Goal: Task Accomplishment & Management: Complete application form

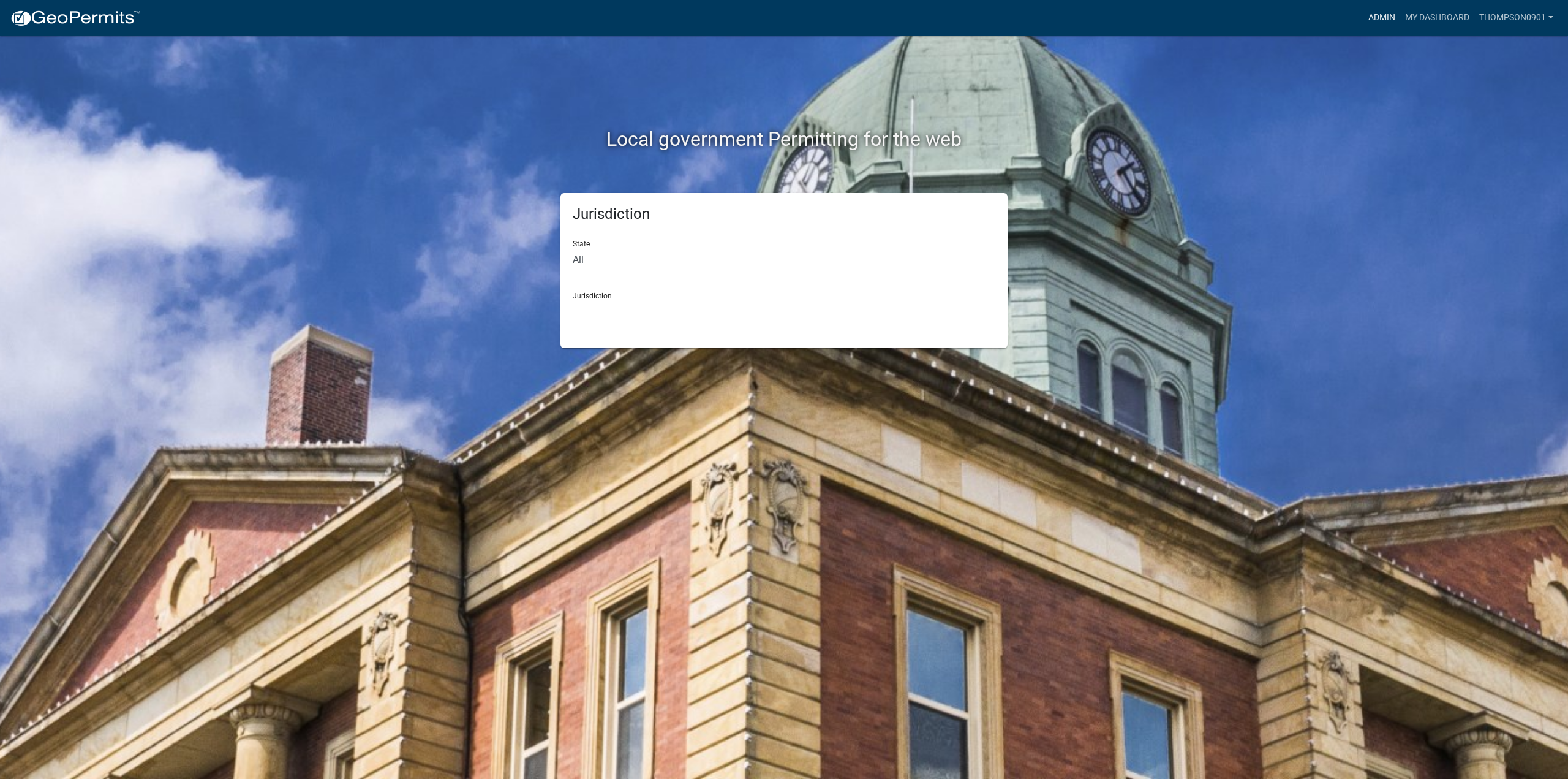
click at [1388, 21] on link "Admin" at bounding box center [1382, 17] width 37 height 23
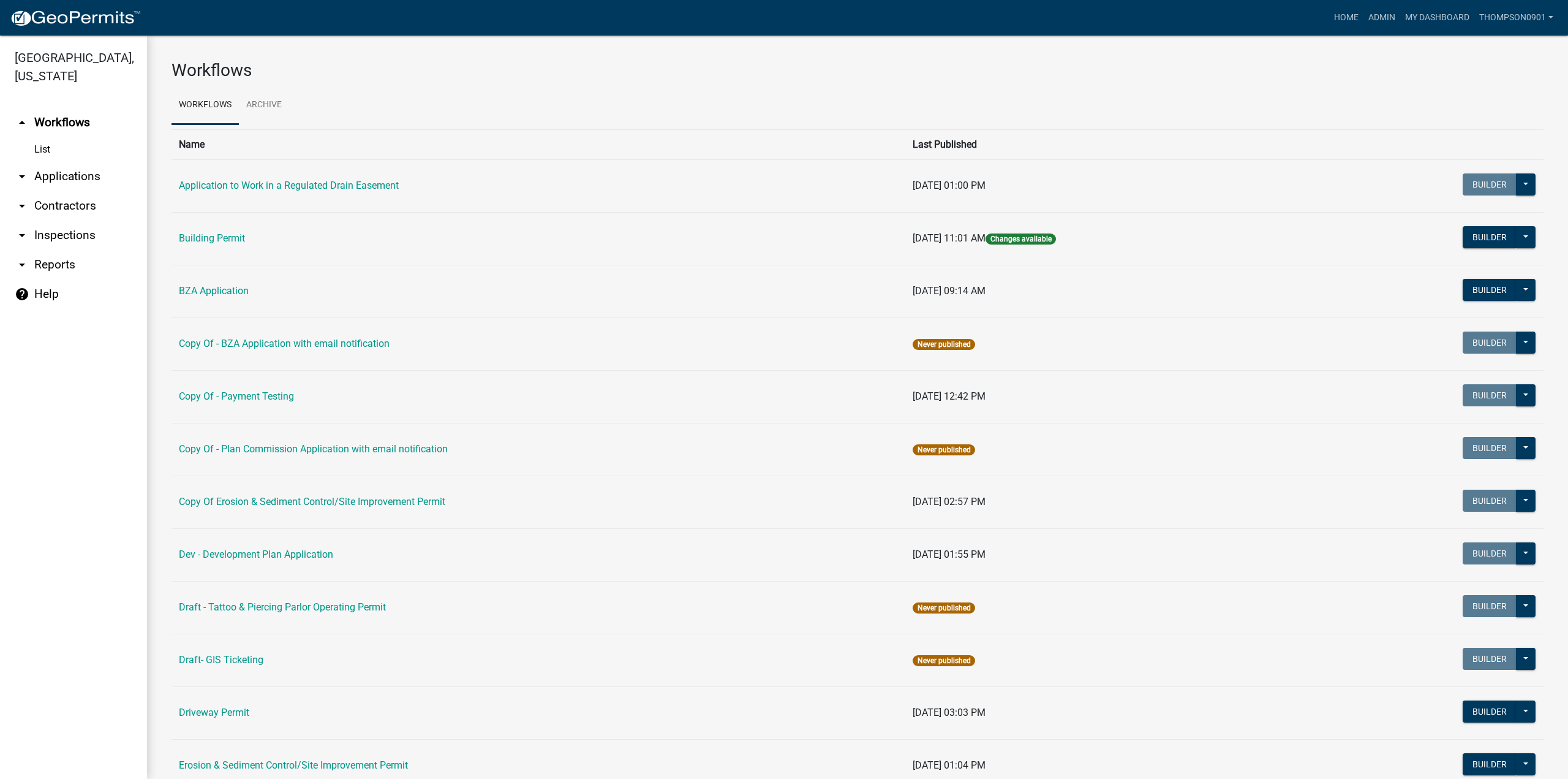
click at [67, 162] on link "arrow_drop_down Applications" at bounding box center [74, 177] width 147 height 29
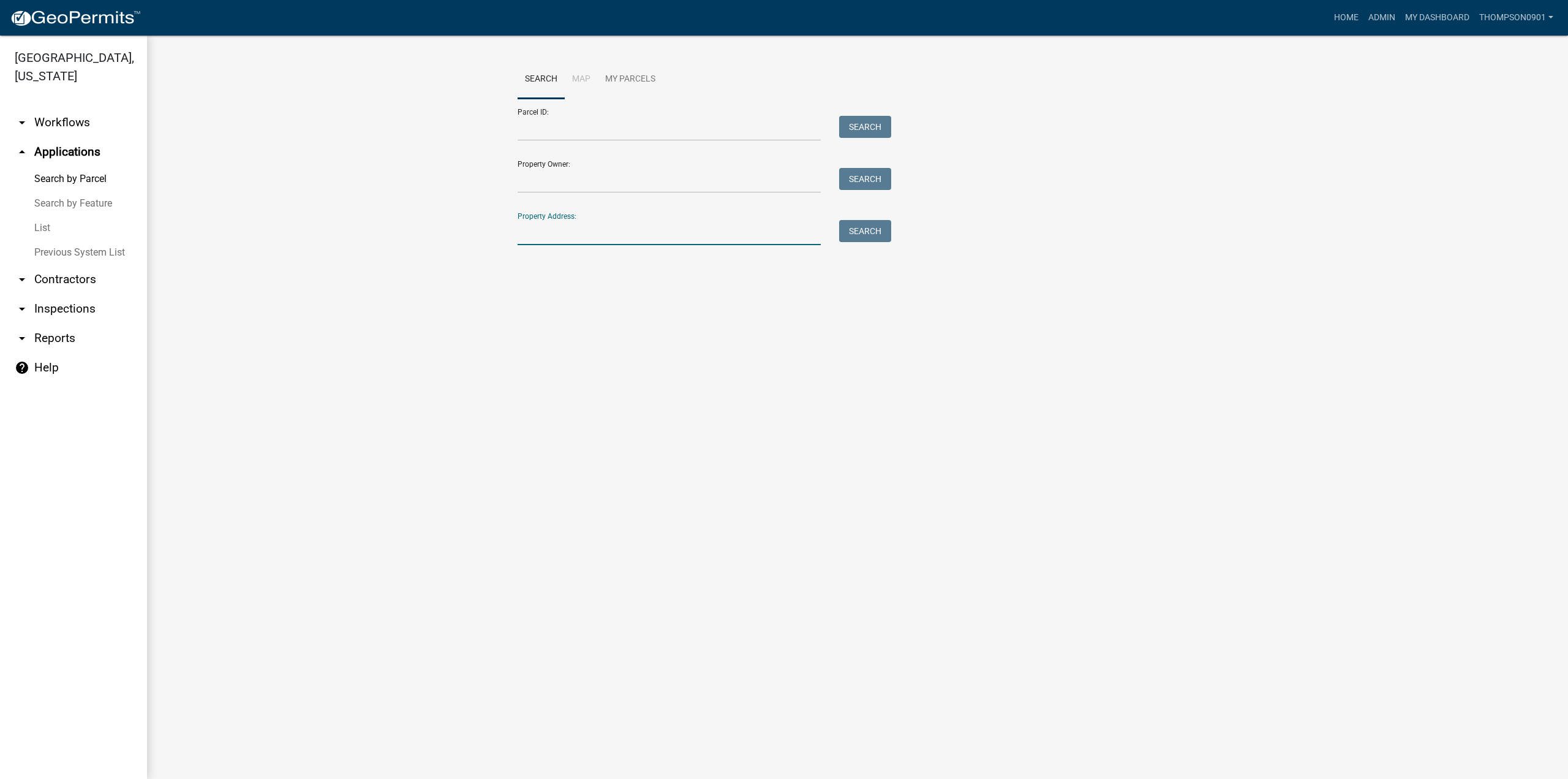
click at [550, 234] on input "Property Address:" at bounding box center [669, 233] width 304 height 25
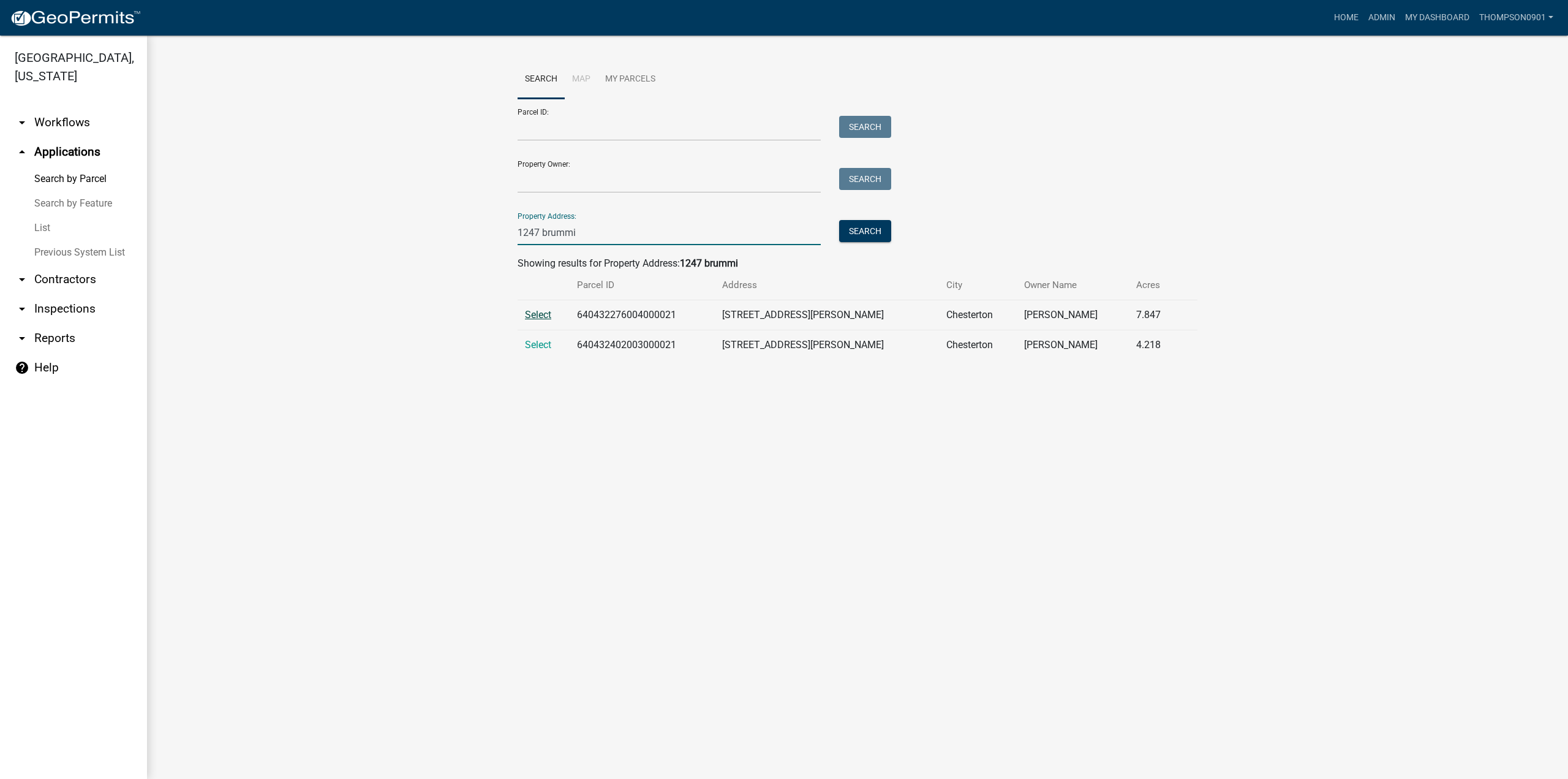
type input "1247 brummi"
click at [539, 315] on span "Select" at bounding box center [537, 314] width 26 height 12
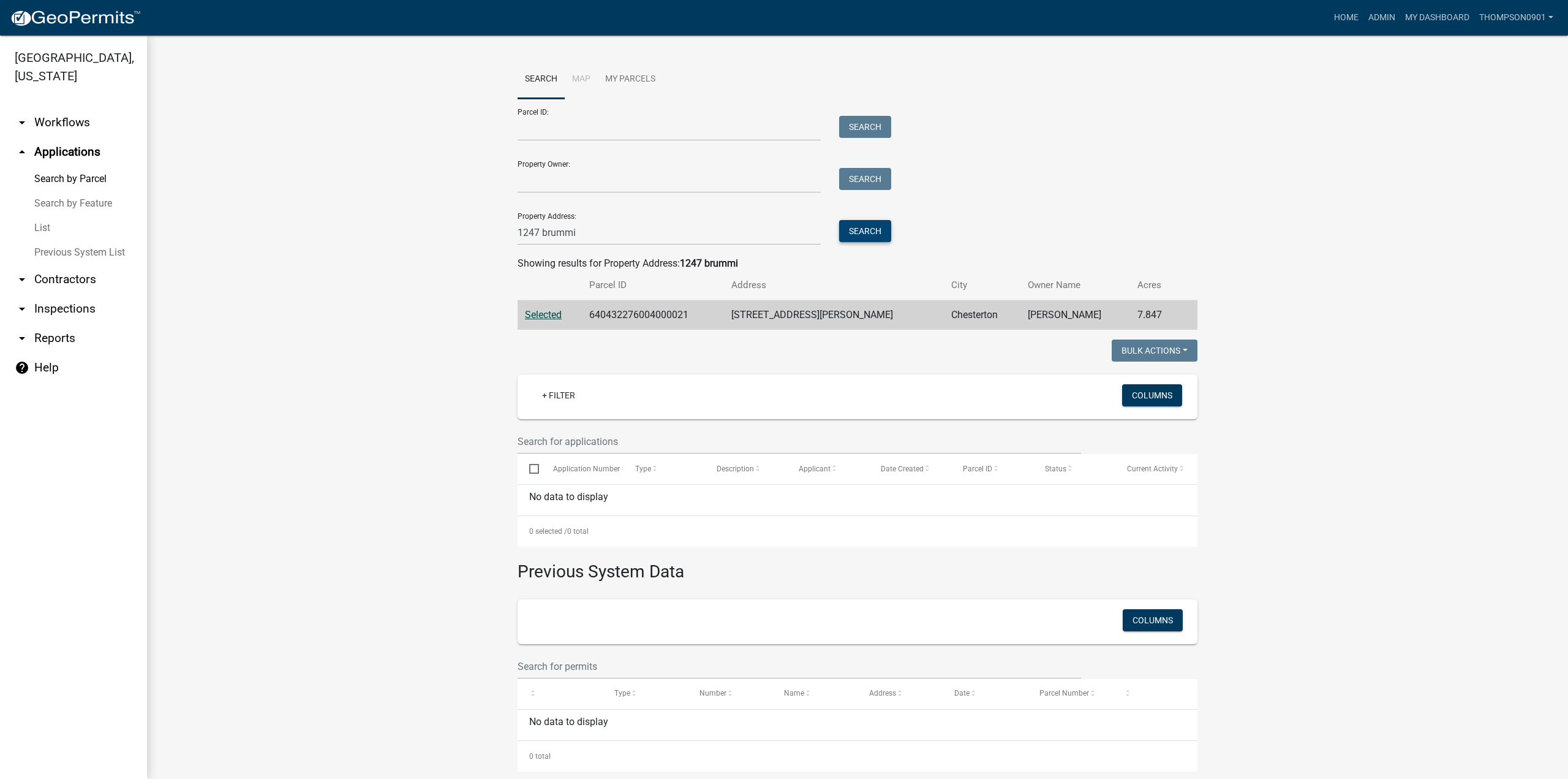
click at [850, 231] on button "Search" at bounding box center [865, 231] width 52 height 22
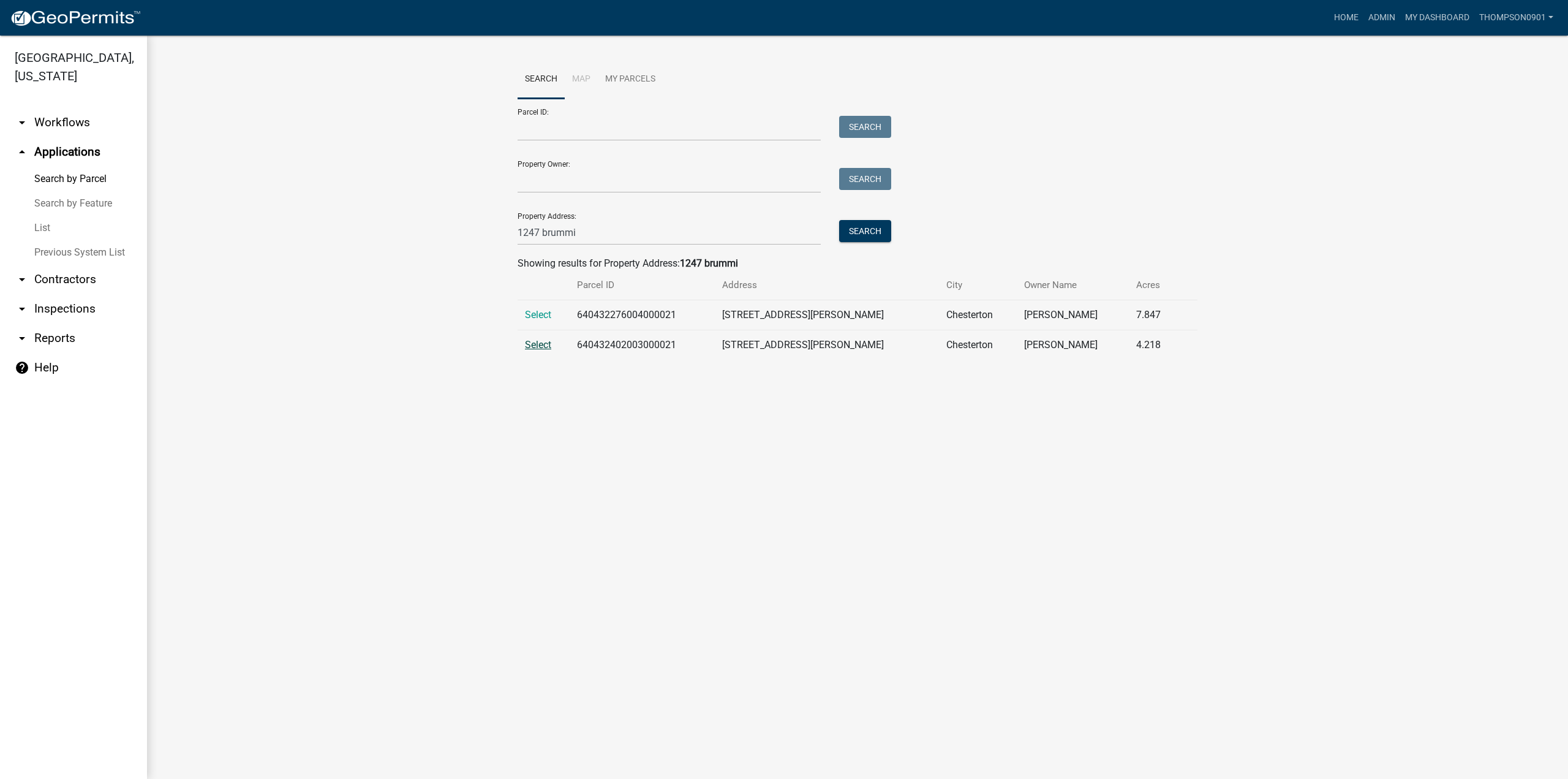
click at [534, 342] on span "Select" at bounding box center [537, 344] width 26 height 12
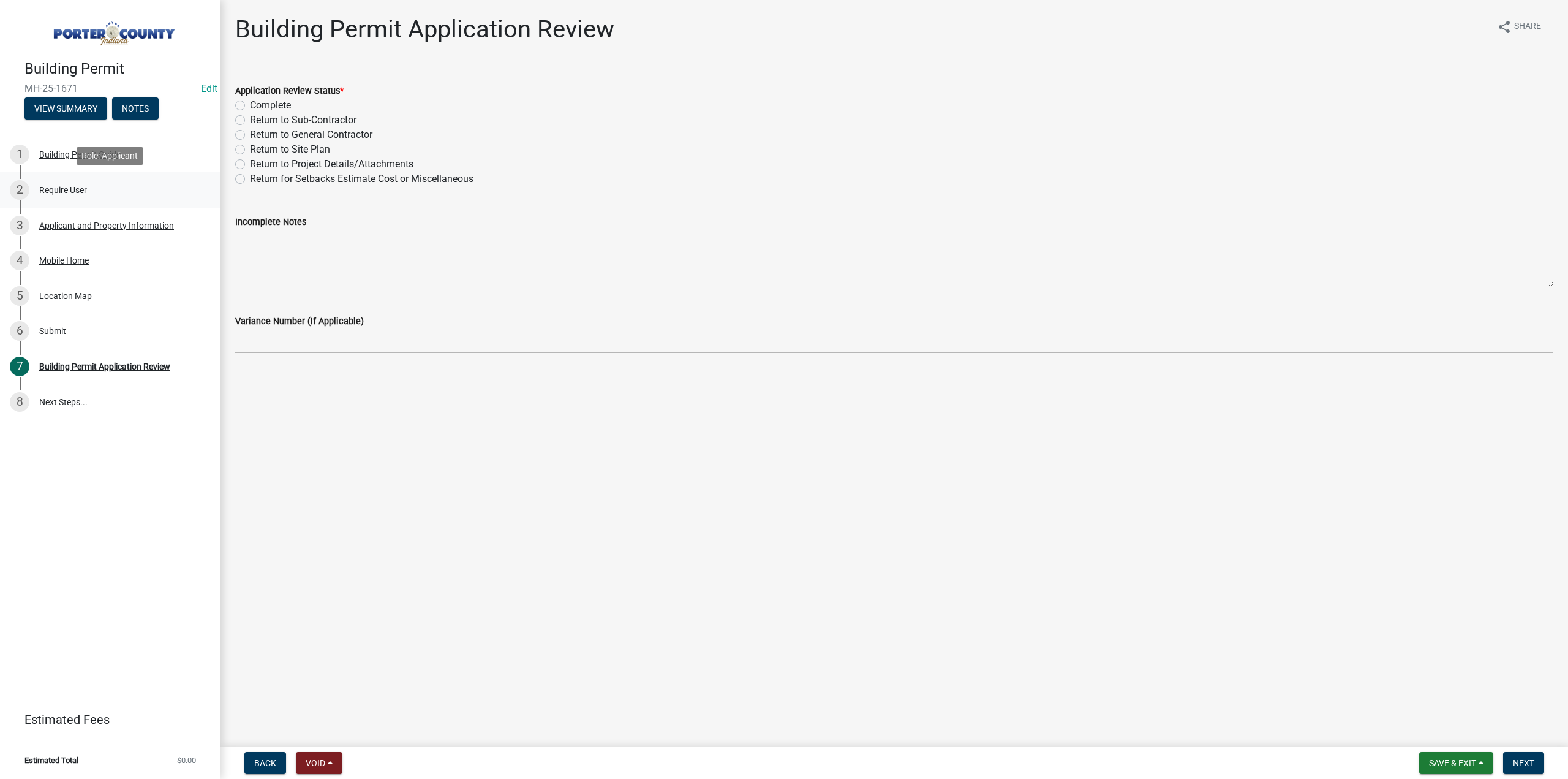
click at [63, 190] on div "Require User" at bounding box center [62, 189] width 48 height 9
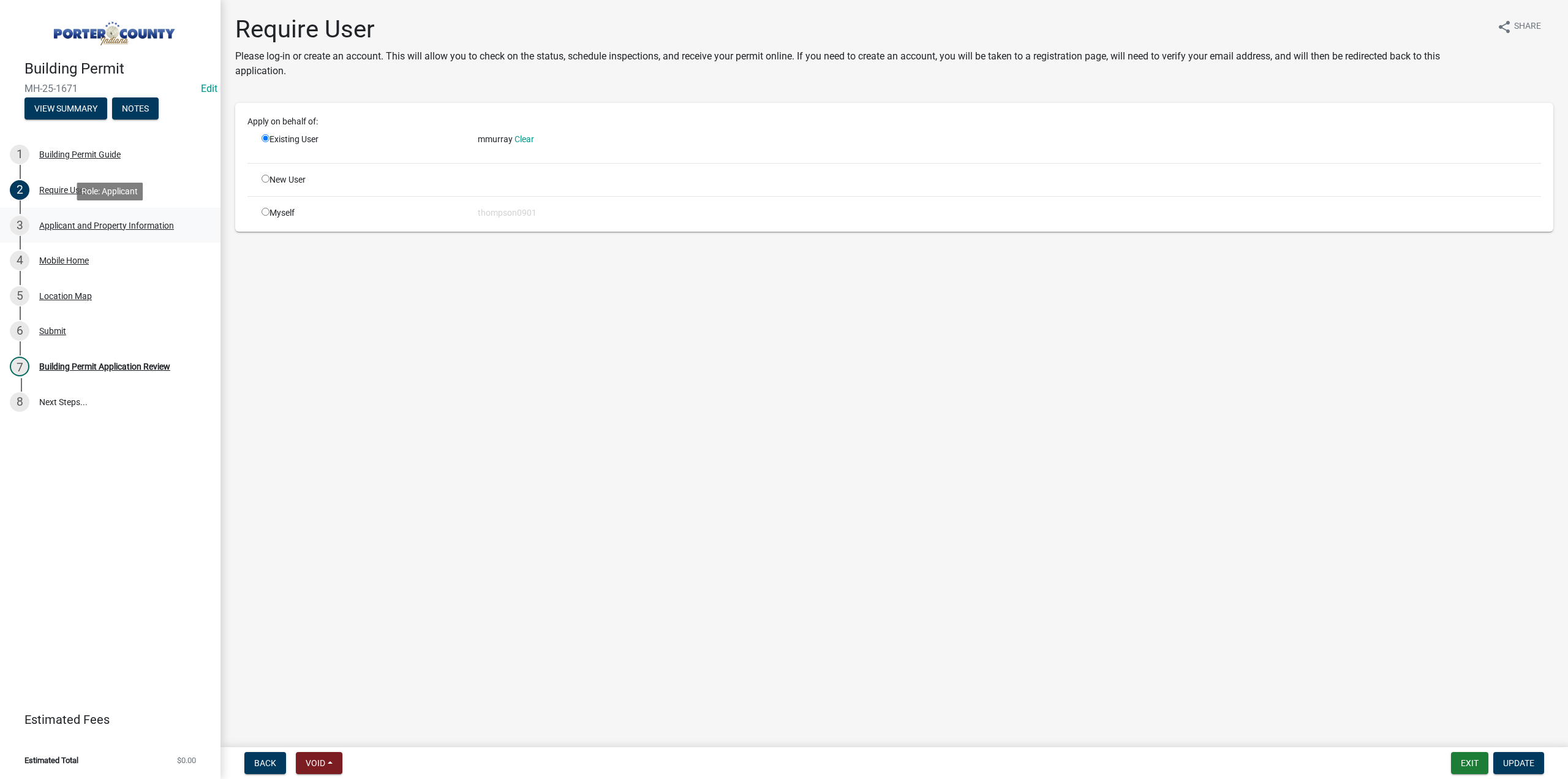
click at [75, 225] on div "Applicant and Property Information" at bounding box center [106, 225] width 135 height 9
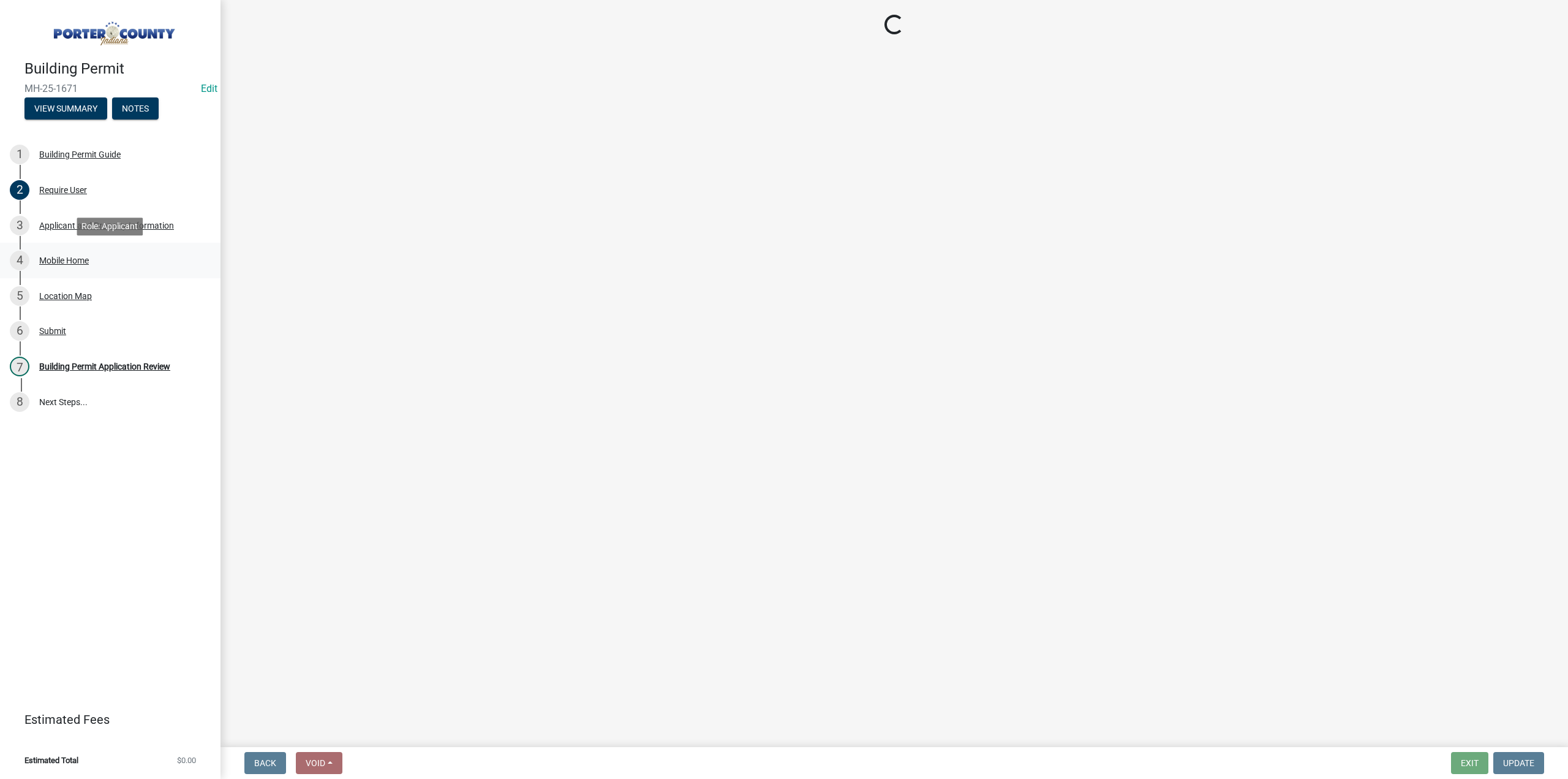
select select "403f4b3c-c23a-4b9f-b6b7-b4f73366513c"
select select "cab7bb26-0259-4021-a4e9-b3a2d3356afe"
select select "64a7bda7-51d8-4705-a561-3b8691ebf214"
select select "2efa8551-7904-454d-991c-0e0cd31120f6"
select select "18ba4a0f-4256-479c-a70a-5d2e95ae2216"
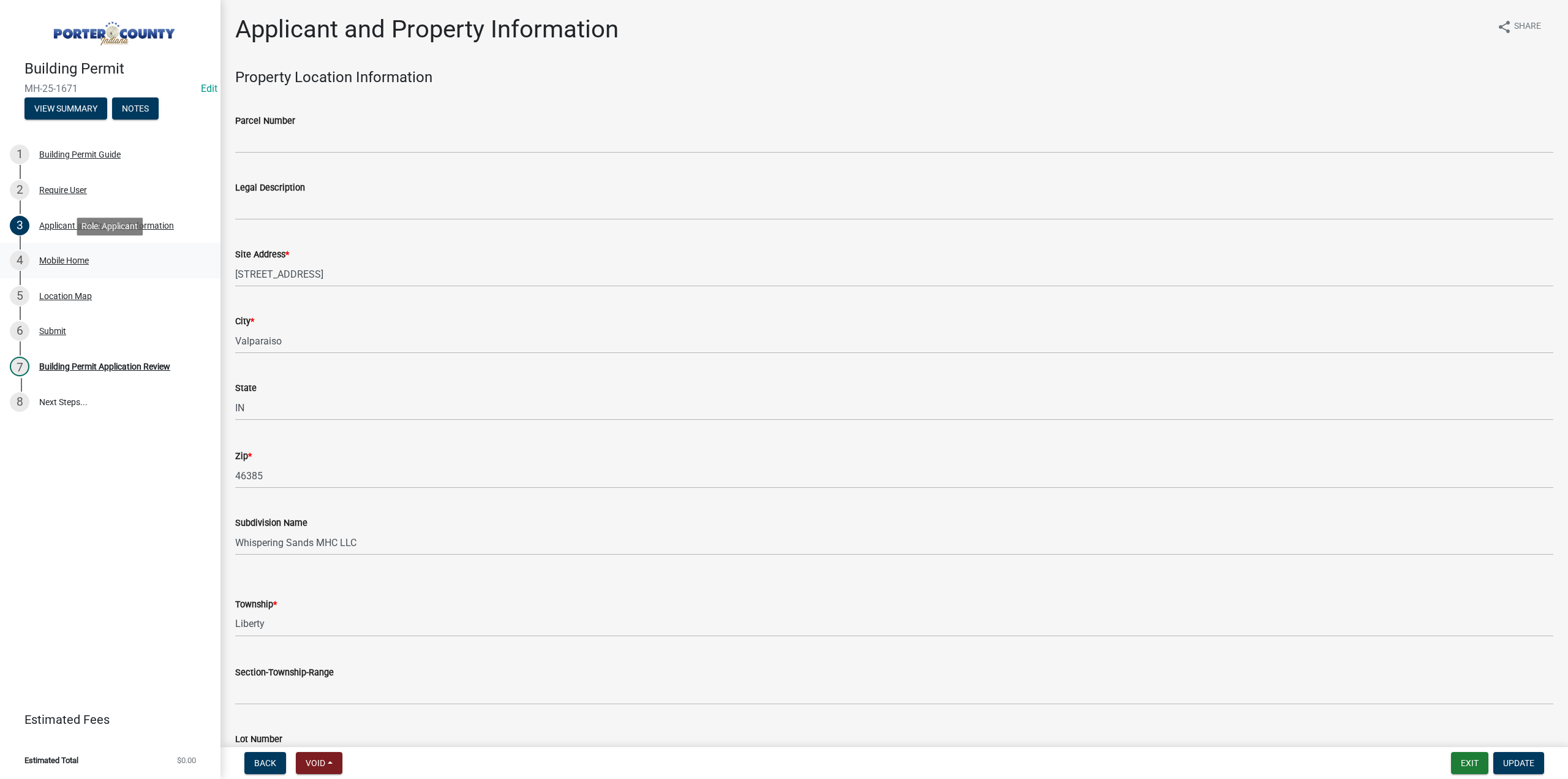
click at [69, 258] on div "Mobile Home" at bounding box center [63, 260] width 49 height 9
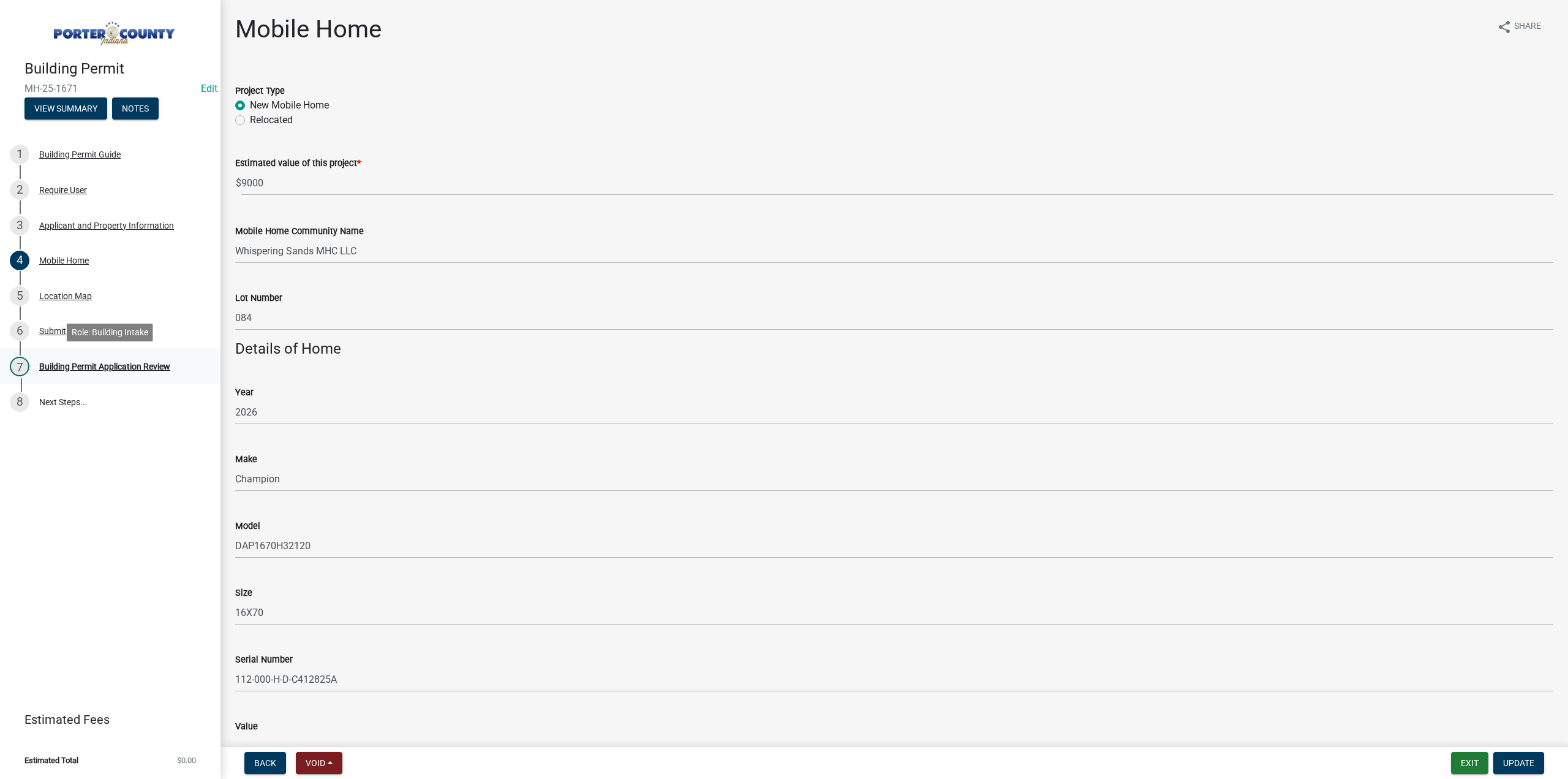
click at [139, 362] on div "Building Permit Application Review" at bounding box center [104, 366] width 131 height 9
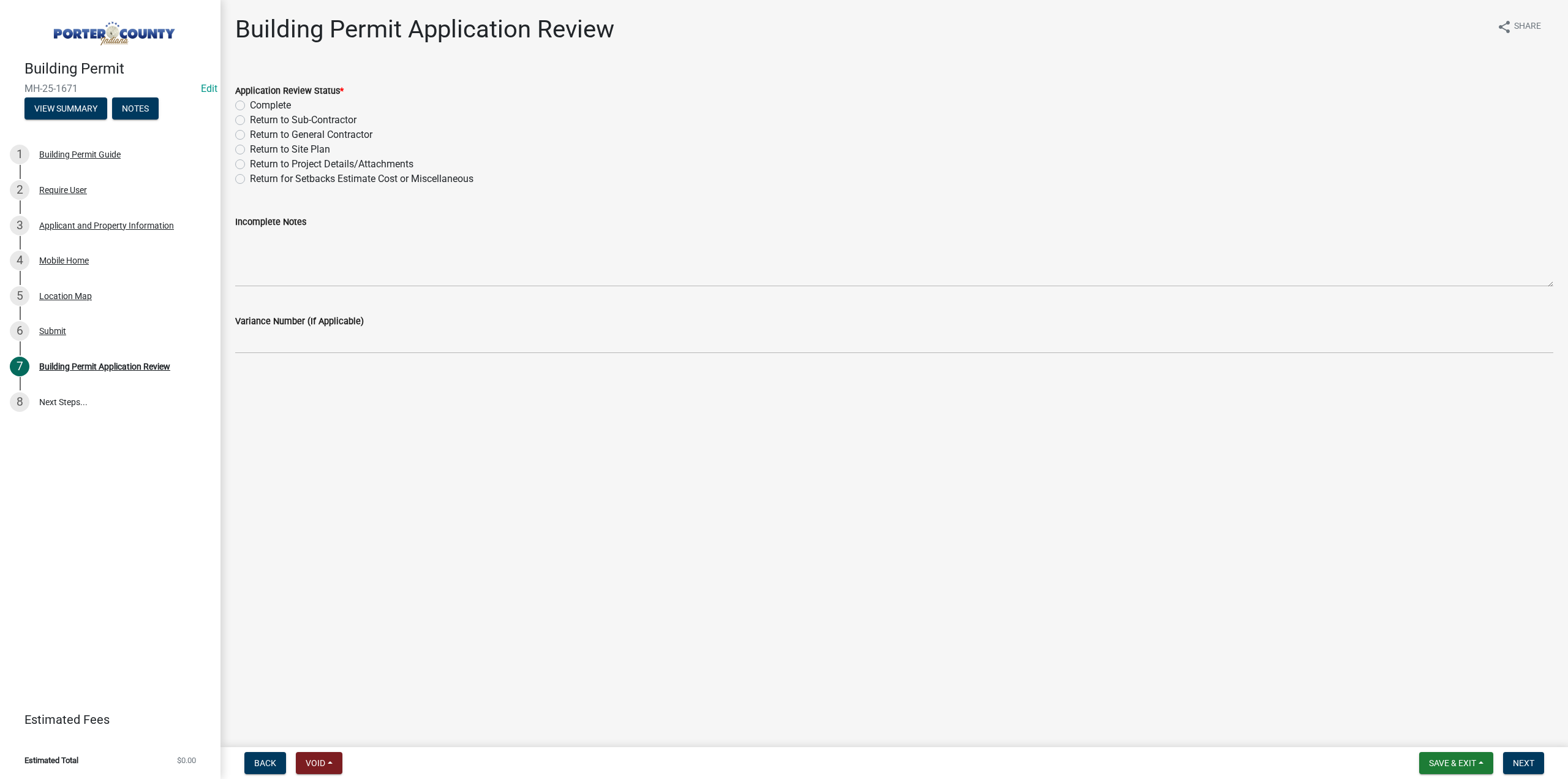
click at [250, 104] on label "Complete" at bounding box center [271, 105] width 41 height 15
click at [250, 104] on input "Complete" at bounding box center [254, 102] width 8 height 8
radio input "true"
click at [1540, 764] on button "Next" at bounding box center [1523, 763] width 41 height 22
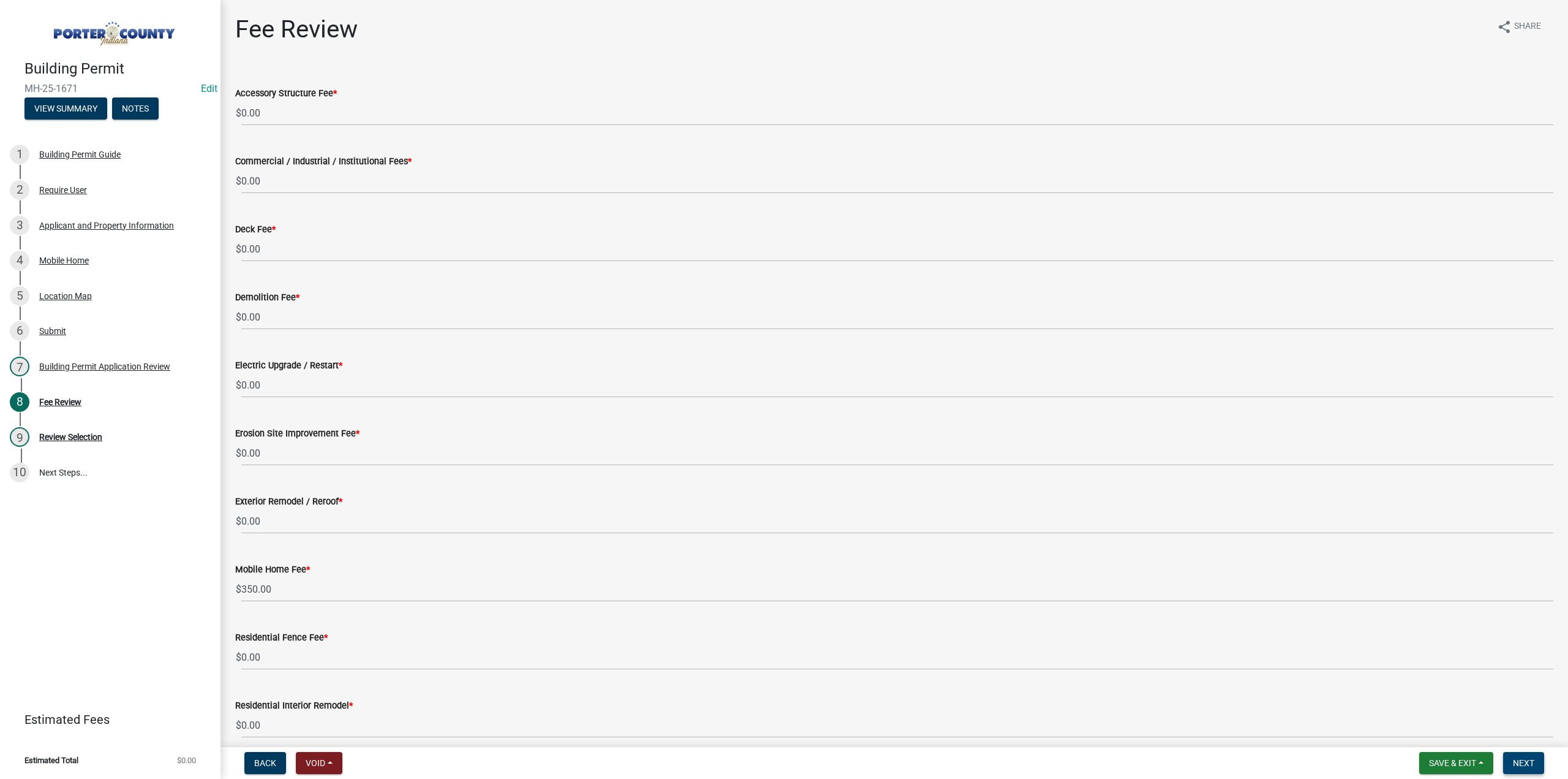
click at [1517, 763] on span "Next" at bounding box center [1523, 763] width 21 height 10
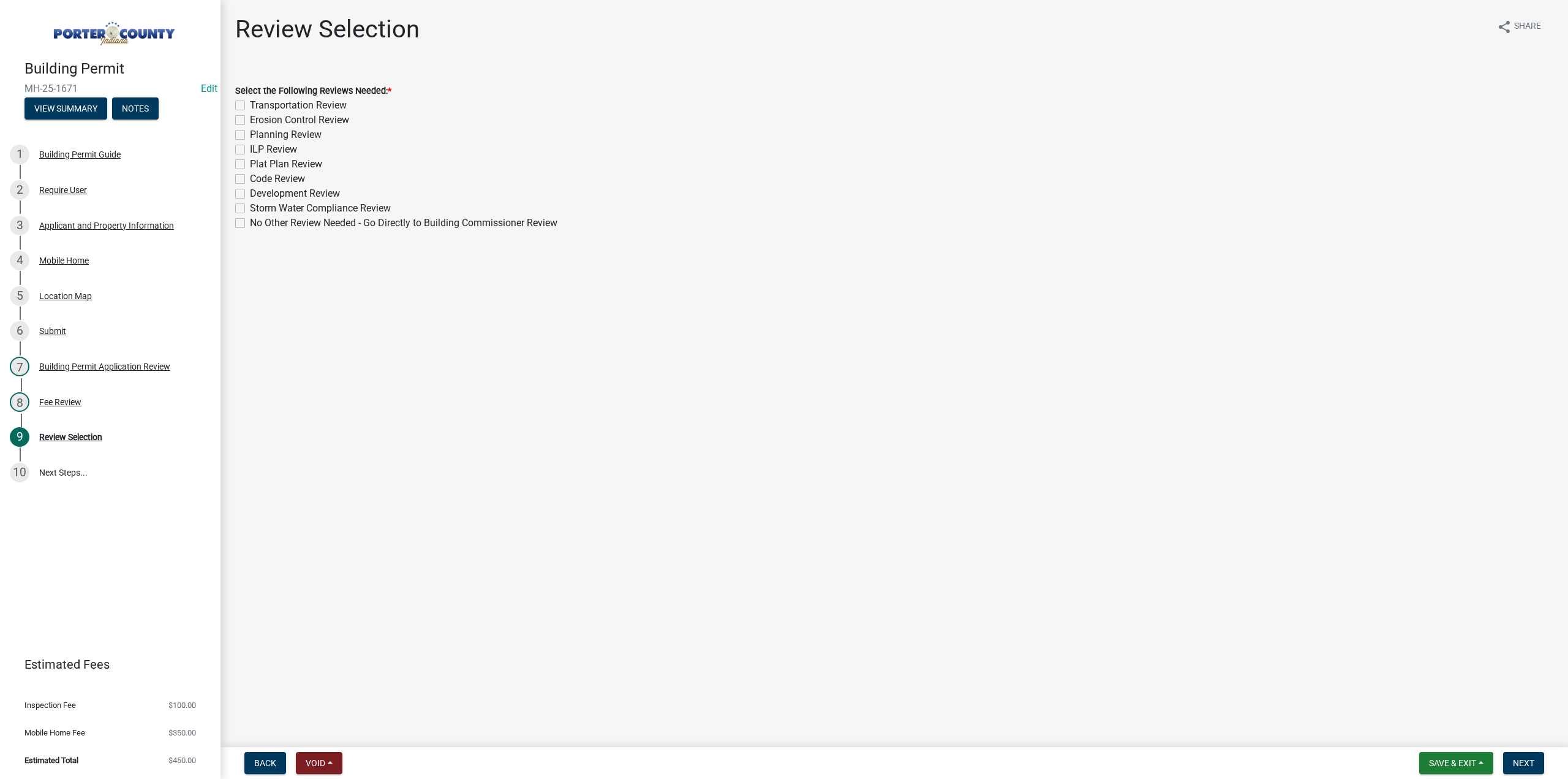
click at [250, 222] on label "No Other Review Needed - Go Directly to Building Commissioner Review" at bounding box center [403, 222] width 307 height 15
click at [250, 222] on input "No Other Review Needed - Go Directly to Building Commissioner Review" at bounding box center [254, 219] width 8 height 8
checkbox input "true"
checkbox input "false"
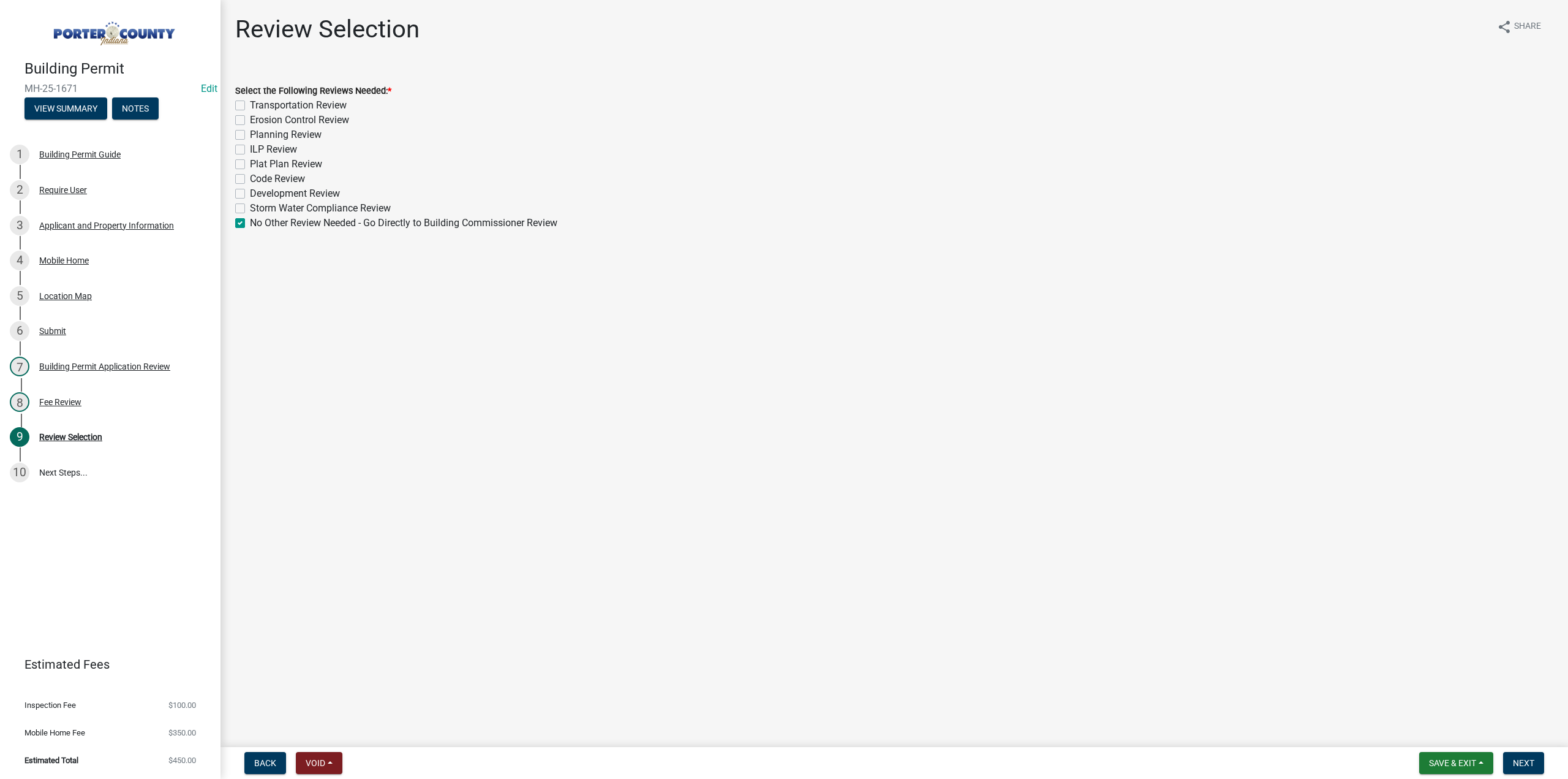
checkbox input "false"
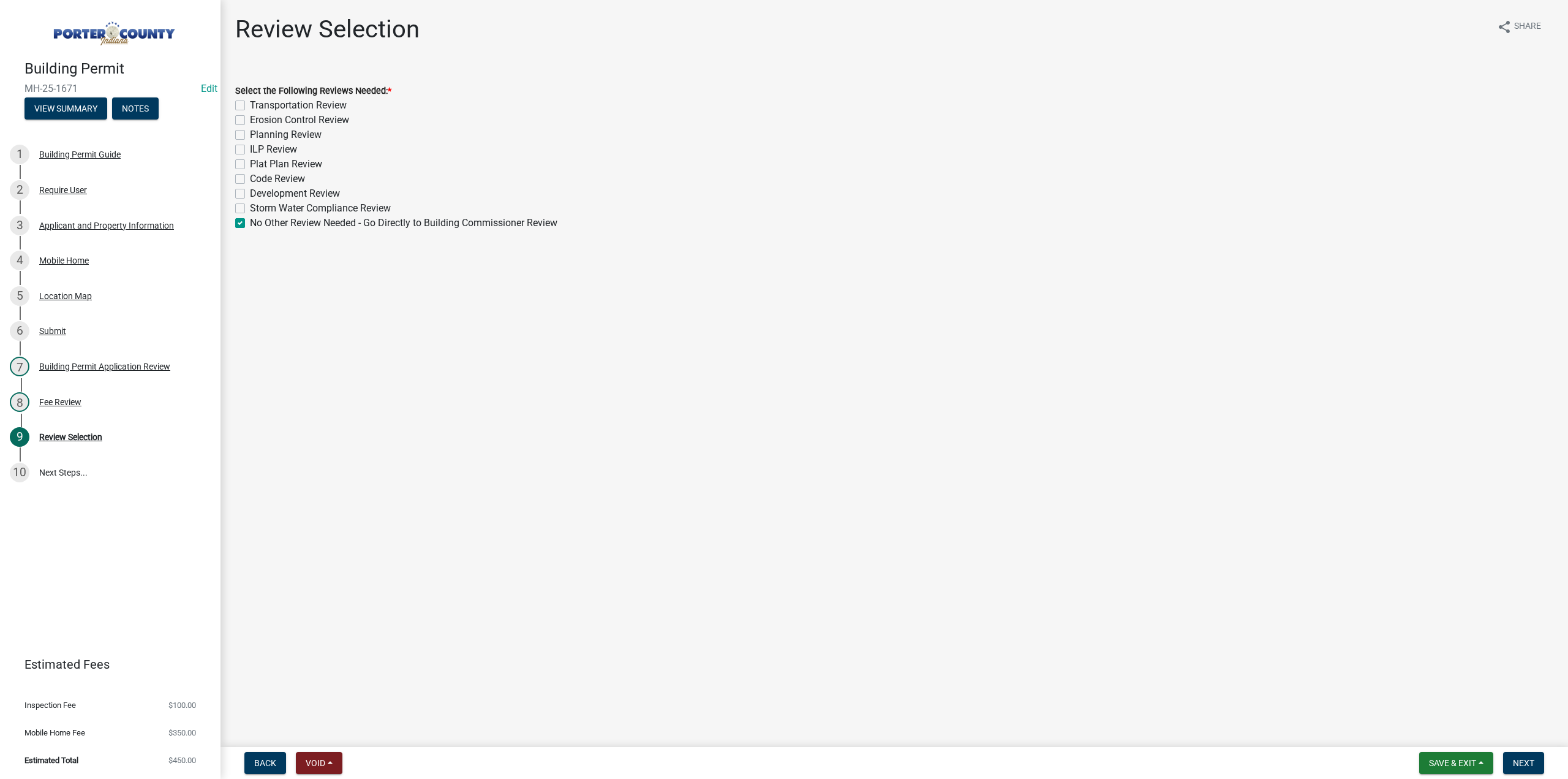
checkbox input "false"
checkbox input "true"
click at [1520, 764] on span "Next" at bounding box center [1523, 763] width 21 height 10
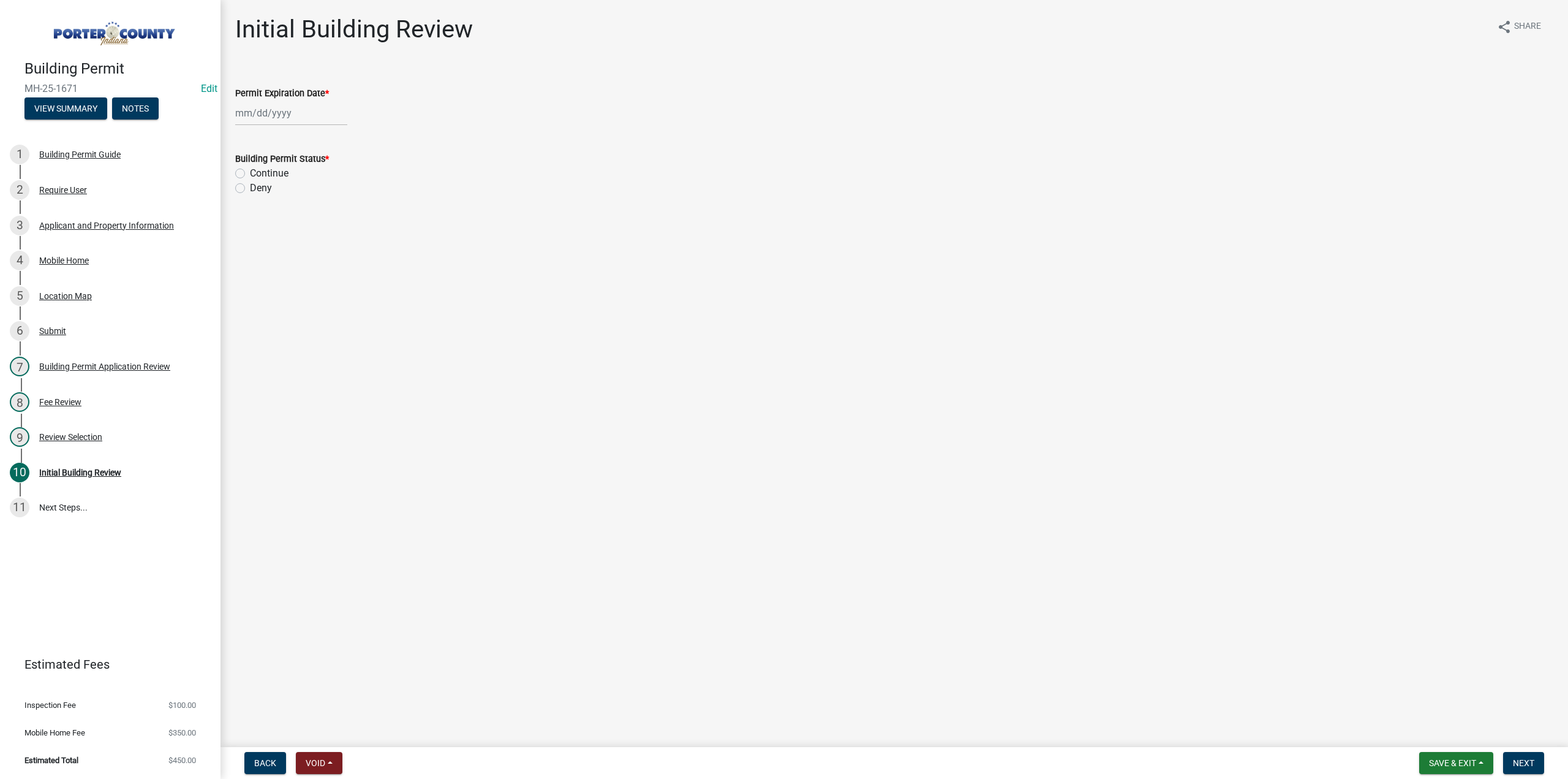
click at [271, 113] on div at bounding box center [292, 114] width 112 height 25
select select "9"
click at [335, 141] on select "1525 1526 1527 1528 1529 1530 1531 1532 1533 1534 1535 1536 1537 1538 1539 1540…" at bounding box center [331, 140] width 44 height 18
select select "2026"
click at [309, 131] on select "1525 1526 1527 1528 1529 1530 1531 1532 1533 1534 1535 1536 1537 1538 1539 1540…" at bounding box center [331, 140] width 44 height 18
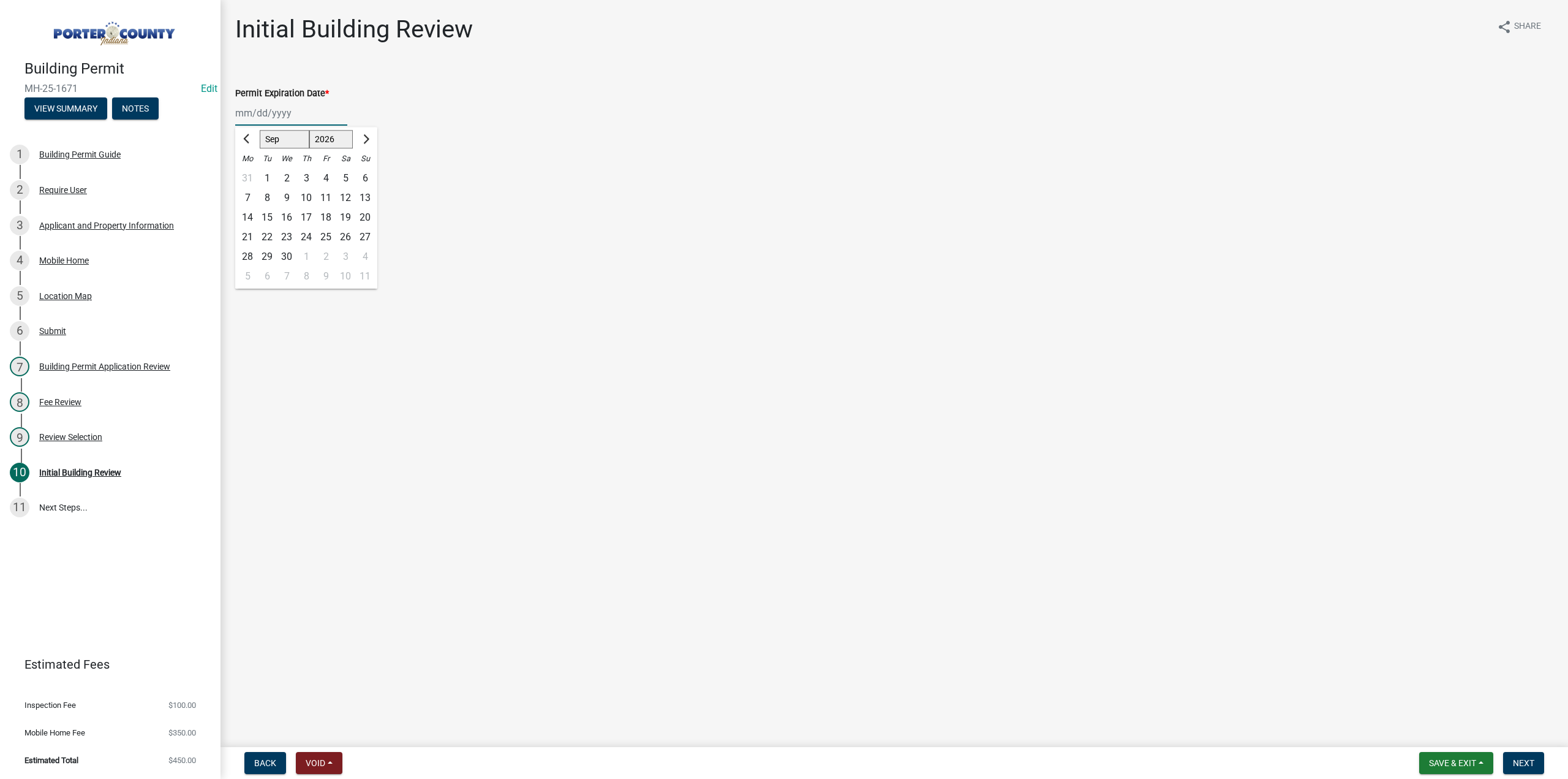
click at [324, 180] on div "4" at bounding box center [326, 179] width 19 height 19
type input "09/04/2026"
click at [250, 174] on label "Continue" at bounding box center [270, 173] width 39 height 15
click at [250, 174] on input "Continue" at bounding box center [254, 170] width 8 height 8
radio input "true"
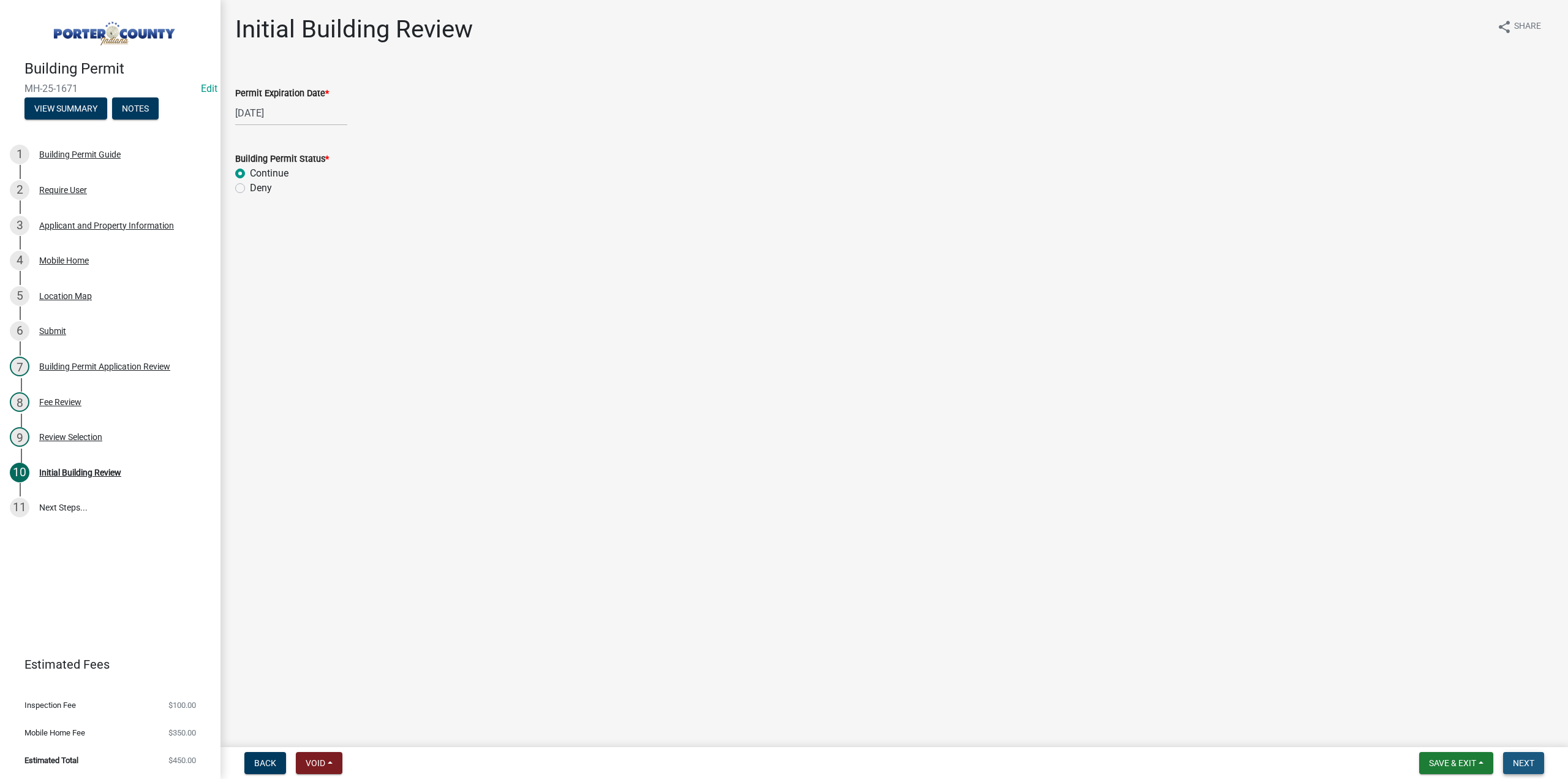
click at [1527, 766] on span "Next" at bounding box center [1523, 763] width 21 height 10
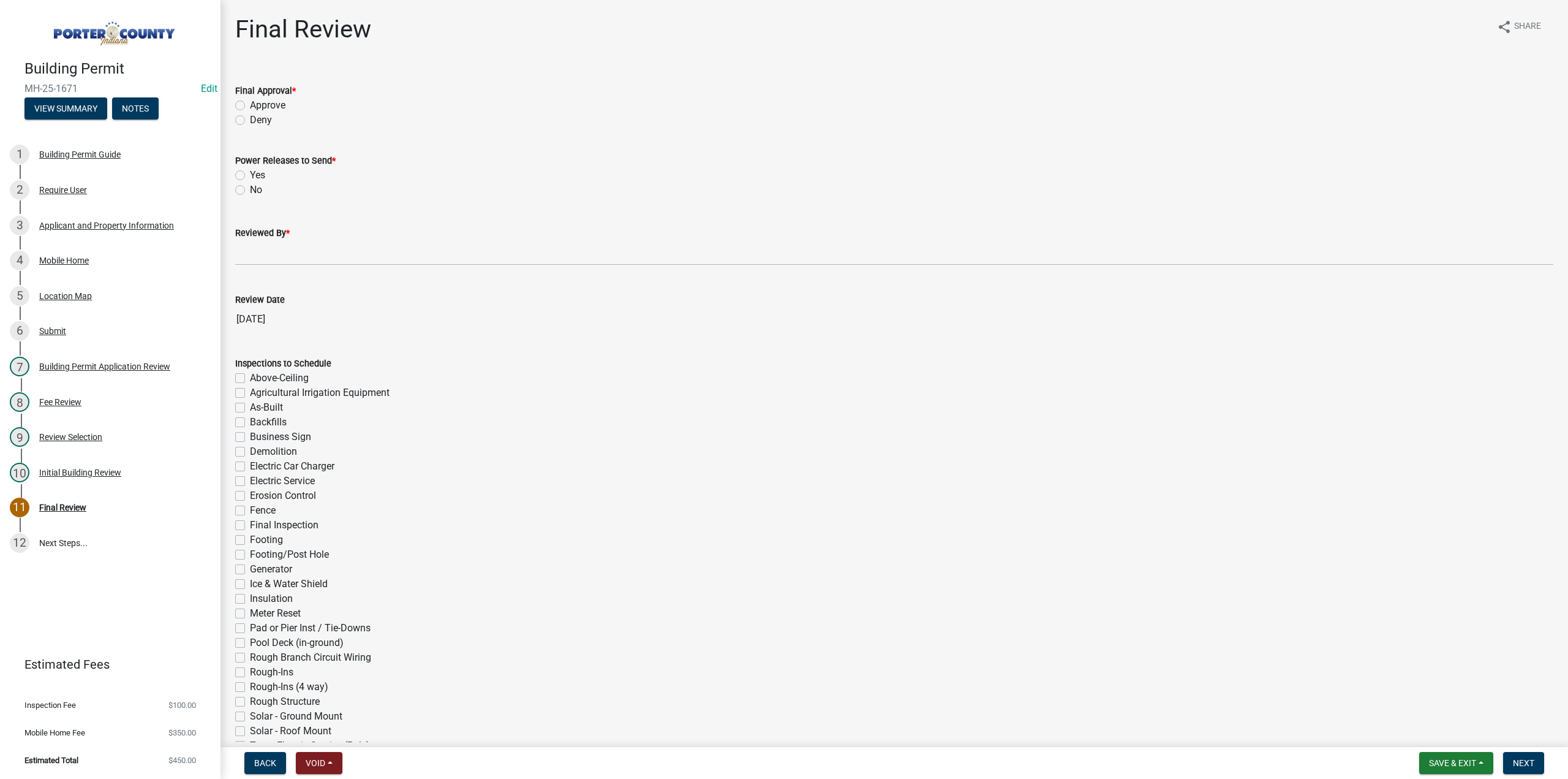
click at [250, 107] on label "Approve" at bounding box center [268, 105] width 36 height 15
click at [250, 106] on input "Approve" at bounding box center [254, 102] width 8 height 8
radio input "true"
click at [250, 189] on label "No" at bounding box center [256, 189] width 13 height 15
click at [250, 189] on input "No" at bounding box center [254, 186] width 8 height 8
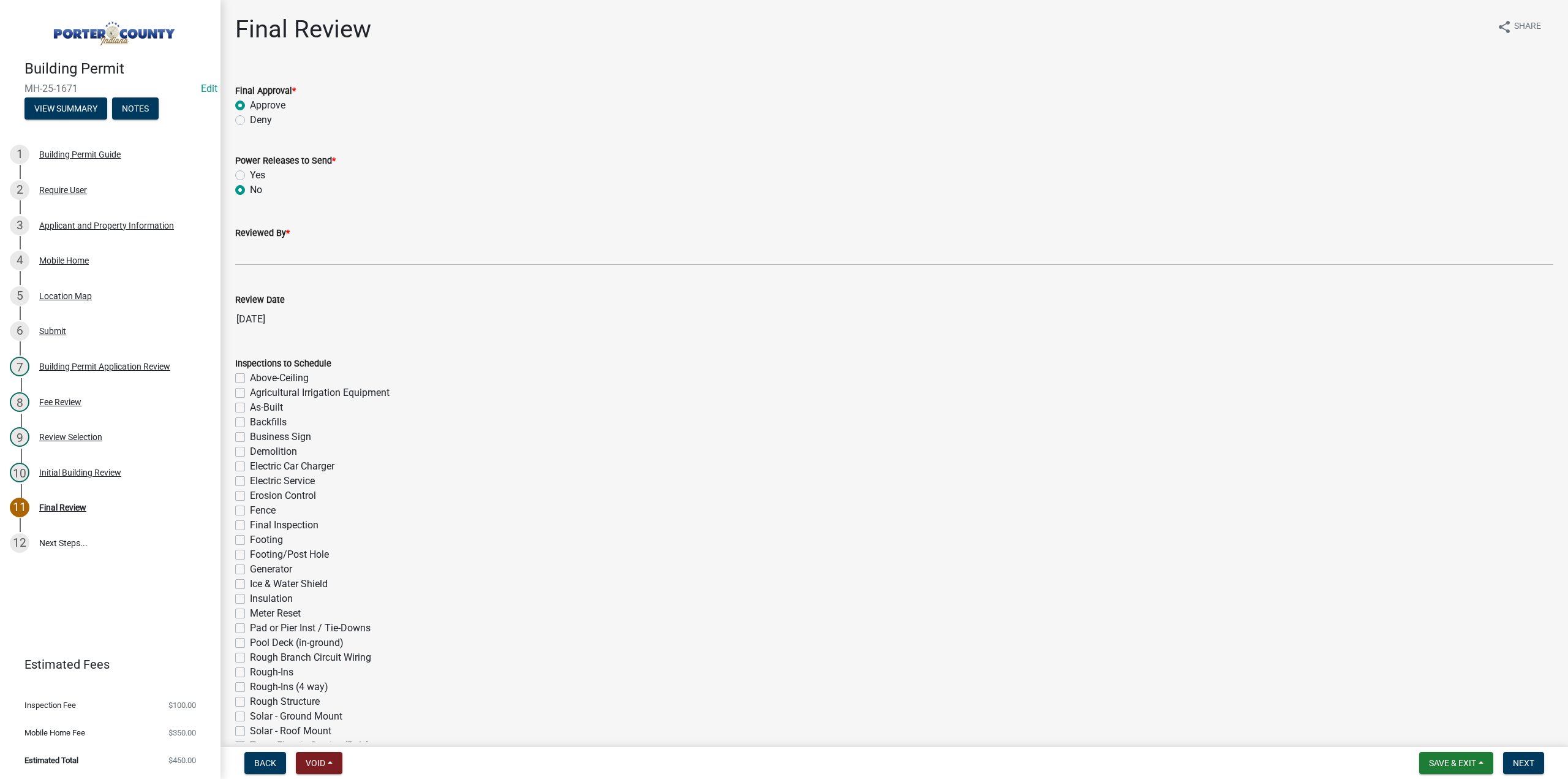
radio input "true"
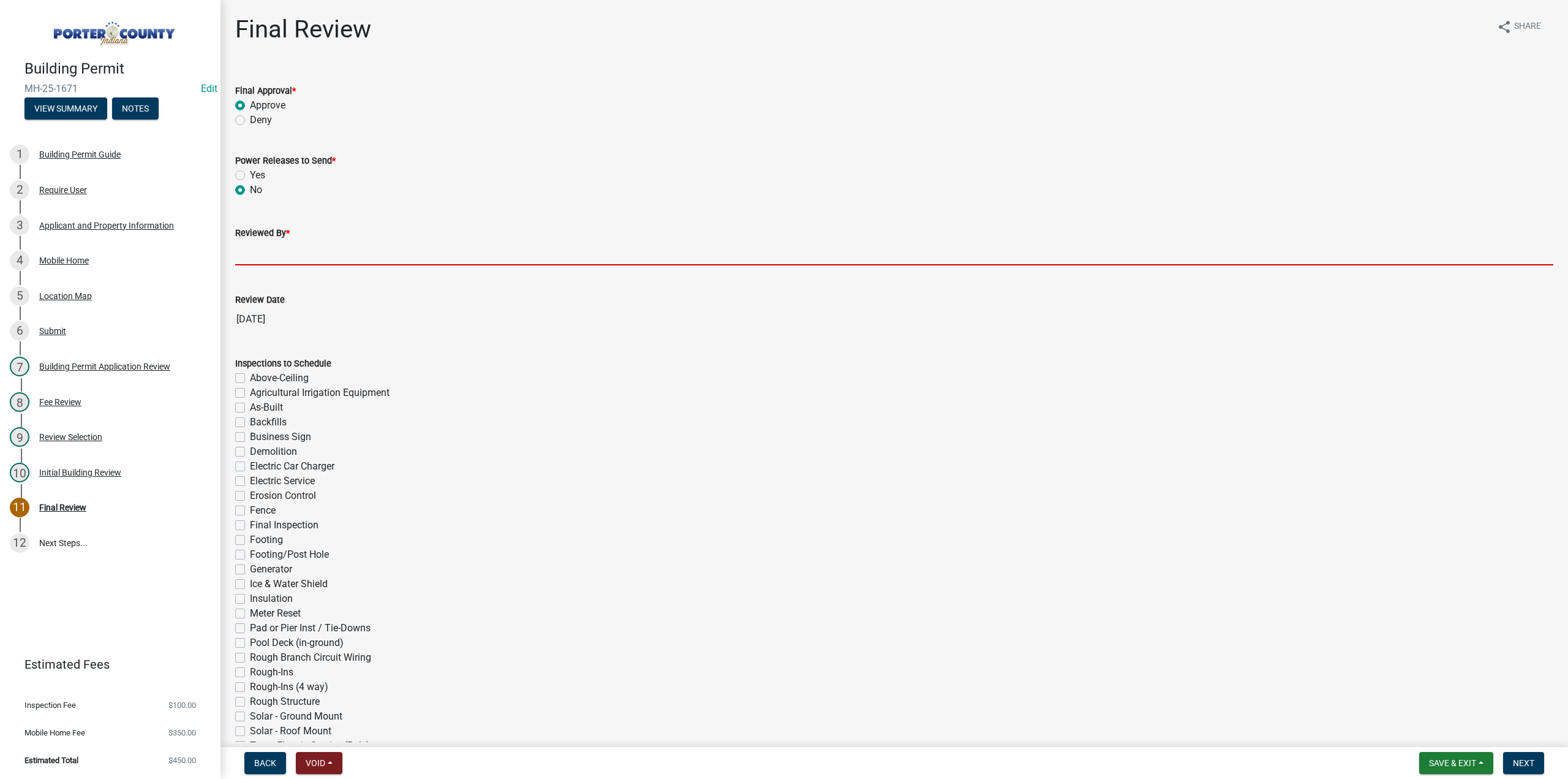
click at [287, 253] on input "Reviewed By *" at bounding box center [894, 253] width 1318 height 25
type input "TT"
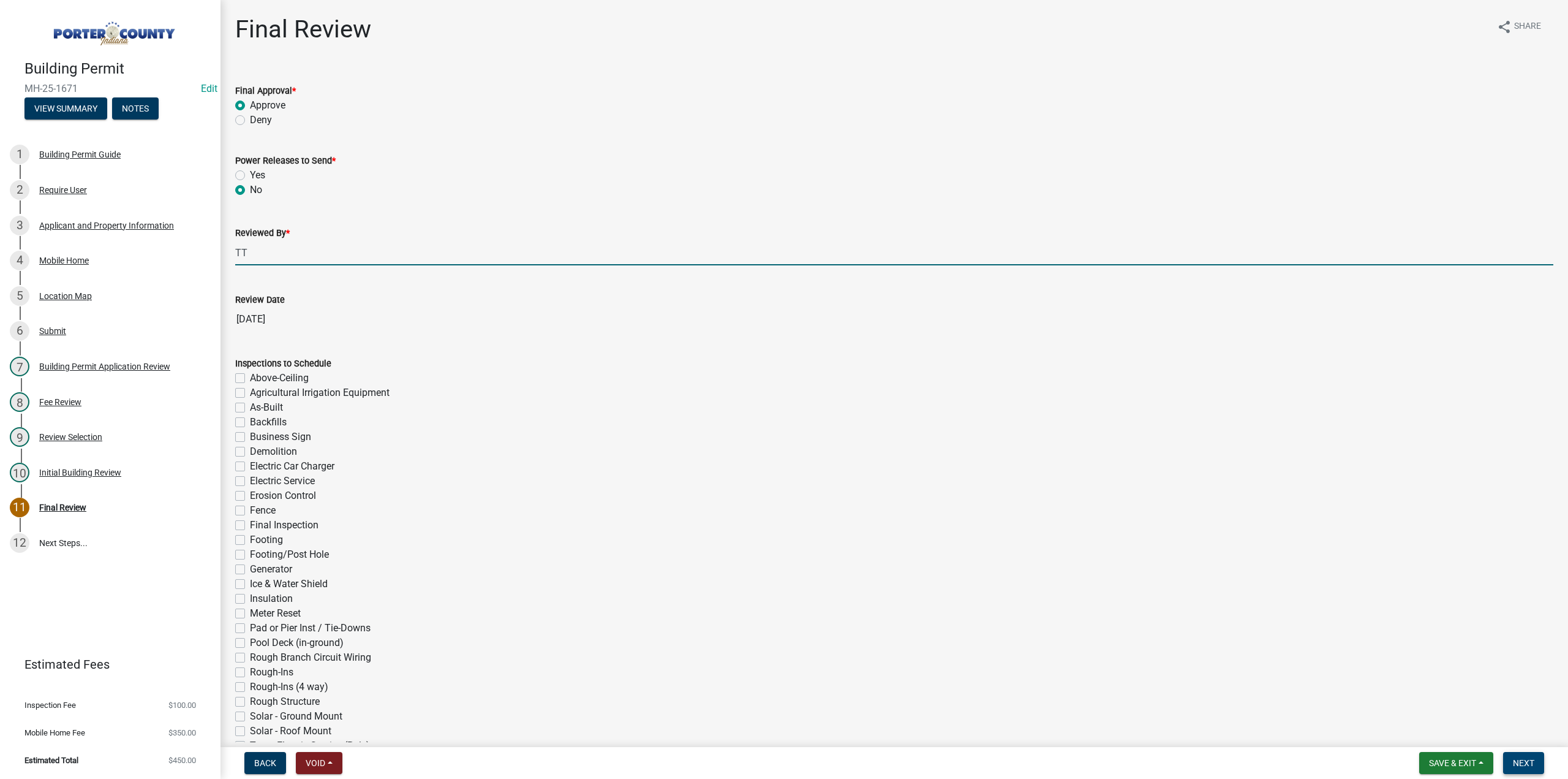
click at [1520, 759] on span "Next" at bounding box center [1523, 763] width 21 height 10
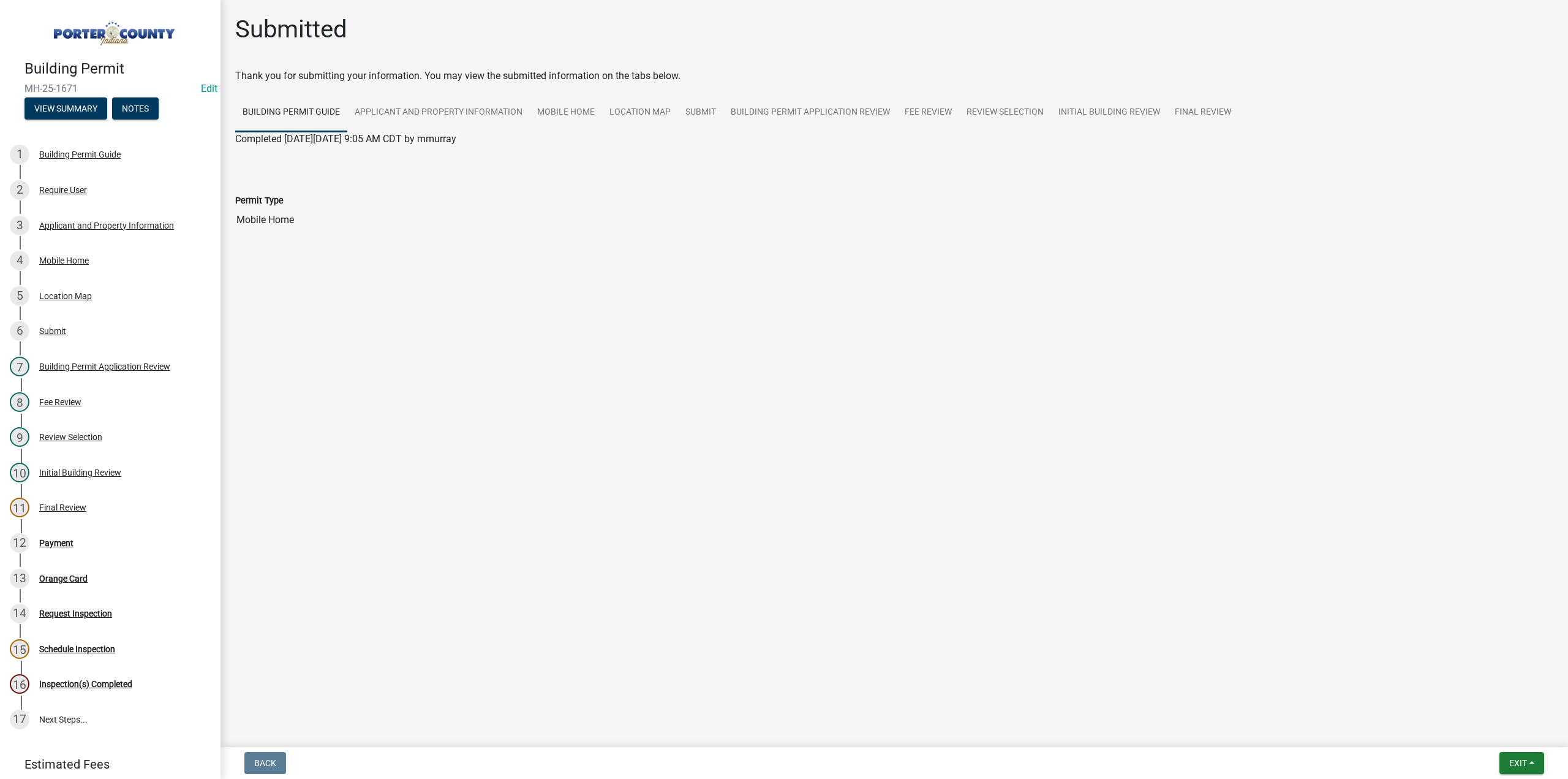
drag, startPoint x: 385, startPoint y: 612, endPoint x: 433, endPoint y: 654, distance: 63.8
click at [1505, 764] on button "Exit" at bounding box center [1521, 763] width 45 height 22
click at [1515, 739] on button "Save & Exit" at bounding box center [1495, 730] width 98 height 29
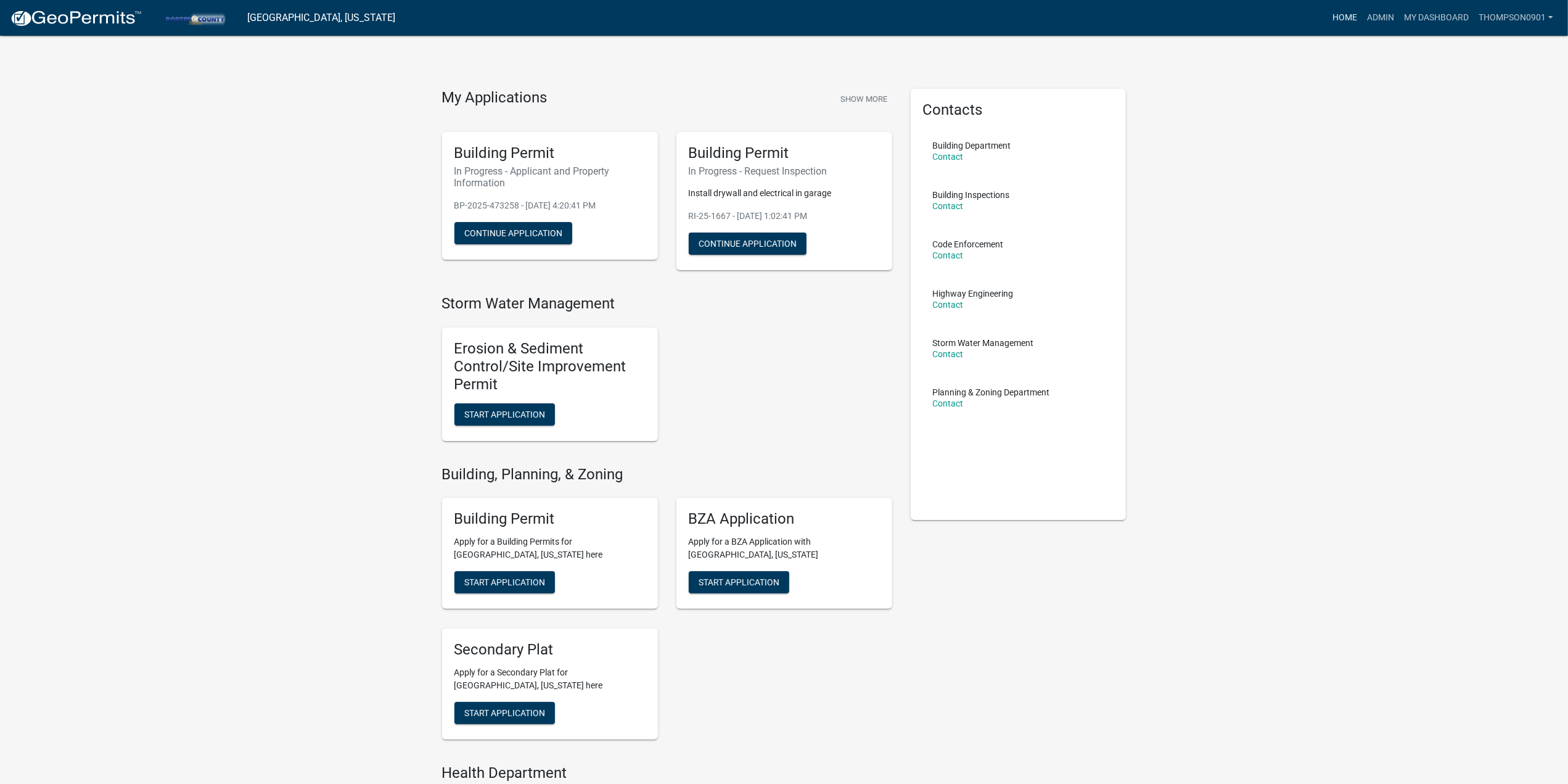
click at [1330, 20] on link "Home" at bounding box center [1344, 18] width 34 height 23
click at [1377, 18] on link "Admin" at bounding box center [1381, 18] width 37 height 23
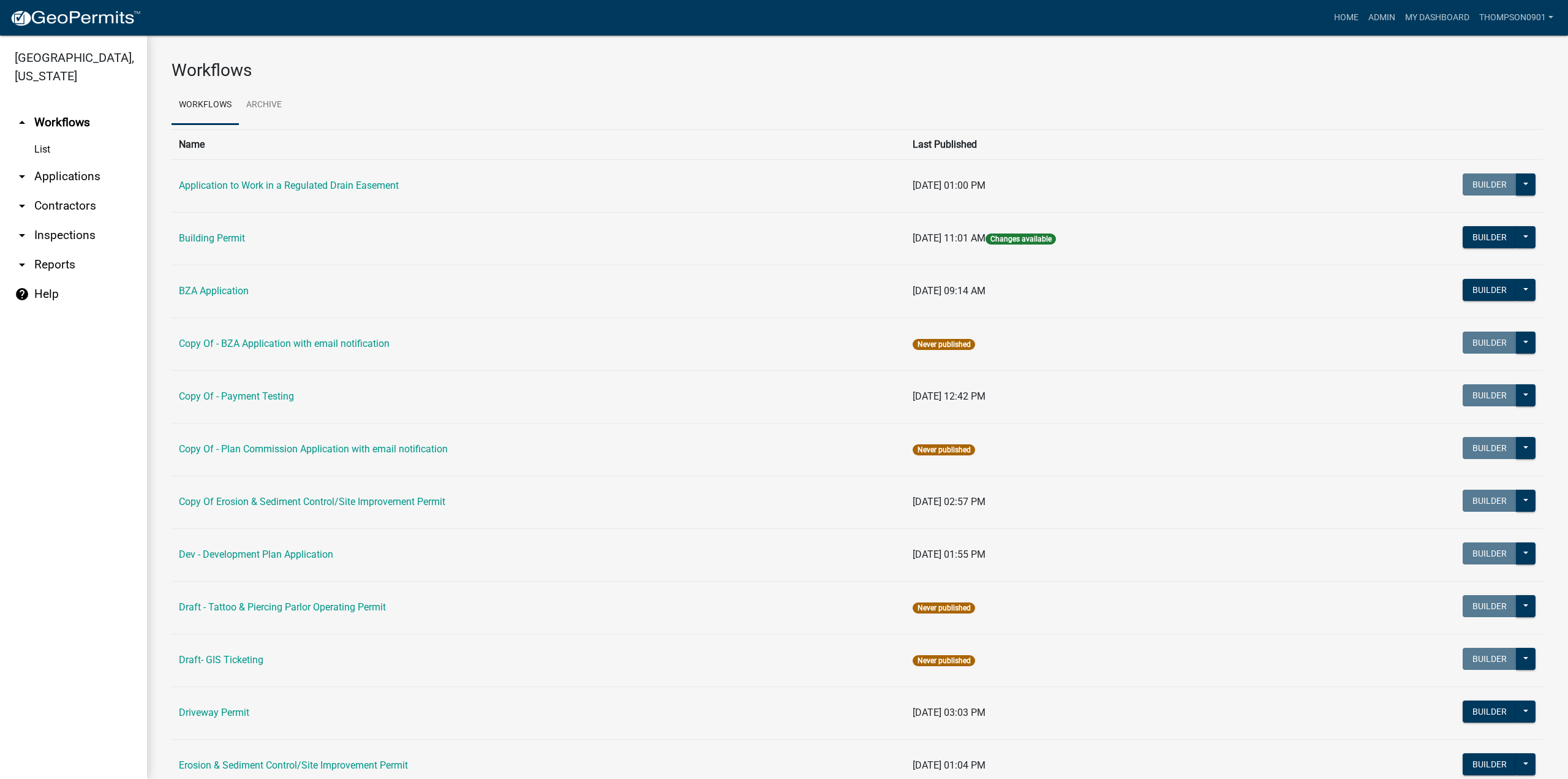
click at [64, 191] on link "arrow_drop_down Contractors" at bounding box center [74, 206] width 147 height 29
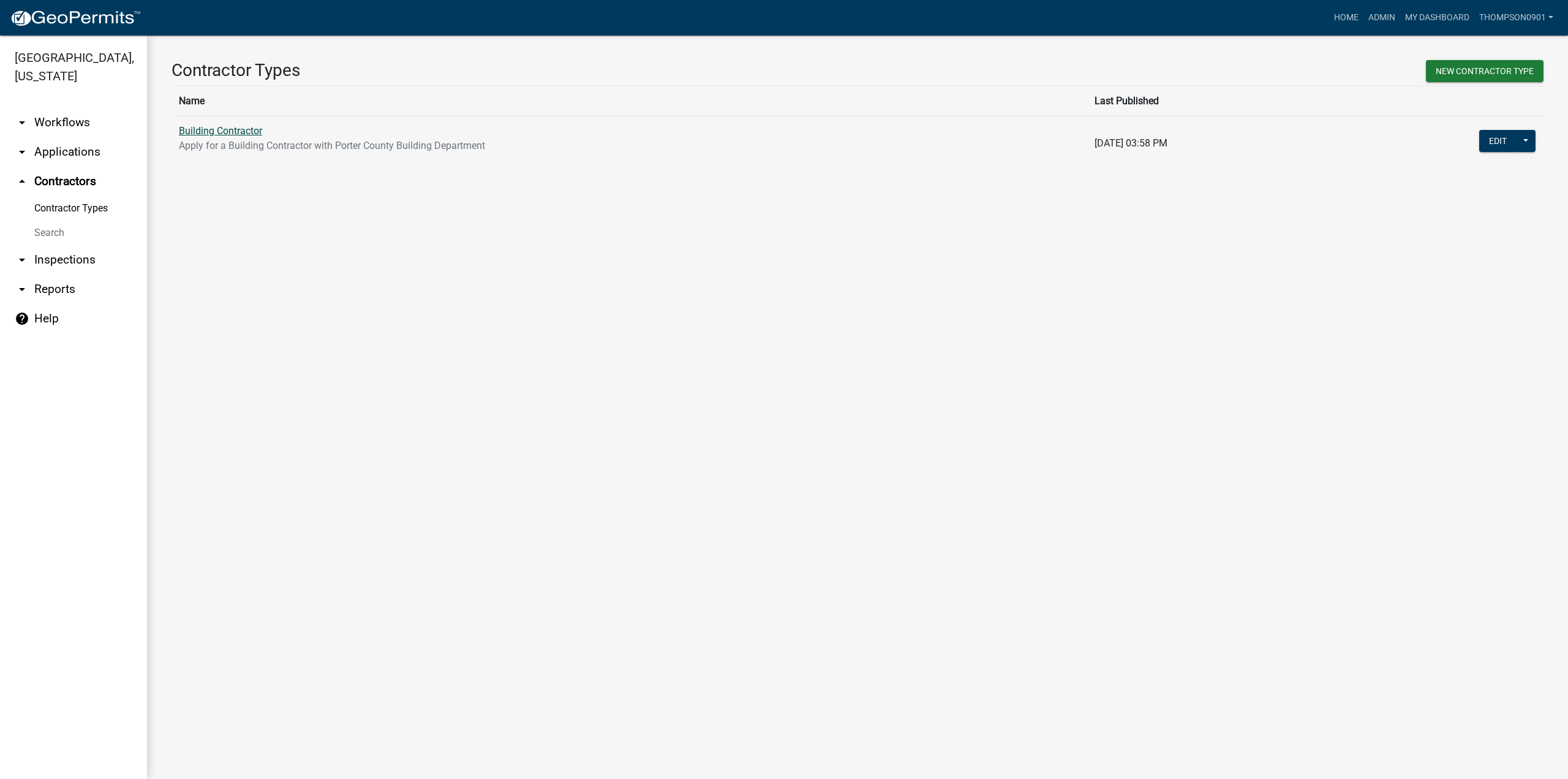
click at [227, 127] on link "Building Contractor" at bounding box center [220, 131] width 83 height 12
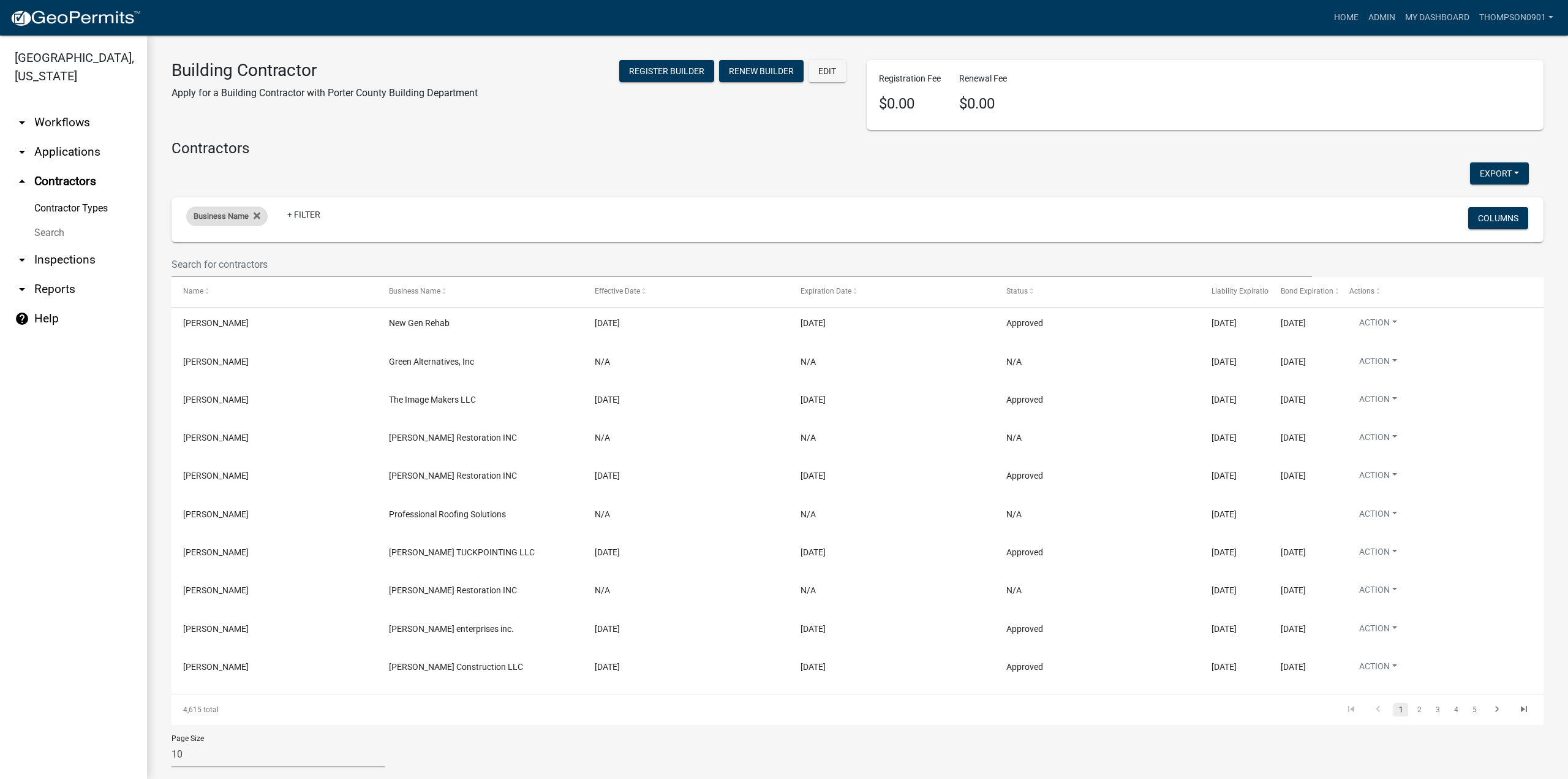
click at [216, 213] on span "Business Name" at bounding box center [221, 215] width 55 height 9
click at [227, 259] on input "text" at bounding box center [230, 261] width 112 height 25
type input "midwest"
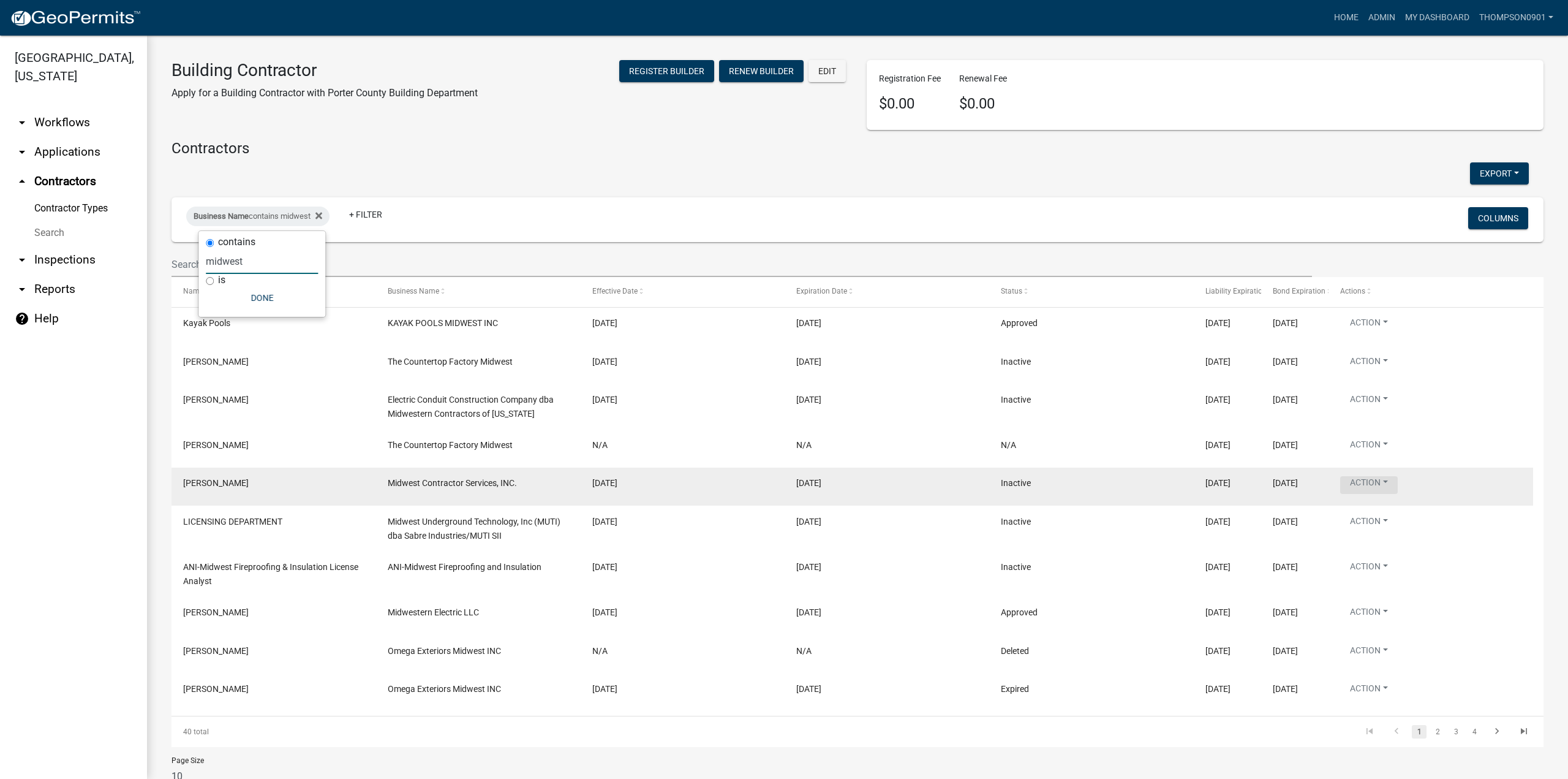
click at [1394, 482] on button "Action" at bounding box center [1368, 485] width 57 height 17
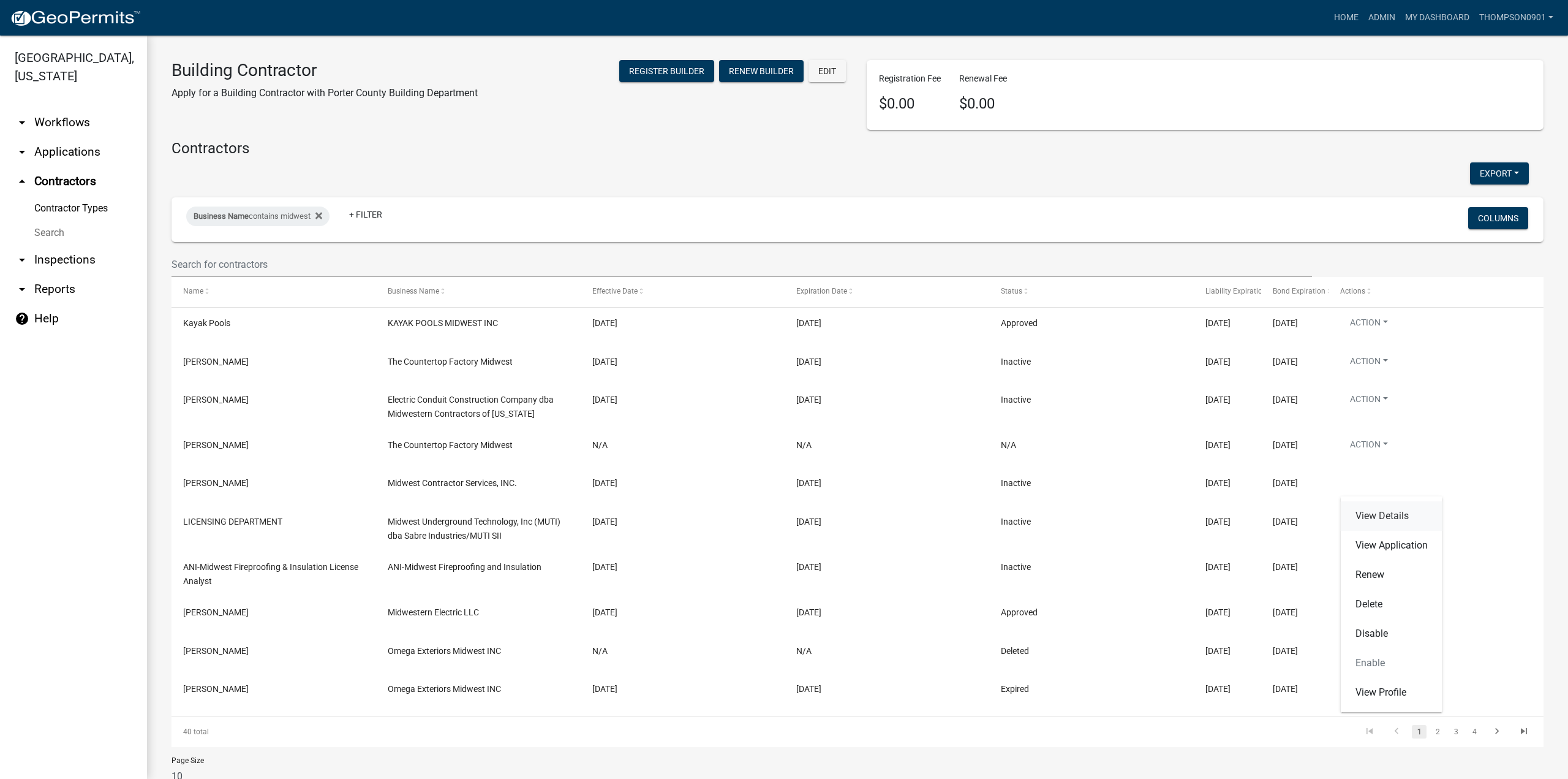
click at [1392, 516] on link "View Details" at bounding box center [1391, 516] width 102 height 29
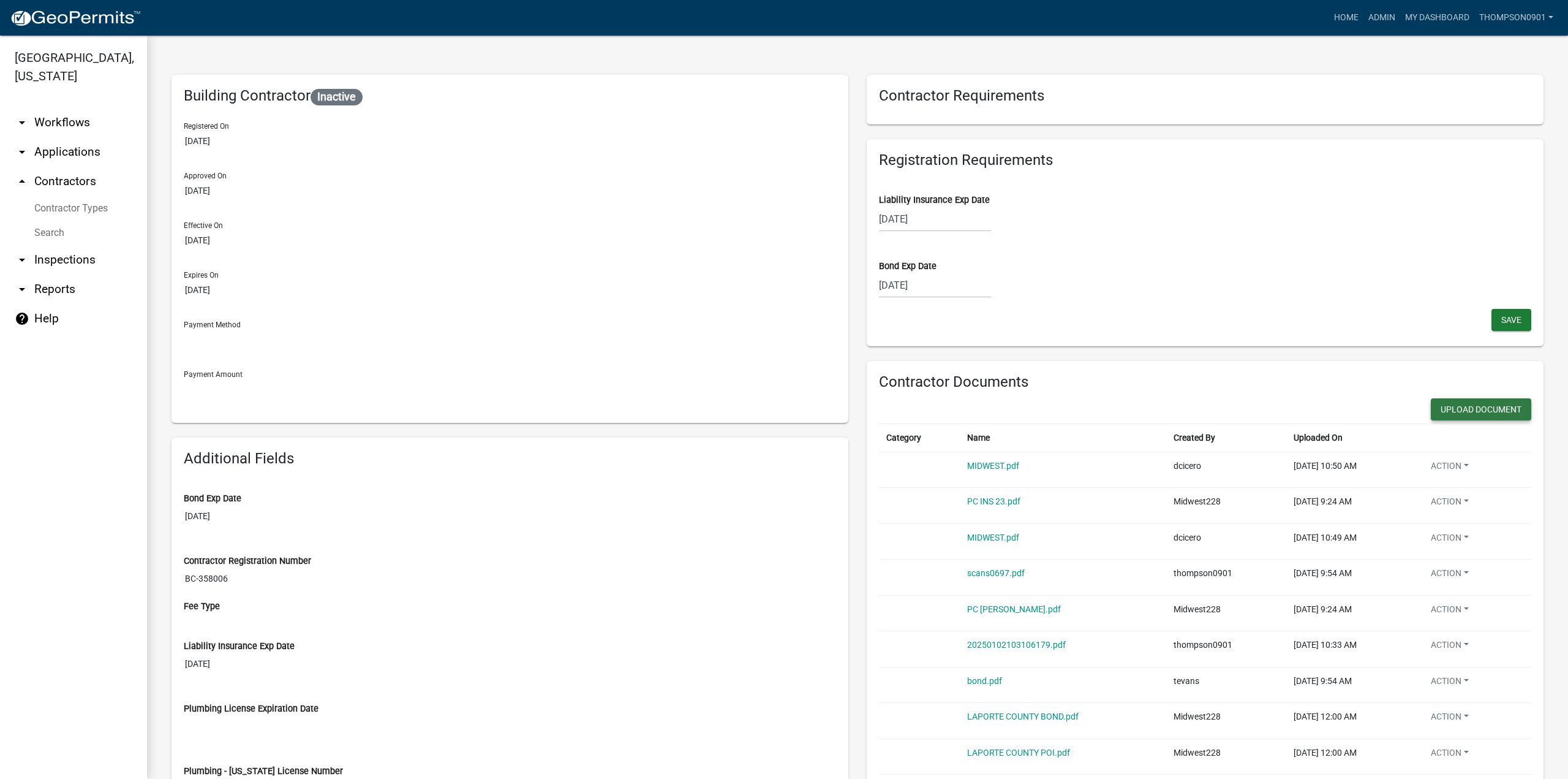
click at [1478, 416] on button "Upload Document" at bounding box center [1481, 409] width 101 height 22
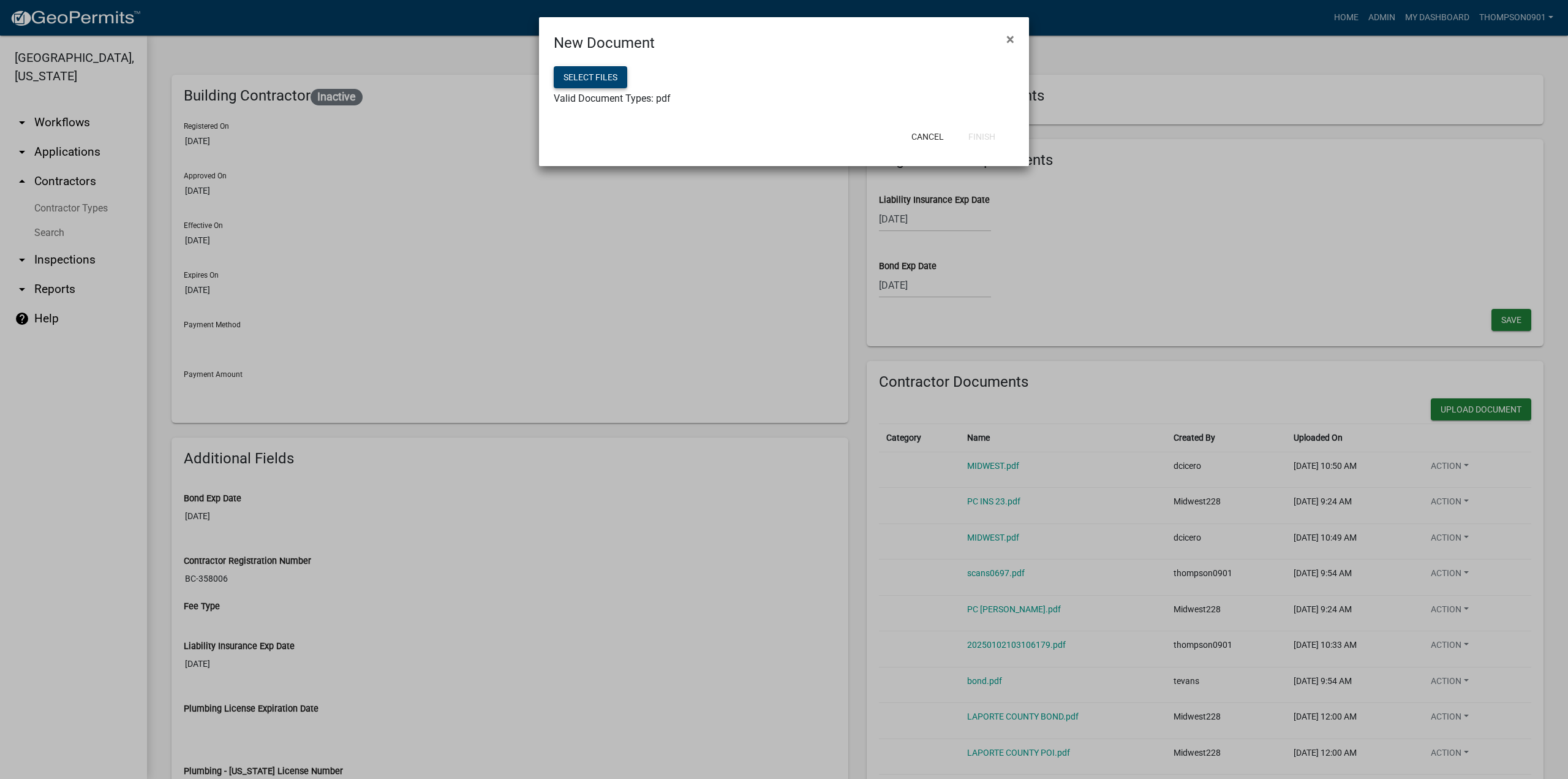
click at [581, 80] on button "Select files" at bounding box center [591, 77] width 74 height 22
click at [990, 144] on button "Finish" at bounding box center [981, 136] width 47 height 22
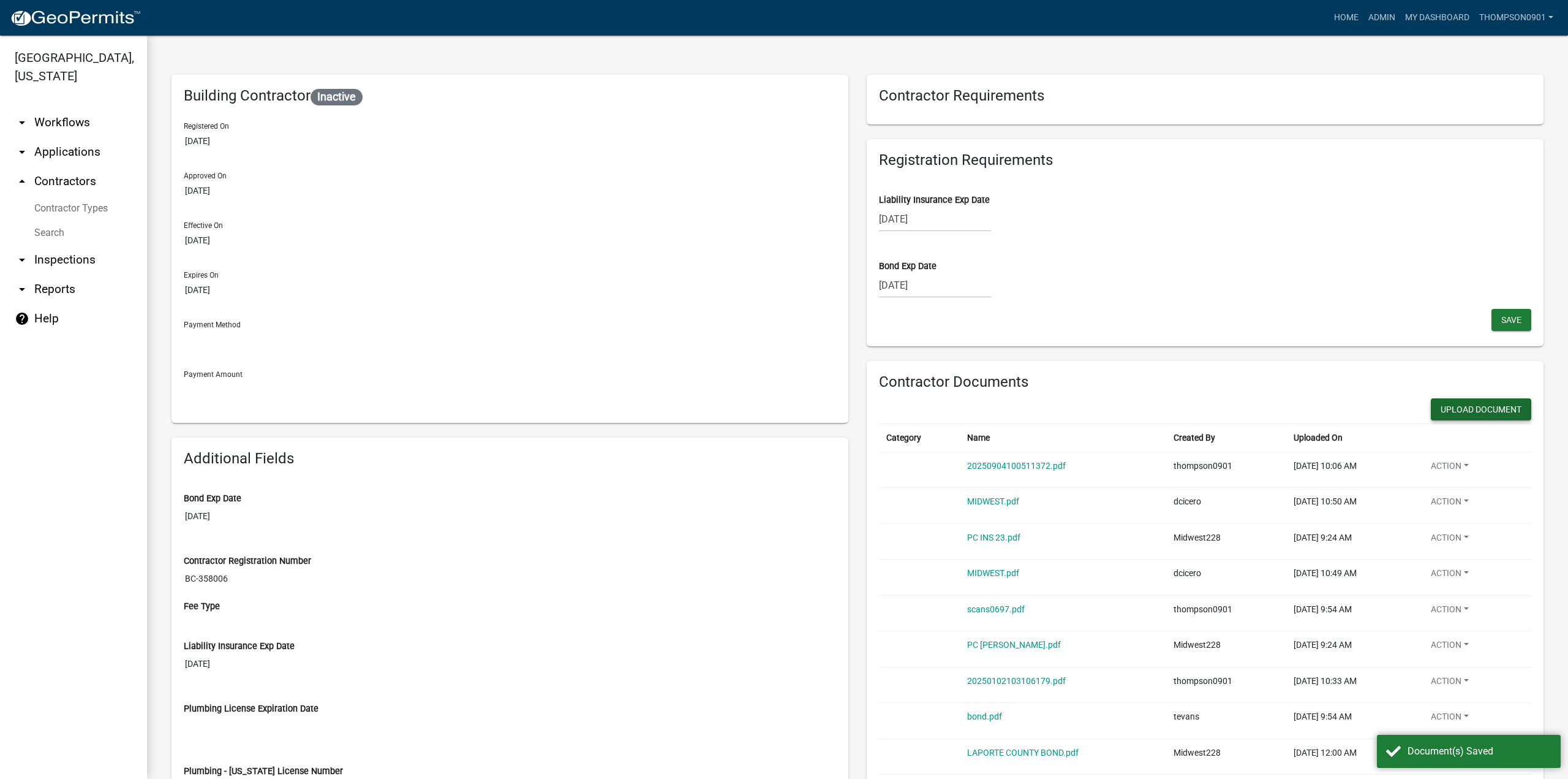
scroll to position [183, 0]
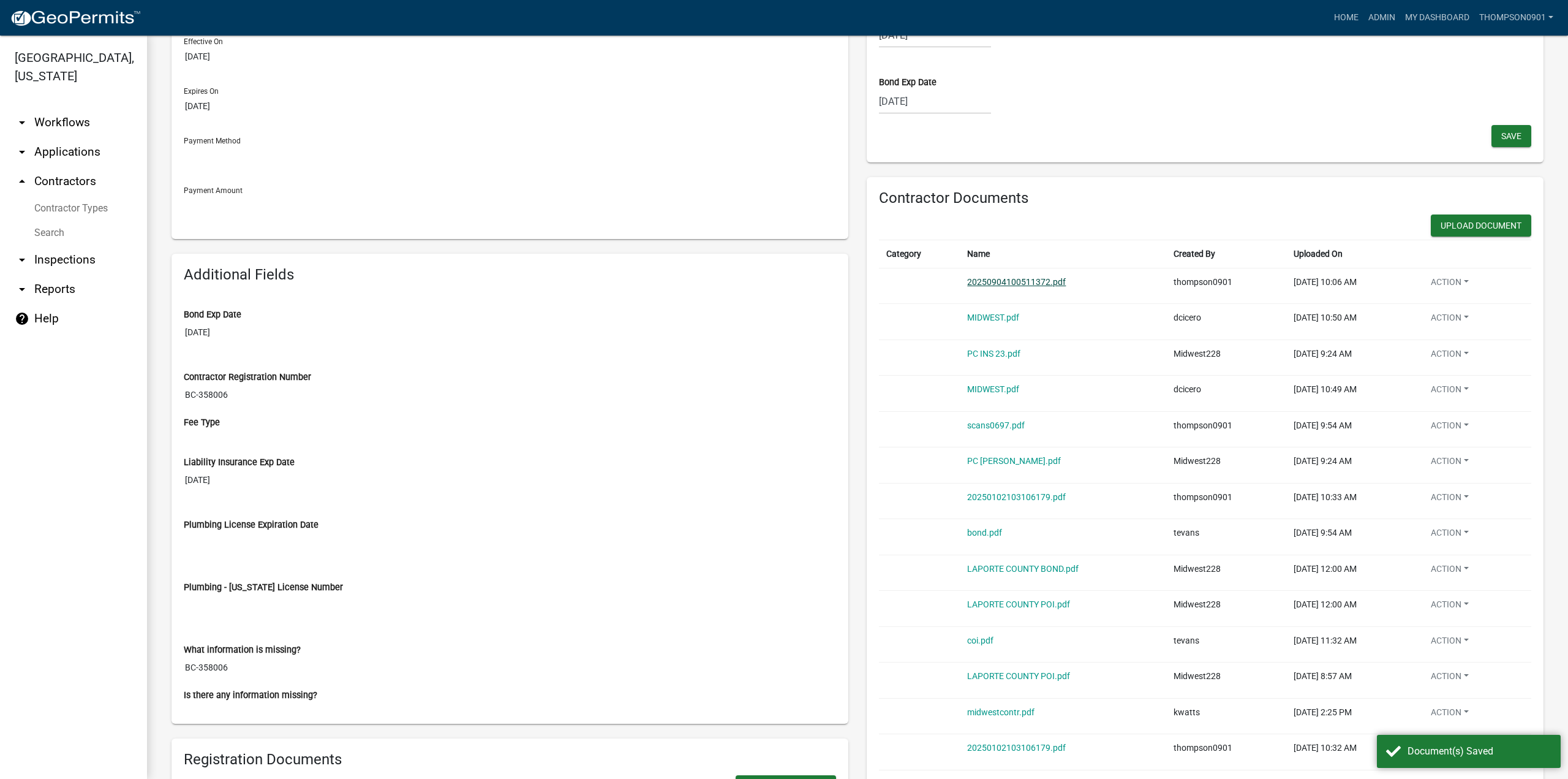
click at [993, 281] on link "20250904100511372.pdf" at bounding box center [1016, 281] width 99 height 10
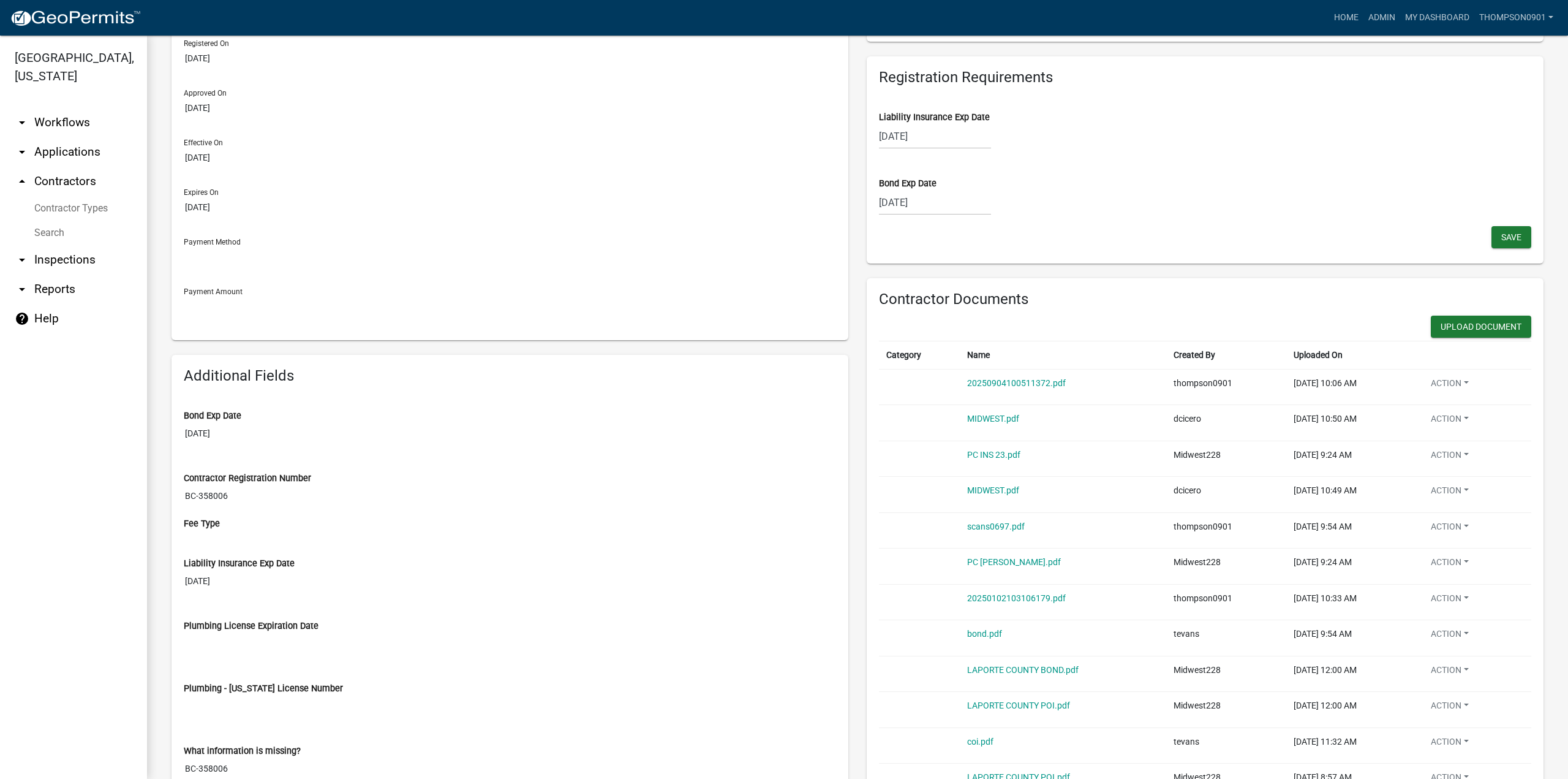
scroll to position [0, 0]
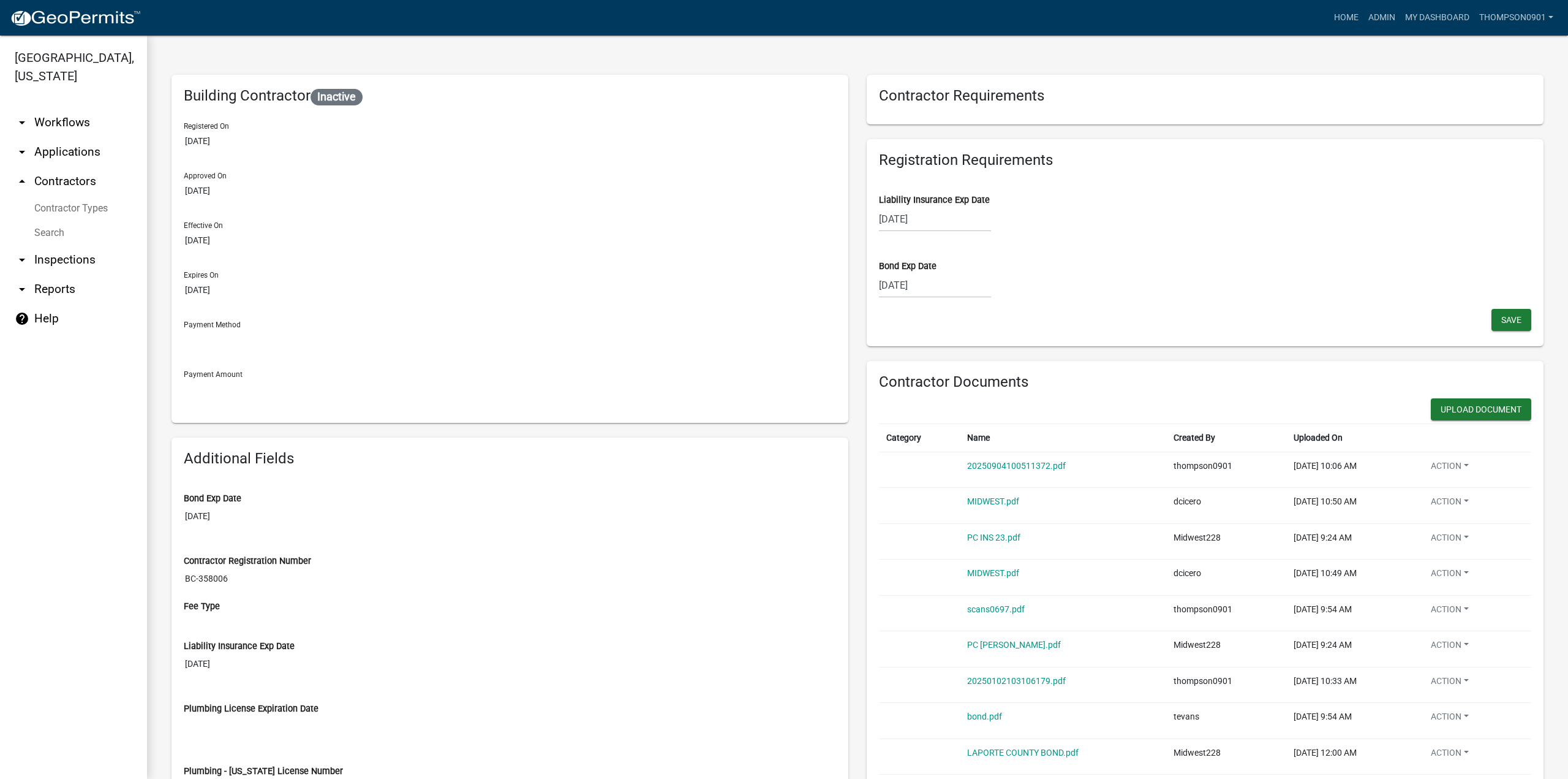
click at [944, 221] on div "08/27/2025" at bounding box center [935, 219] width 112 height 25
click at [968, 247] on select "2025 2026 2027 2028 2029 2030 2031 2032 2033 2034 2035 2036 2037 2038 2039 2040…" at bounding box center [973, 244] width 49 height 18
select select "2026"
click at [948, 236] on select "2025 2026 2027 2028 2029 2030 2031 2032 2033 2034 2035 2036 2037 2038 2039 2040…" at bounding box center [973, 244] width 49 height 18
click at [914, 245] on select "Jan Feb Mar Apr May Jun Jul Aug Sep Oct Nov Dec" at bounding box center [928, 244] width 49 height 18
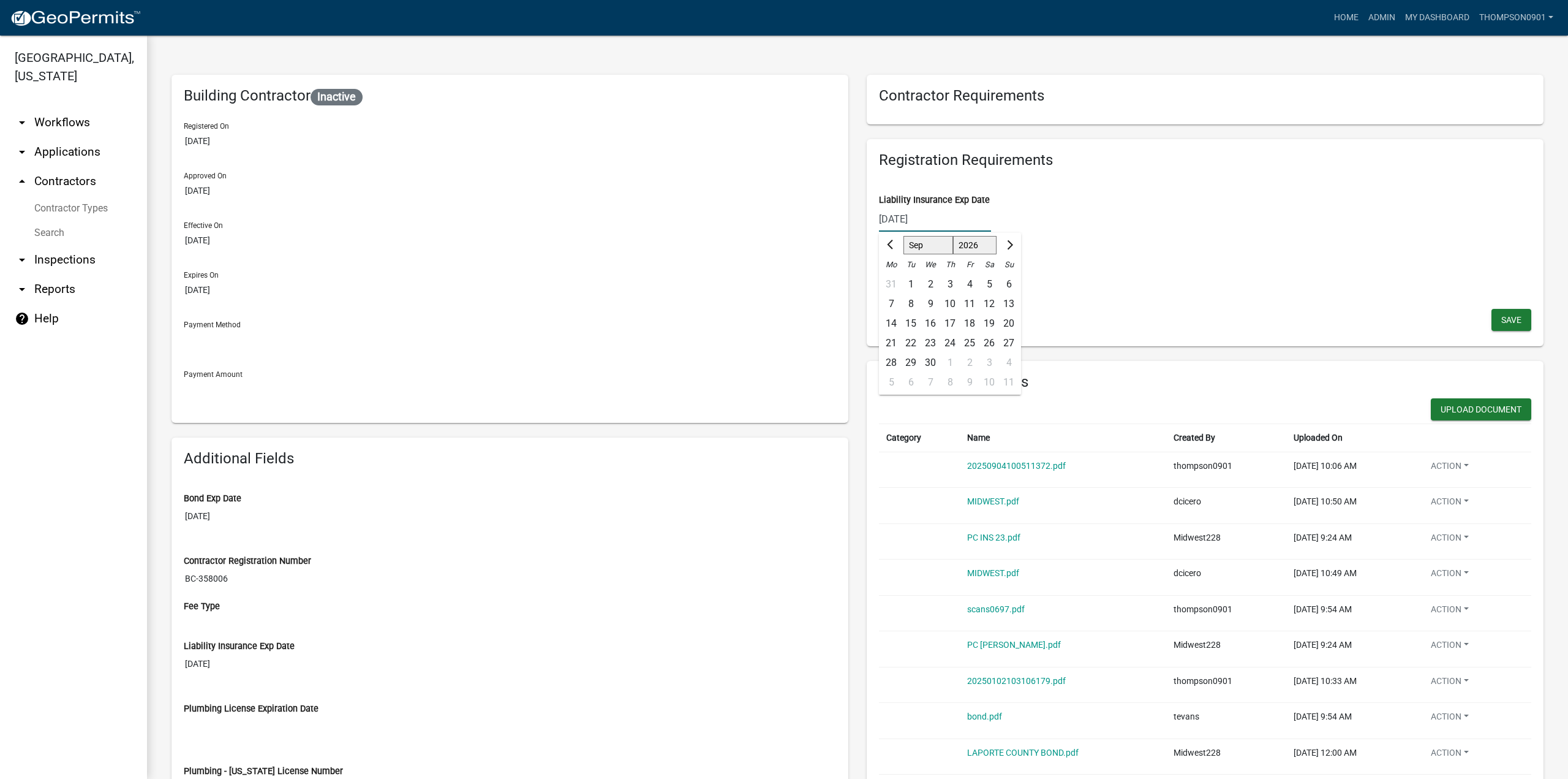
select select "8"
click at [904, 236] on select "Jan Feb Mar Apr May Jun Jul Aug Sep Oct Nov Dec" at bounding box center [928, 244] width 49 height 18
click at [944, 362] on div "27" at bounding box center [949, 363] width 19 height 19
type input "08/27/2026"
click at [1494, 312] on button "Save" at bounding box center [1511, 319] width 40 height 22
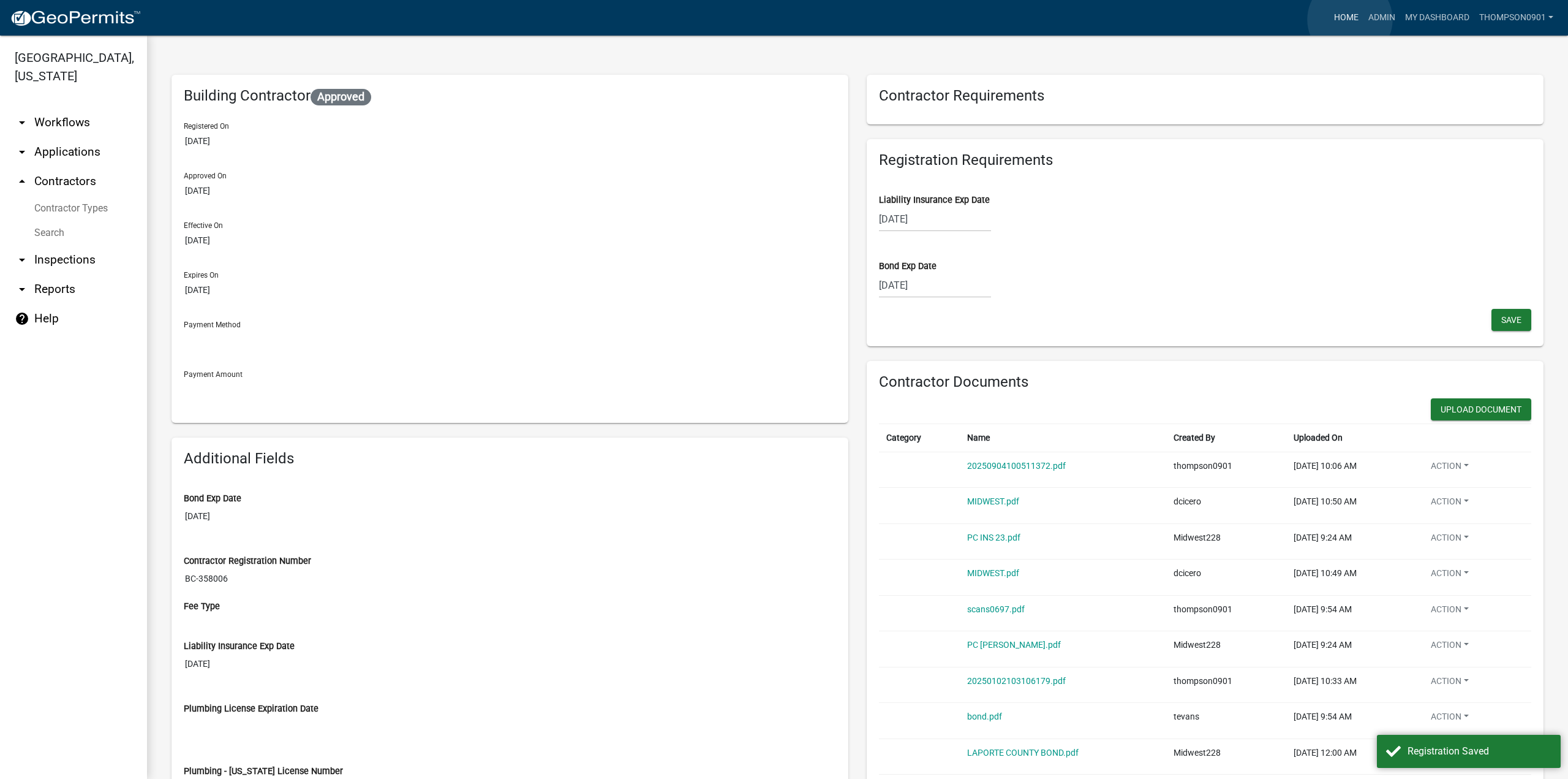
click at [1350, 19] on link "Home" at bounding box center [1345, 17] width 34 height 23
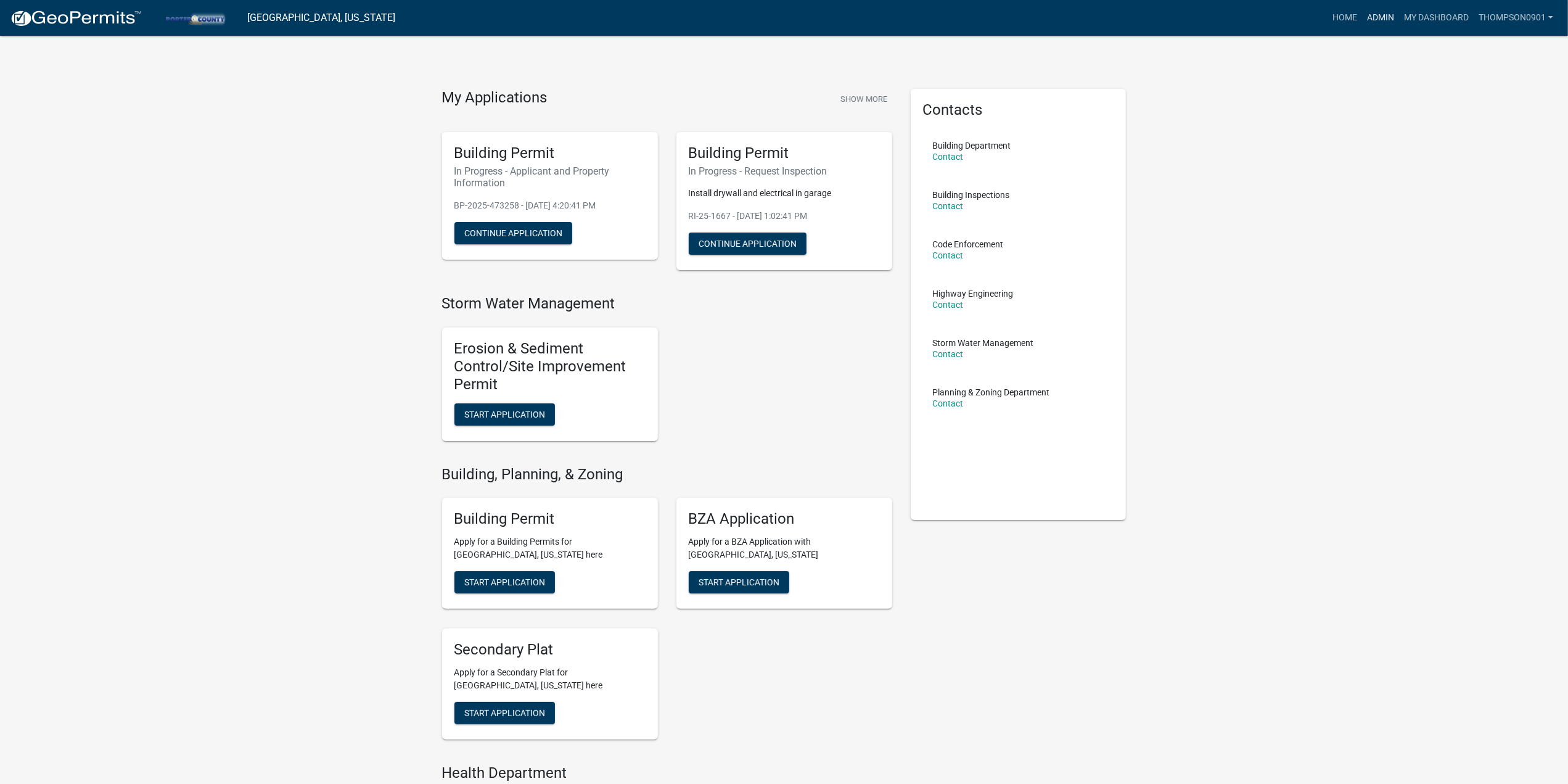
click at [1388, 23] on link "Admin" at bounding box center [1381, 18] width 37 height 23
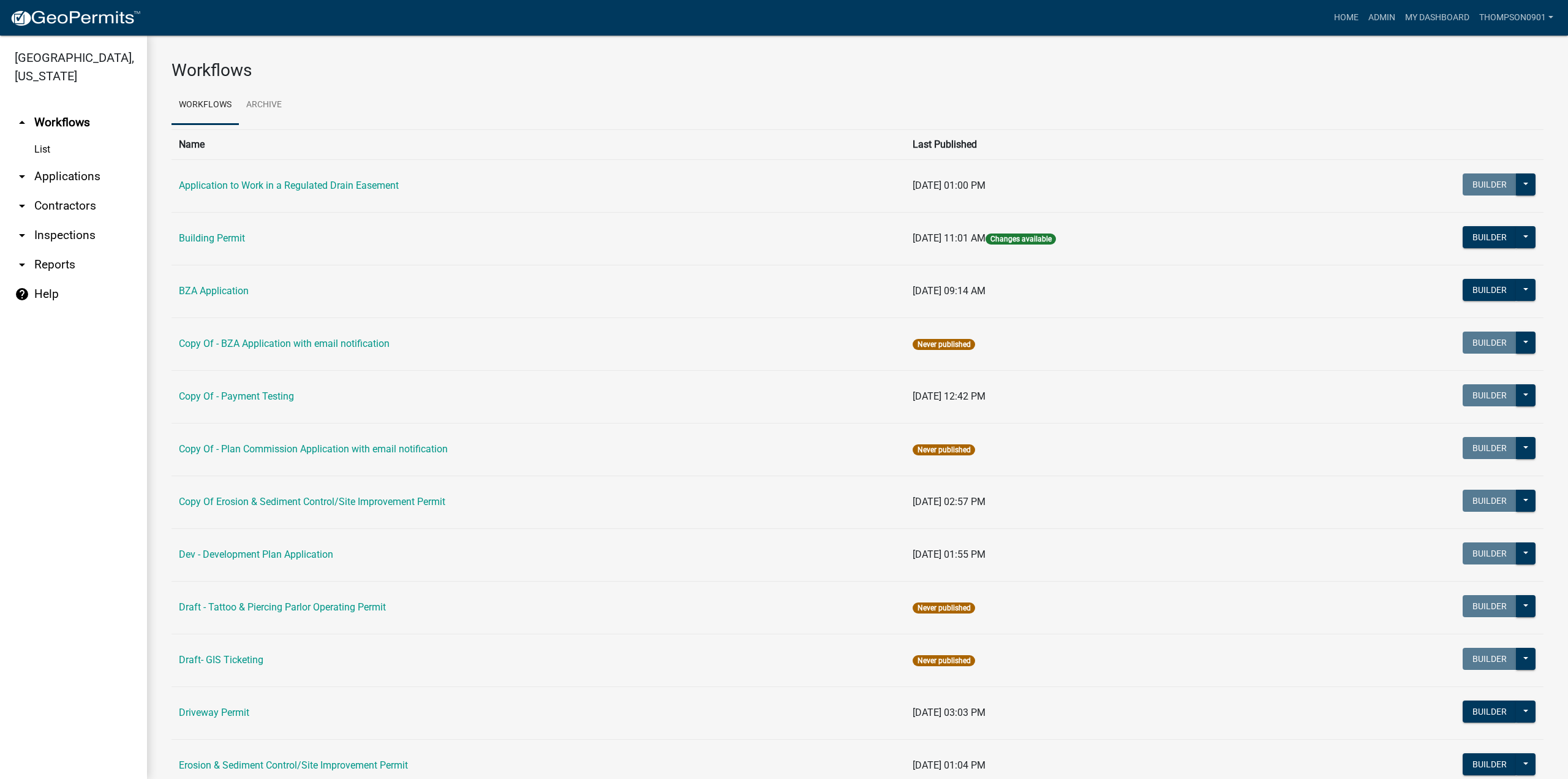
click at [78, 191] on link "arrow_drop_down Contractors" at bounding box center [74, 206] width 147 height 29
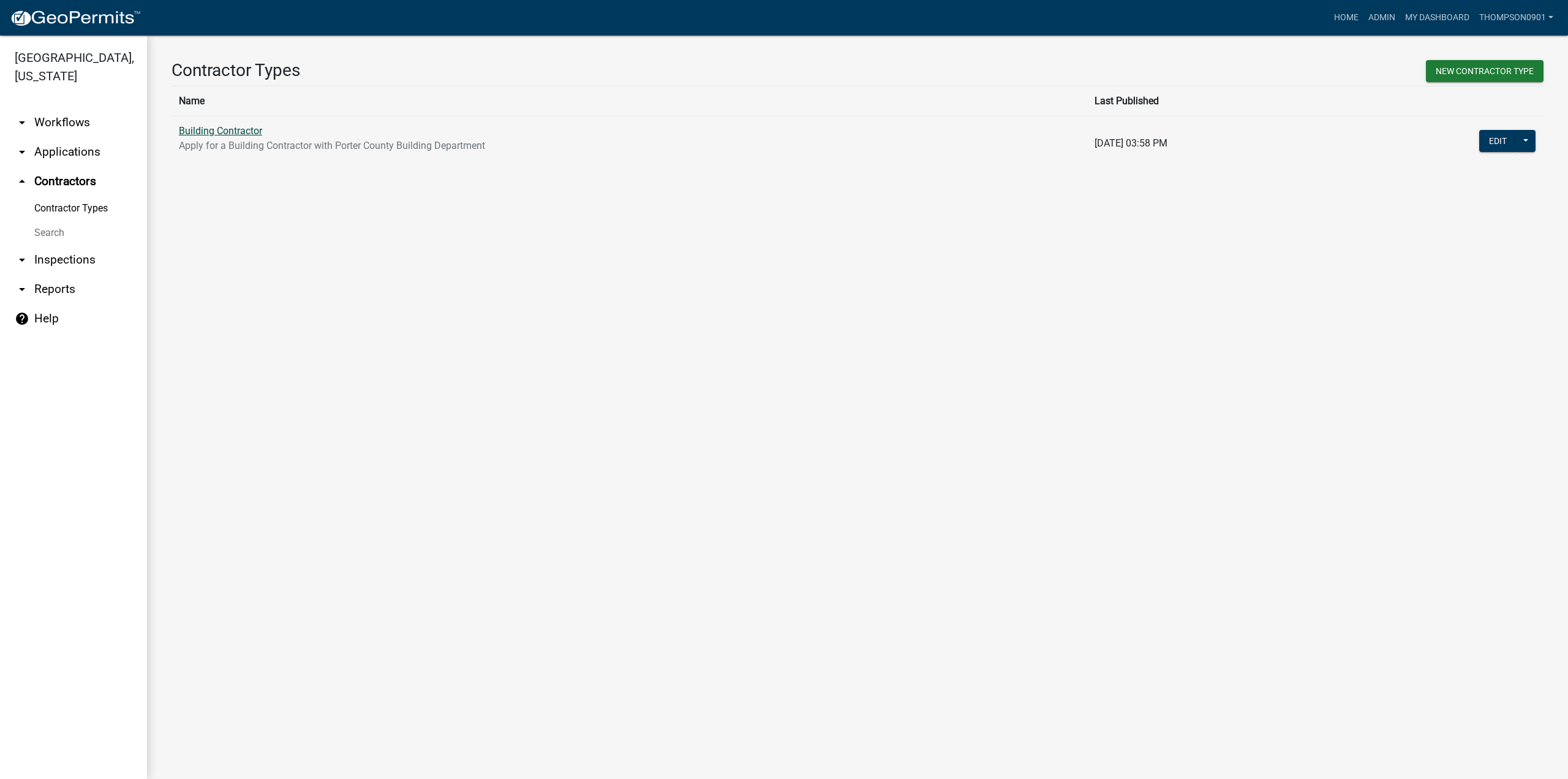
click at [220, 132] on link "Building Contractor" at bounding box center [220, 131] width 83 height 12
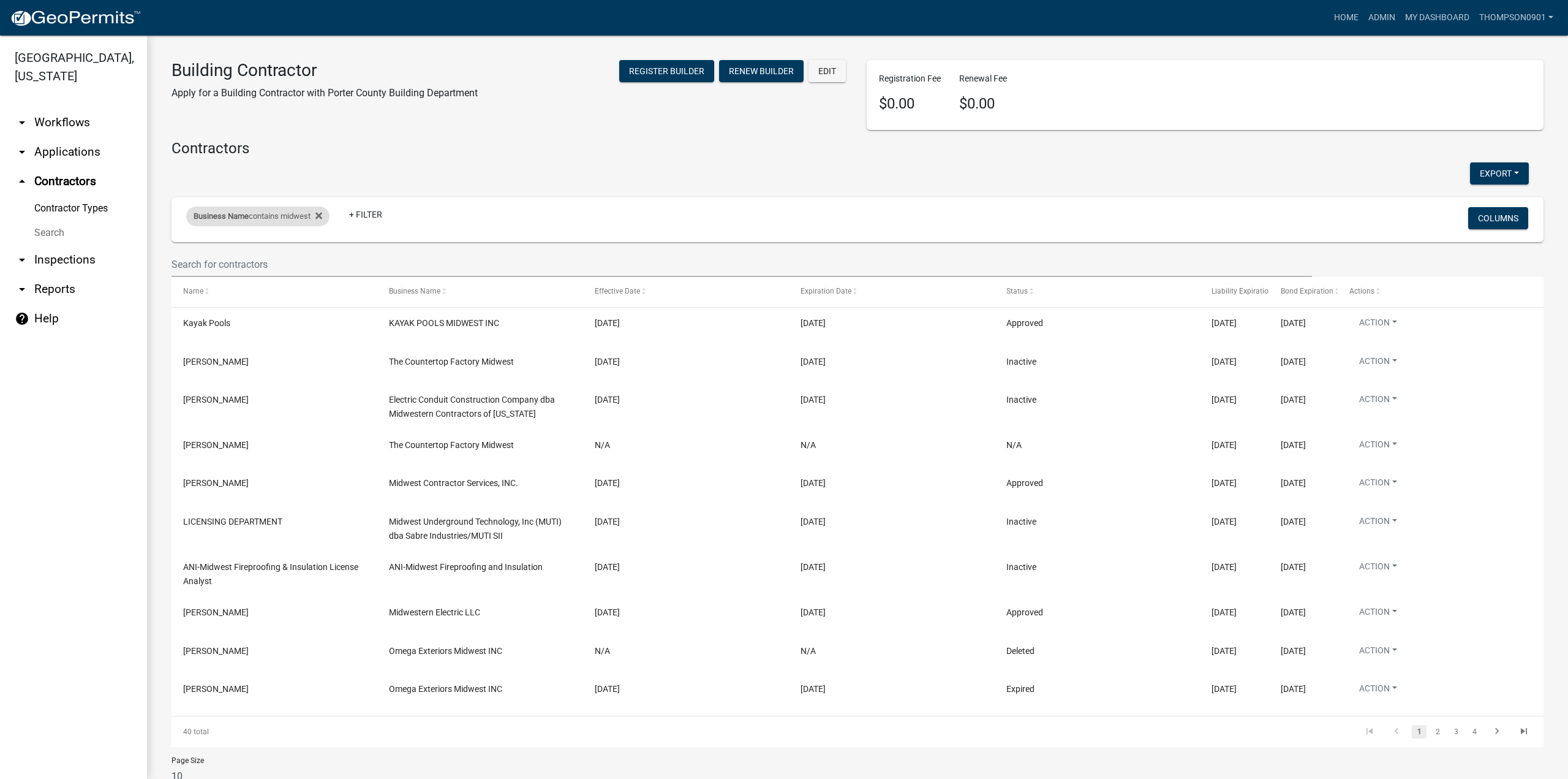
click at [290, 216] on div "Business Name contains midwest" at bounding box center [258, 216] width 144 height 19
drag, startPoint x: 254, startPoint y: 259, endPoint x: 0, endPoint y: 179, distance: 266.3
click at [0, 179] on body "Internet Explorer does NOT work with GeoPermits. Get a new browser for more sec…" at bounding box center [784, 389] width 1568 height 779
type input "rolling"
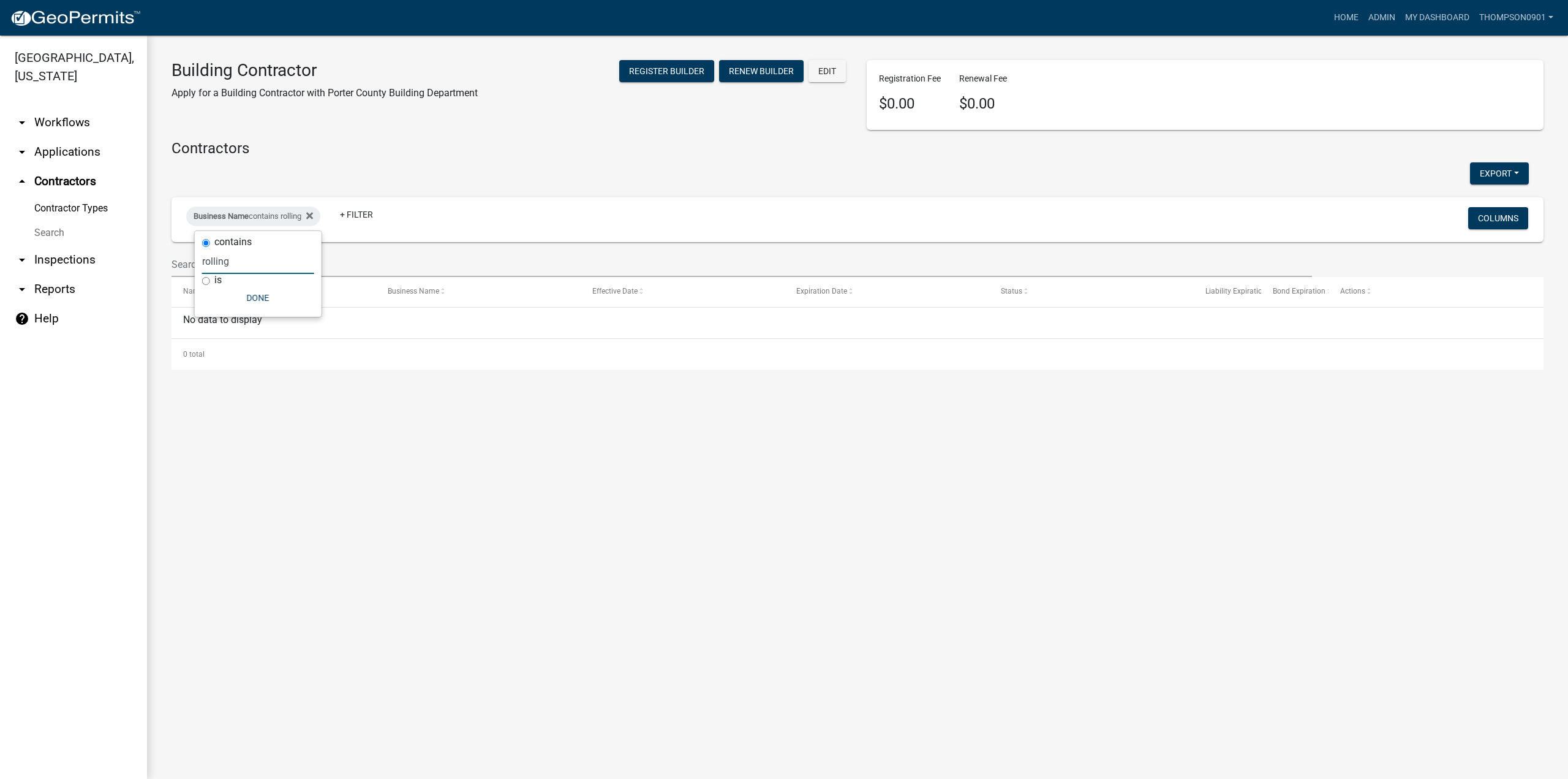
click at [75, 137] on link "arrow_drop_down Applications" at bounding box center [74, 151] width 147 height 29
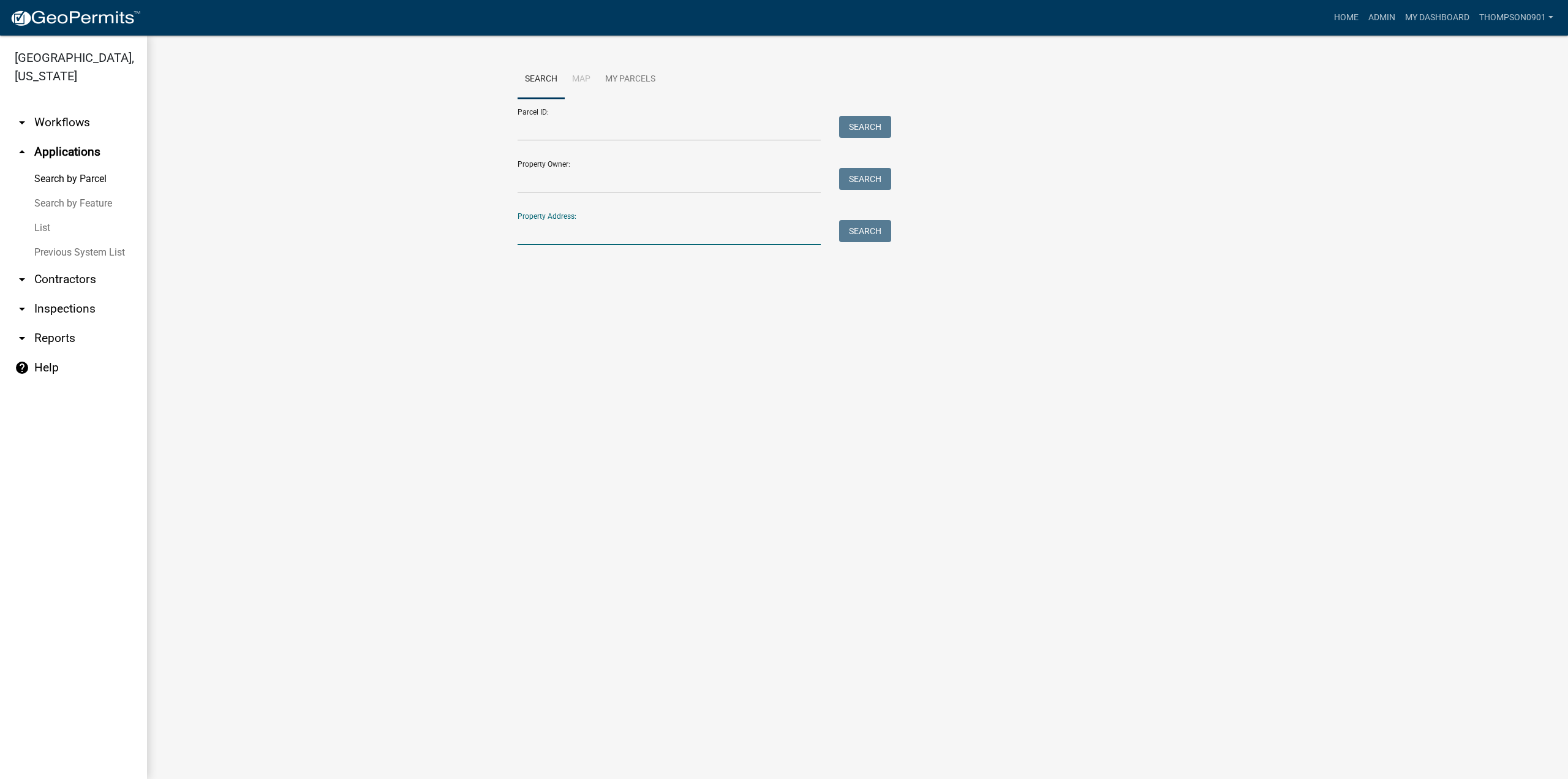
click at [600, 227] on input "Property Address:" at bounding box center [669, 233] width 304 height 25
type input "281 w 100 n"
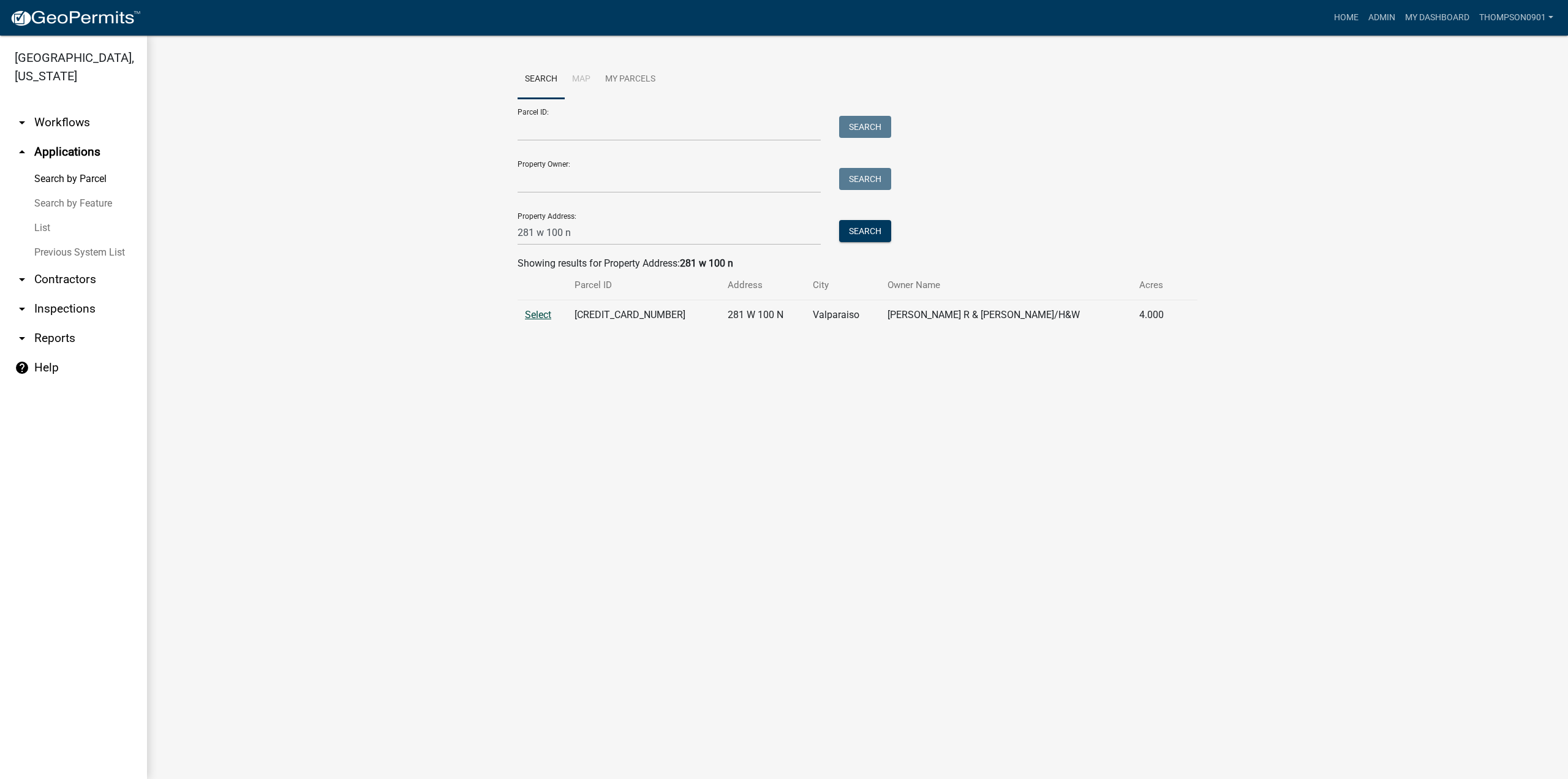
click at [534, 317] on span "Select" at bounding box center [537, 314] width 26 height 12
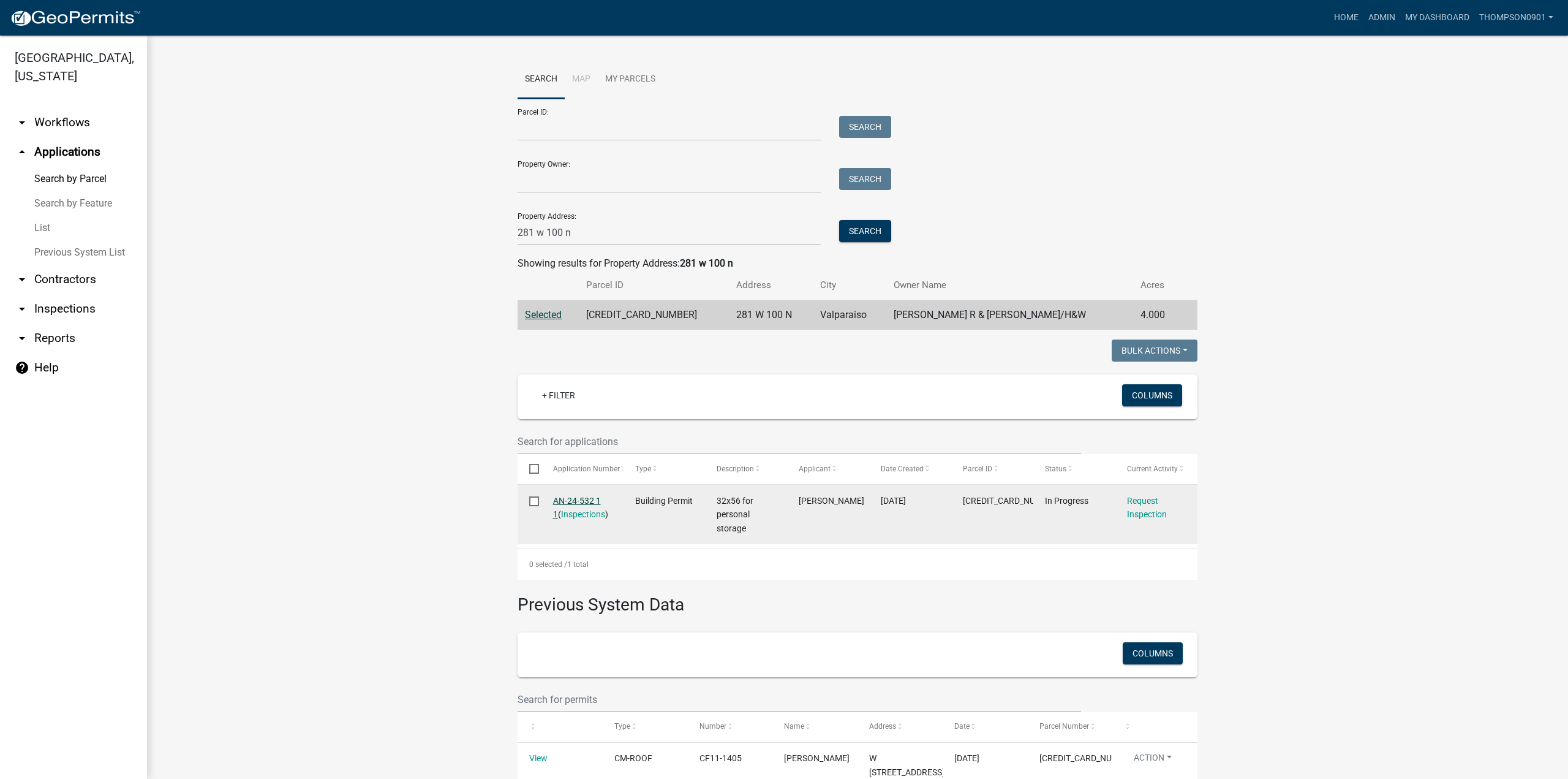
click at [583, 502] on link "AN-24-532 1 1" at bounding box center [576, 507] width 48 height 24
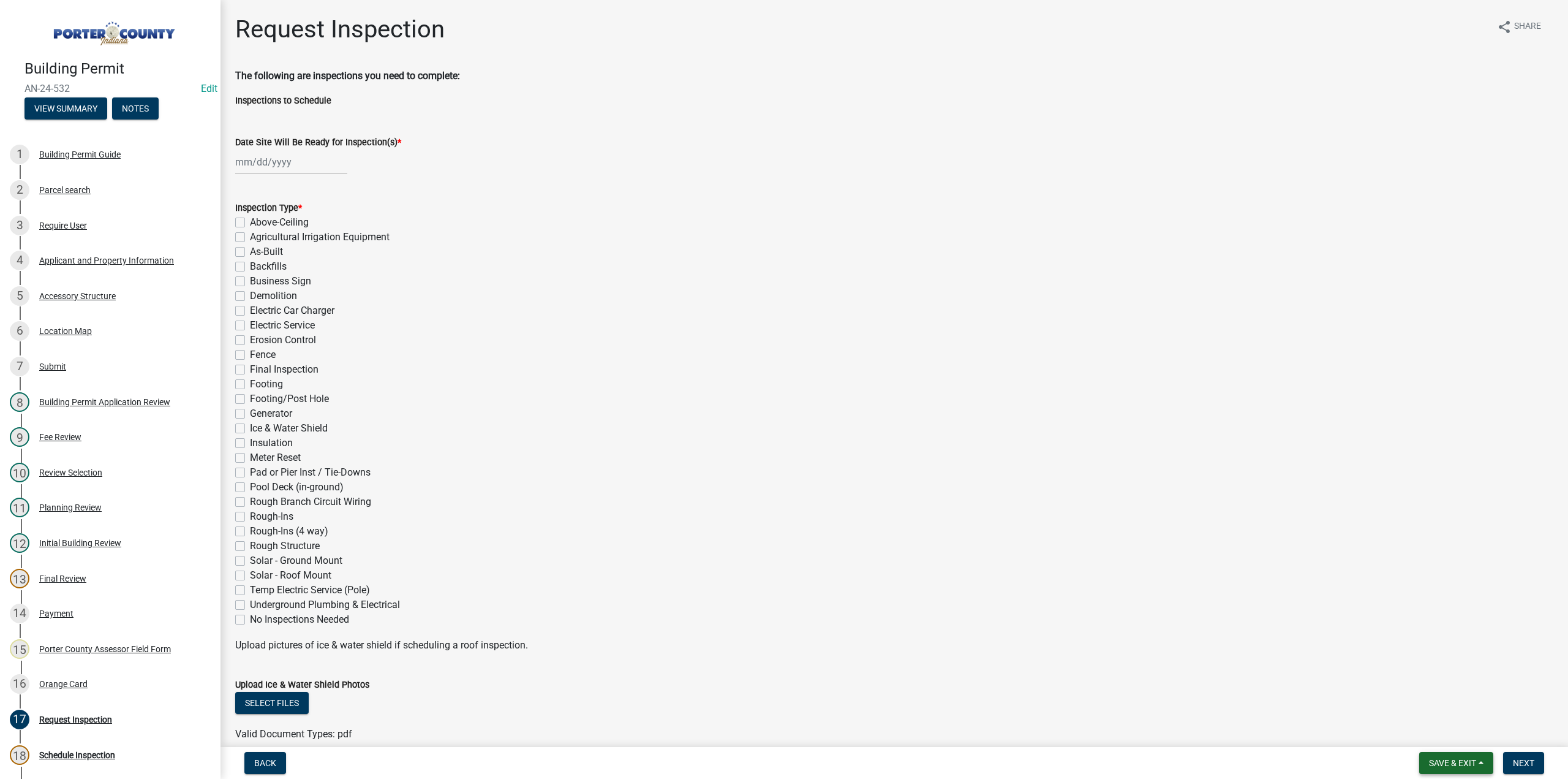
drag, startPoint x: 1456, startPoint y: 767, endPoint x: 1447, endPoint y: 763, distance: 9.8
click at [1456, 767] on span "Save & Exit" at bounding box center [1452, 763] width 48 height 10
click at [1439, 737] on button "Save & Exit" at bounding box center [1444, 730] width 98 height 29
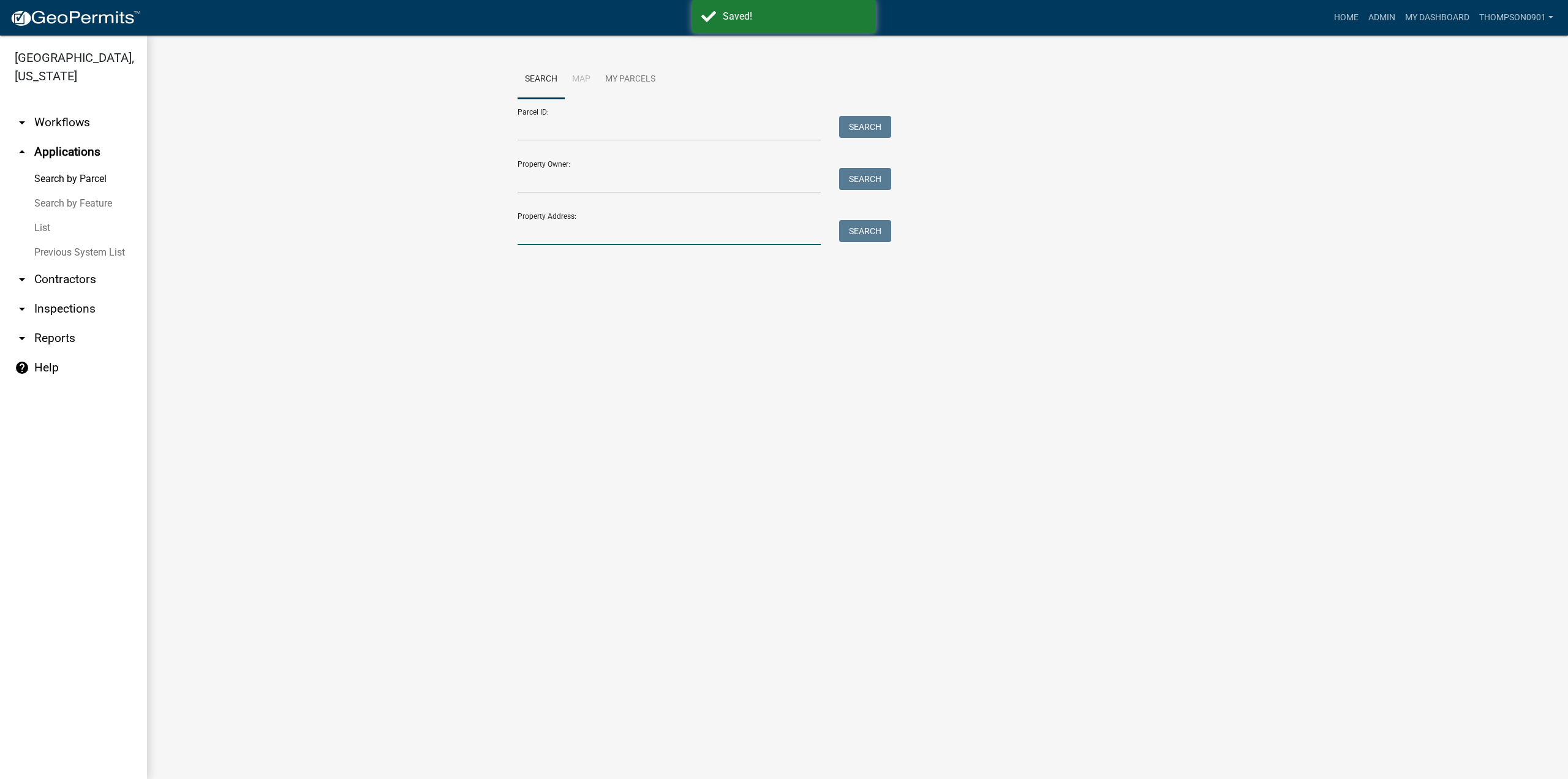
click at [620, 229] on input "Property Address:" at bounding box center [669, 233] width 304 height 25
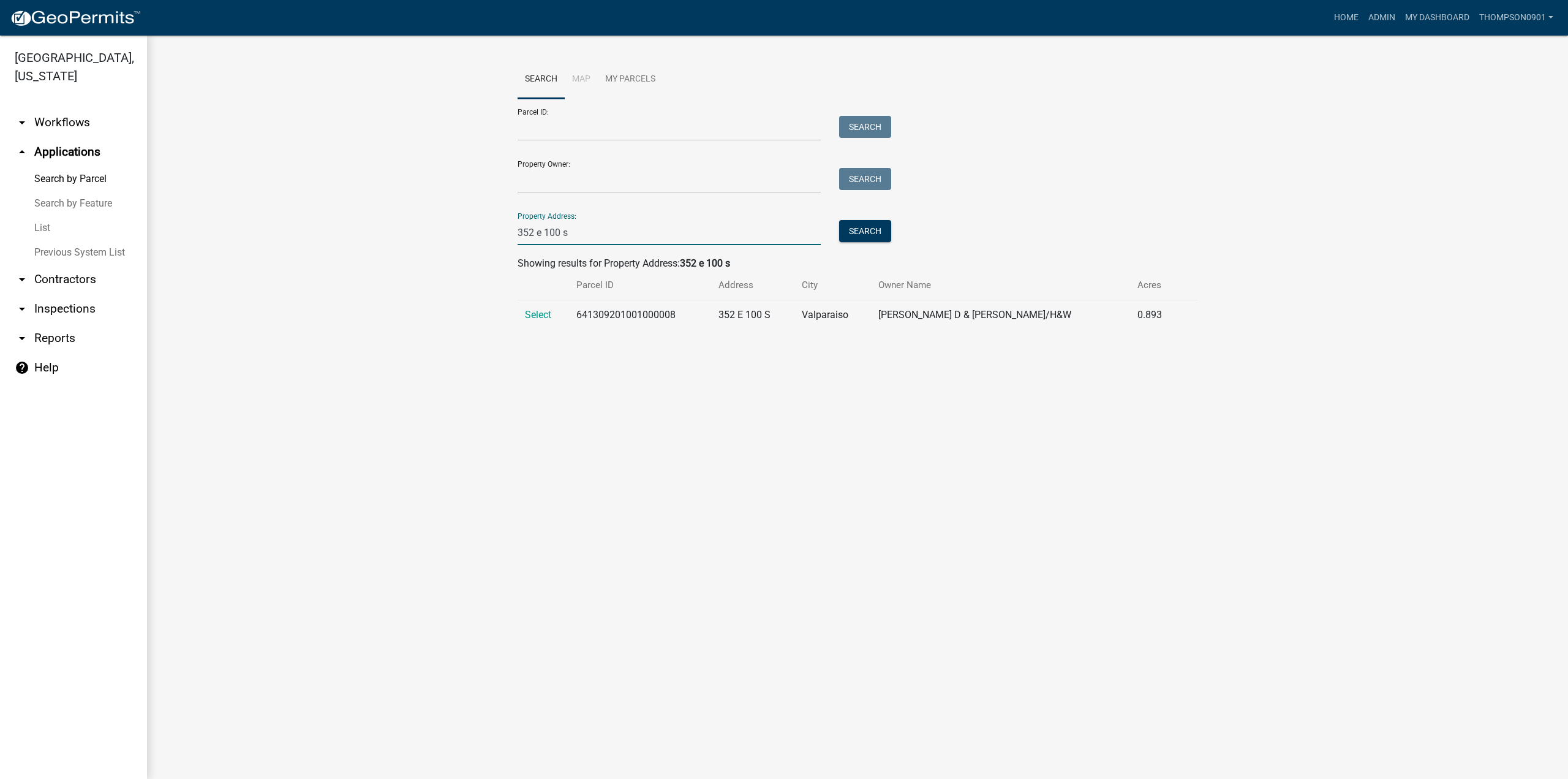
type input "352 e 100 s"
click at [536, 322] on td "Select" at bounding box center [543, 314] width 51 height 30
click at [536, 314] on span "Select" at bounding box center [537, 314] width 26 height 12
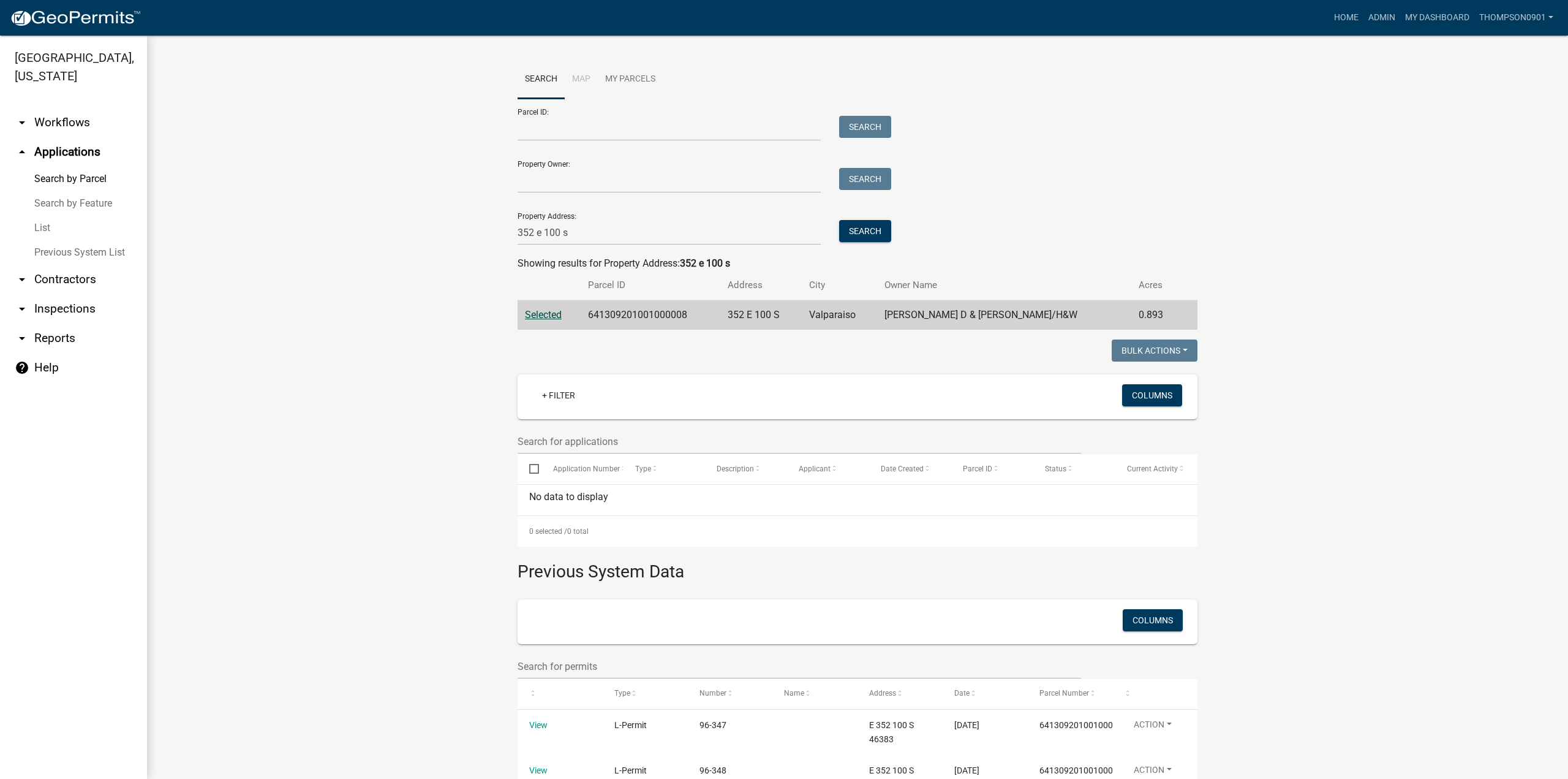
click at [536, 314] on span "Selected" at bounding box center [543, 314] width 37 height 12
click at [49, 267] on link "arrow_drop_down Contractors" at bounding box center [74, 279] width 147 height 29
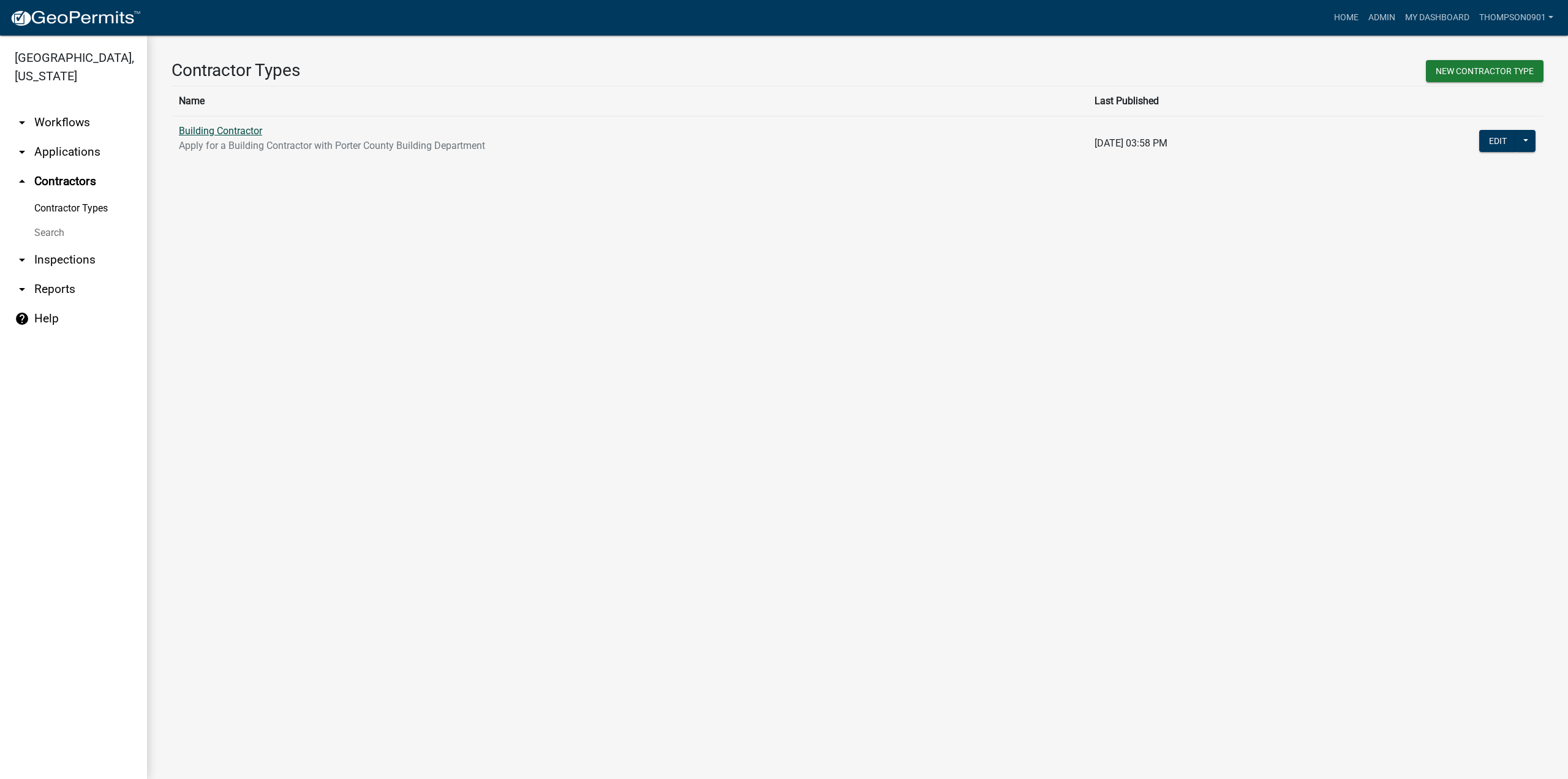
click at [193, 129] on link "Building Contractor" at bounding box center [220, 131] width 83 height 12
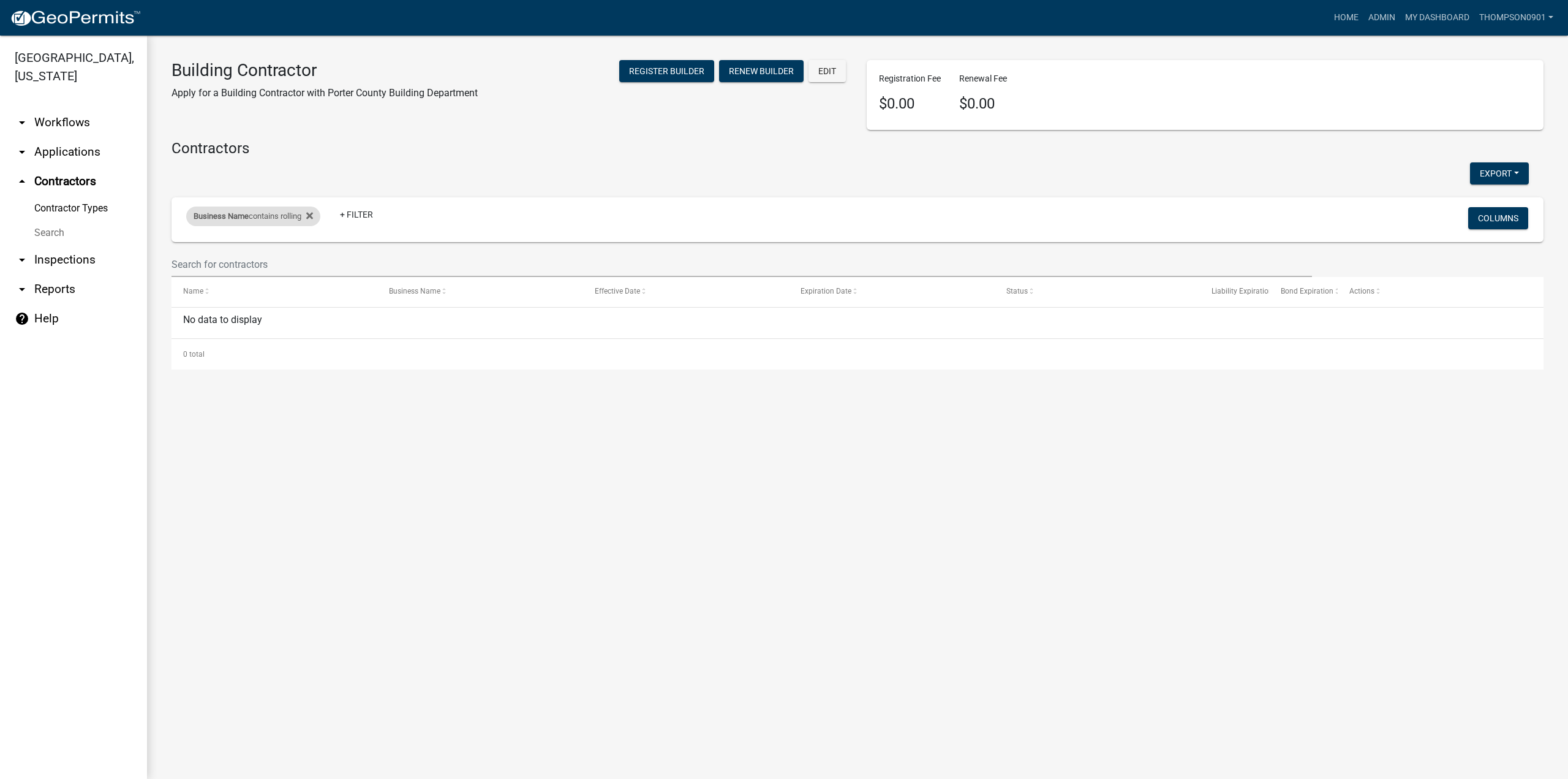
click at [272, 217] on div "Business Name contains rolling" at bounding box center [253, 216] width 134 height 19
click at [255, 260] on input "rolling" at bounding box center [258, 261] width 112 height 25
click at [234, 261] on input "rollin" at bounding box center [256, 261] width 112 height 25
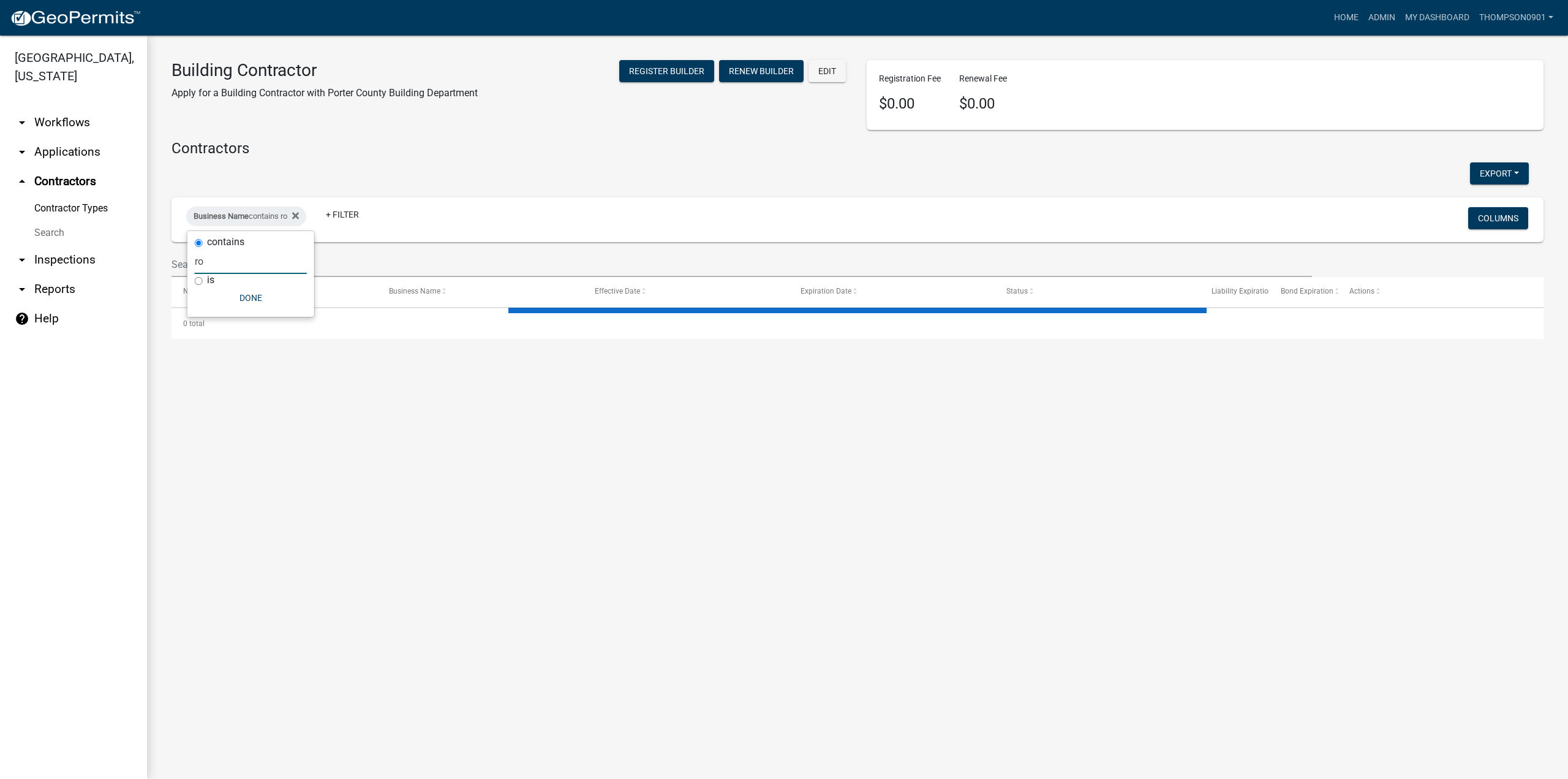
type input "r"
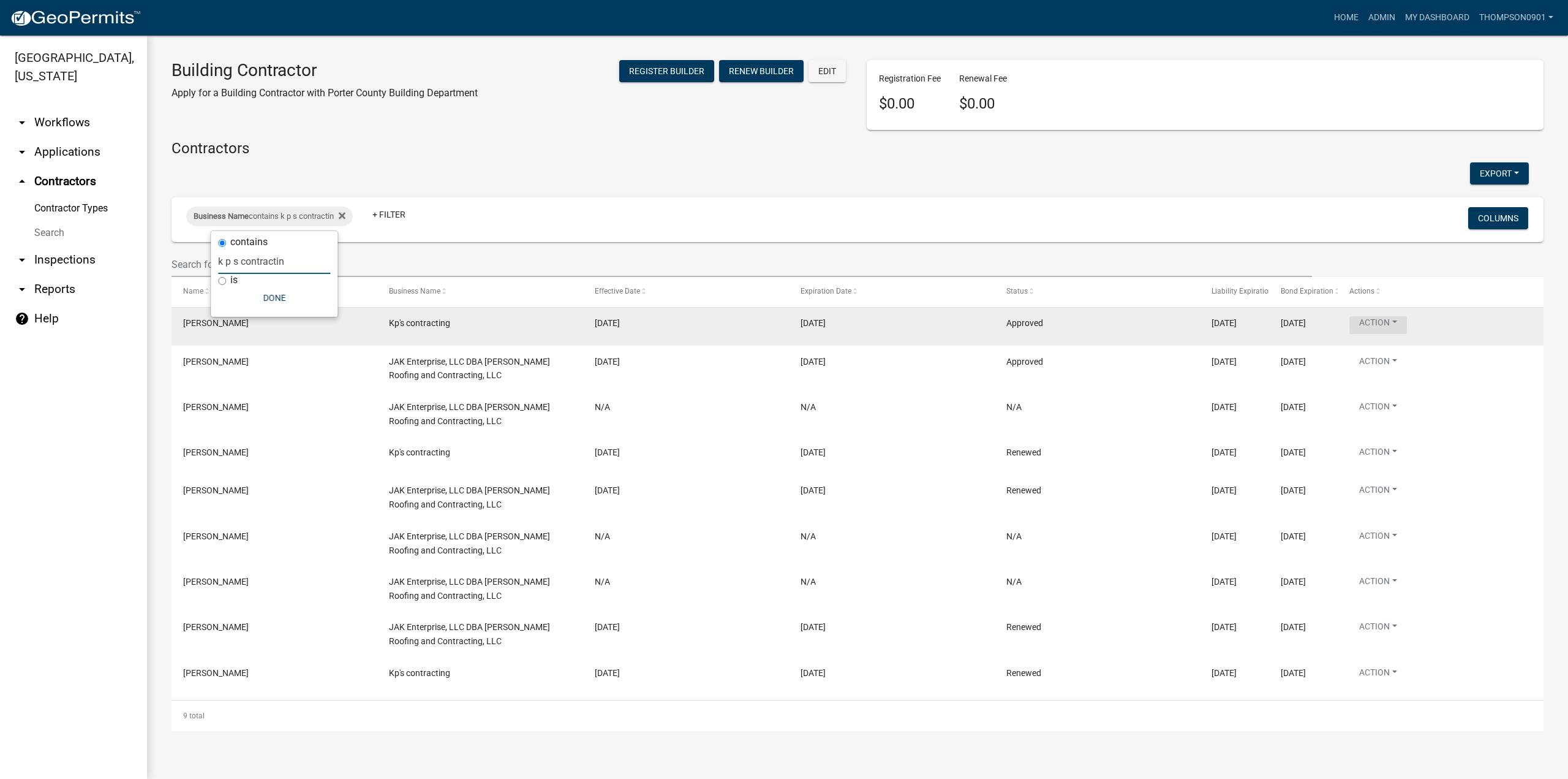
type input "k p s contractin"
click at [1400, 328] on button "Action" at bounding box center [1377, 325] width 57 height 17
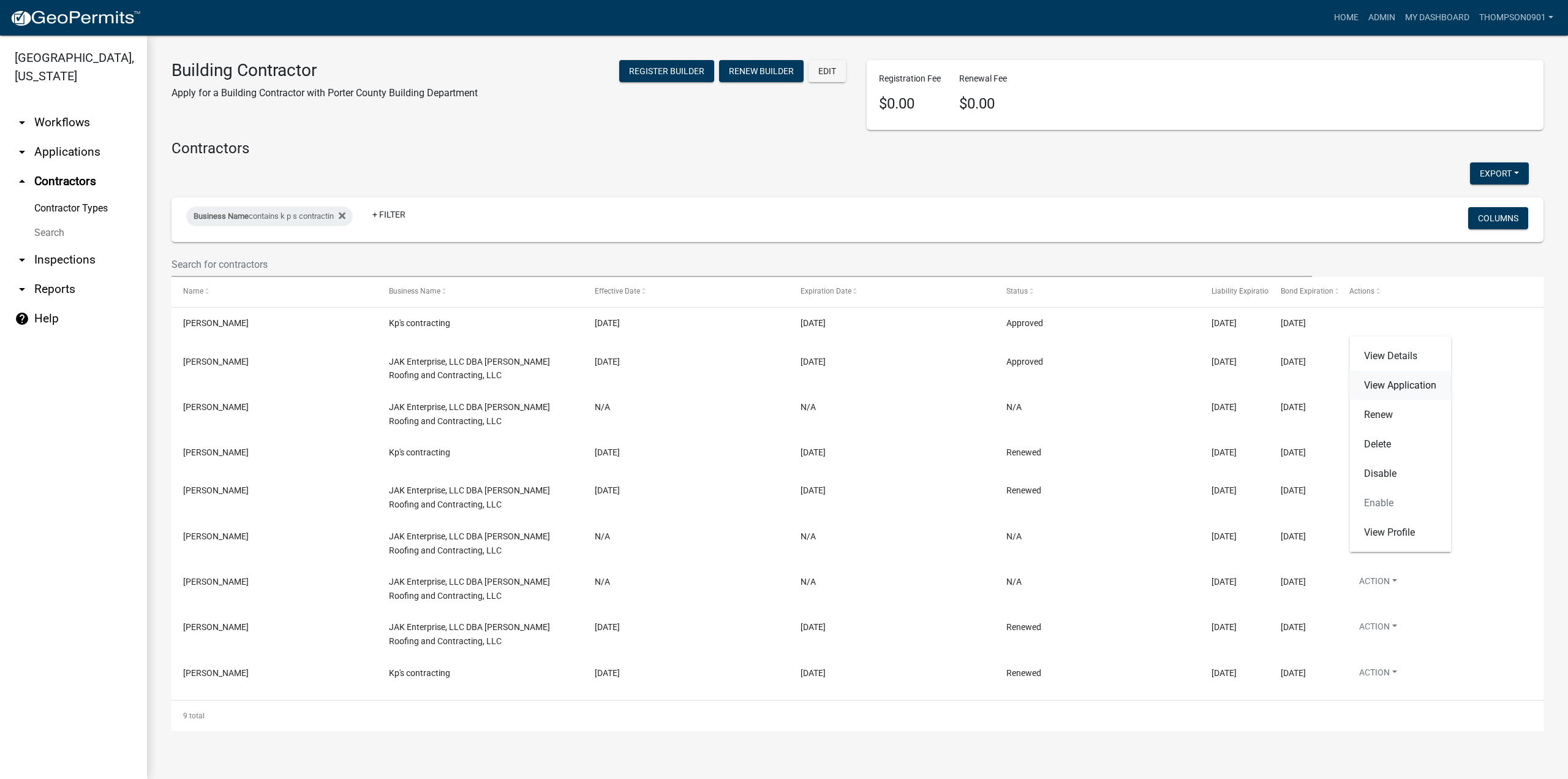
click at [1409, 396] on link "View Application" at bounding box center [1399, 385] width 102 height 29
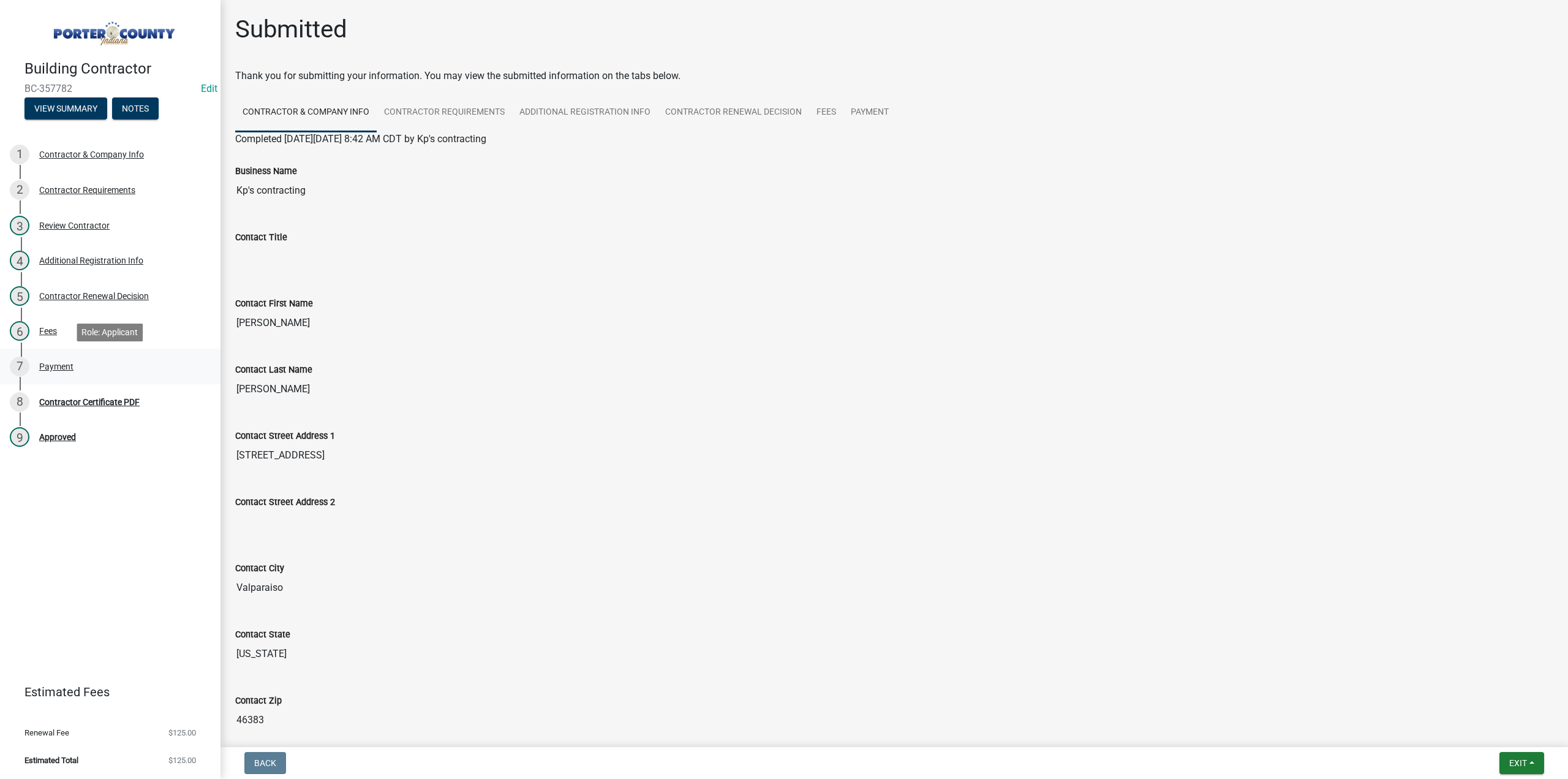
click at [50, 362] on div "Payment" at bounding box center [55, 366] width 34 height 9
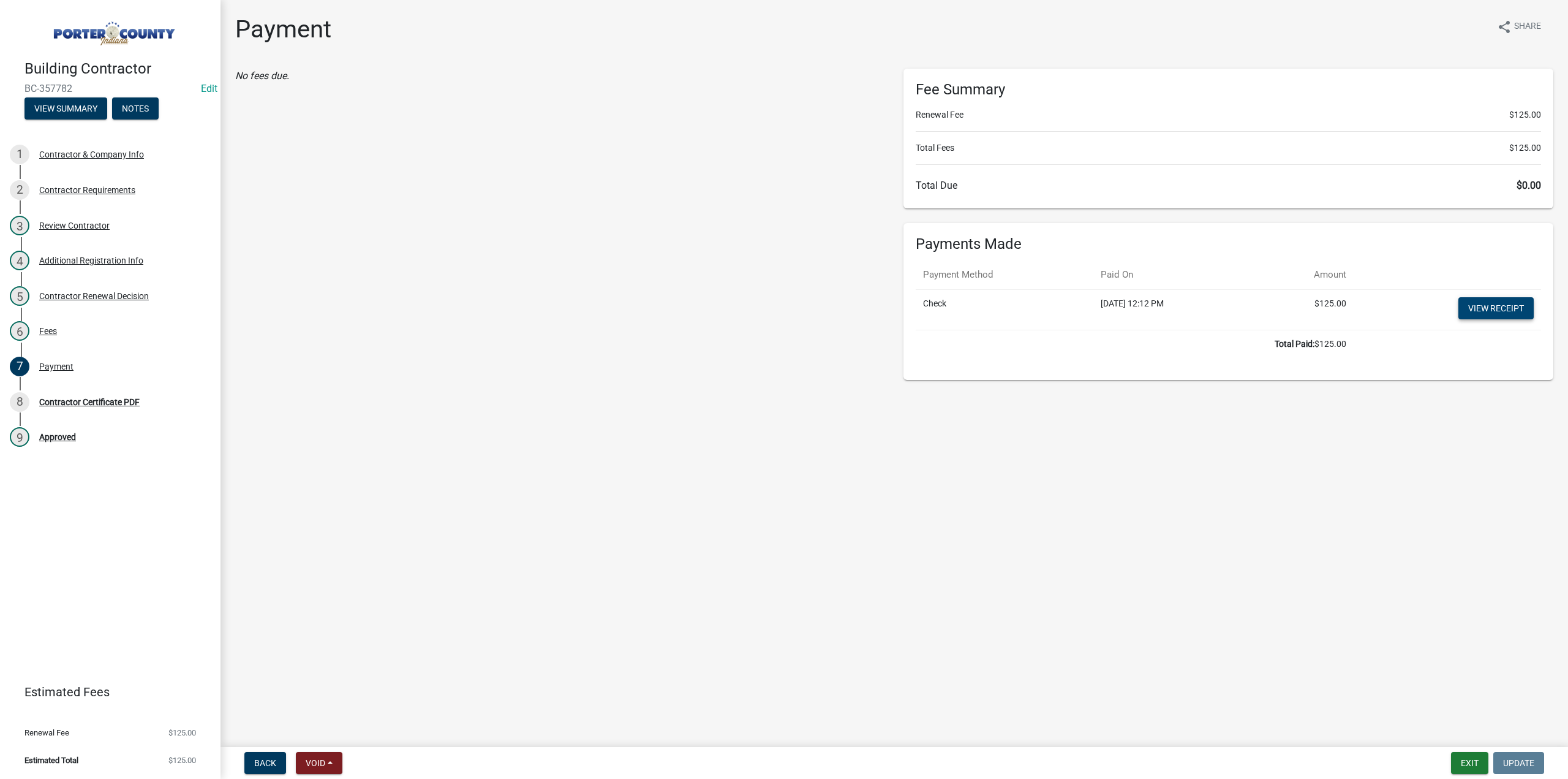
click at [1483, 303] on link "View receipt" at bounding box center [1496, 308] width 76 height 22
click at [82, 294] on div "Contractor Renewal Decision" at bounding box center [93, 296] width 110 height 9
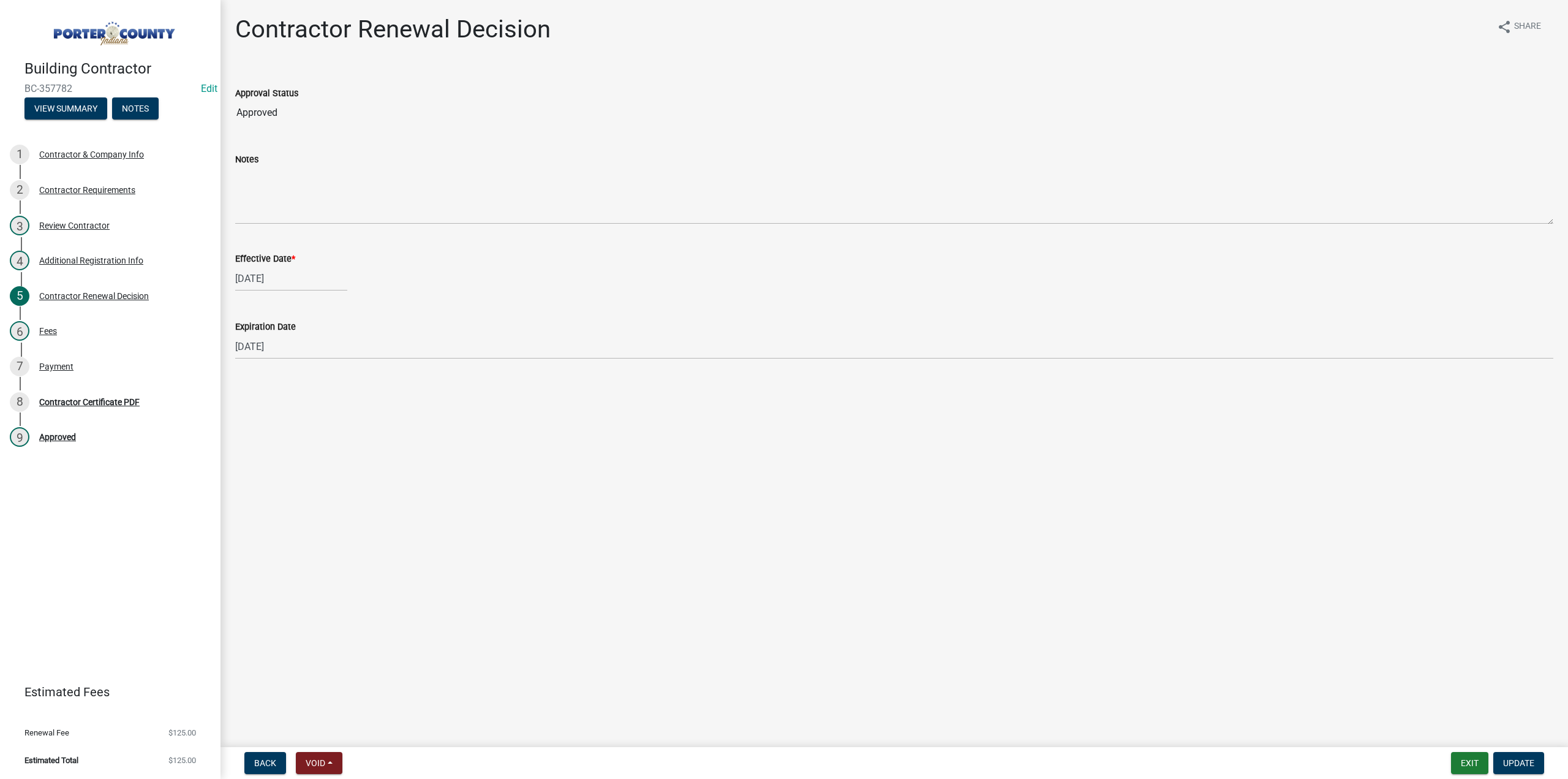
click at [84, 122] on header "Building Contractor BC-357782 Edit View Summary Notes" at bounding box center [110, 66] width 220 height 132
click at [88, 106] on button "View Summary" at bounding box center [65, 108] width 82 height 22
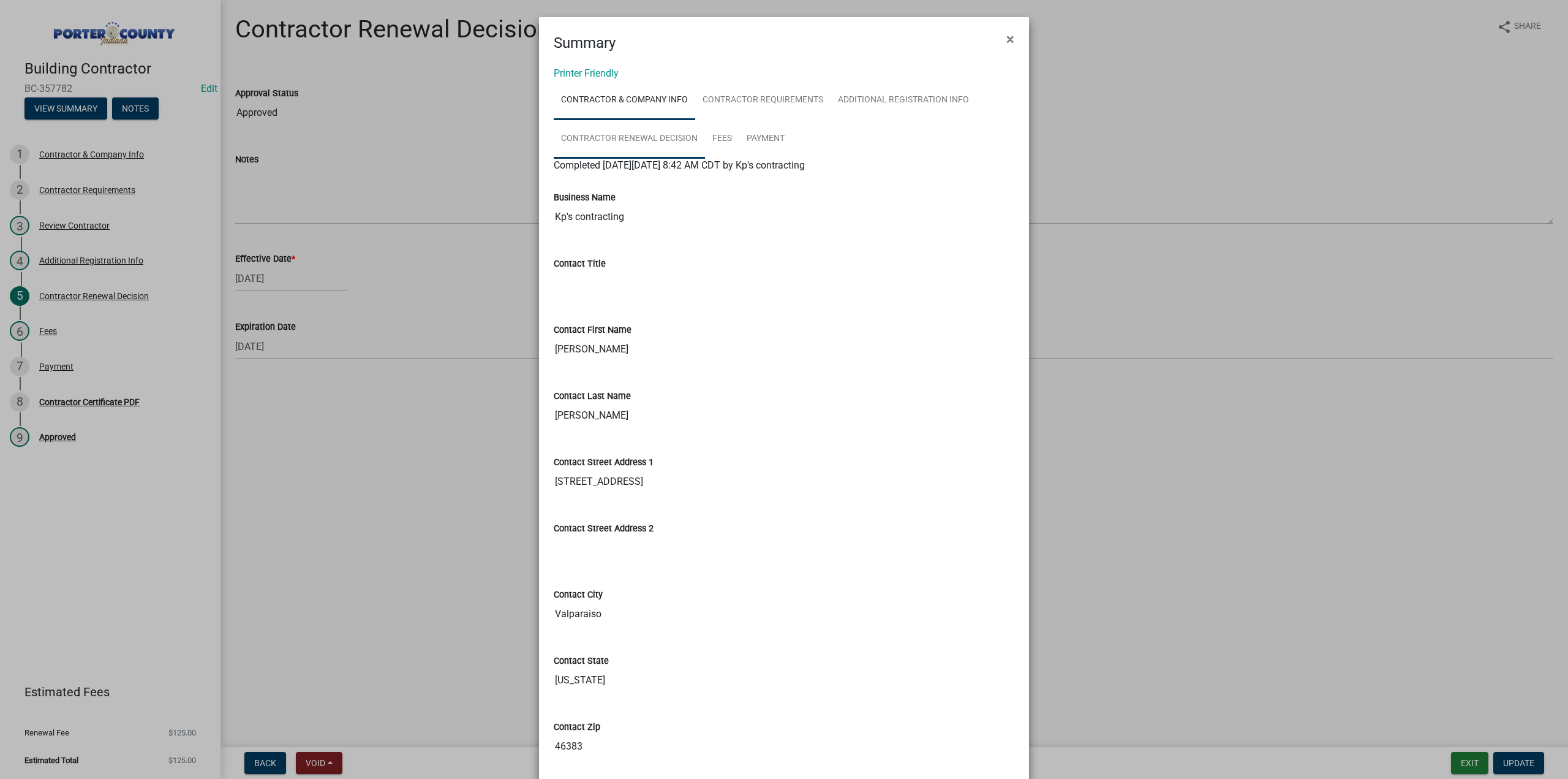
click at [643, 132] on link "Contractor Renewal Decision" at bounding box center [629, 139] width 151 height 39
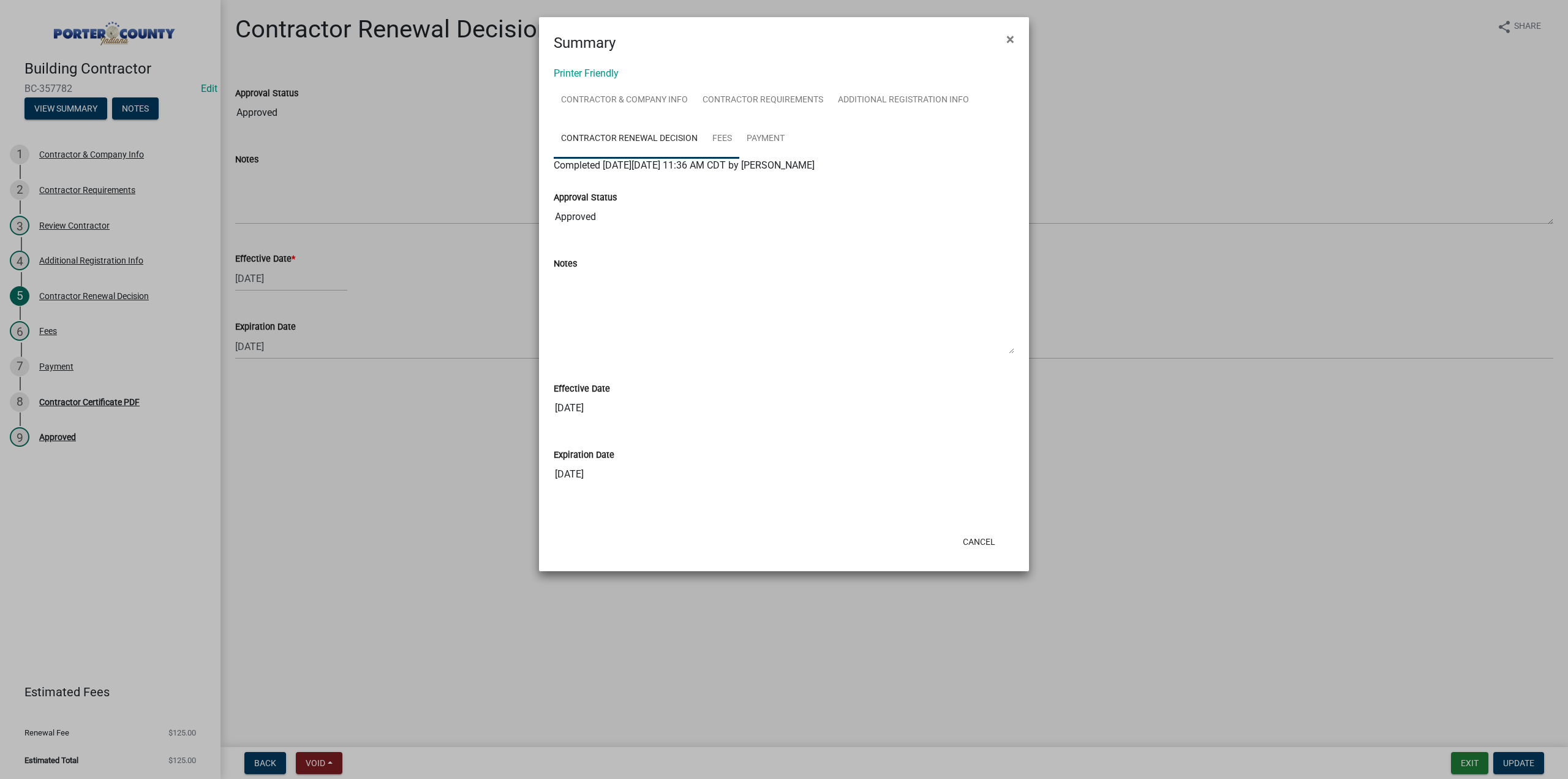
click at [722, 131] on link "Fees" at bounding box center [721, 139] width 34 height 39
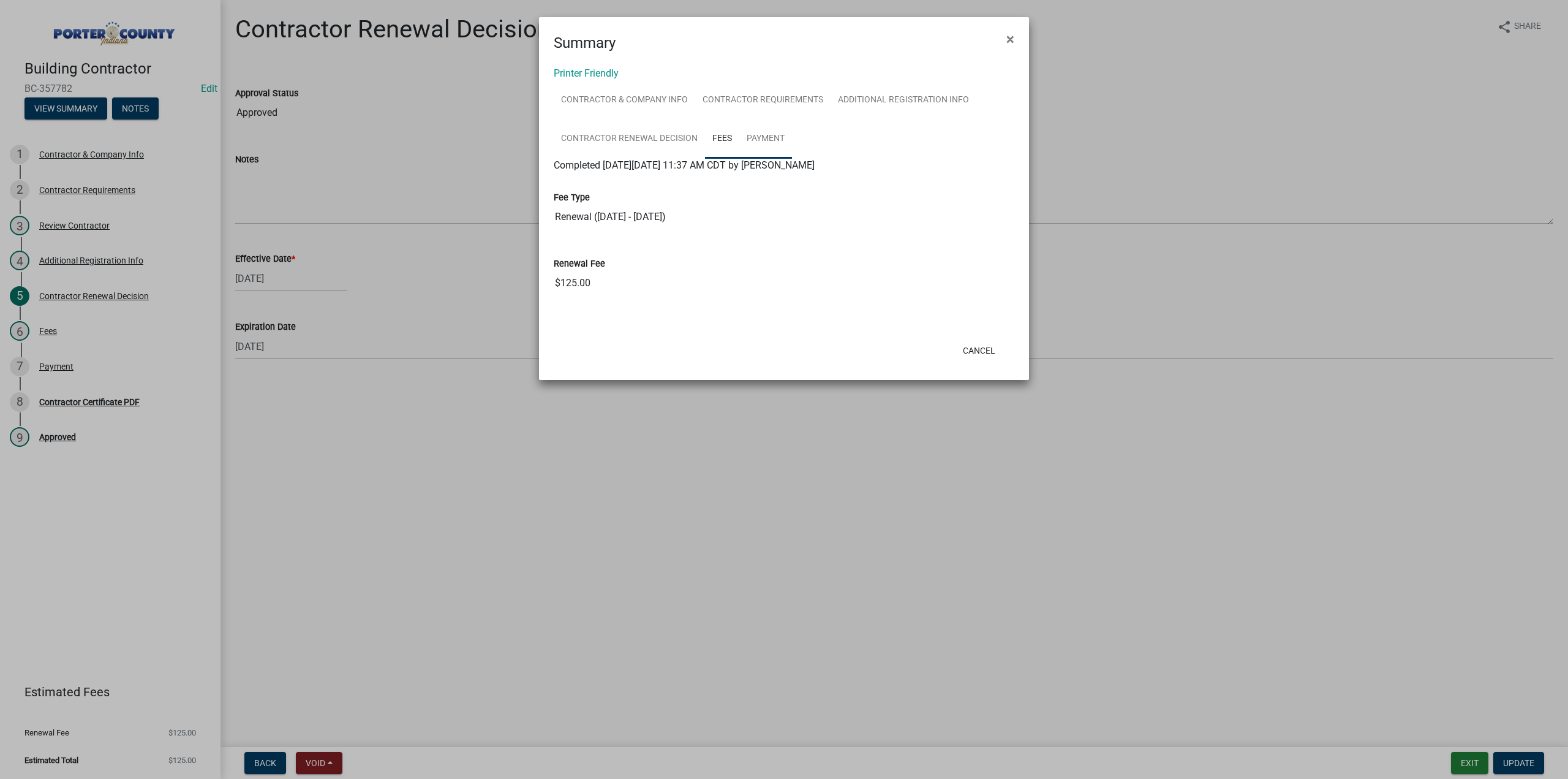
click at [755, 133] on link "Payment" at bounding box center [765, 139] width 52 height 39
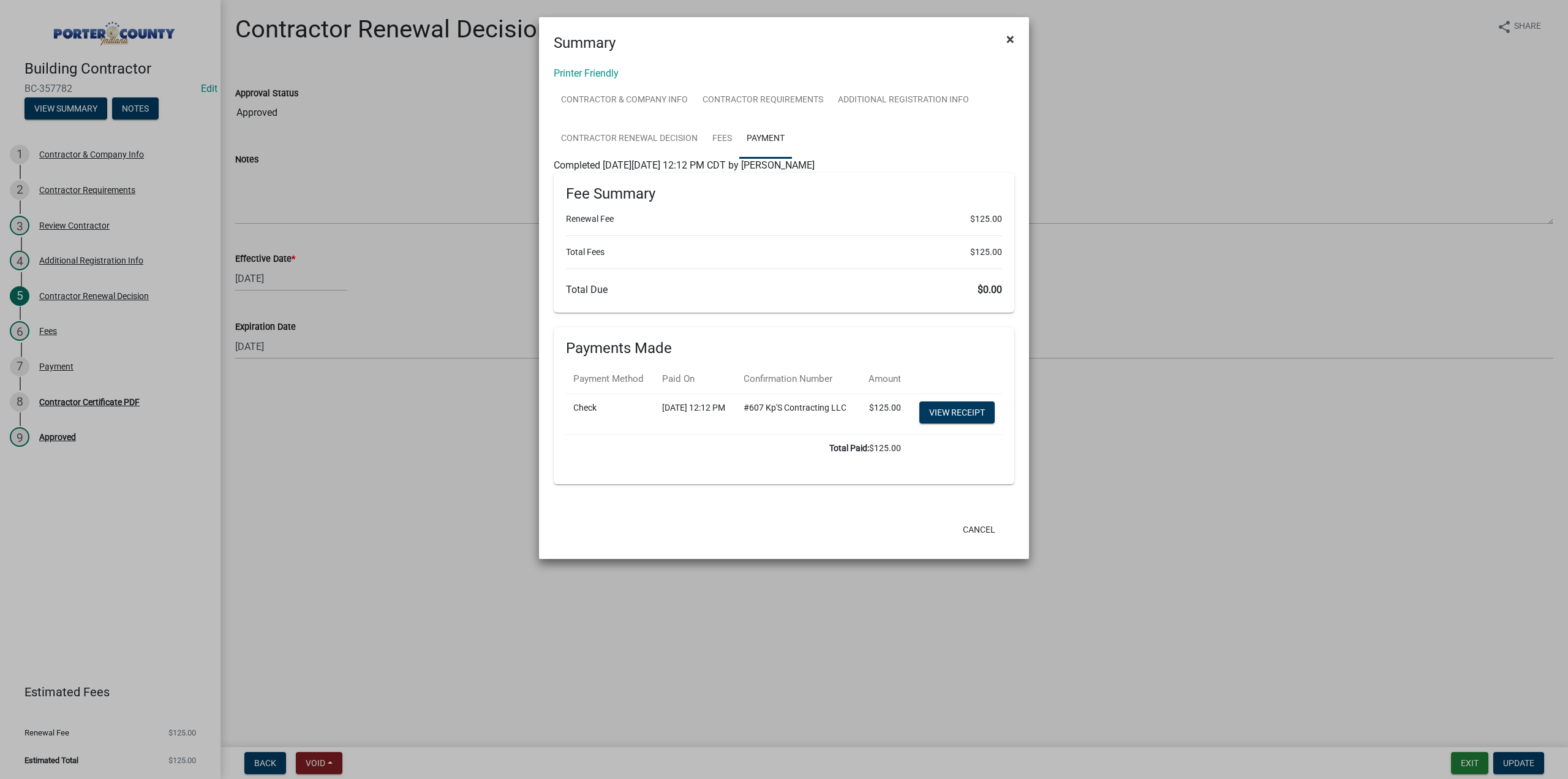
click at [1007, 39] on span "×" at bounding box center [1010, 40] width 8 height 17
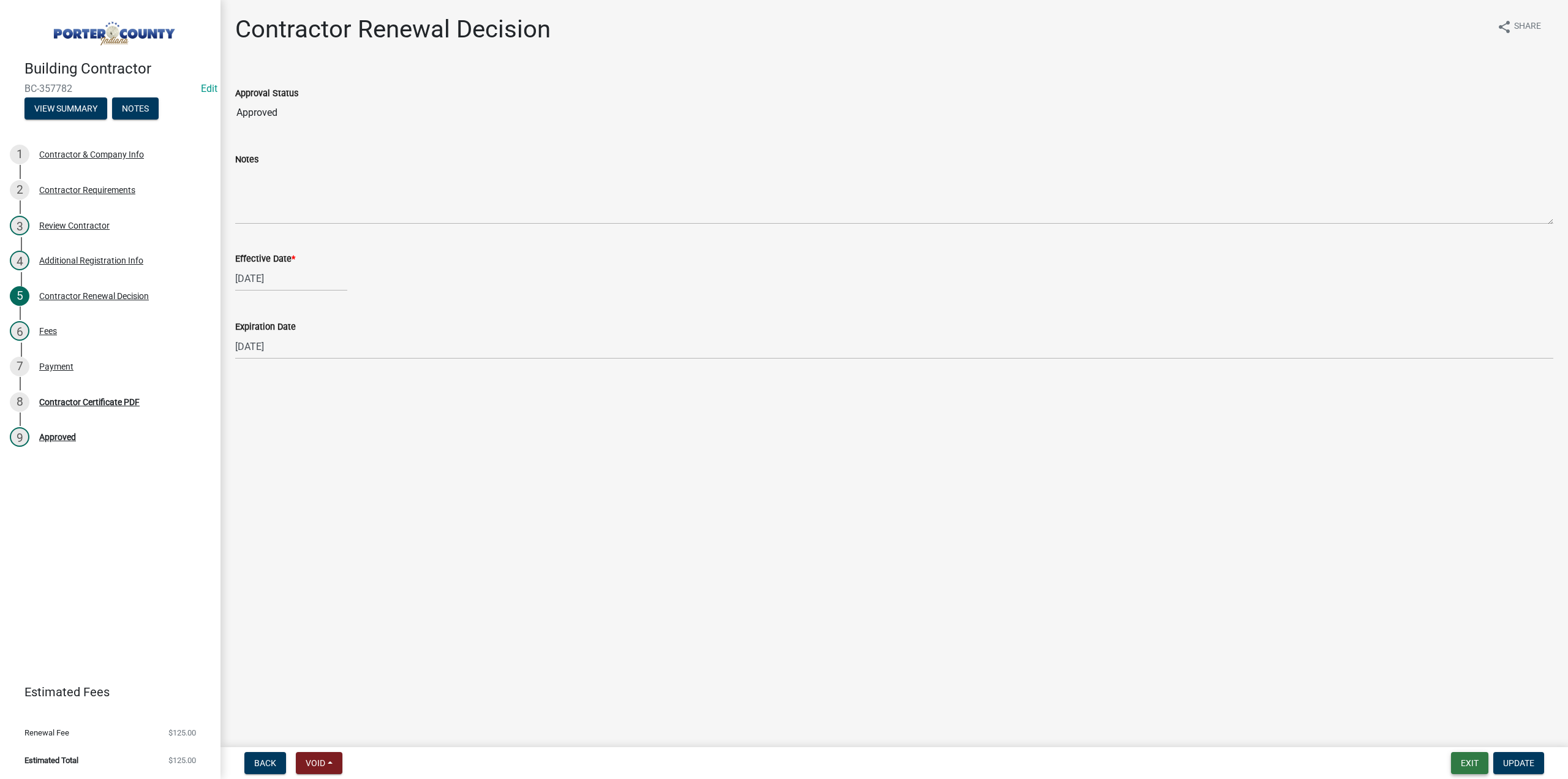
click at [1463, 763] on button "Exit" at bounding box center [1469, 763] width 38 height 22
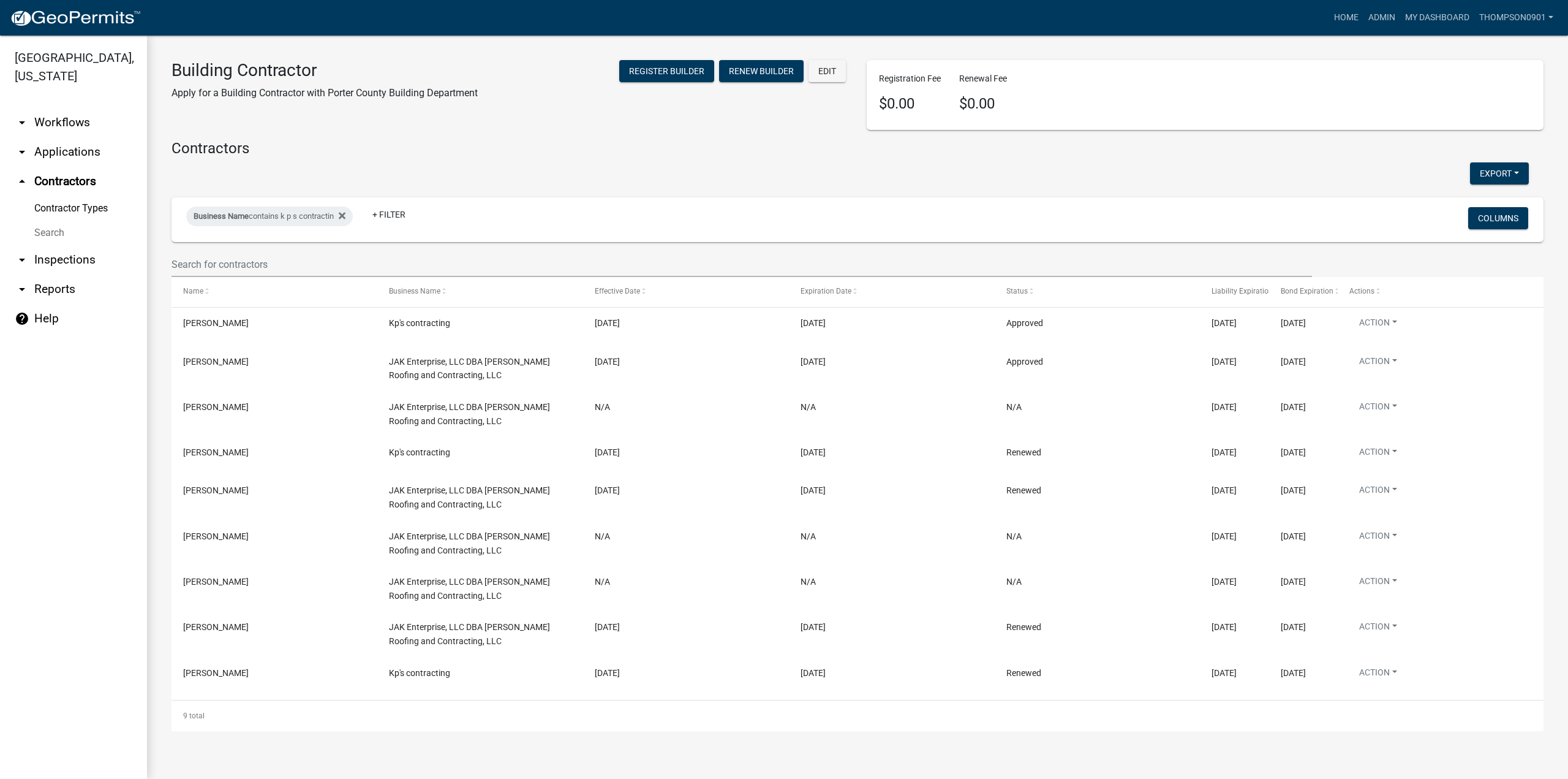
click at [90, 137] on link "arrow_drop_down Applications" at bounding box center [74, 151] width 147 height 29
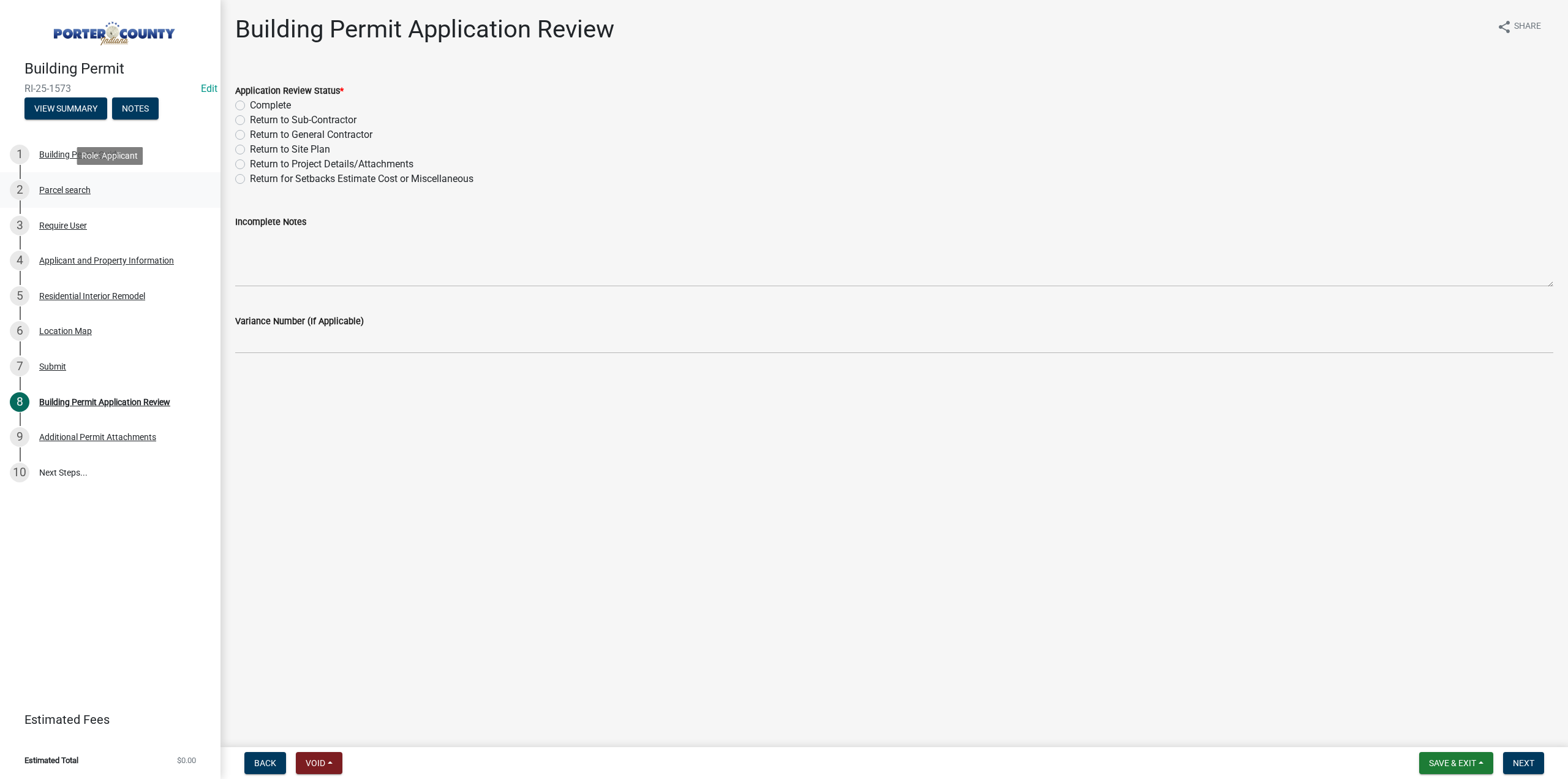
click at [74, 190] on div "Parcel search" at bounding box center [64, 189] width 51 height 9
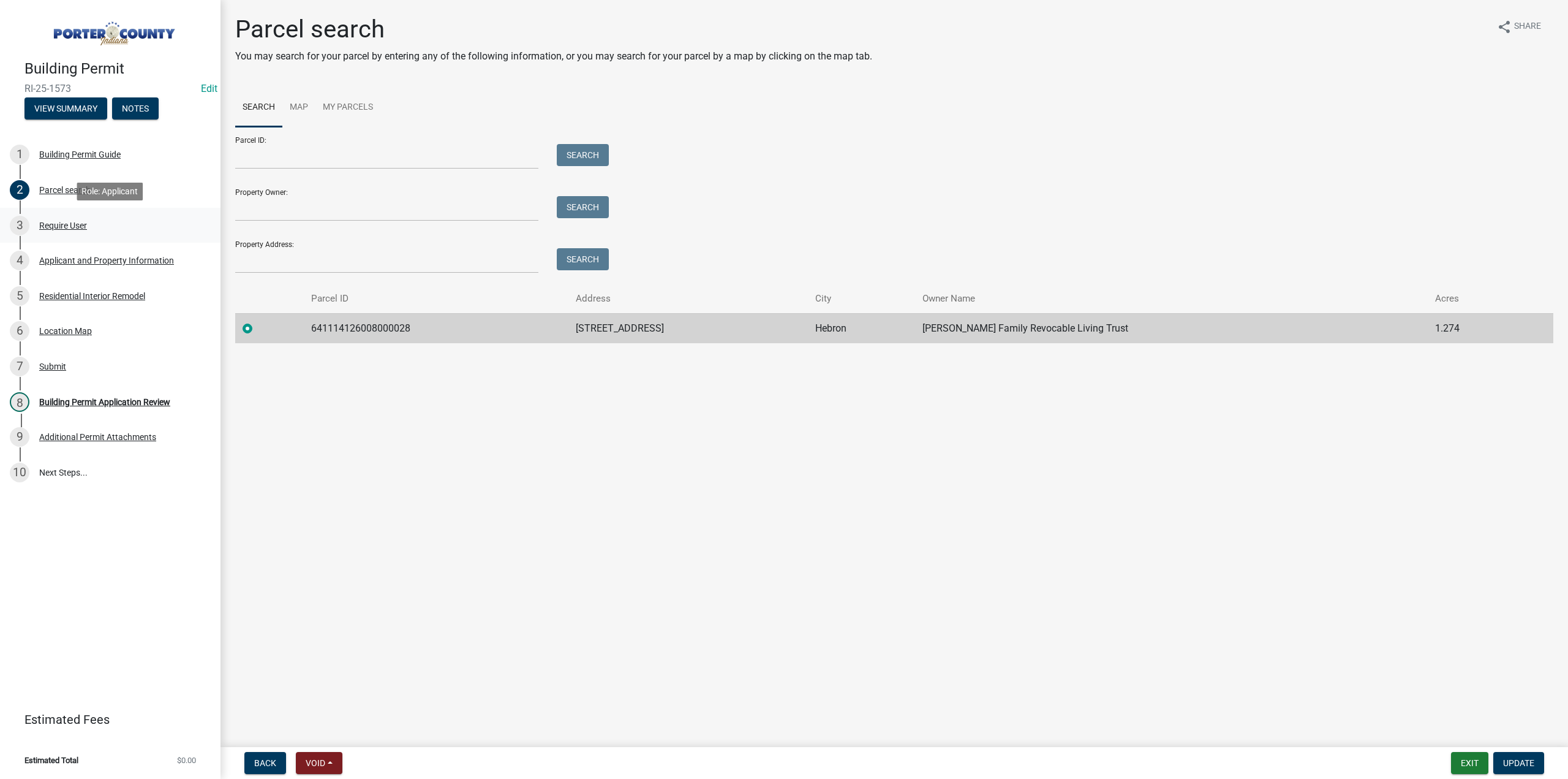
click at [71, 224] on div "Require User" at bounding box center [62, 225] width 48 height 9
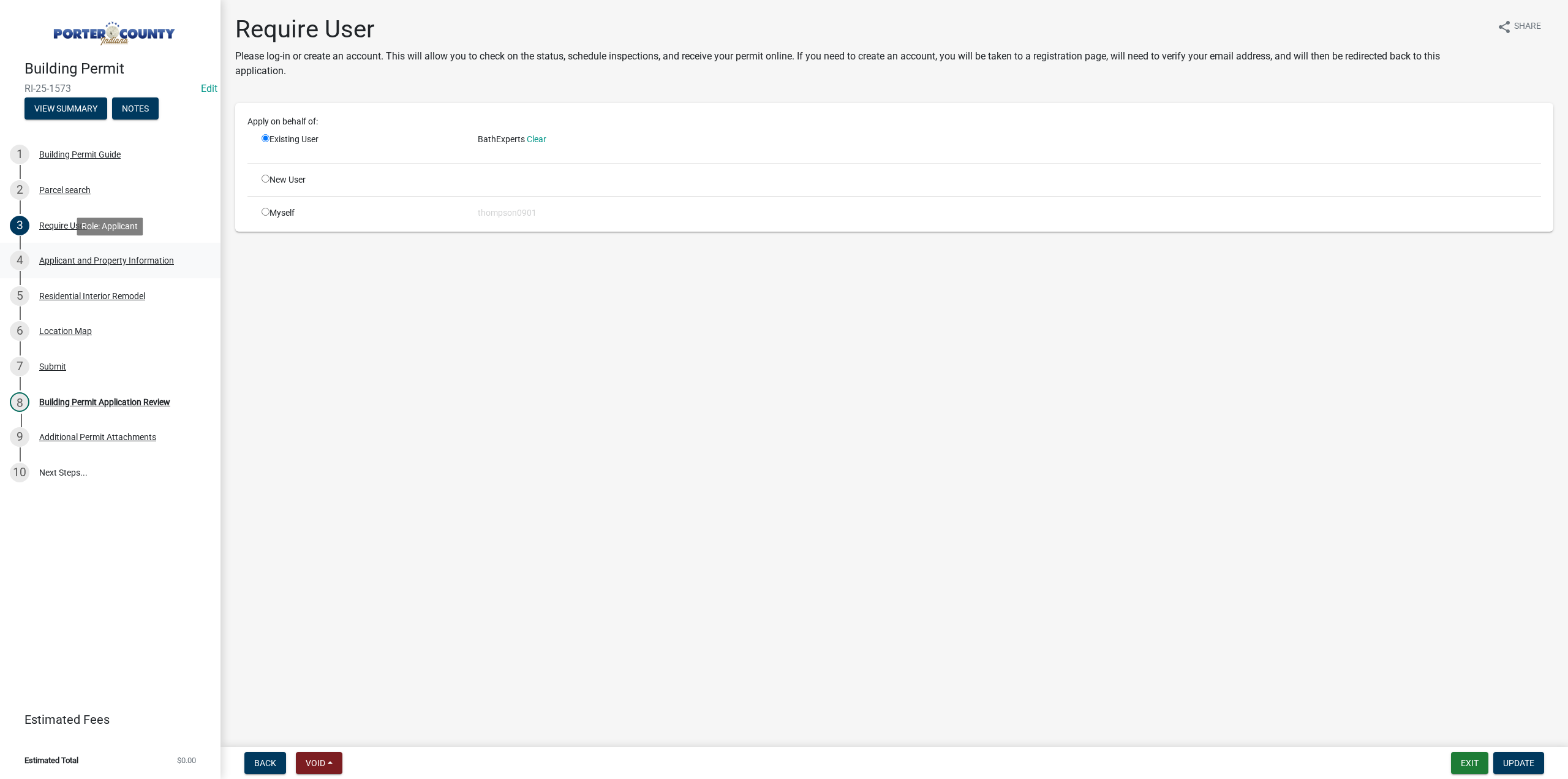
click at [71, 262] on div "Applicant and Property Information" at bounding box center [106, 260] width 135 height 9
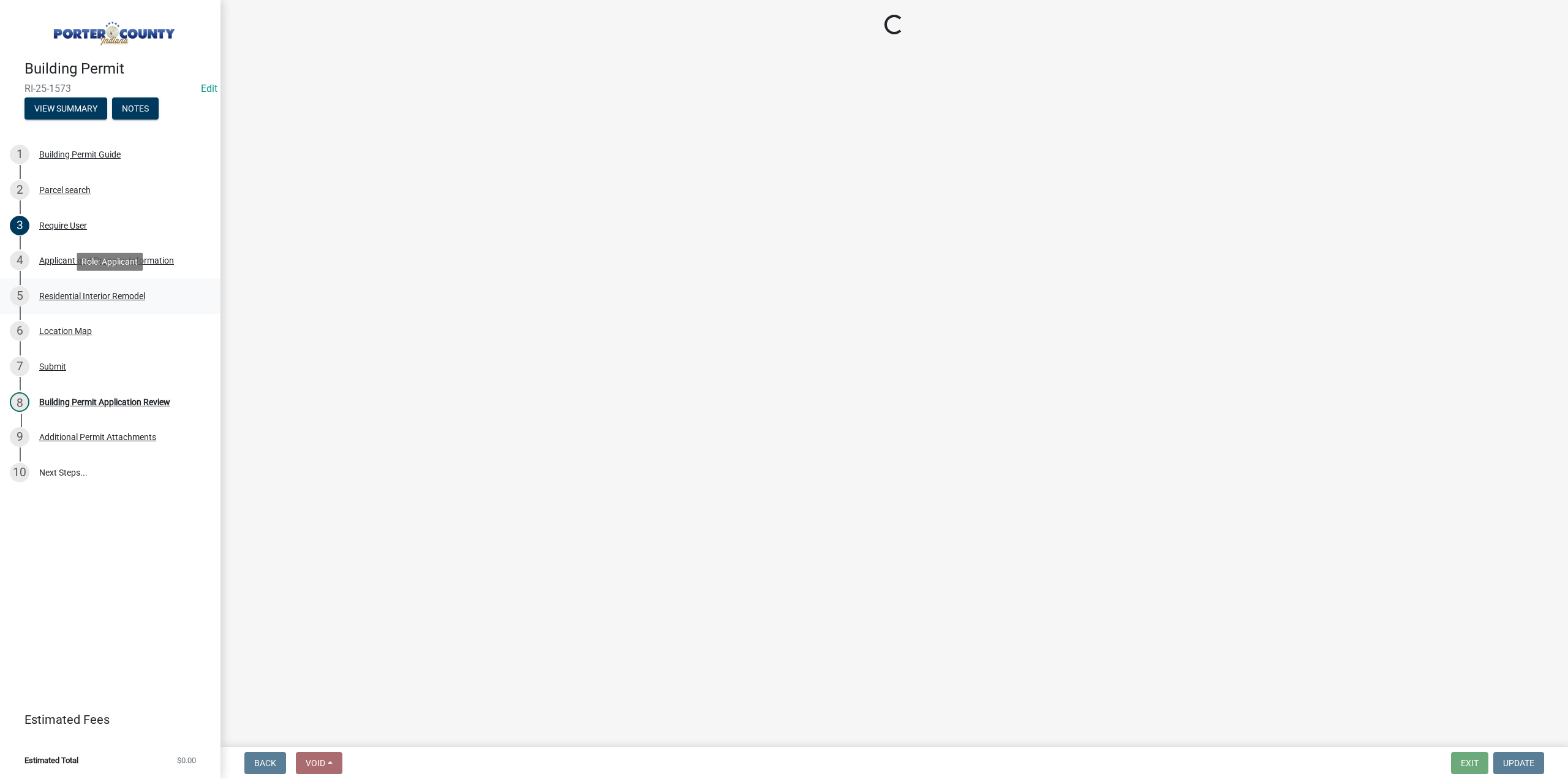
select select "eebc071e-620a-4db8-83e9-cb6b194c67e9"
select select "ea6751d4-6bf7-4a16-89ee-f7801ab82aa1"
select select "92efe679-05f4-414a-9426-51627fba5de6"
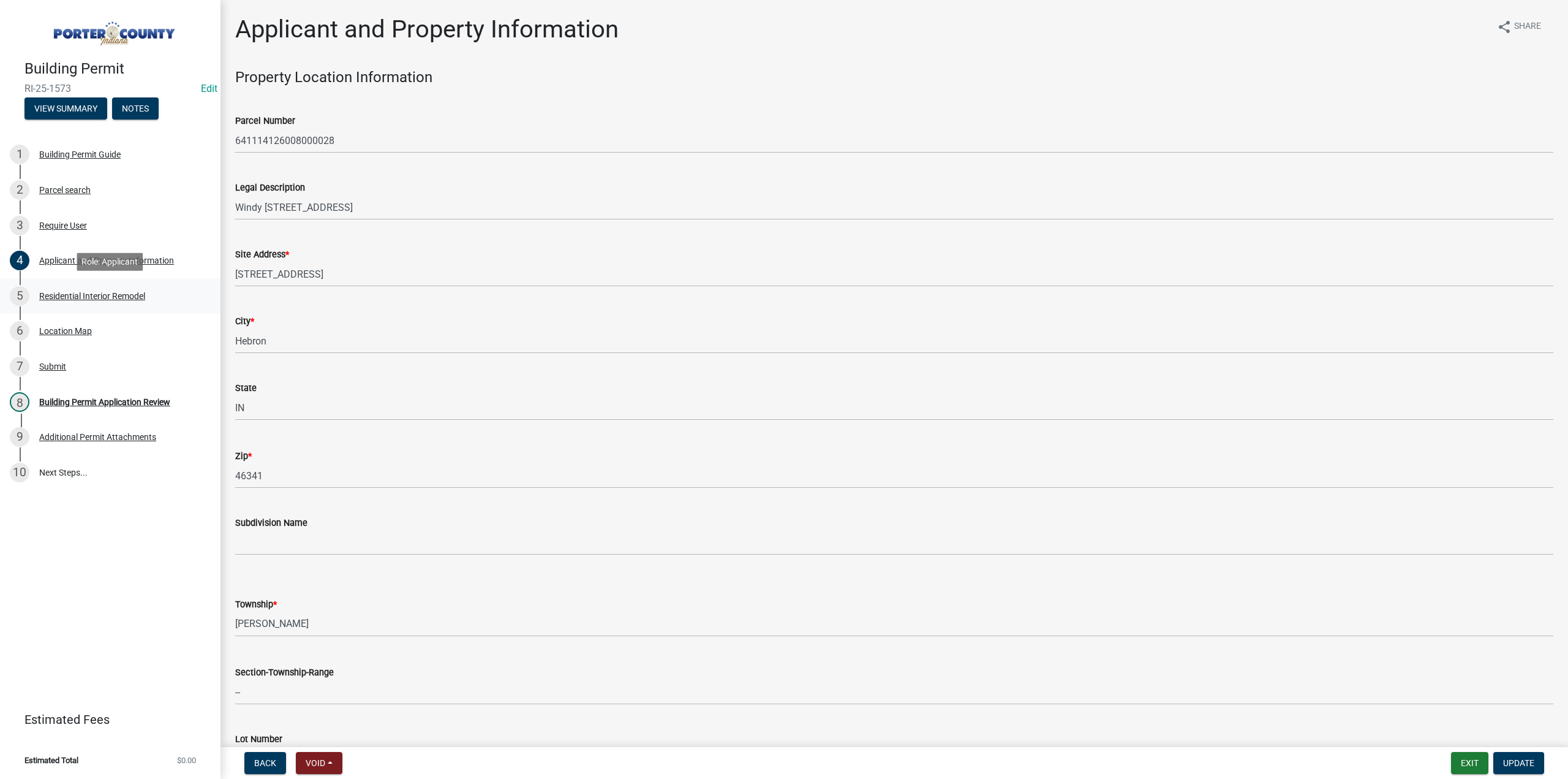
click at [95, 292] on div "Residential Interior Remodel" at bounding box center [91, 296] width 106 height 9
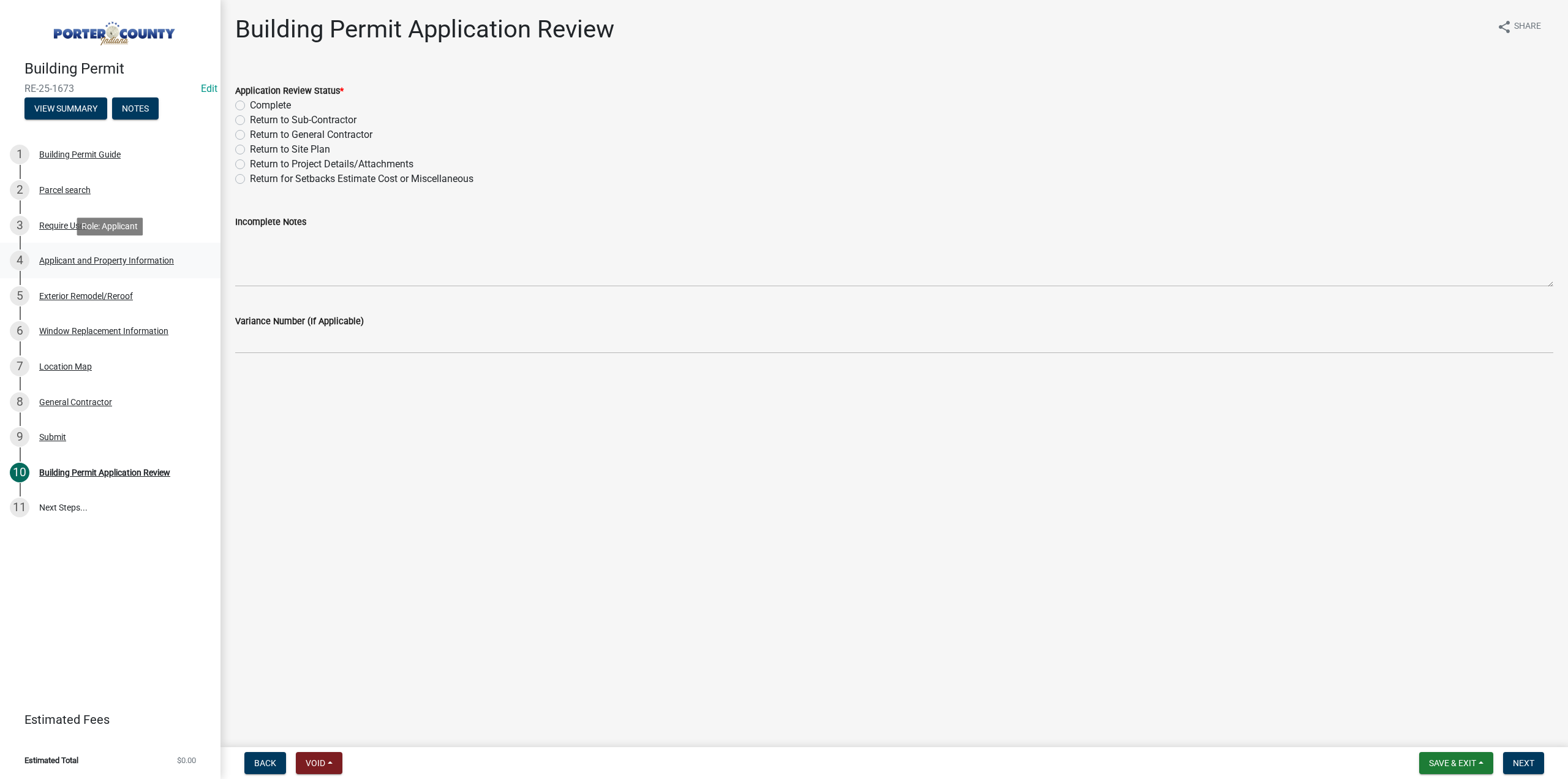
click at [142, 261] on div "Applicant and Property Information" at bounding box center [106, 260] width 135 height 9
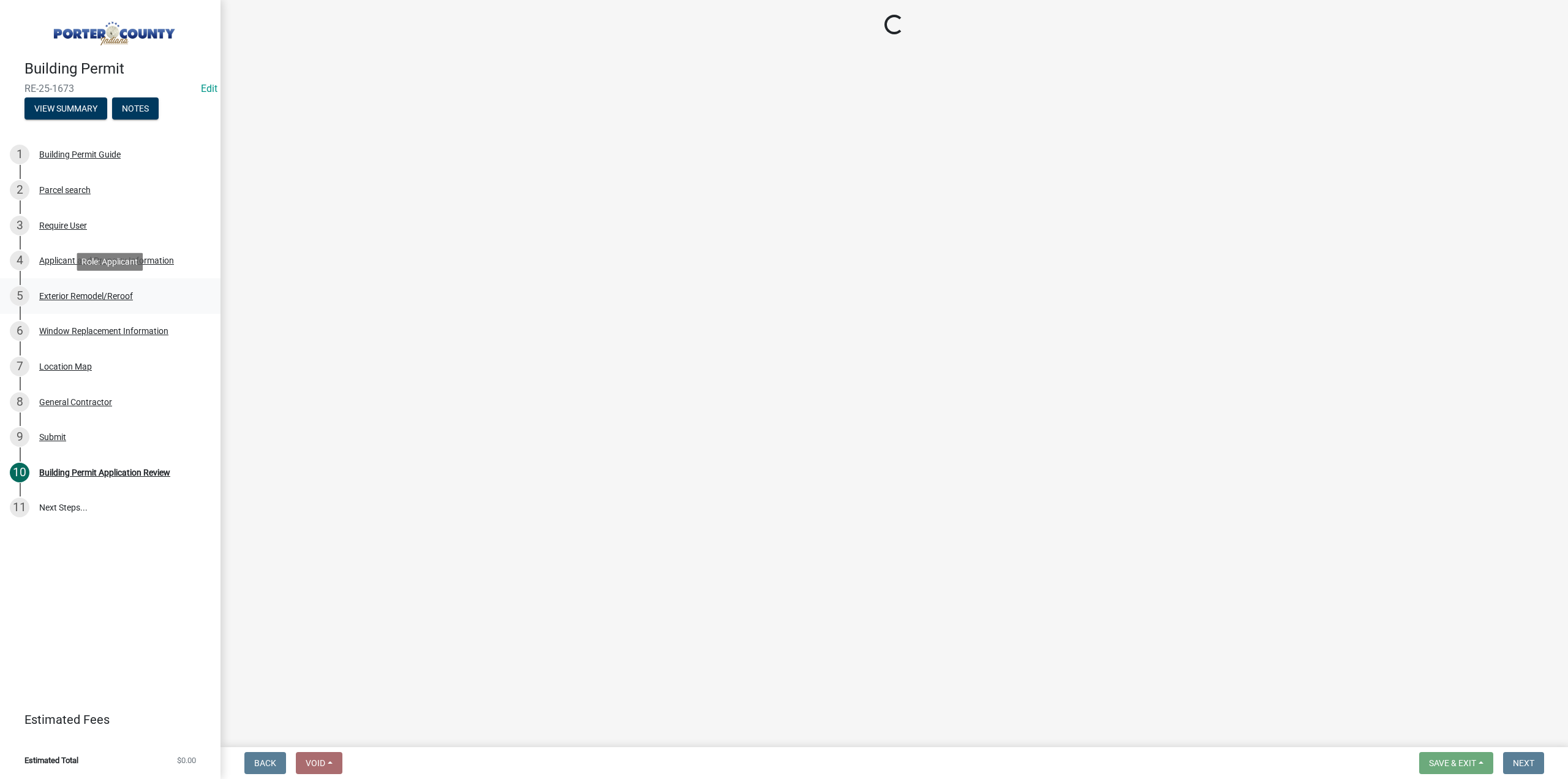
select select "829e86d3-b11d-4b91-b18e-70a426bdae9f"
select select "ad46db9b-b68a-4590-8d08-f4fb10f3ead6"
select select "271bd504-2c49-4a3f-937e-0db1d3436bac"
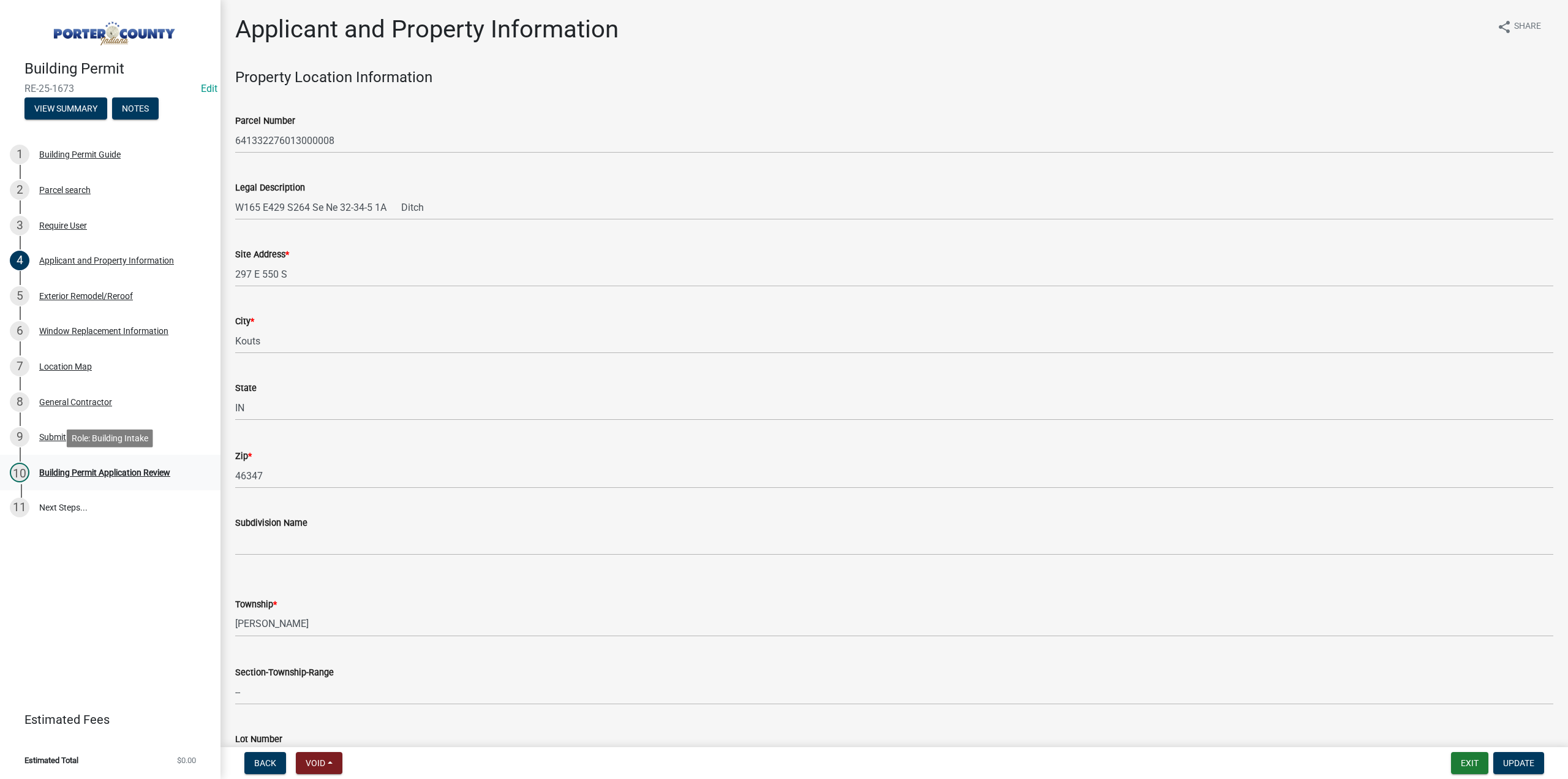
click at [117, 477] on div "10 Building Permit Application Review" at bounding box center [105, 472] width 191 height 19
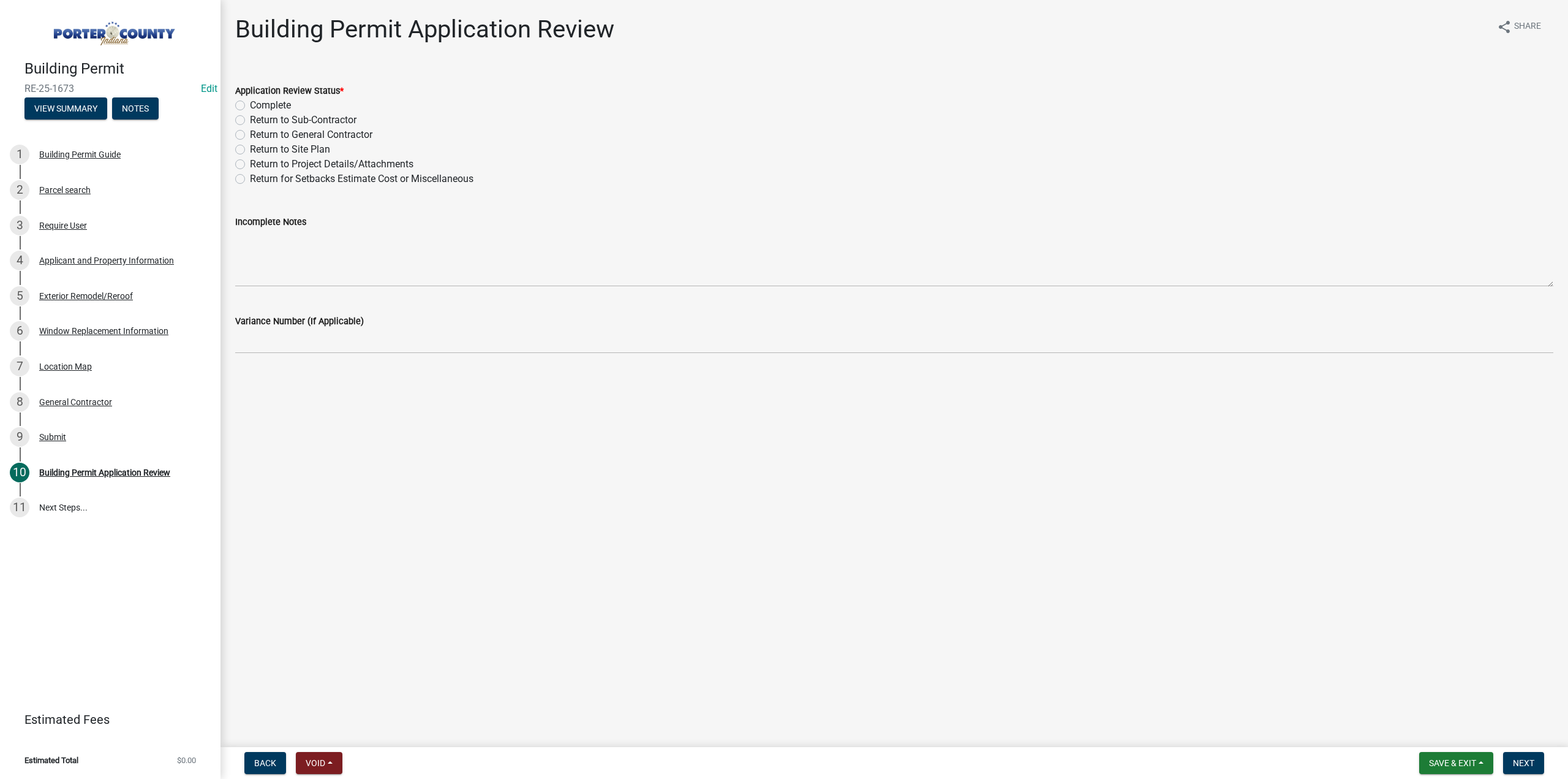
click at [250, 107] on label "Complete" at bounding box center [271, 105] width 41 height 15
click at [250, 106] on input "Complete" at bounding box center [254, 102] width 8 height 8
radio input "true"
click at [1531, 764] on span "Next" at bounding box center [1523, 763] width 21 height 10
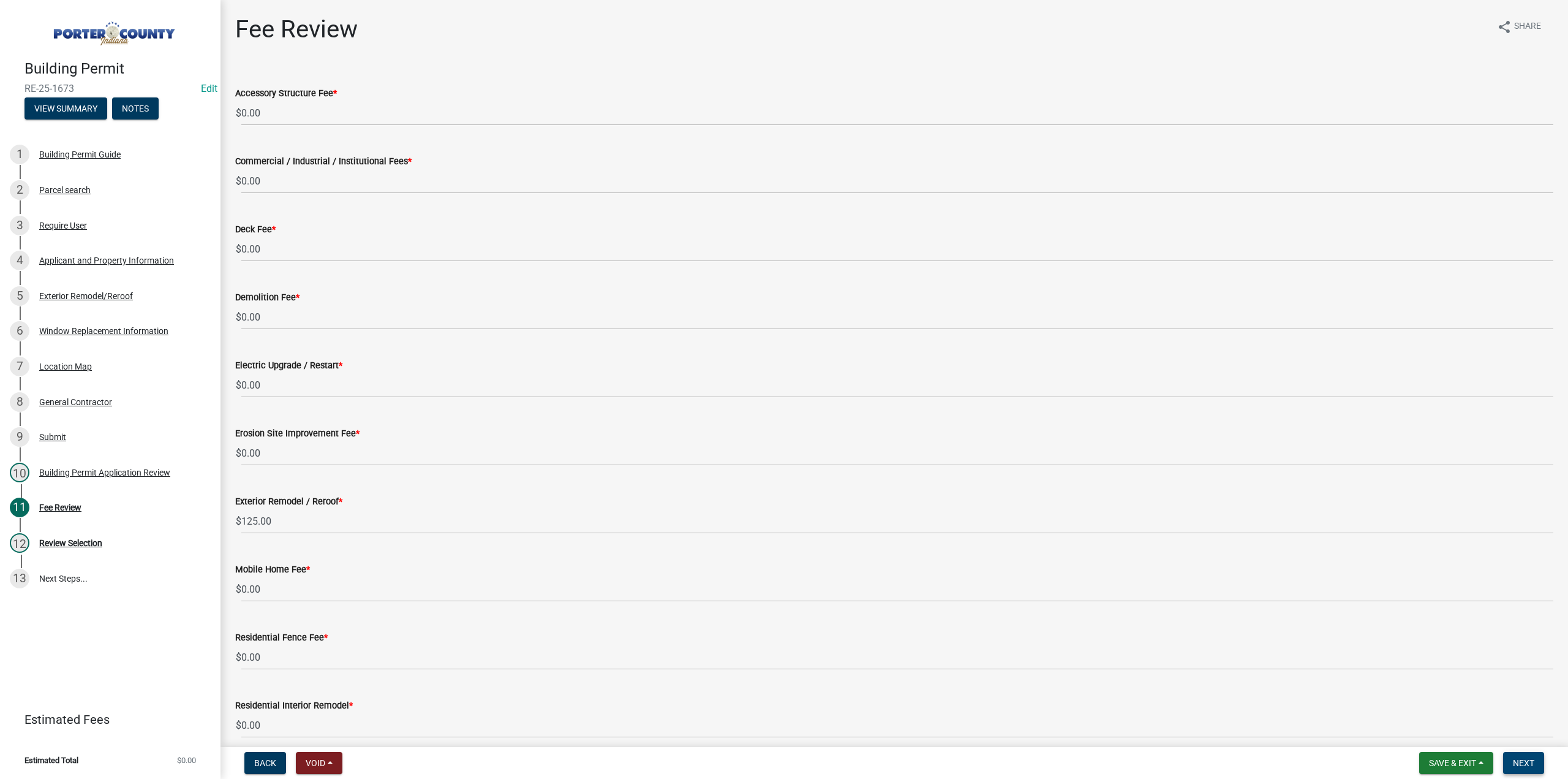
click at [1530, 760] on span "Next" at bounding box center [1523, 763] width 21 height 10
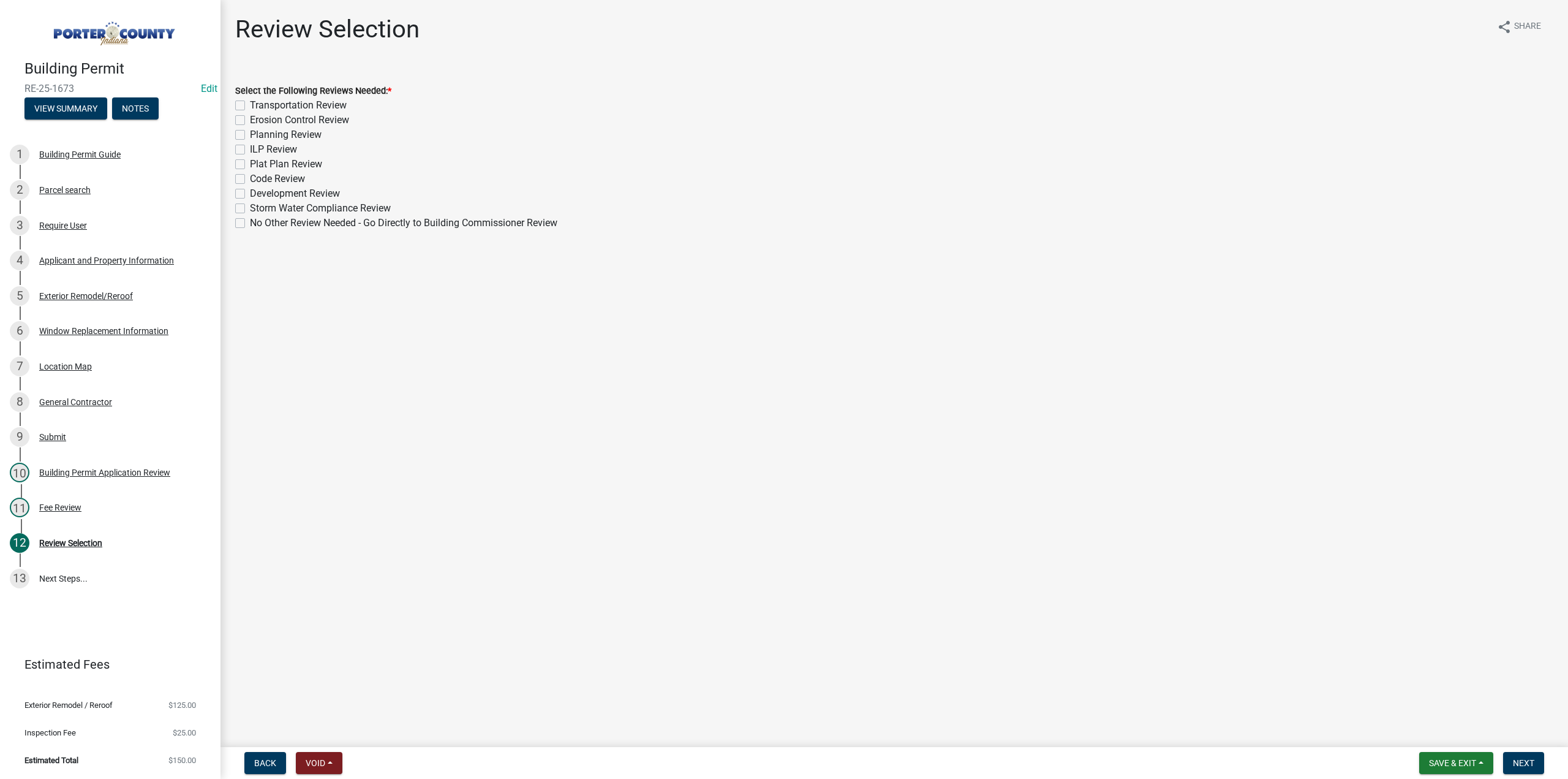
click at [250, 225] on label "No Other Review Needed - Go Directly to Building Commissioner Review" at bounding box center [403, 222] width 307 height 15
click at [250, 224] on input "No Other Review Needed - Go Directly to Building Commissioner Review" at bounding box center [254, 219] width 8 height 8
checkbox input "true"
checkbox input "false"
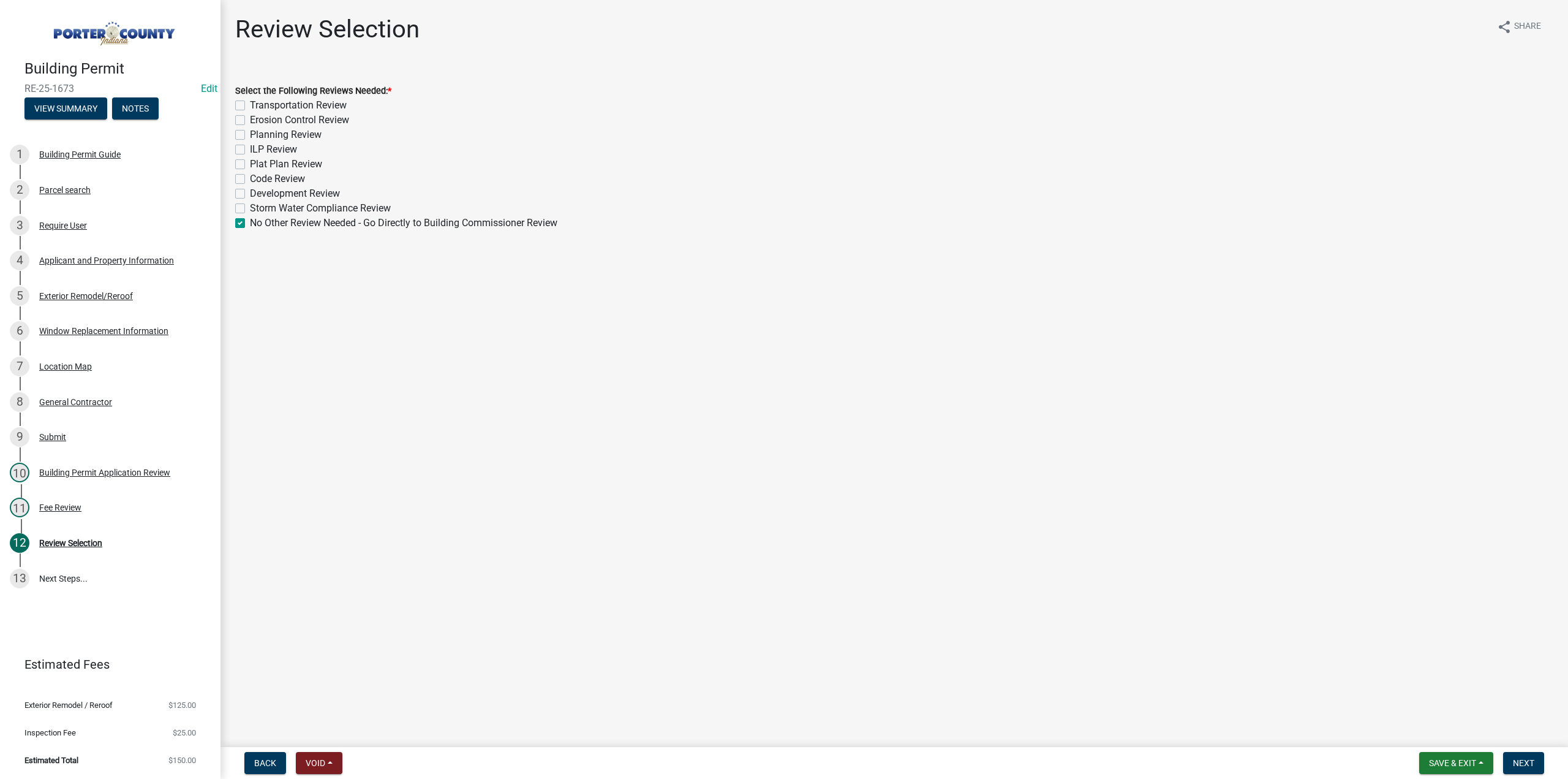
checkbox input "false"
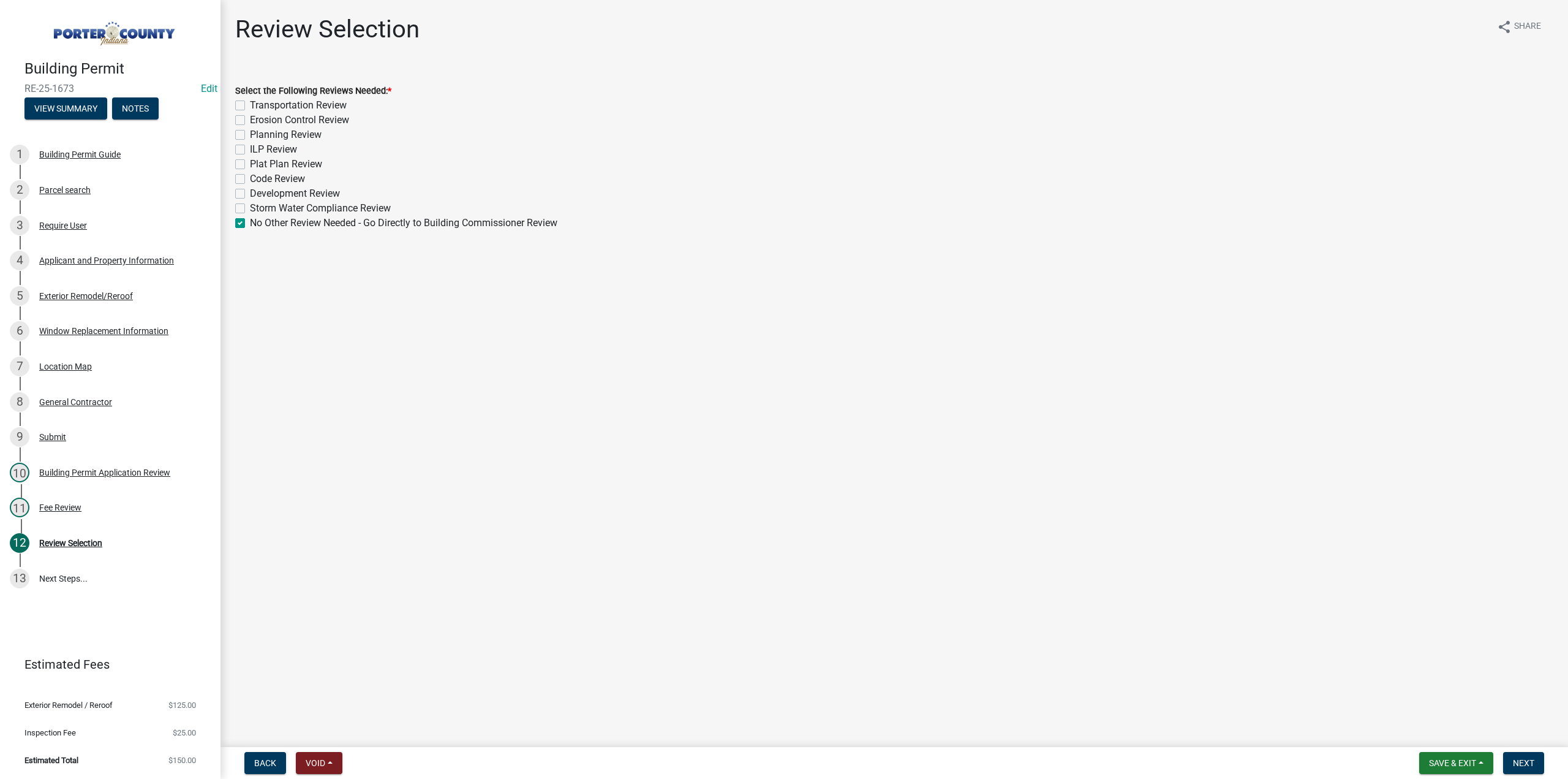
checkbox input "false"
checkbox input "true"
click at [1522, 767] on span "Next" at bounding box center [1523, 763] width 21 height 10
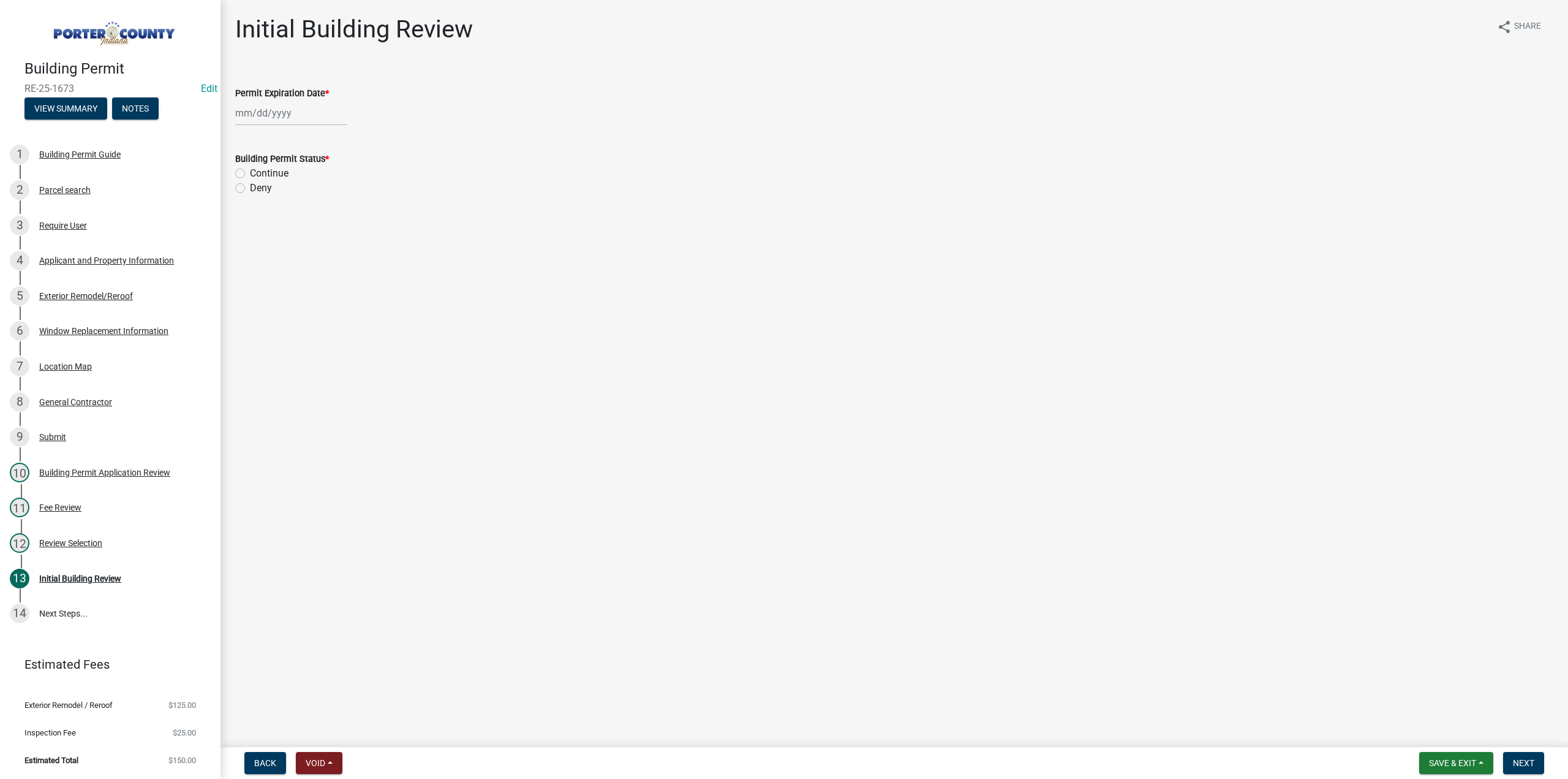
click at [272, 118] on div at bounding box center [292, 114] width 112 height 25
select select "9"
click at [321, 141] on select "1525 1526 1527 1528 1529 1530 1531 1532 1533 1534 1535 1536 1537 1538 1539 1540…" at bounding box center [331, 140] width 44 height 18
select select "2026"
click at [309, 131] on select "1525 1526 1527 1528 1529 1530 1531 1532 1533 1534 1535 1536 1537 1538 1539 1540…" at bounding box center [331, 140] width 44 height 18
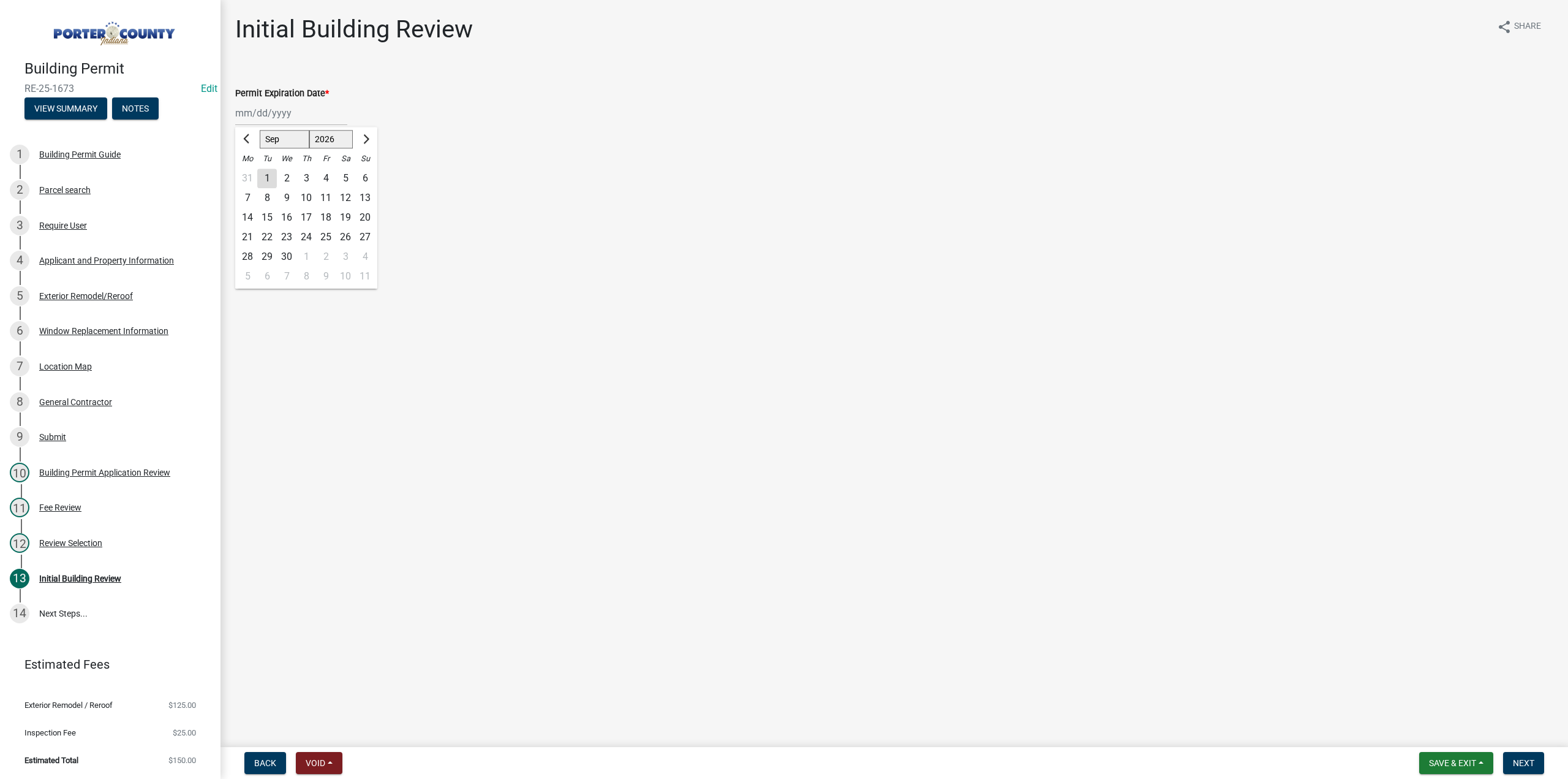
click at [326, 179] on div "4" at bounding box center [326, 179] width 19 height 19
type input "[DATE]"
click at [250, 178] on label "Continue" at bounding box center [270, 173] width 39 height 15
click at [250, 174] on input "Continue" at bounding box center [254, 170] width 8 height 8
radio input "true"
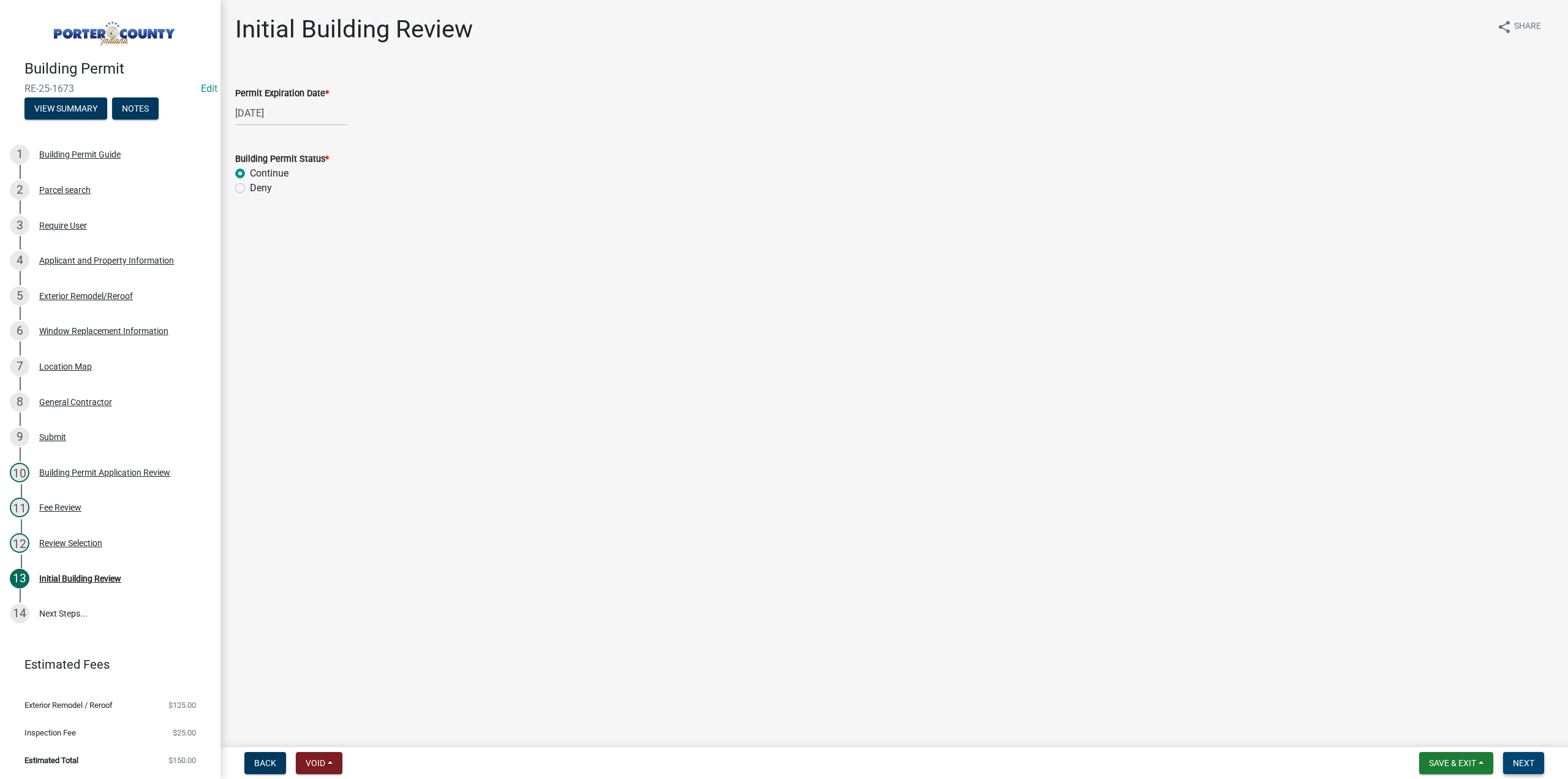
click at [1523, 759] on span "Next" at bounding box center [1523, 763] width 21 height 10
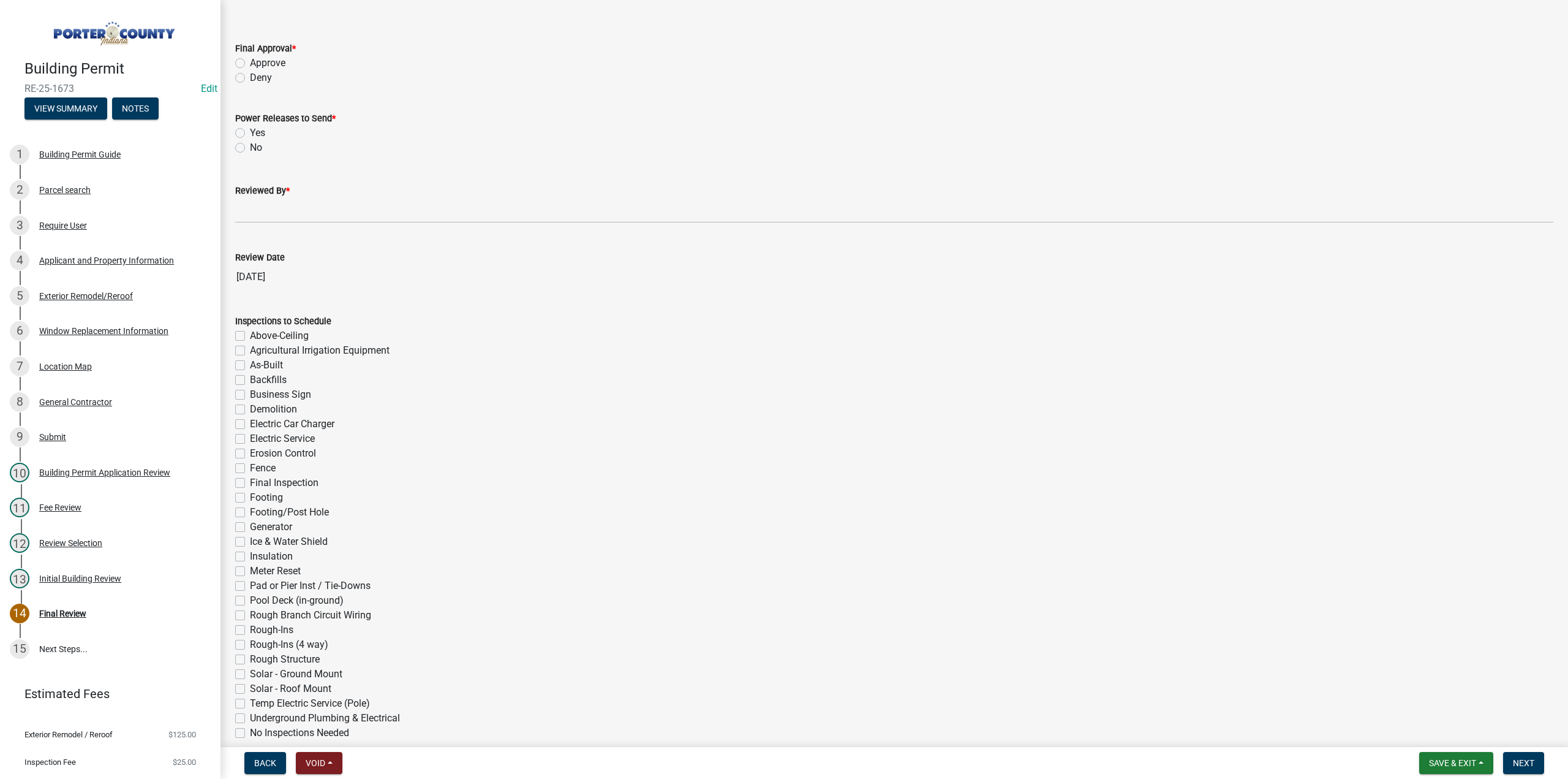
scroll to position [61, 0]
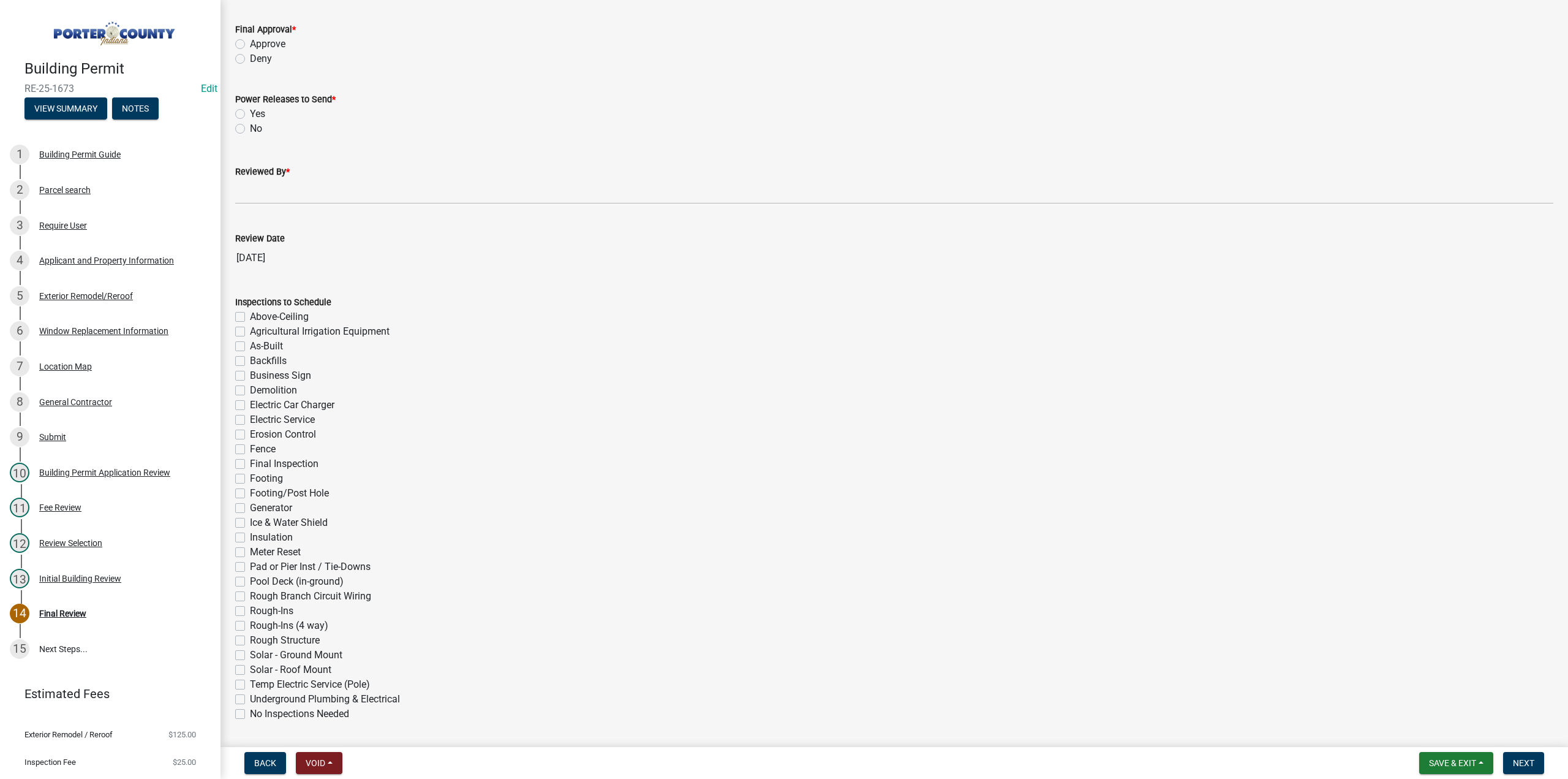
click at [250, 41] on label "Approve" at bounding box center [268, 44] width 36 height 15
click at [250, 41] on input "Approve" at bounding box center [254, 41] width 8 height 8
radio input "true"
click at [250, 132] on label "No" at bounding box center [256, 128] width 13 height 15
click at [250, 129] on input "No" at bounding box center [254, 125] width 8 height 8
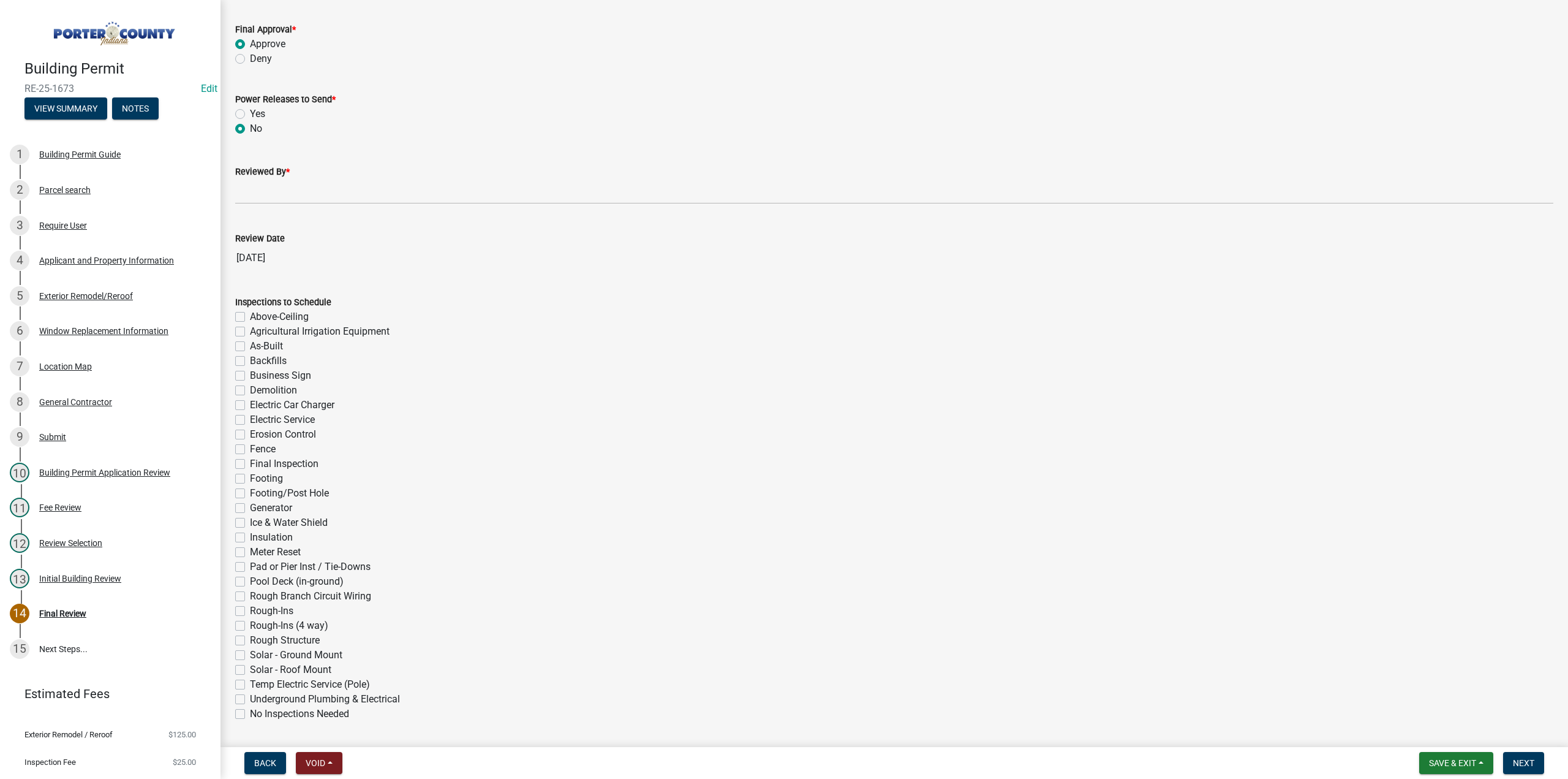
radio input "true"
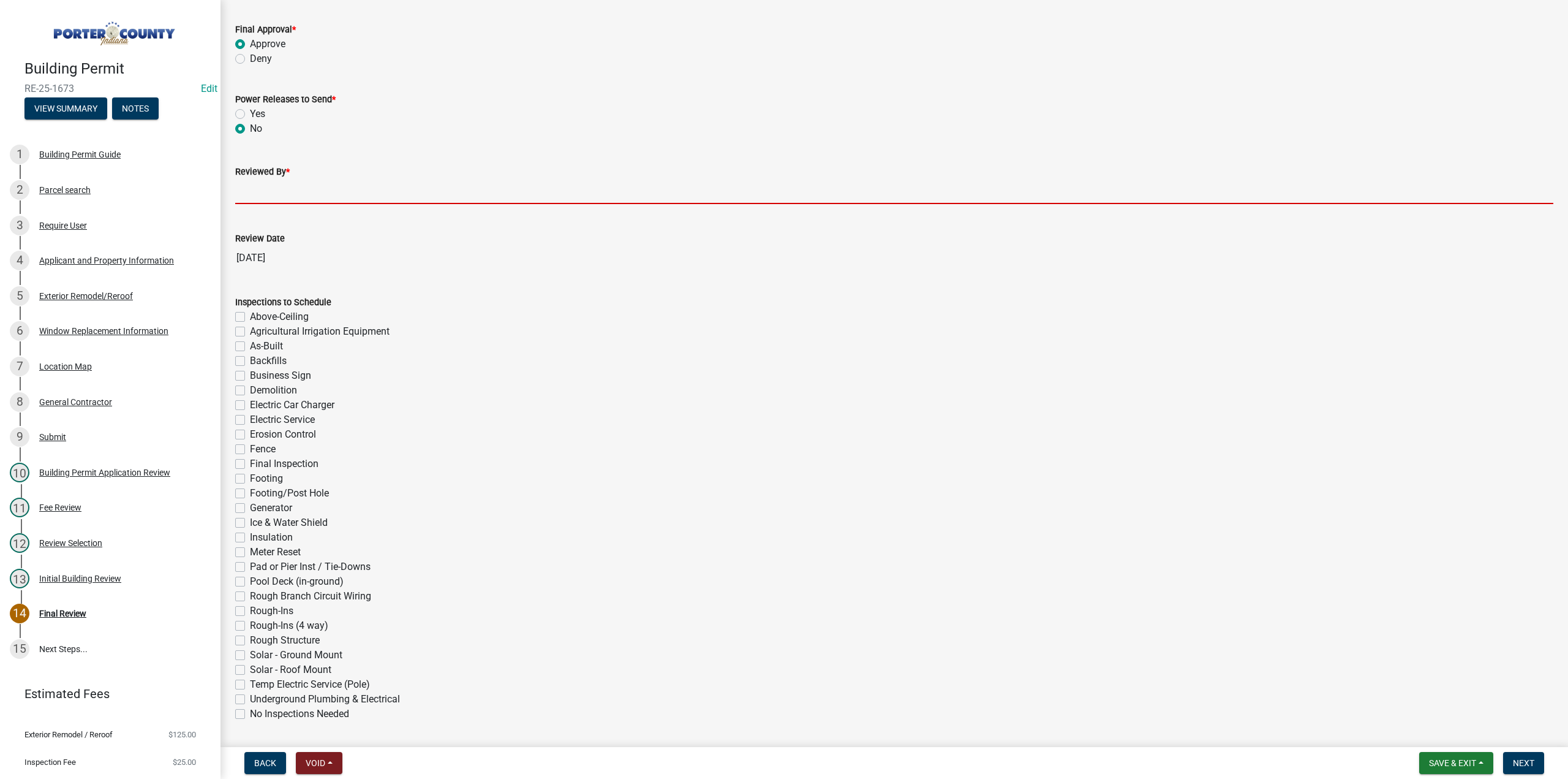
click at [276, 192] on input "Reviewed By *" at bounding box center [894, 191] width 1318 height 25
type input "TT"
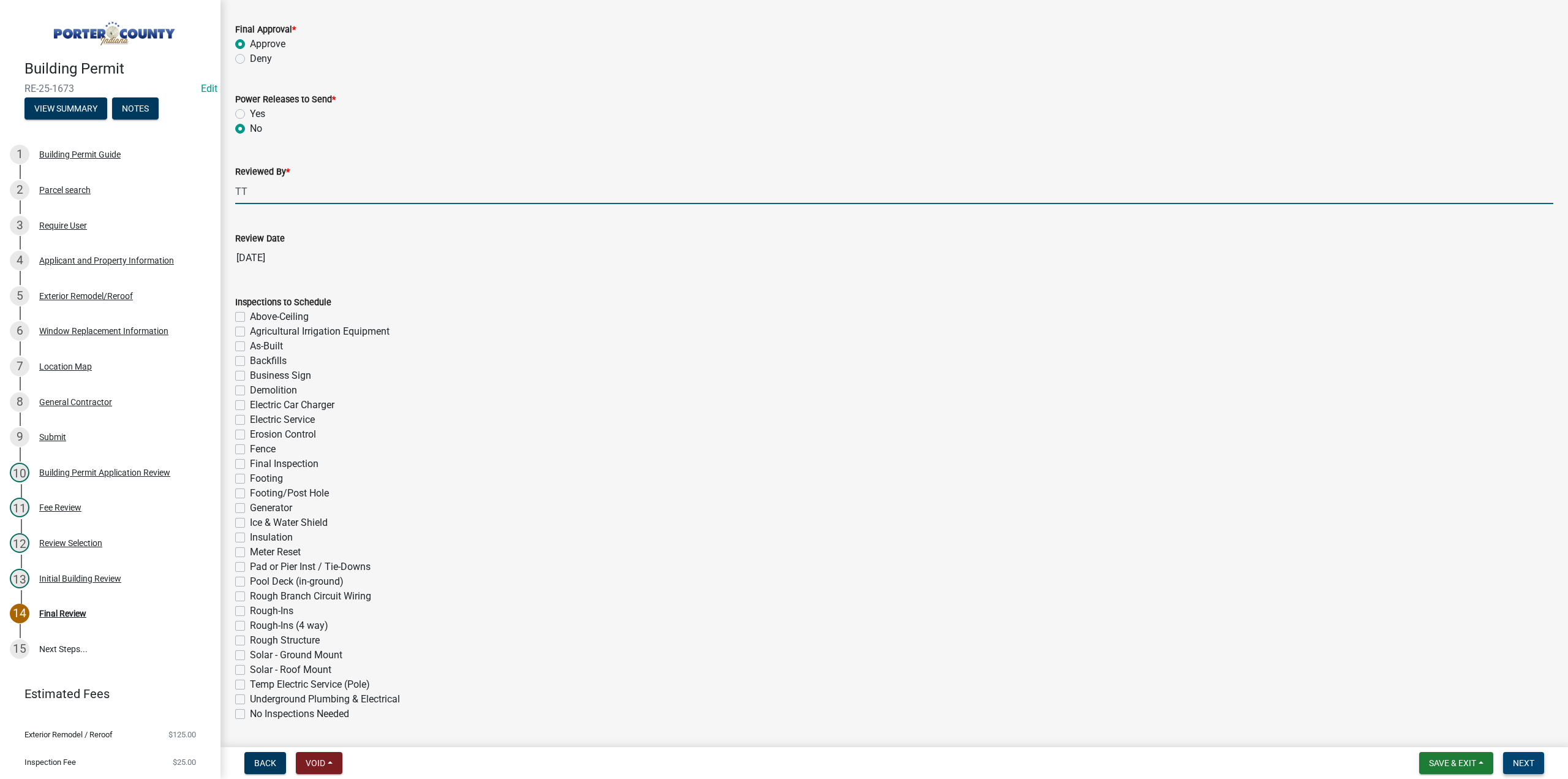
click at [1540, 763] on button "Next" at bounding box center [1523, 763] width 41 height 22
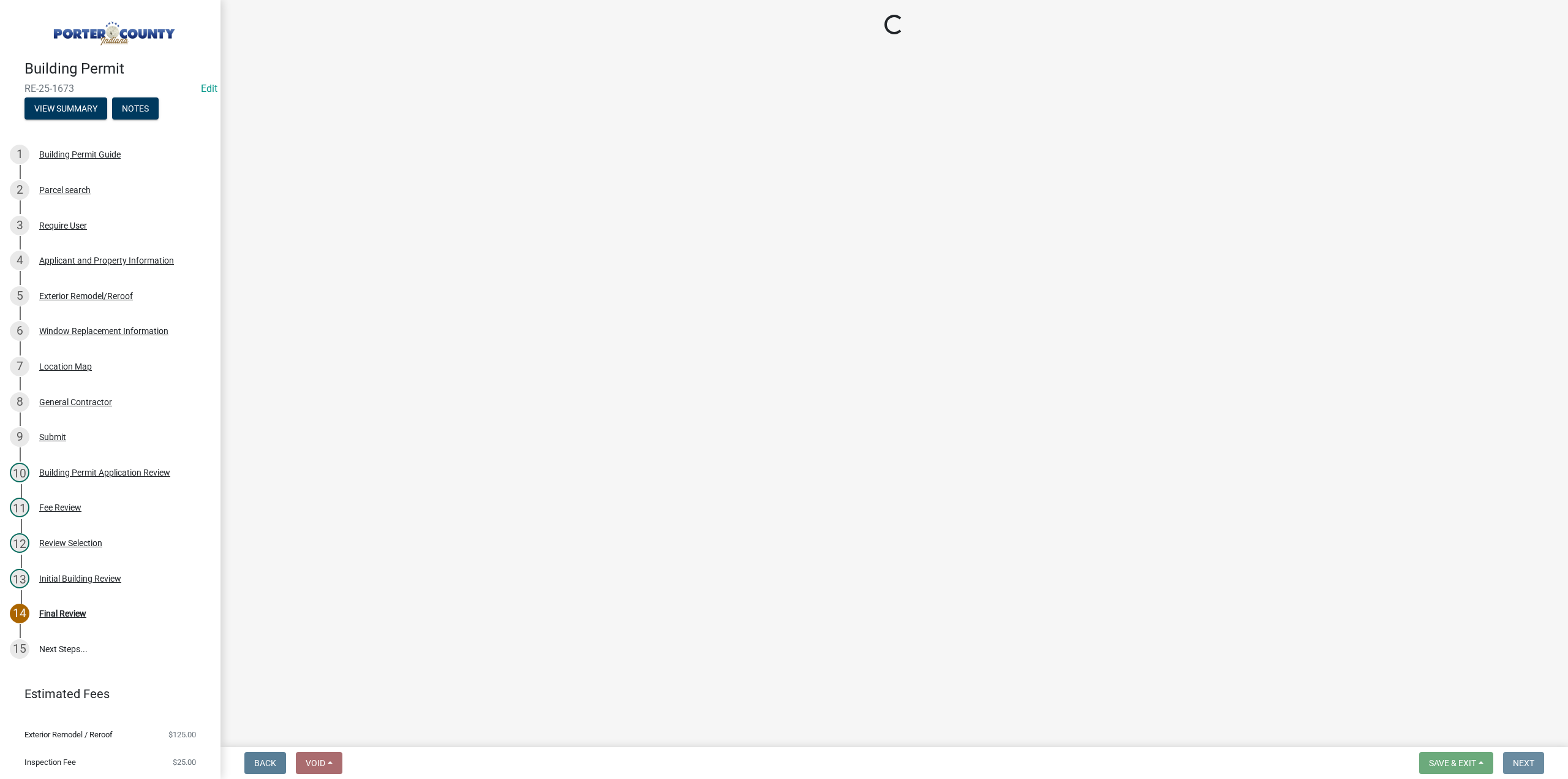
scroll to position [0, 0]
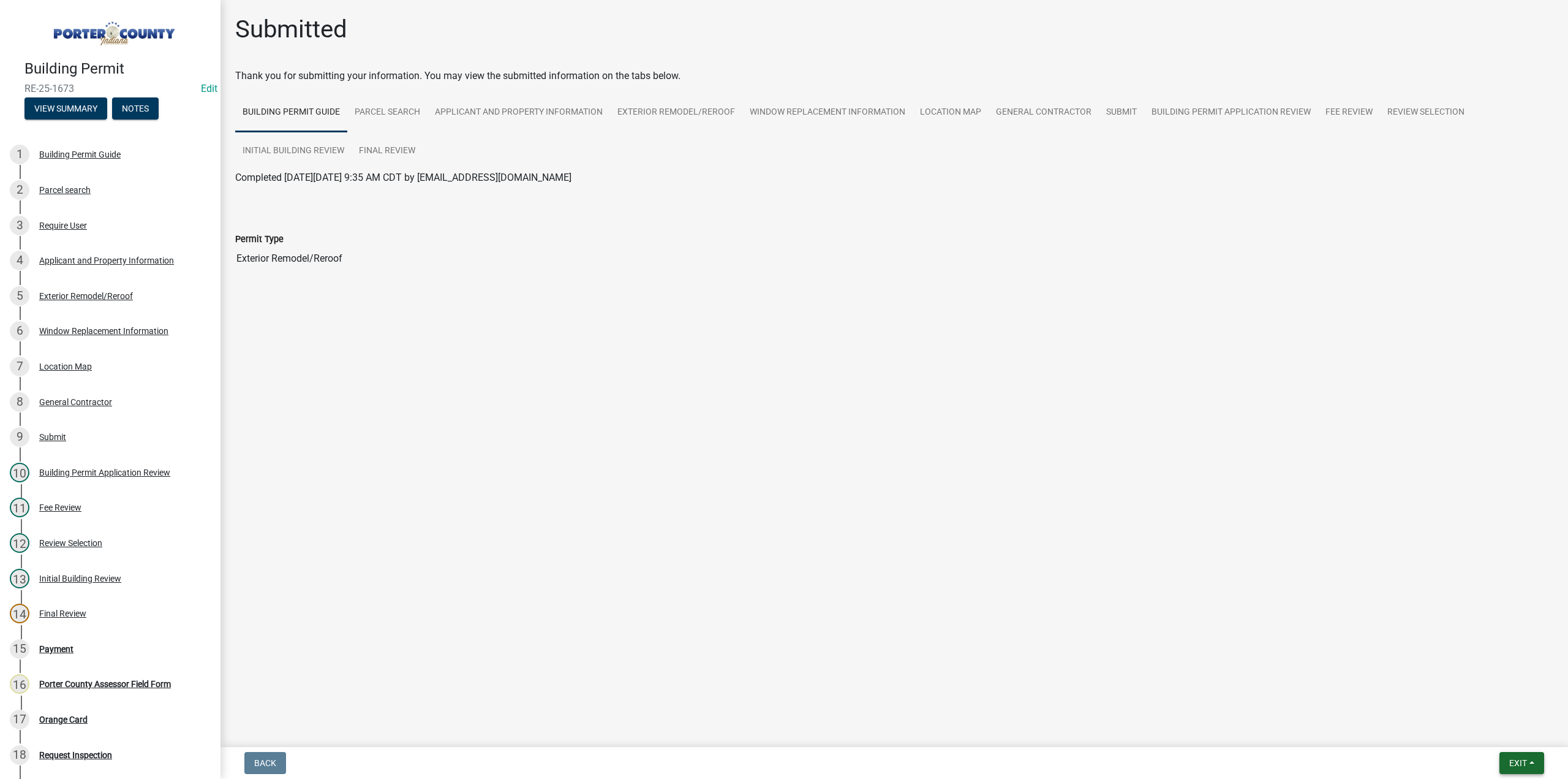
click at [1505, 763] on button "Exit" at bounding box center [1521, 763] width 45 height 22
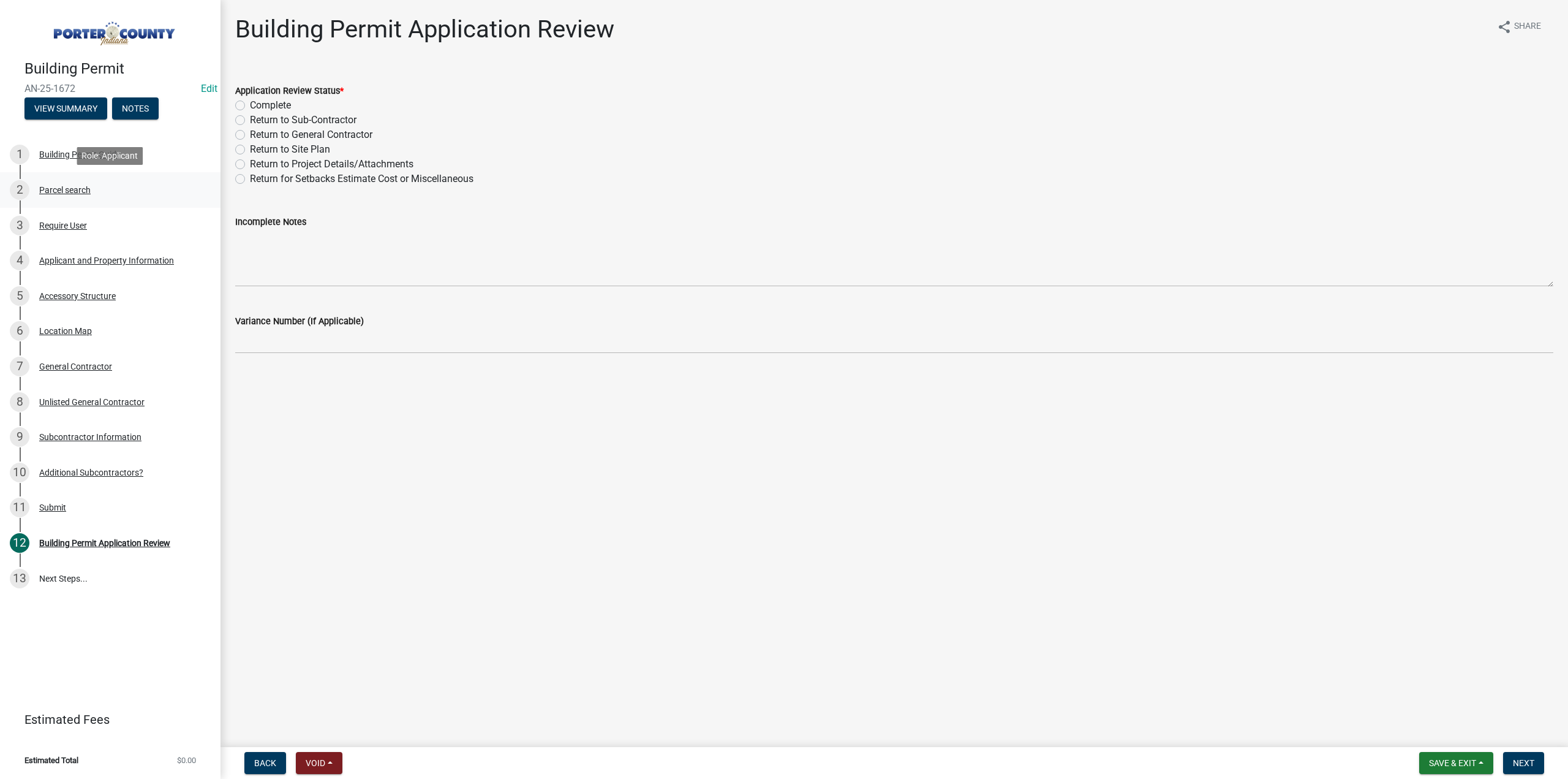
click at [74, 189] on div "Parcel search" at bounding box center [64, 189] width 51 height 9
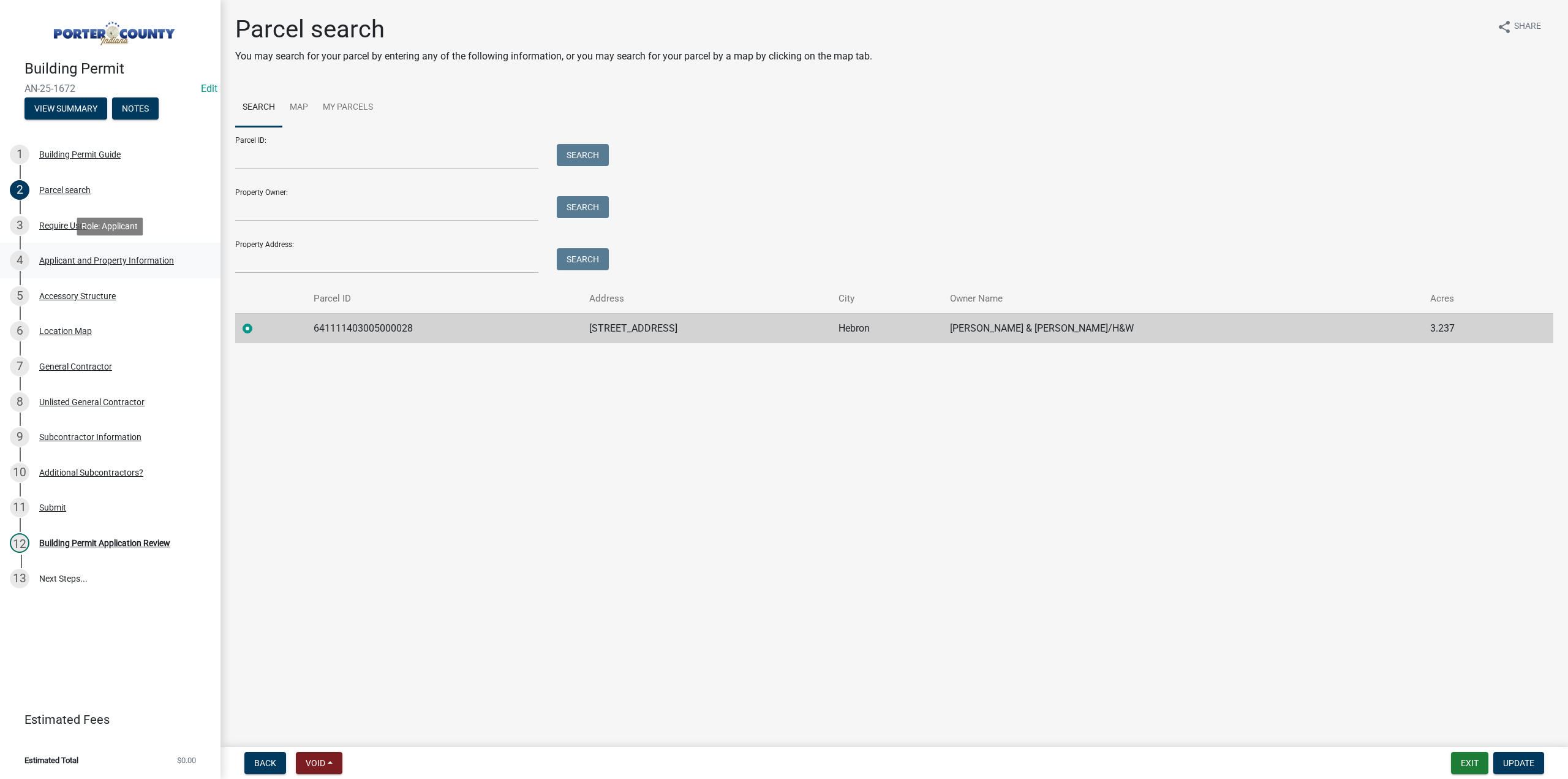
click at [111, 253] on div "4 Applicant and Property Information" at bounding box center [105, 260] width 191 height 19
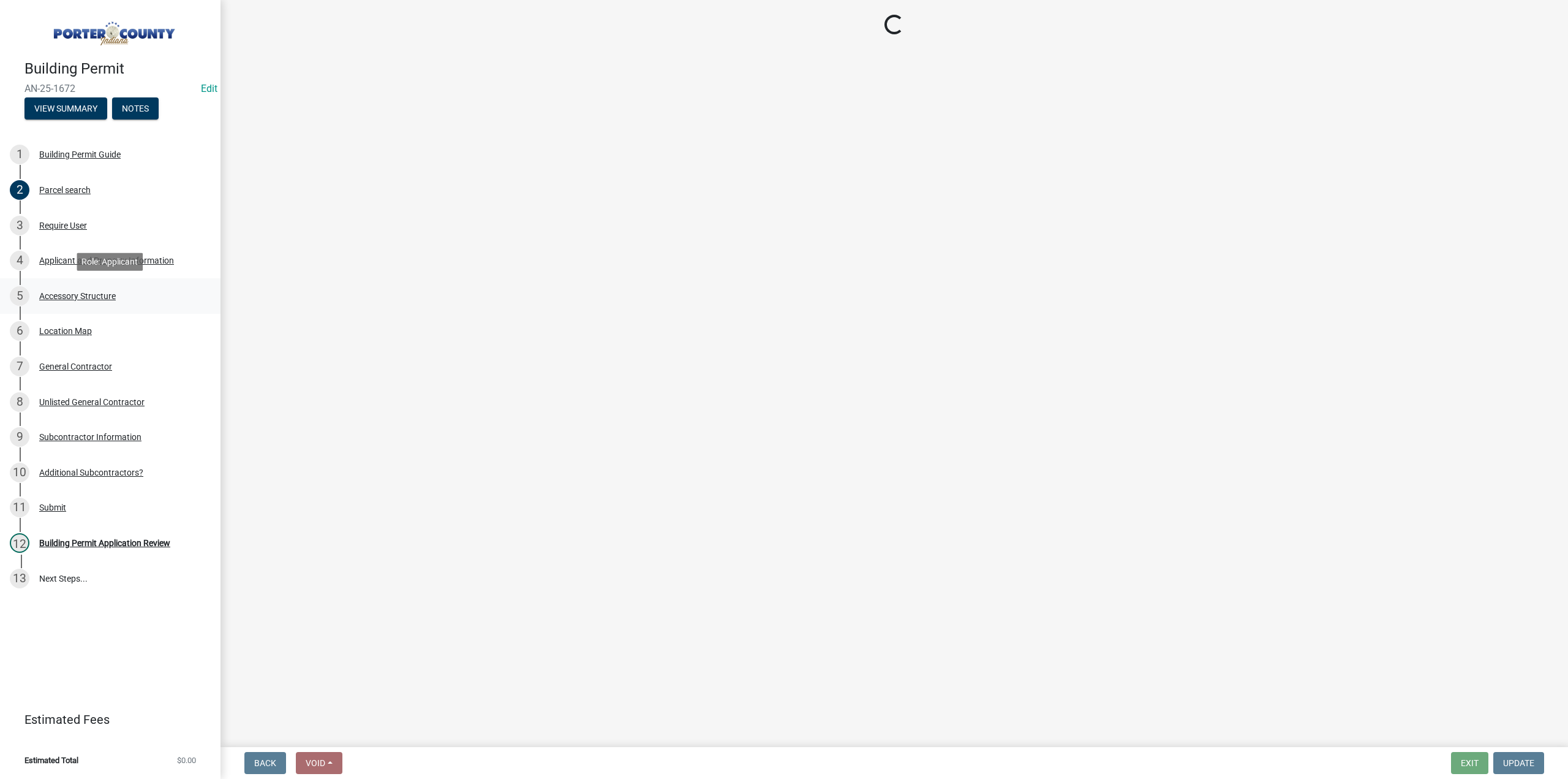
select select "eebc071e-620a-4db8-83e9-cb6b194c67e9"
select select "c796f995-08fe-487b-a20e-70ab553361d3"
select select "e2d1b1d7-ccc9-456b-9e96-e16306515997"
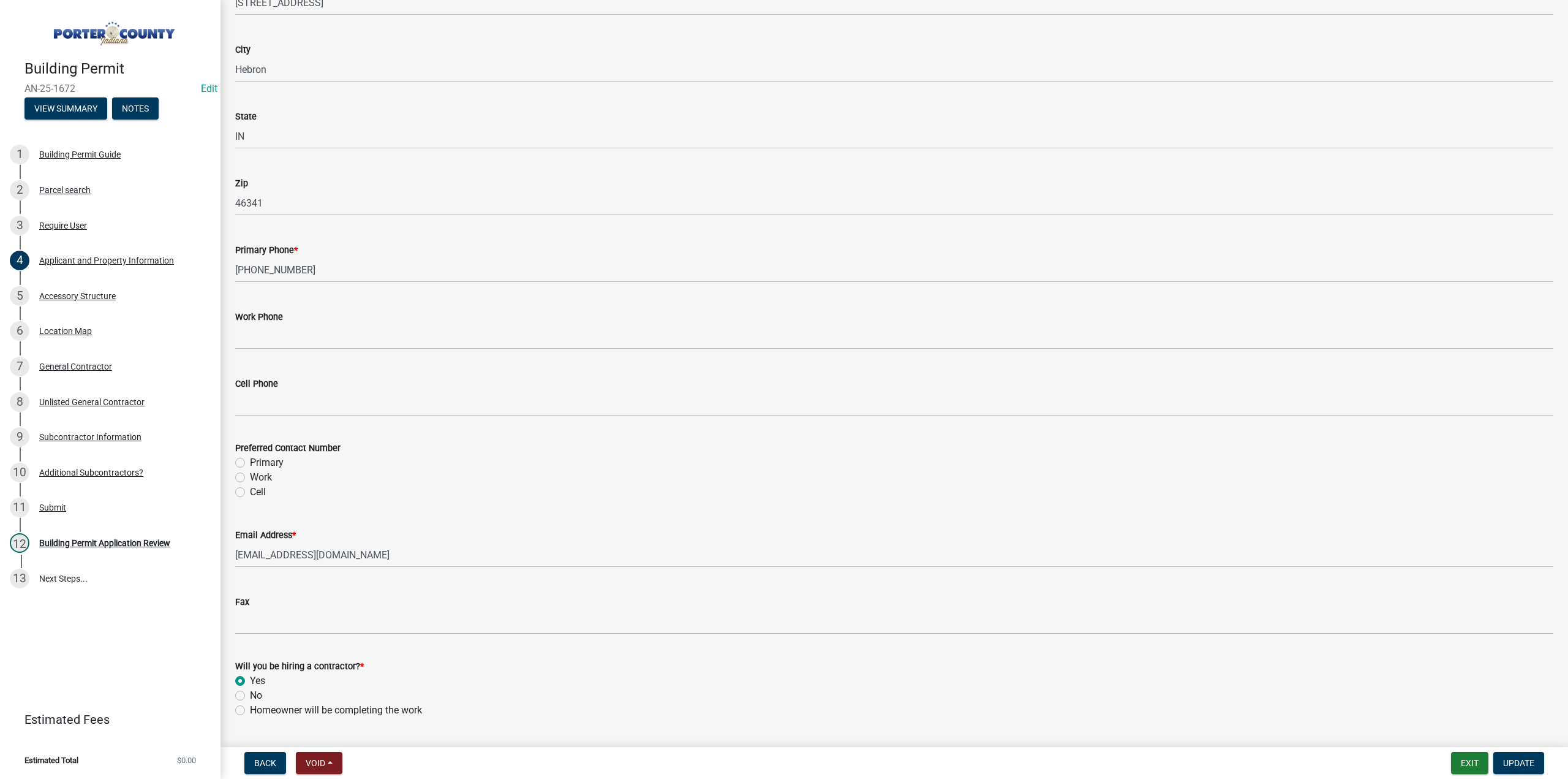
scroll to position [1512, 0]
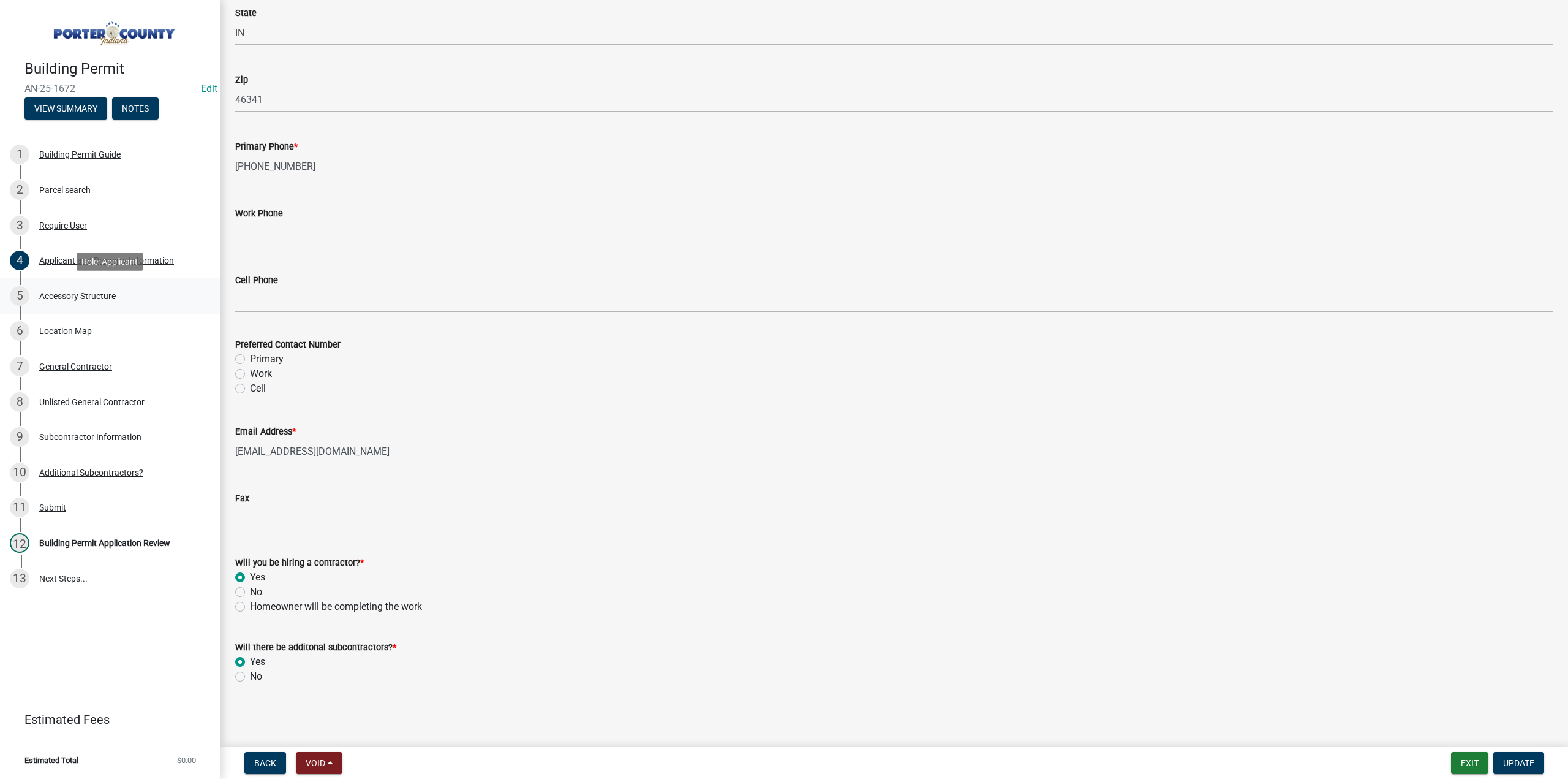
click at [111, 290] on div "5 Accessory Structure" at bounding box center [105, 296] width 191 height 19
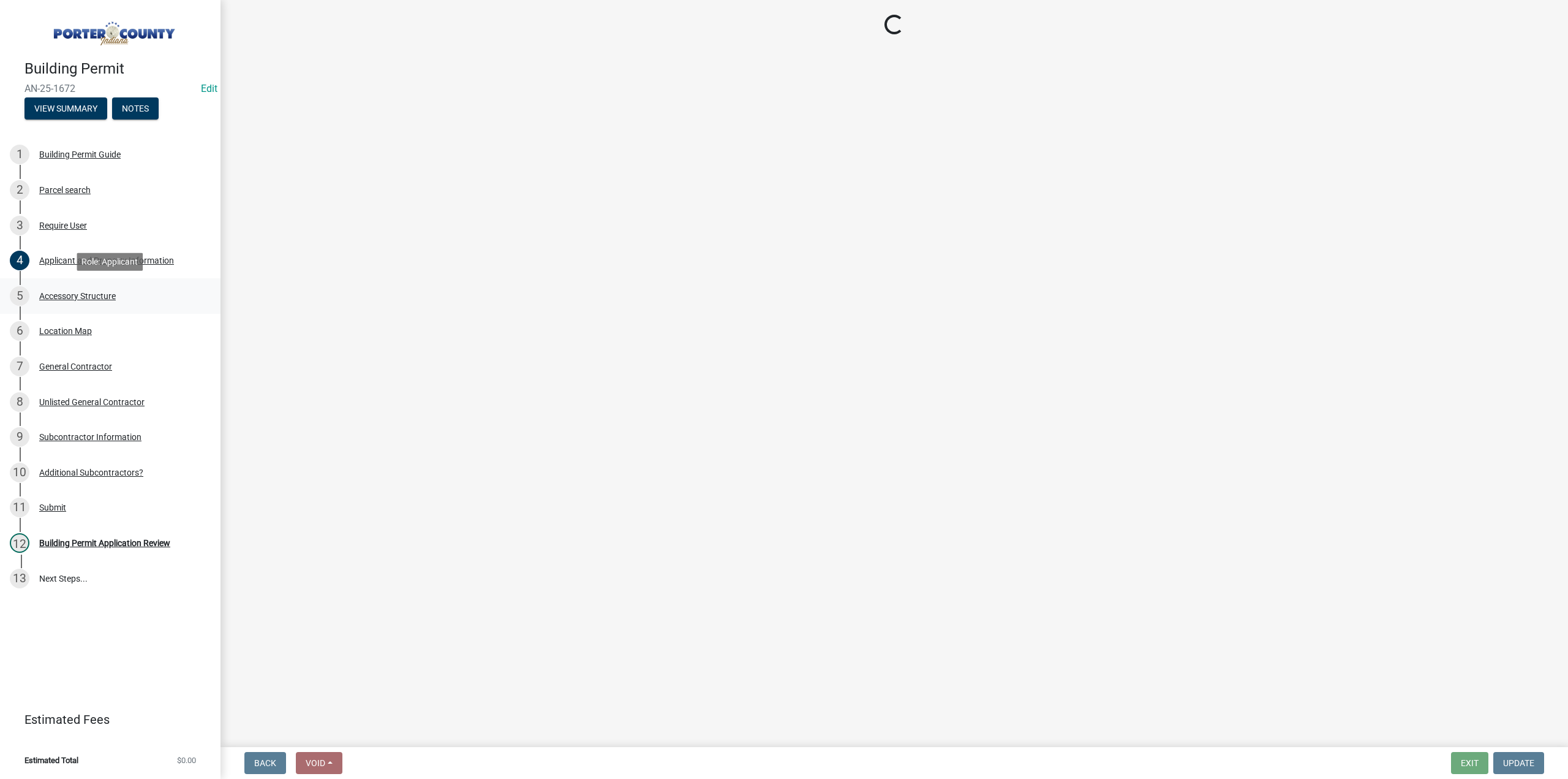
select select "e417d459-1a07-4045-9f8a-b98bfca84a5c"
select select "b16561a8-8531-4c00-a0ba-45c0345273e3"
select select "29856c7f-eeba-4e54-97cb-4d08c5c5b677"
select select "d4b8d1da-05eb-44cd-bbb6-c979fa719f22"
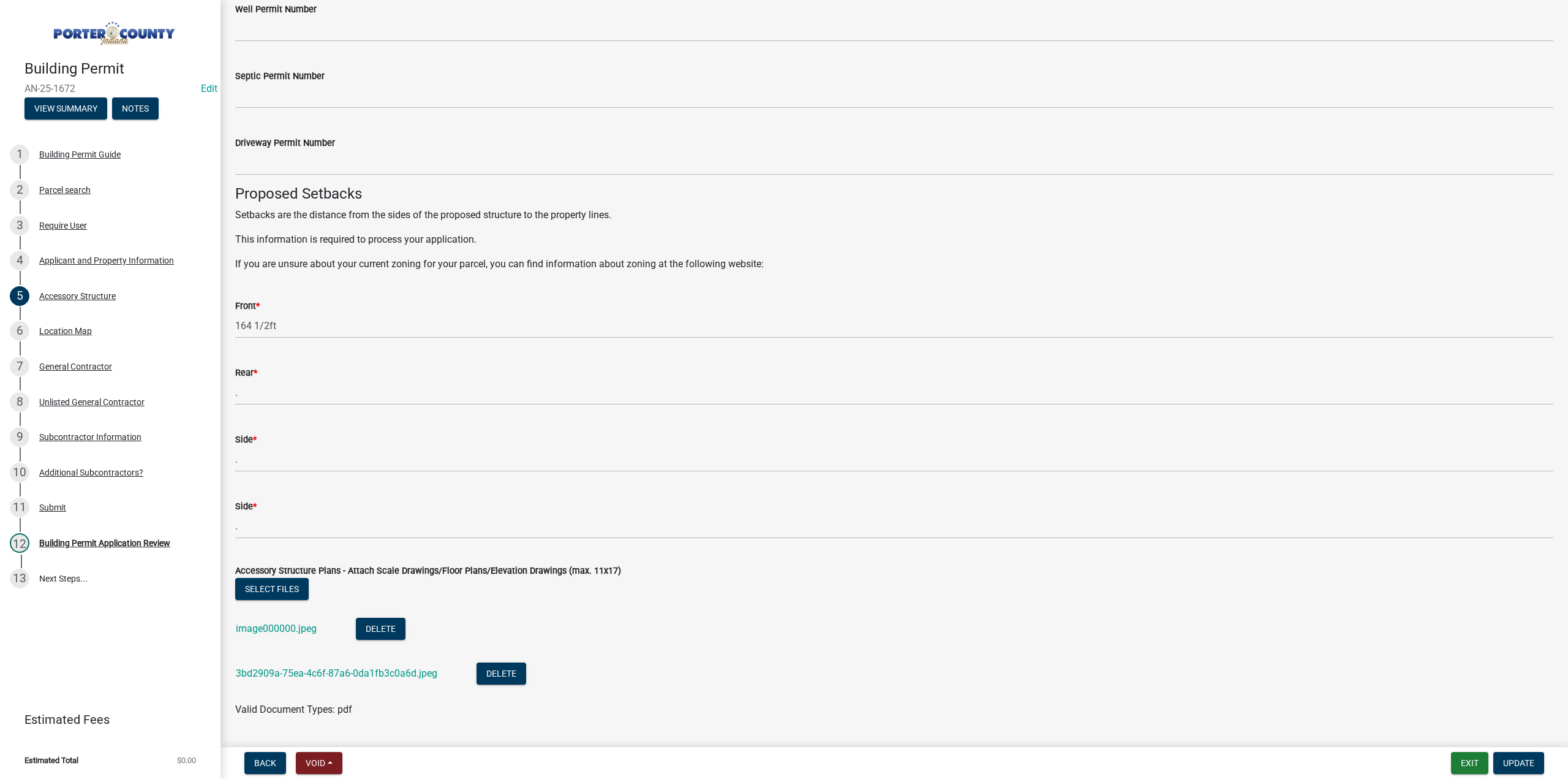
scroll to position [1990, 0]
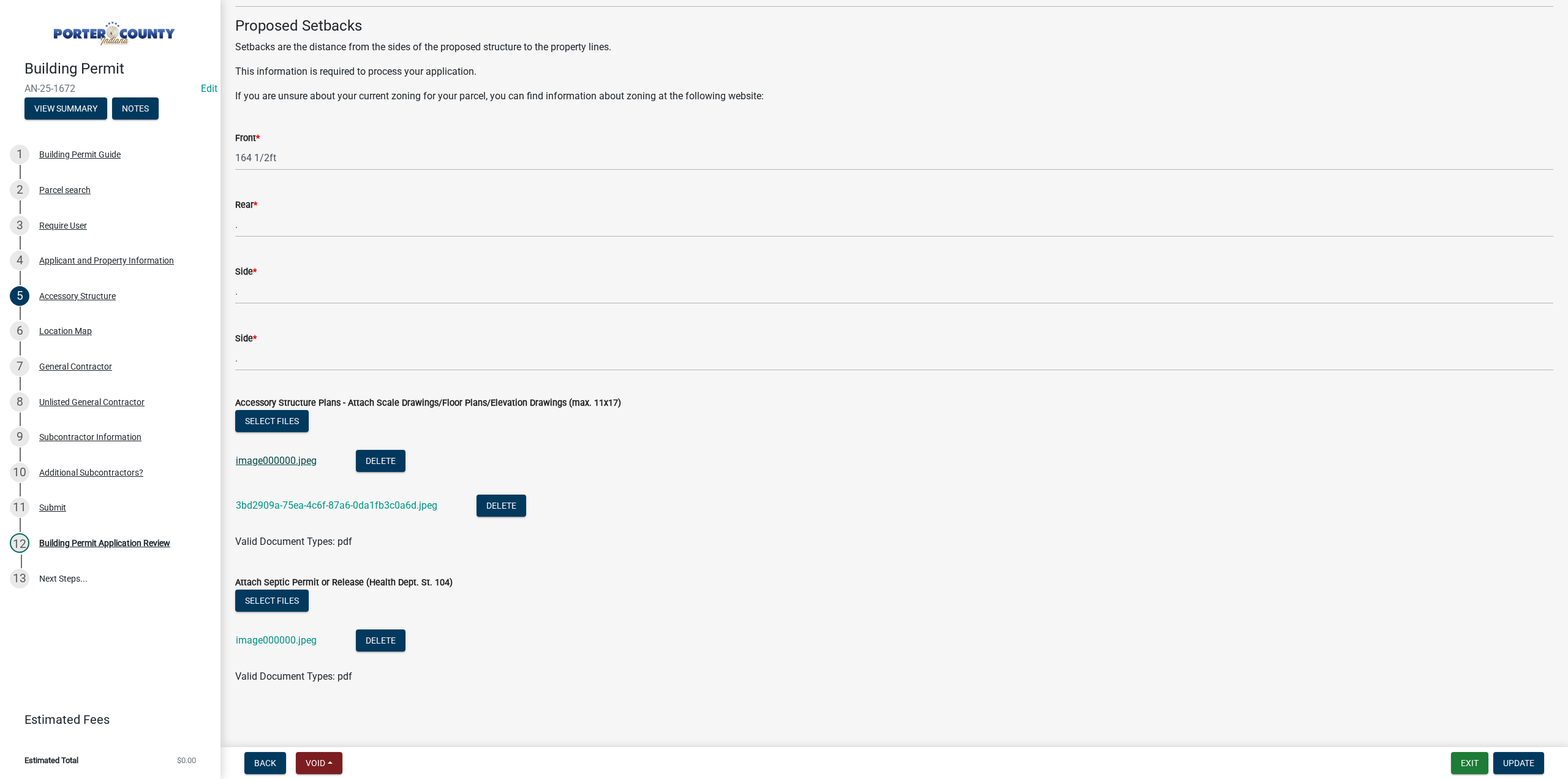
click at [295, 464] on link "image000000.jpeg" at bounding box center [275, 461] width 80 height 12
click at [282, 500] on link "3bd2909a-75ea-4c6f-87a6-0da1fb3c0a6d.jpeg" at bounding box center [336, 505] width 202 height 12
click at [252, 630] on div "image000000.jpeg" at bounding box center [286, 642] width 101 height 25
click at [253, 637] on link "image000000.jpeg" at bounding box center [275, 640] width 80 height 12
click at [260, 458] on link "image000000.jpeg" at bounding box center [275, 461] width 80 height 12
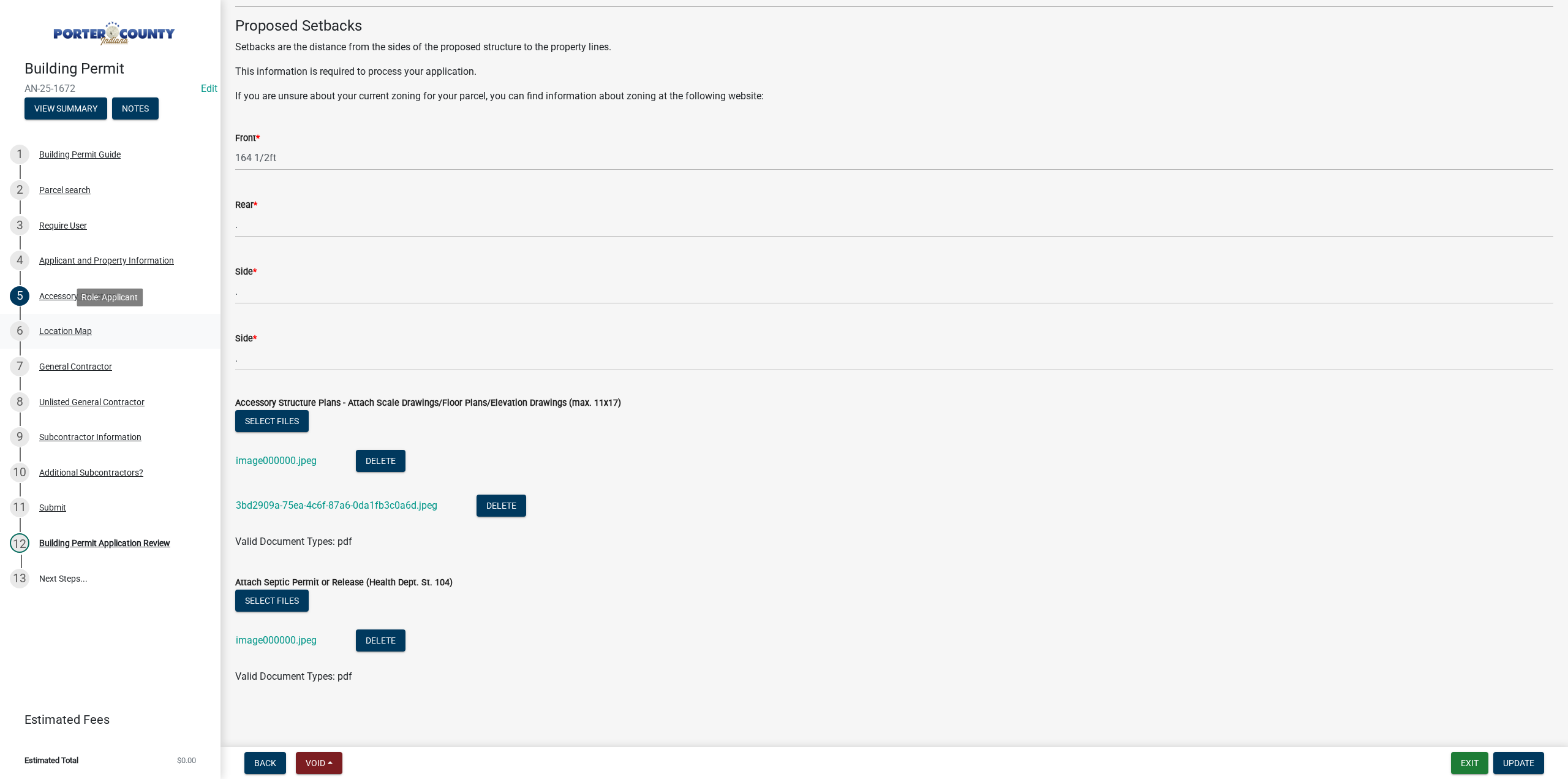
click at [83, 330] on div "Location Map" at bounding box center [65, 331] width 52 height 9
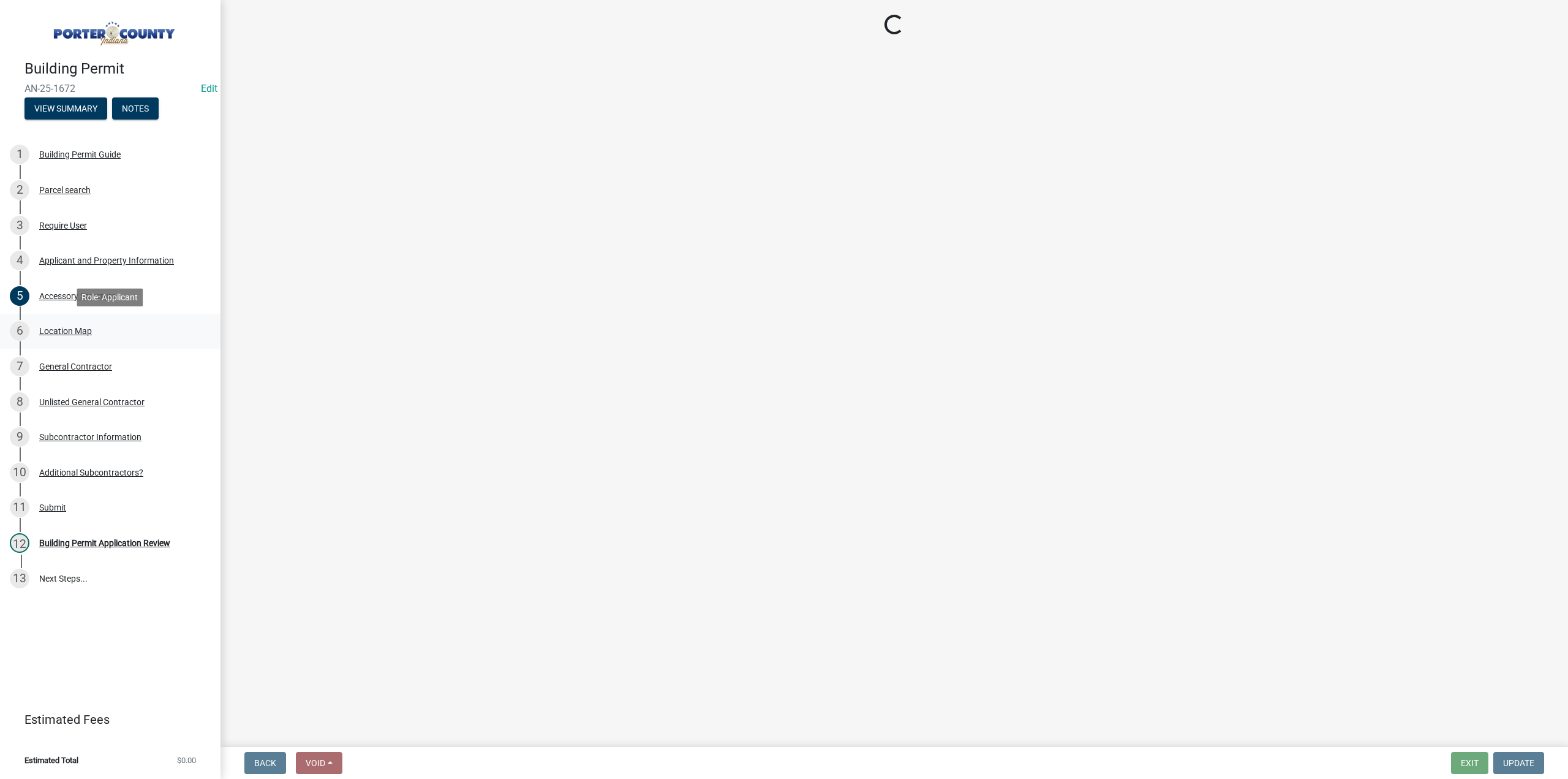
scroll to position [0, 0]
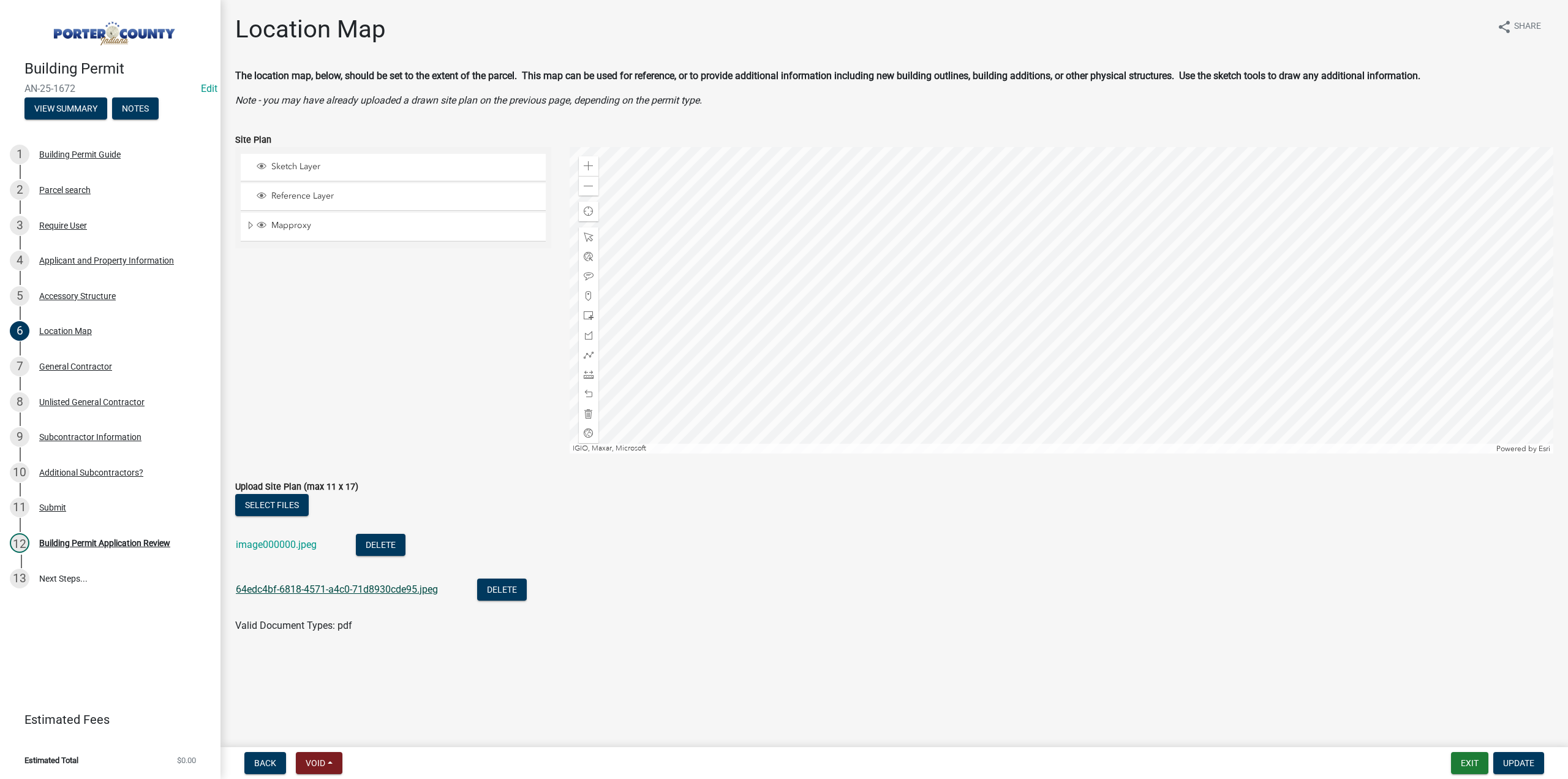
click at [265, 590] on link "64edc4bf-6818-4571-a4c0-71d8930cde95.jpeg" at bounding box center [336, 589] width 202 height 12
click at [283, 547] on link "image000000.jpeg" at bounding box center [275, 544] width 80 height 12
click at [44, 369] on div "General Contractor" at bounding box center [75, 366] width 73 height 9
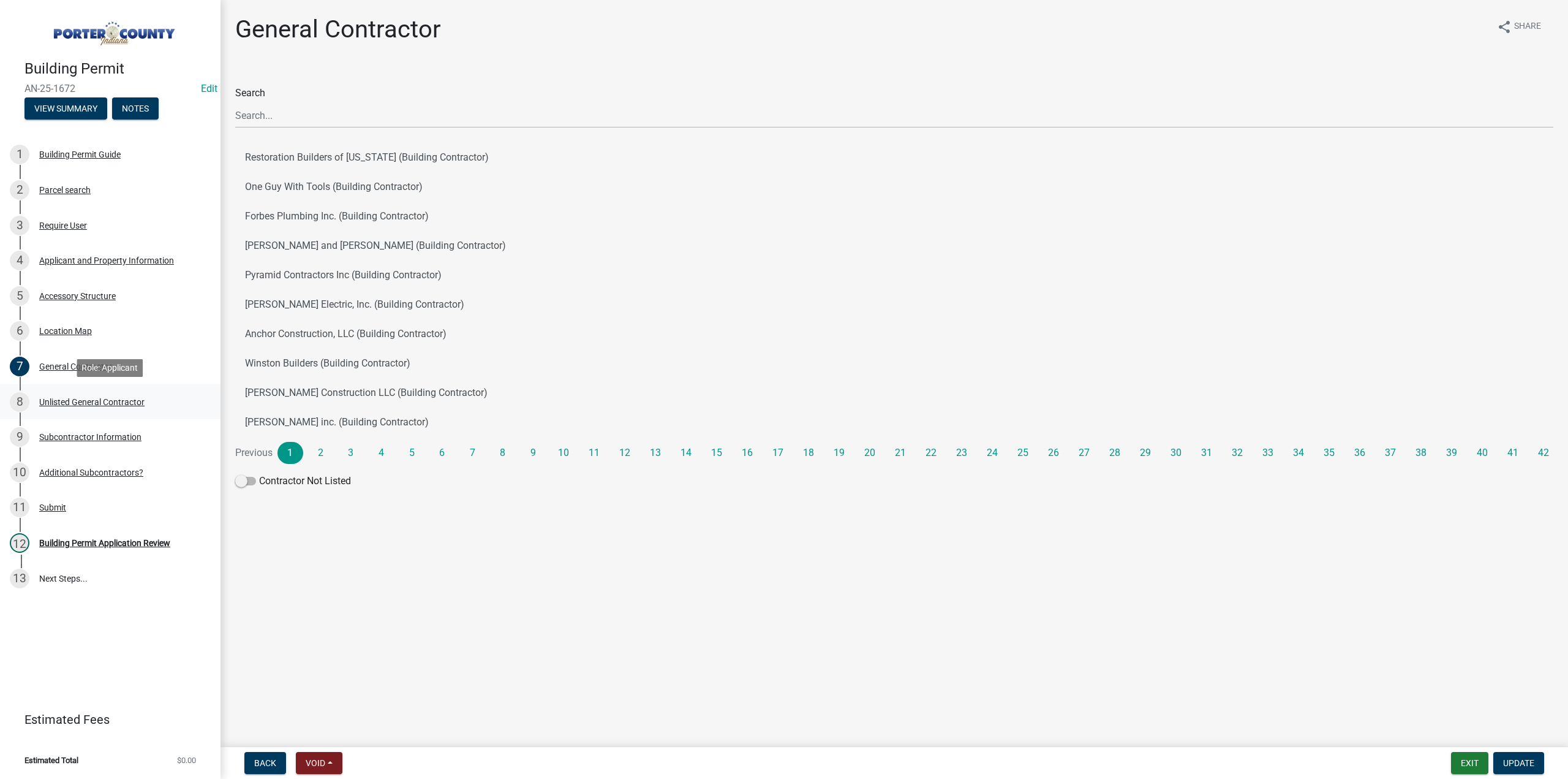
click at [102, 393] on div "8 Unlisted General Contractor" at bounding box center [105, 402] width 191 height 19
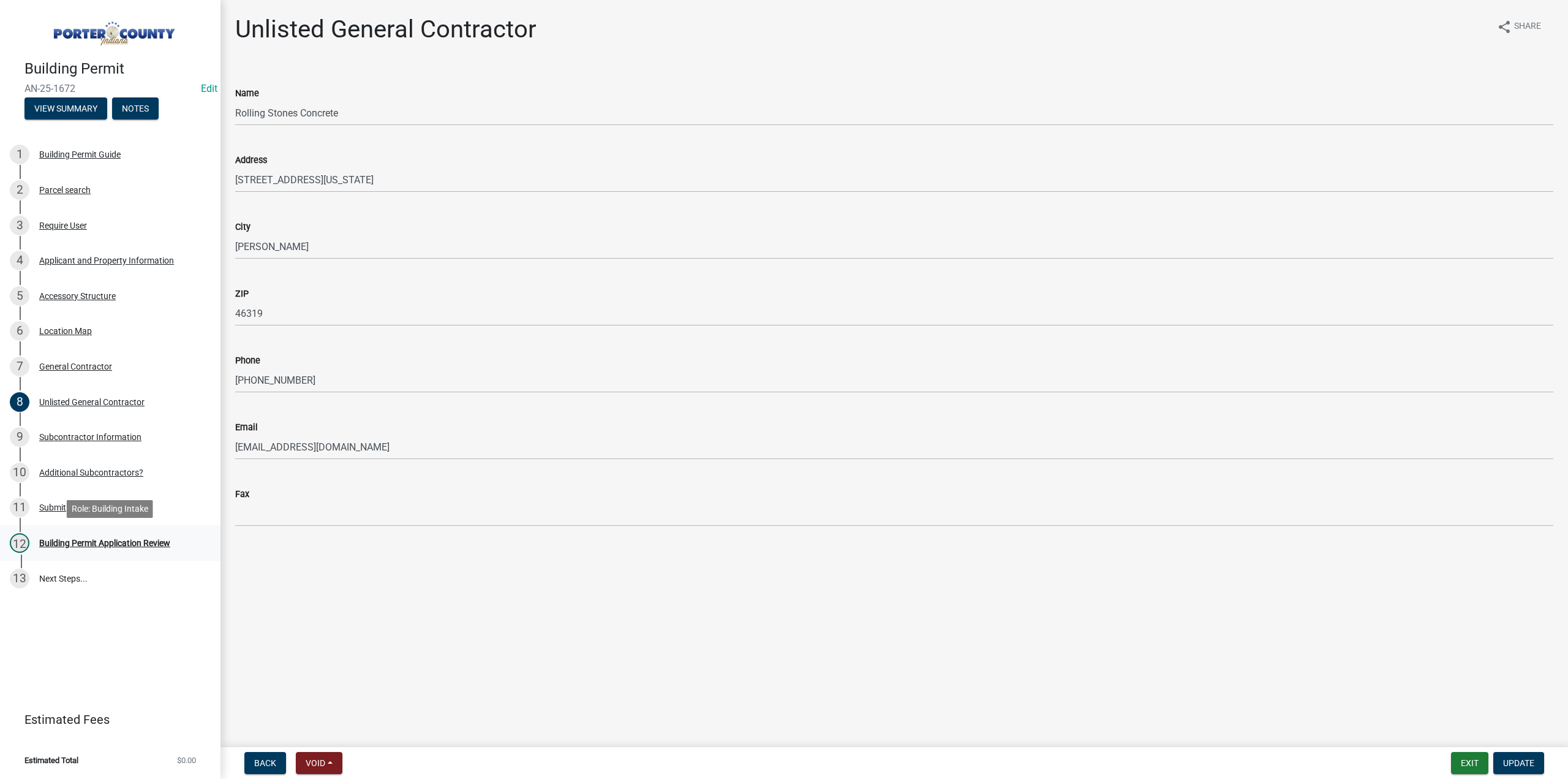
click at [96, 551] on div "12 Building Permit Application Review" at bounding box center [105, 542] width 191 height 19
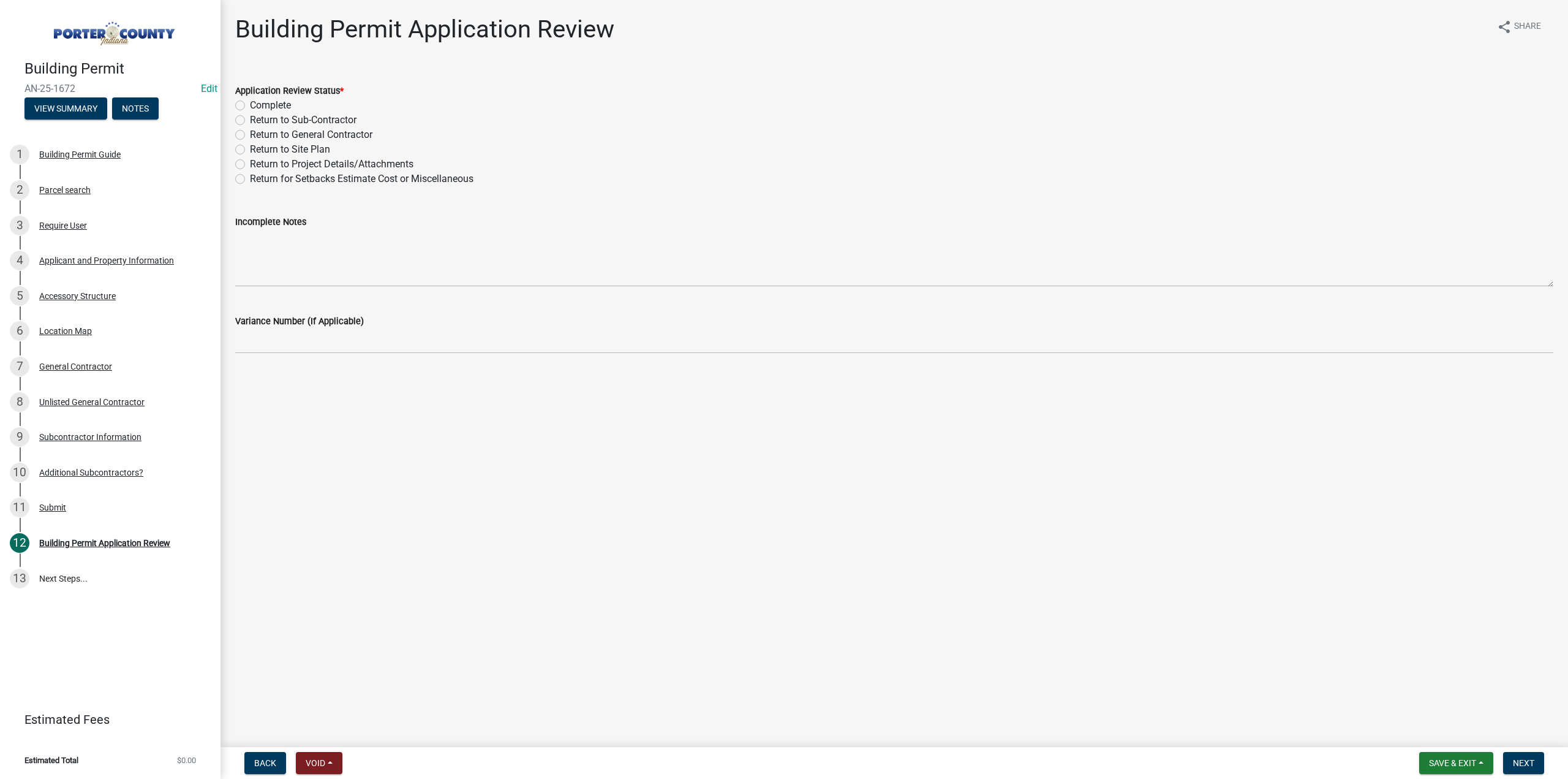
click at [250, 164] on label "Return to Project Details/Attachments" at bounding box center [332, 164] width 164 height 15
click at [250, 164] on input "Return to Project Details/Attachments" at bounding box center [254, 161] width 8 height 8
radio input "true"
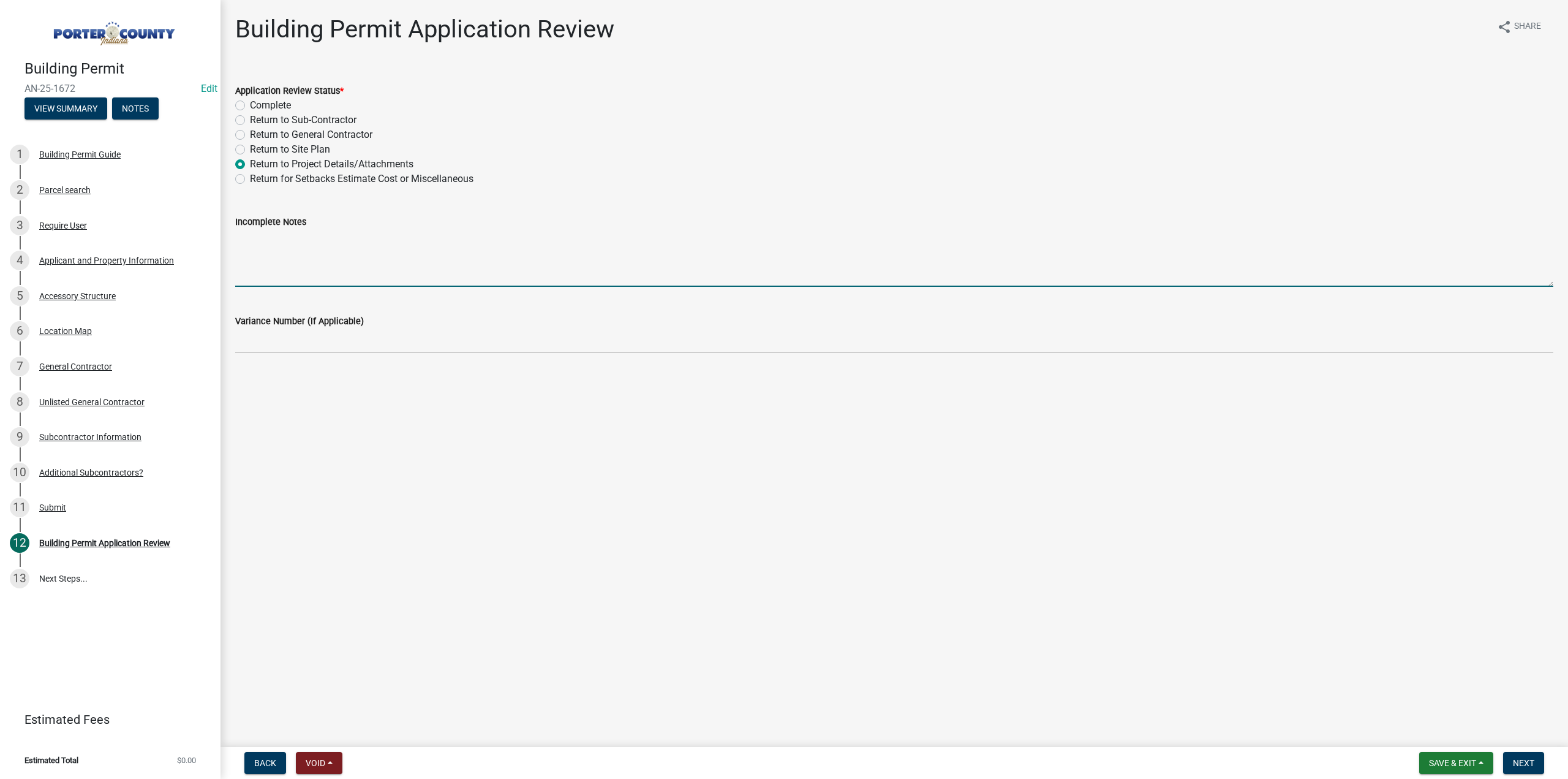
click at [278, 242] on textarea "Incomplete Notes" at bounding box center [894, 257] width 1318 height 57
click at [811, 237] on textarea "We need to know height to eave and roof peak, What are the setbacks to property…" at bounding box center [894, 257] width 1318 height 57
click at [806, 239] on textarea "We need to know height to eave and roof peak, What are the setbacks to property…" at bounding box center [894, 257] width 1318 height 57
click at [234, 237] on div "Incomplete Notes We need to know height to eave and roof peak, What are the set…" at bounding box center [894, 242] width 1336 height 89
click at [241, 238] on textarea "We need to know height to eave and roof peak, What are the setbacks to property…" at bounding box center [894, 257] width 1318 height 57
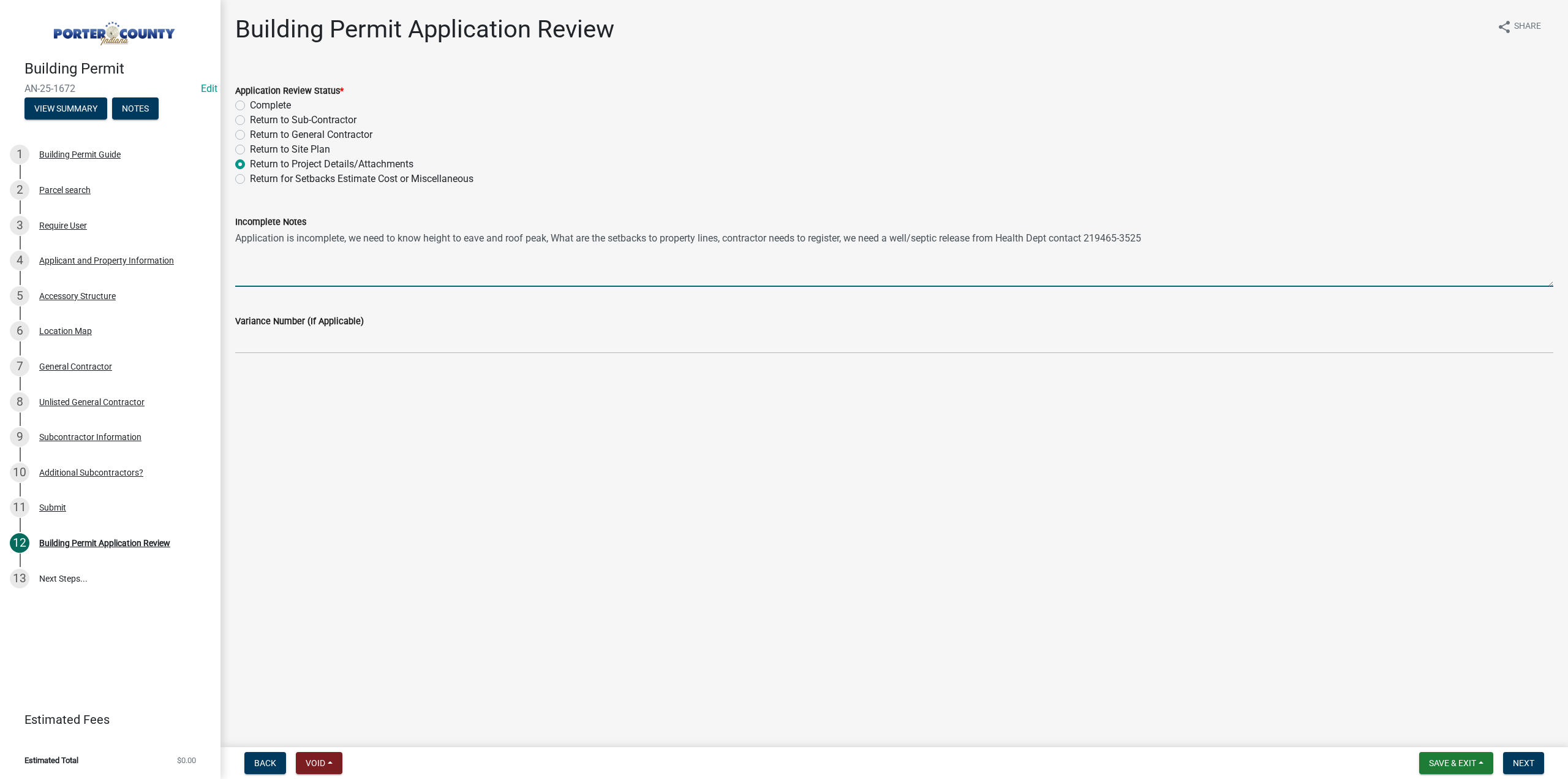
click at [1111, 237] on textarea "Application is incomplete, we need to know height to eave and roof peak, What a…" at bounding box center [894, 257] width 1318 height 57
type textarea "Application is incomplete, we need to know height to eave and roof peak, What a…"
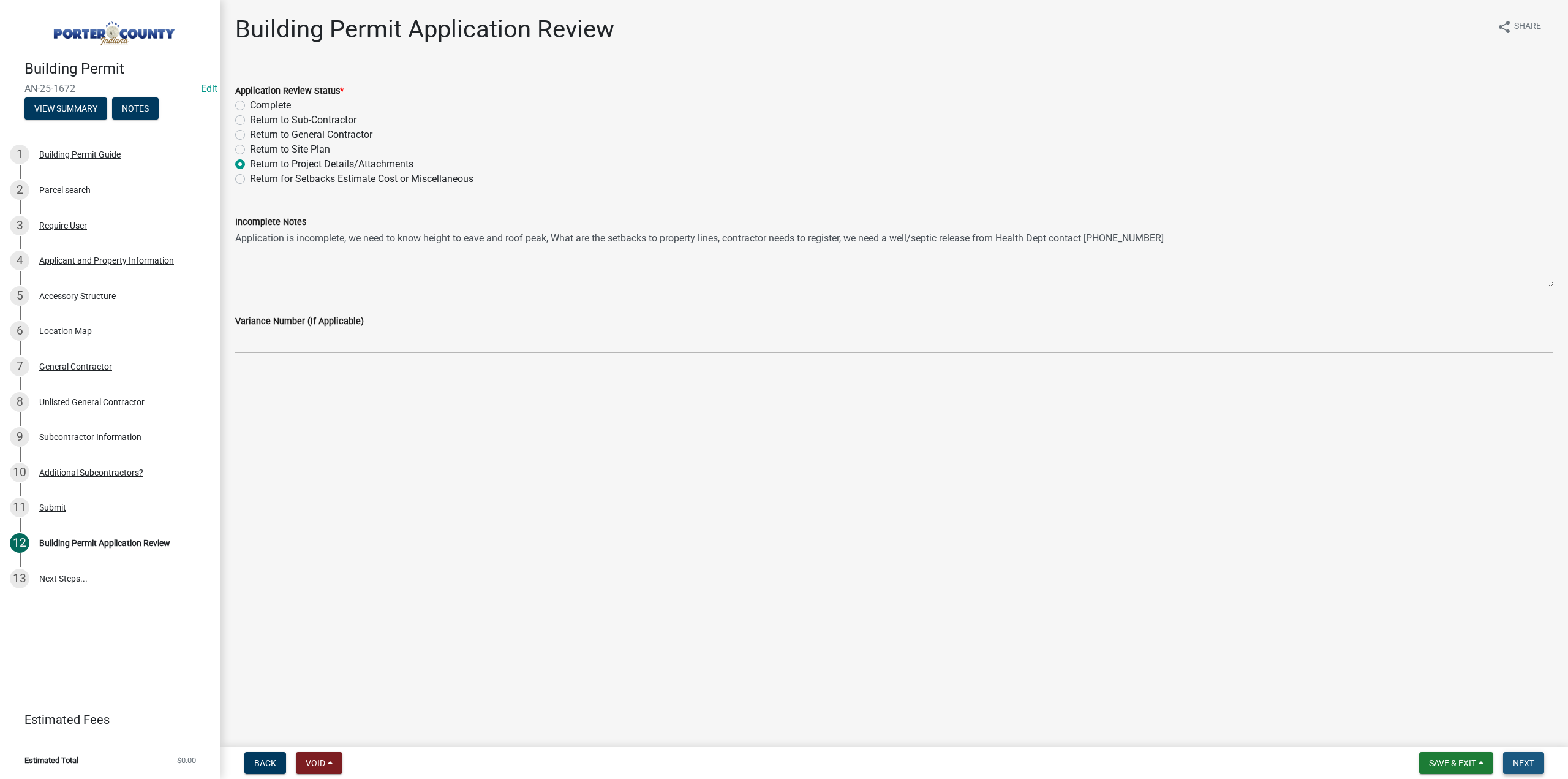
drag, startPoint x: 1521, startPoint y: 766, endPoint x: 1472, endPoint y: 775, distance: 49.8
click at [1521, 765] on span "Next" at bounding box center [1523, 763] width 21 height 10
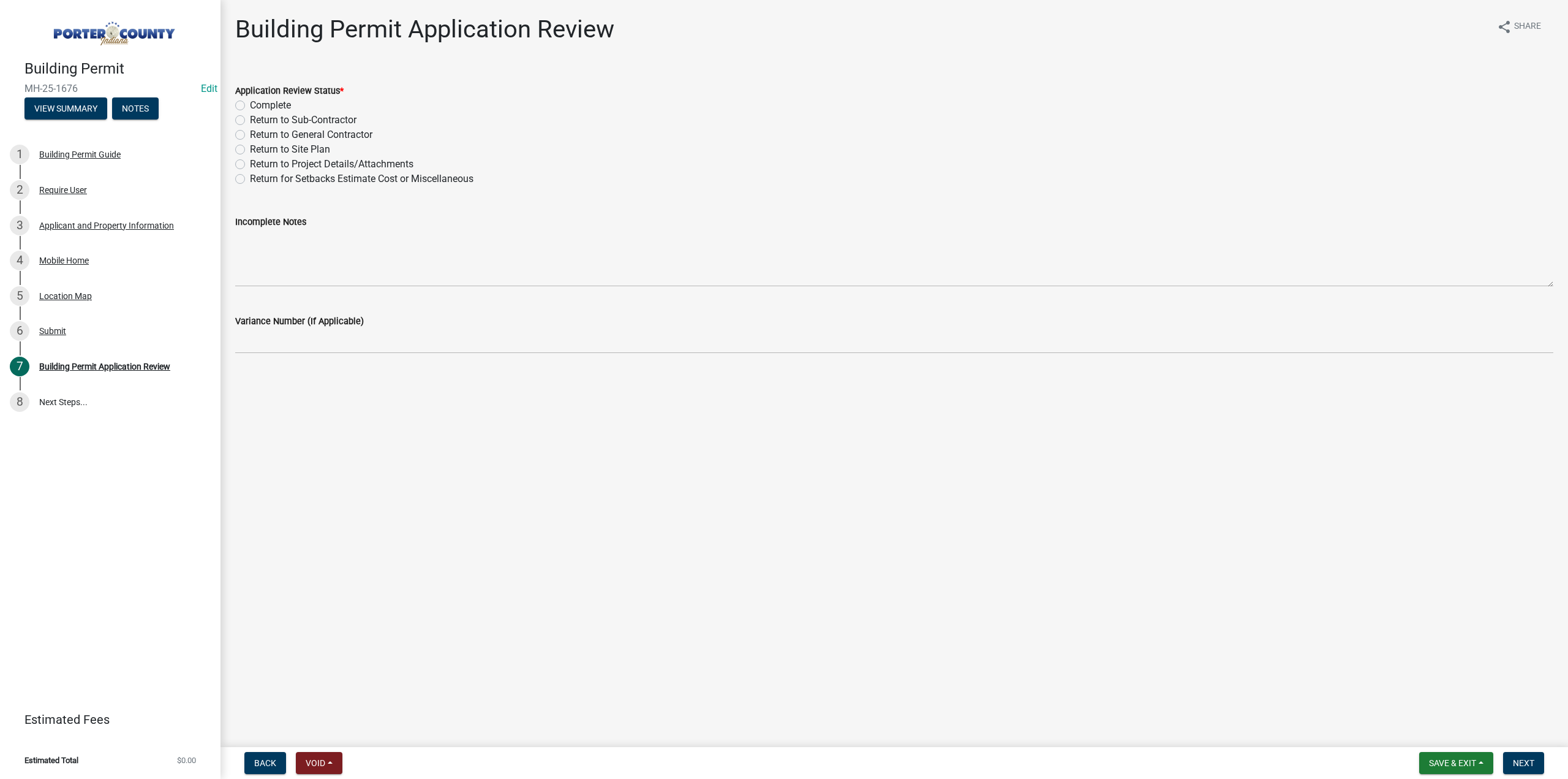
click at [250, 102] on label "Complete" at bounding box center [271, 105] width 41 height 15
click at [250, 102] on input "Complete" at bounding box center [254, 102] width 8 height 8
radio input "true"
drag, startPoint x: 1520, startPoint y: 763, endPoint x: 1457, endPoint y: 753, distance: 63.8
click at [1520, 762] on span "Next" at bounding box center [1523, 763] width 21 height 10
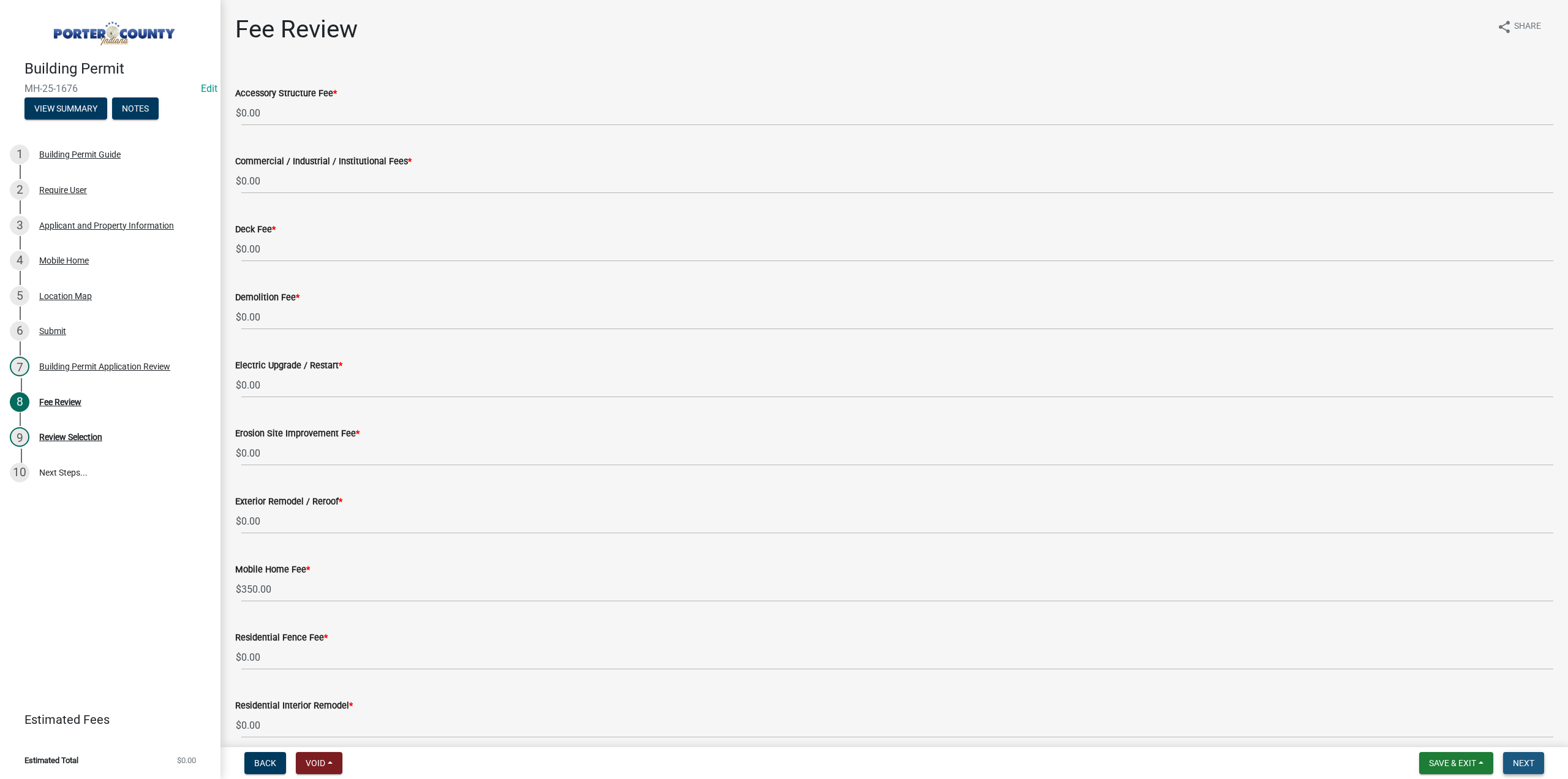
click at [1519, 761] on span "Next" at bounding box center [1523, 763] width 21 height 10
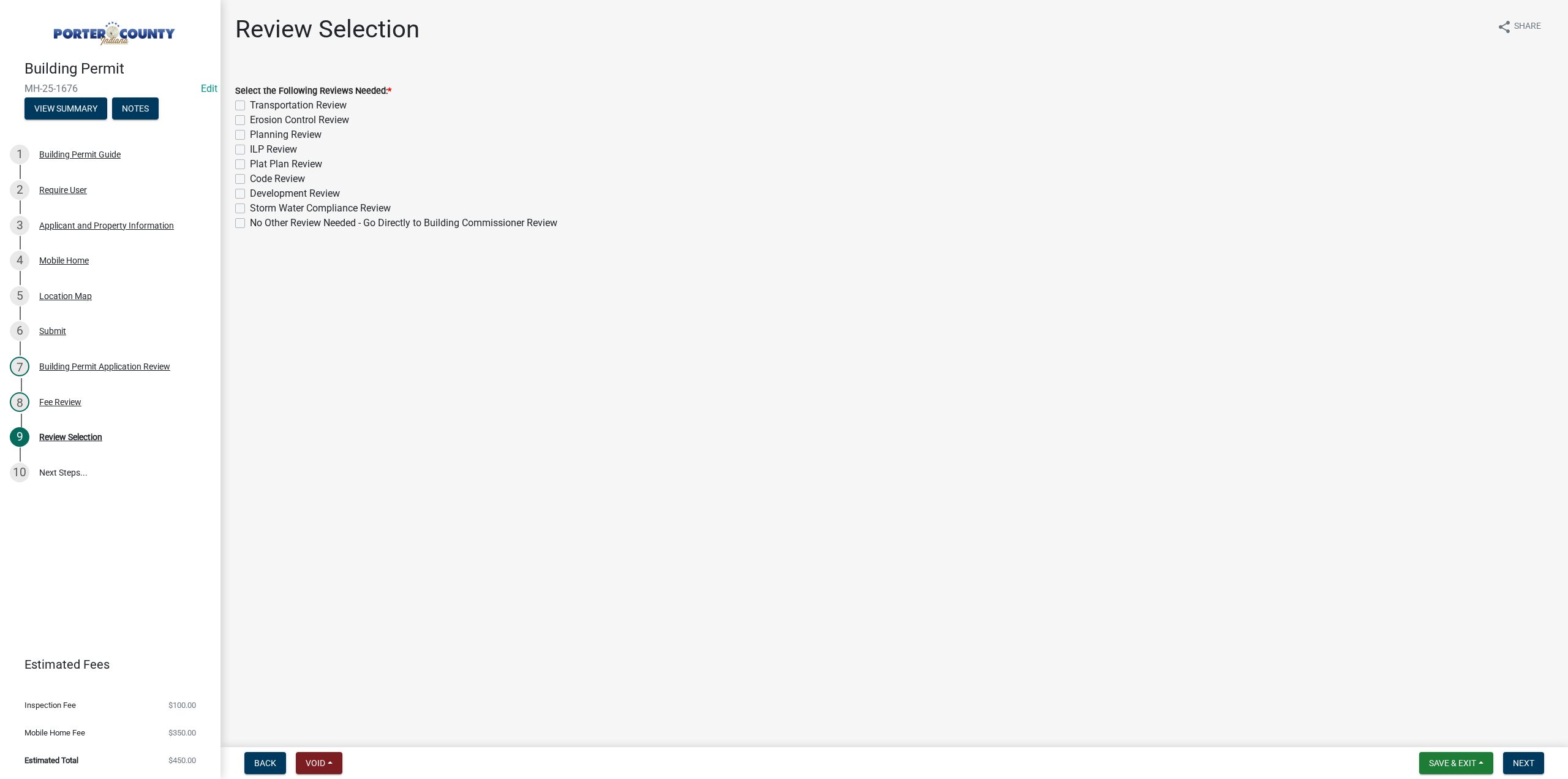
click at [250, 222] on label "No Other Review Needed - Go Directly to Building Commissioner Review" at bounding box center [403, 222] width 307 height 15
click at [250, 222] on input "No Other Review Needed - Go Directly to Building Commissioner Review" at bounding box center [254, 219] width 8 height 8
checkbox input "true"
checkbox input "false"
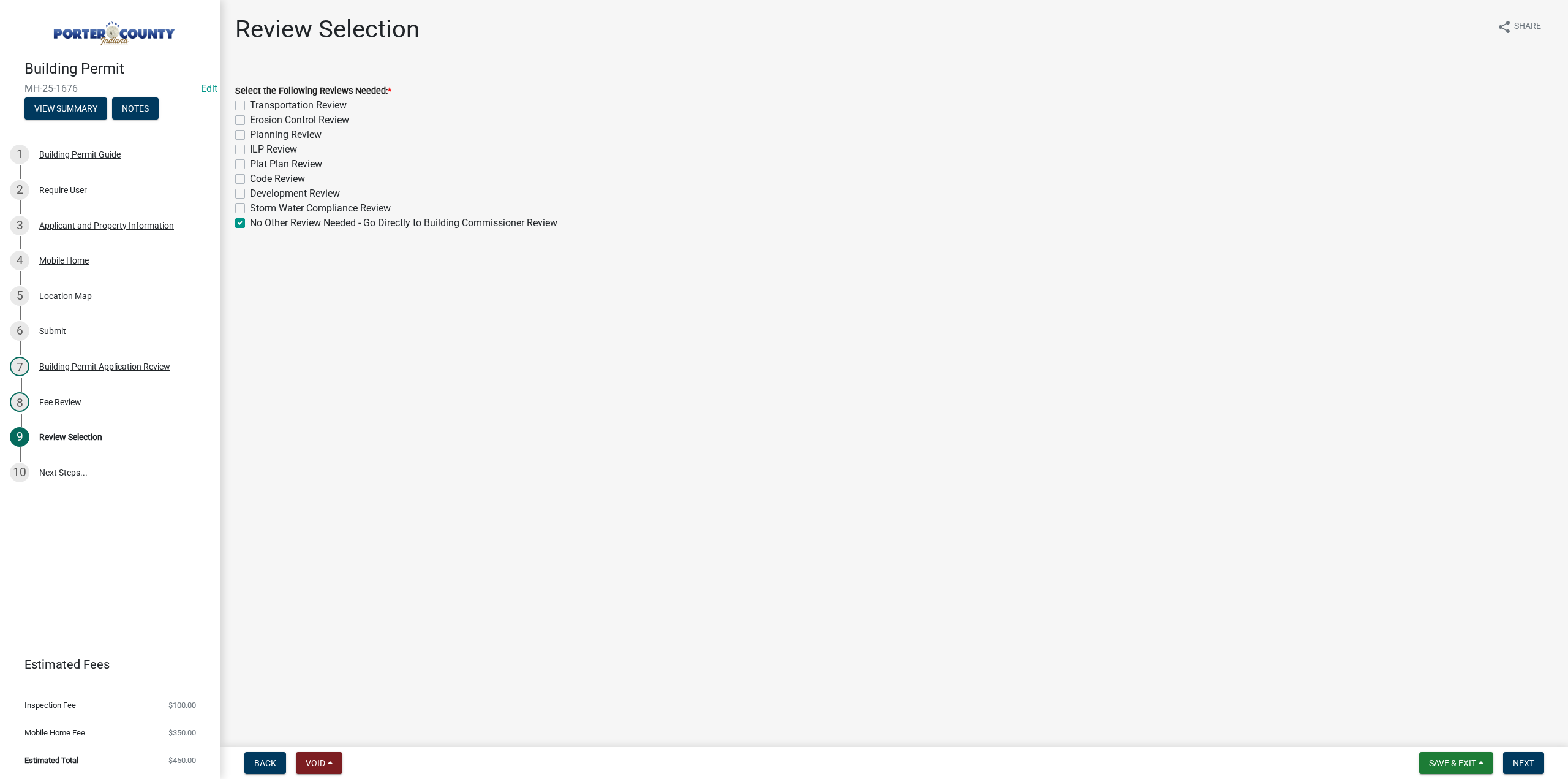
checkbox input "false"
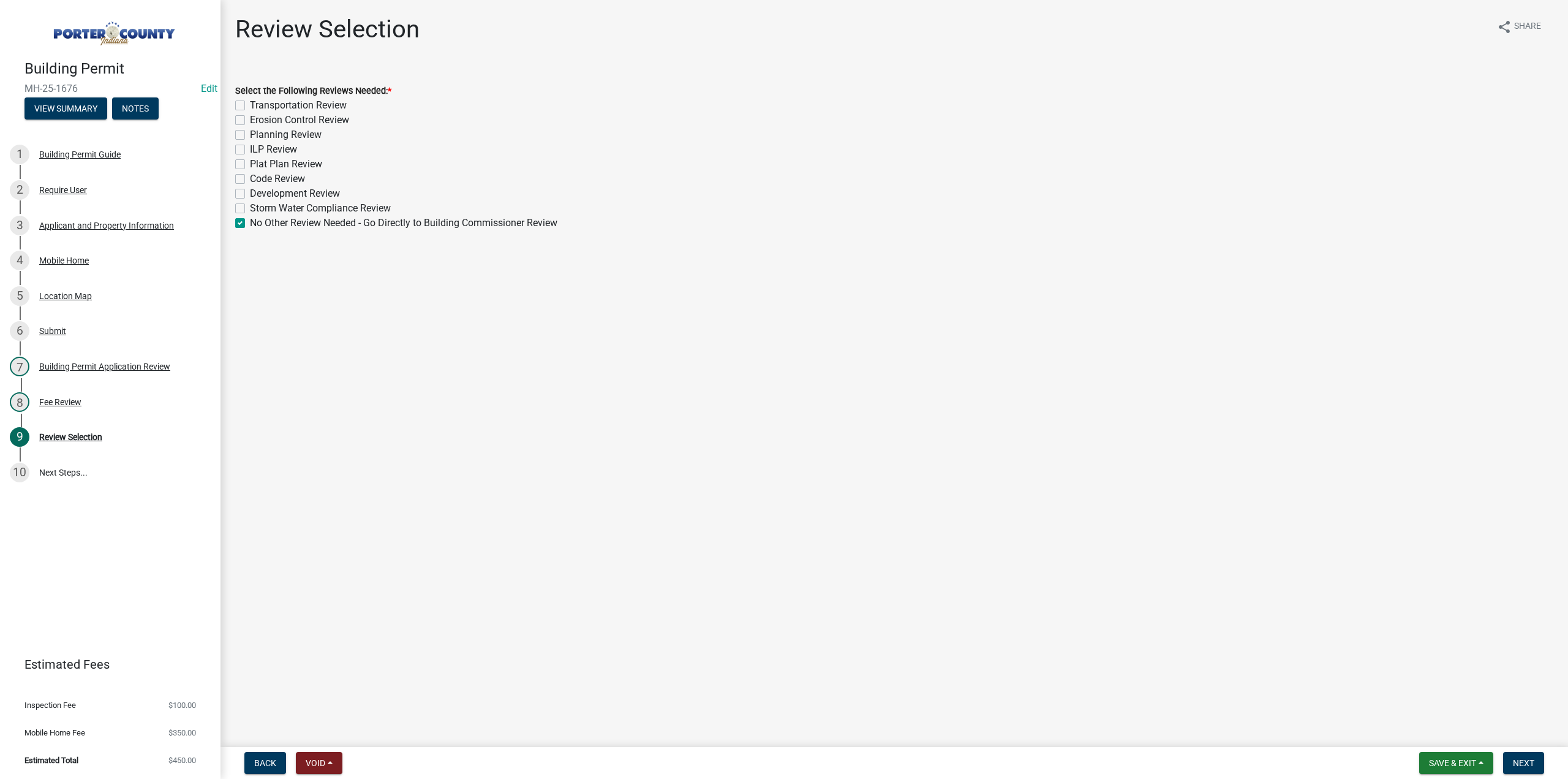
checkbox input "false"
checkbox input "true"
click at [1528, 756] on button "Next" at bounding box center [1523, 763] width 41 height 22
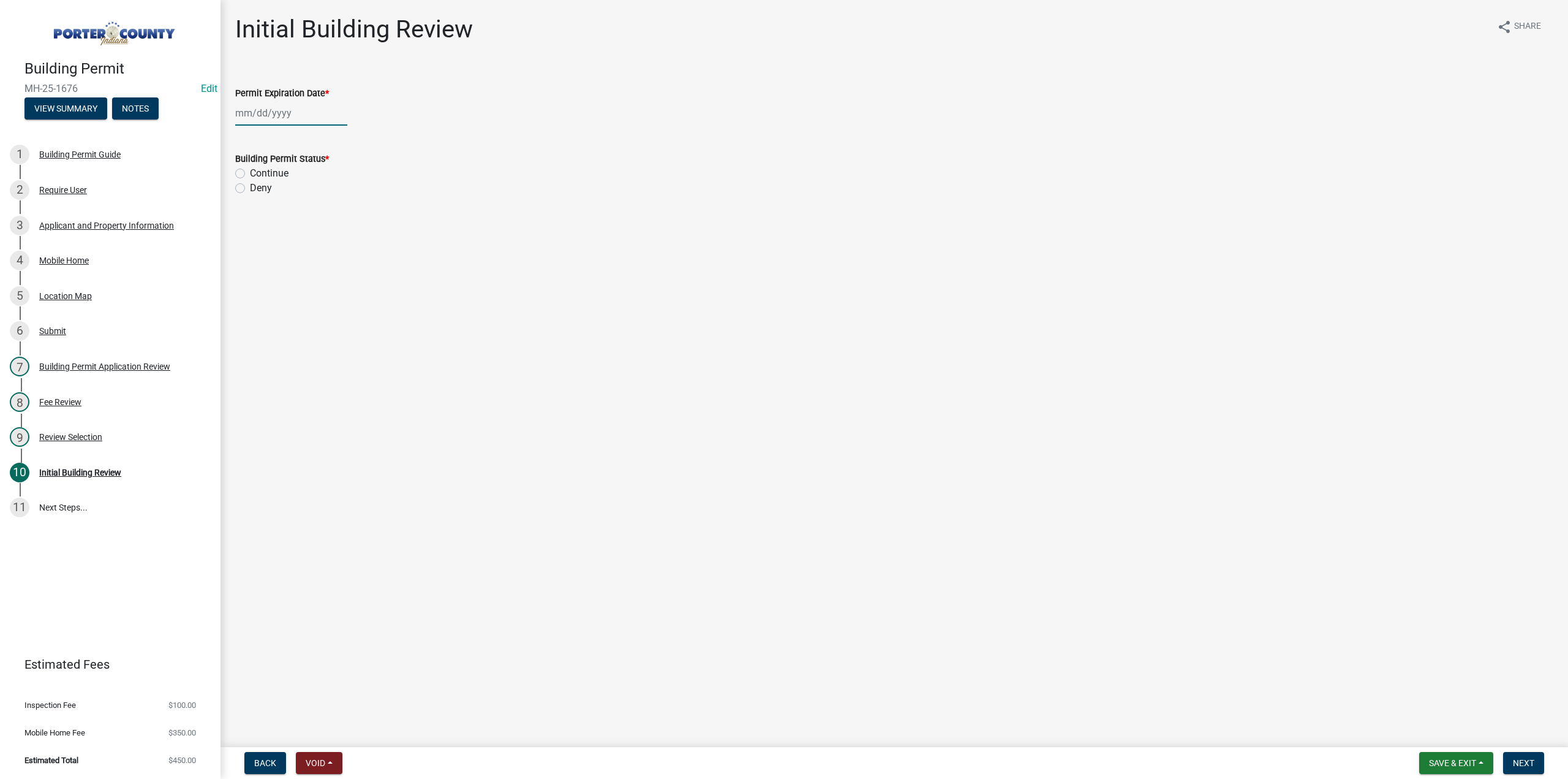
click at [312, 114] on div at bounding box center [292, 114] width 112 height 25
select select "9"
click at [318, 139] on select "1525 1526 1527 1528 1529 1530 1531 1532 1533 1534 1535 1536 1537 1538 1539 1540…" at bounding box center [331, 140] width 44 height 18
select select "2026"
click at [309, 131] on select "1525 1526 1527 1528 1529 1530 1531 1532 1533 1534 1535 1536 1537 1538 1539 1540…" at bounding box center [331, 140] width 44 height 18
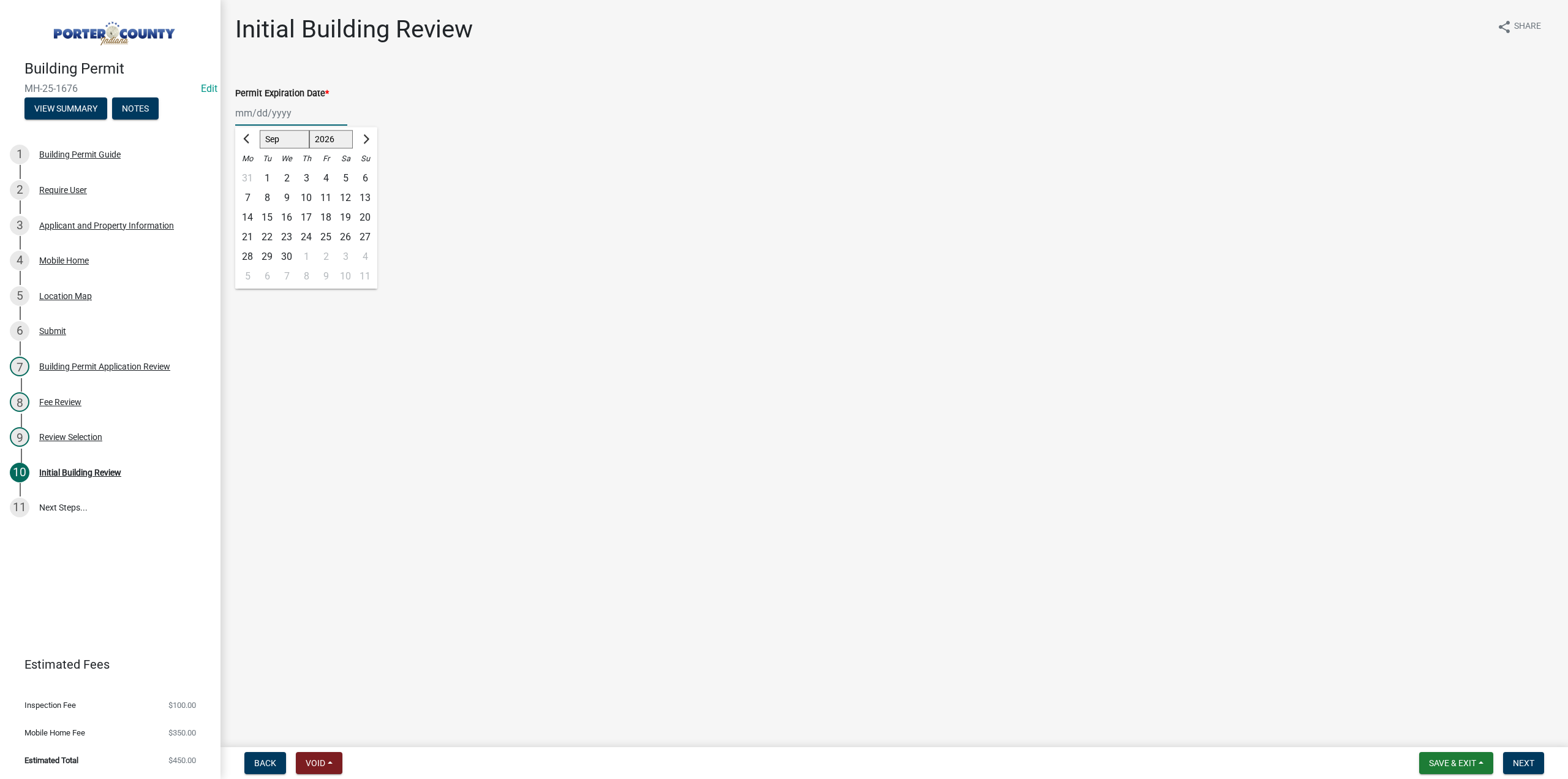
click at [321, 179] on div "4" at bounding box center [326, 179] width 19 height 19
type input "[DATE]"
click at [250, 176] on label "Continue" at bounding box center [270, 173] width 39 height 15
click at [250, 174] on input "Continue" at bounding box center [254, 170] width 8 height 8
radio input "true"
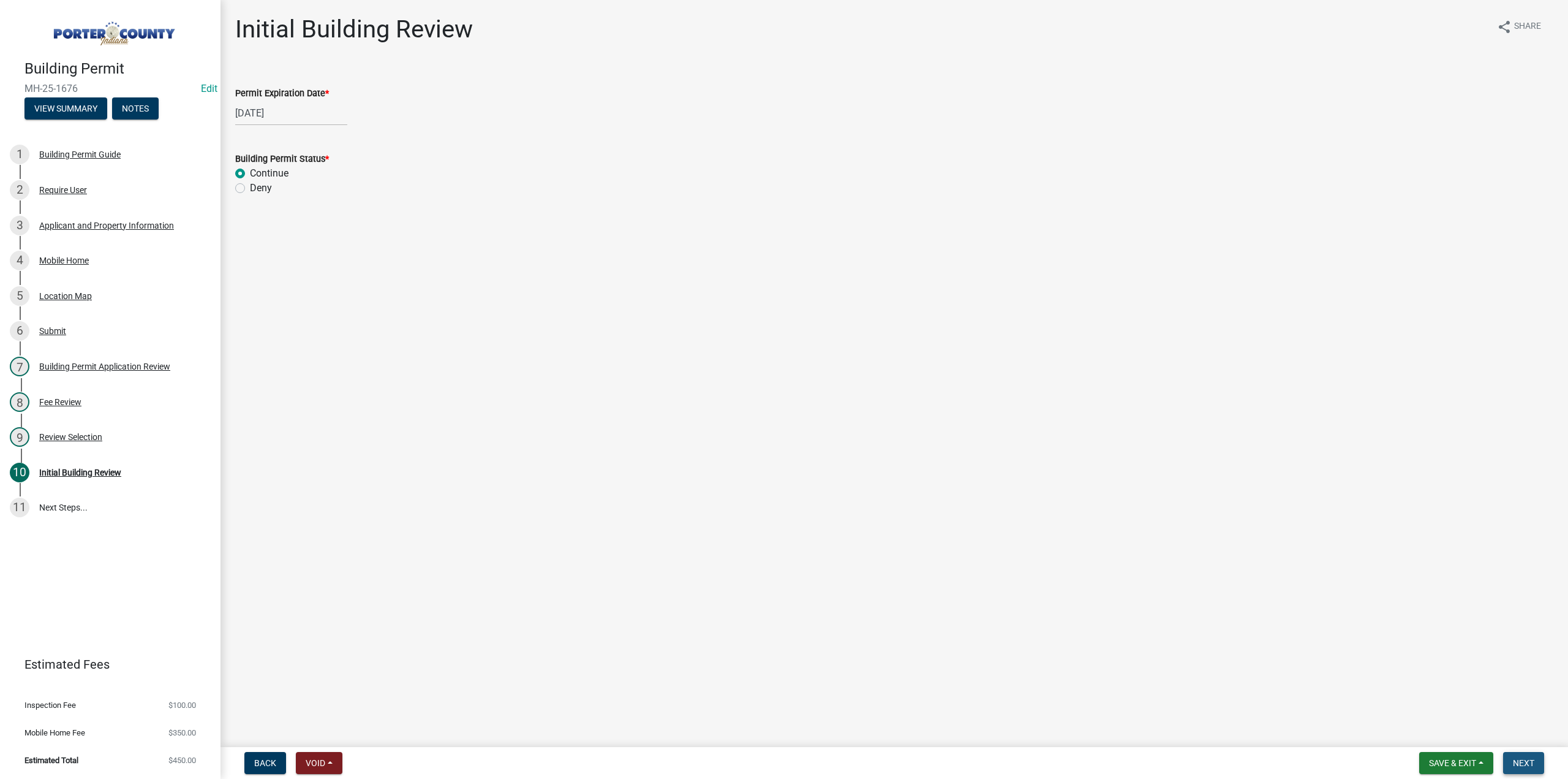
click at [1528, 763] on span "Next" at bounding box center [1523, 763] width 21 height 10
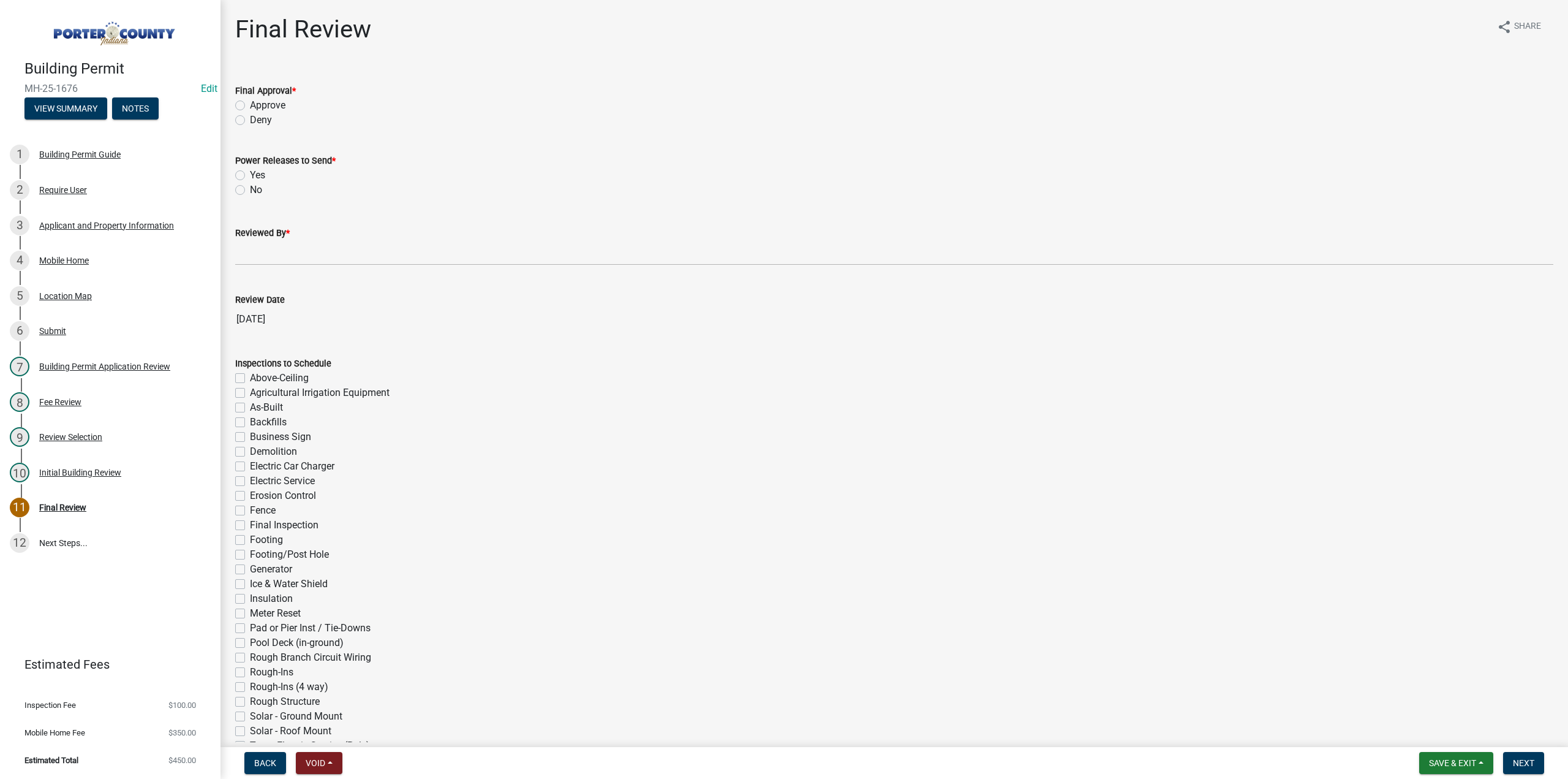
click at [250, 106] on label "Approve" at bounding box center [268, 105] width 36 height 15
click at [250, 106] on input "Approve" at bounding box center [254, 102] width 8 height 8
radio input "true"
click at [250, 189] on label "No" at bounding box center [256, 189] width 13 height 15
click at [250, 189] on input "No" at bounding box center [254, 186] width 8 height 8
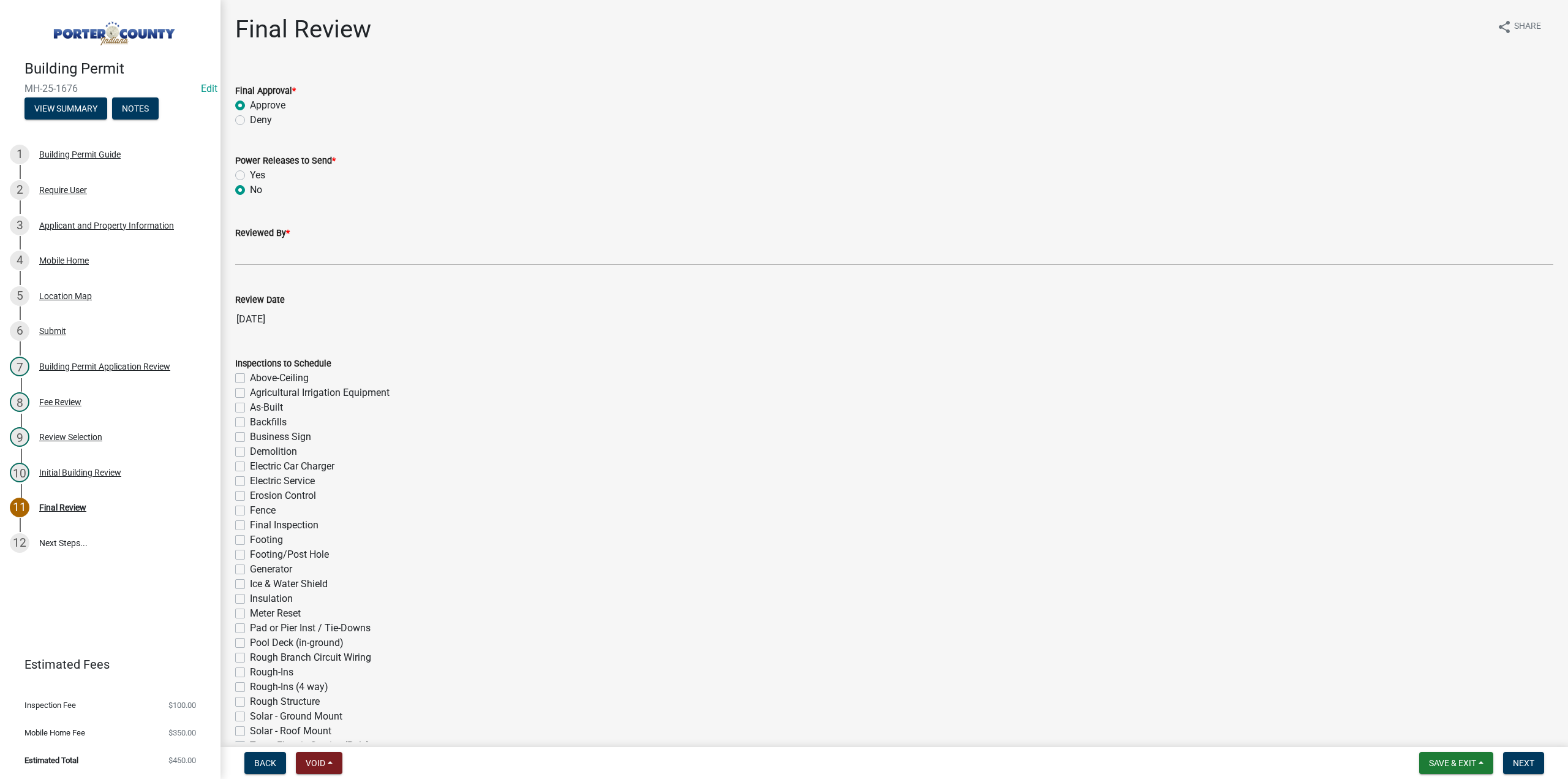
radio input "true"
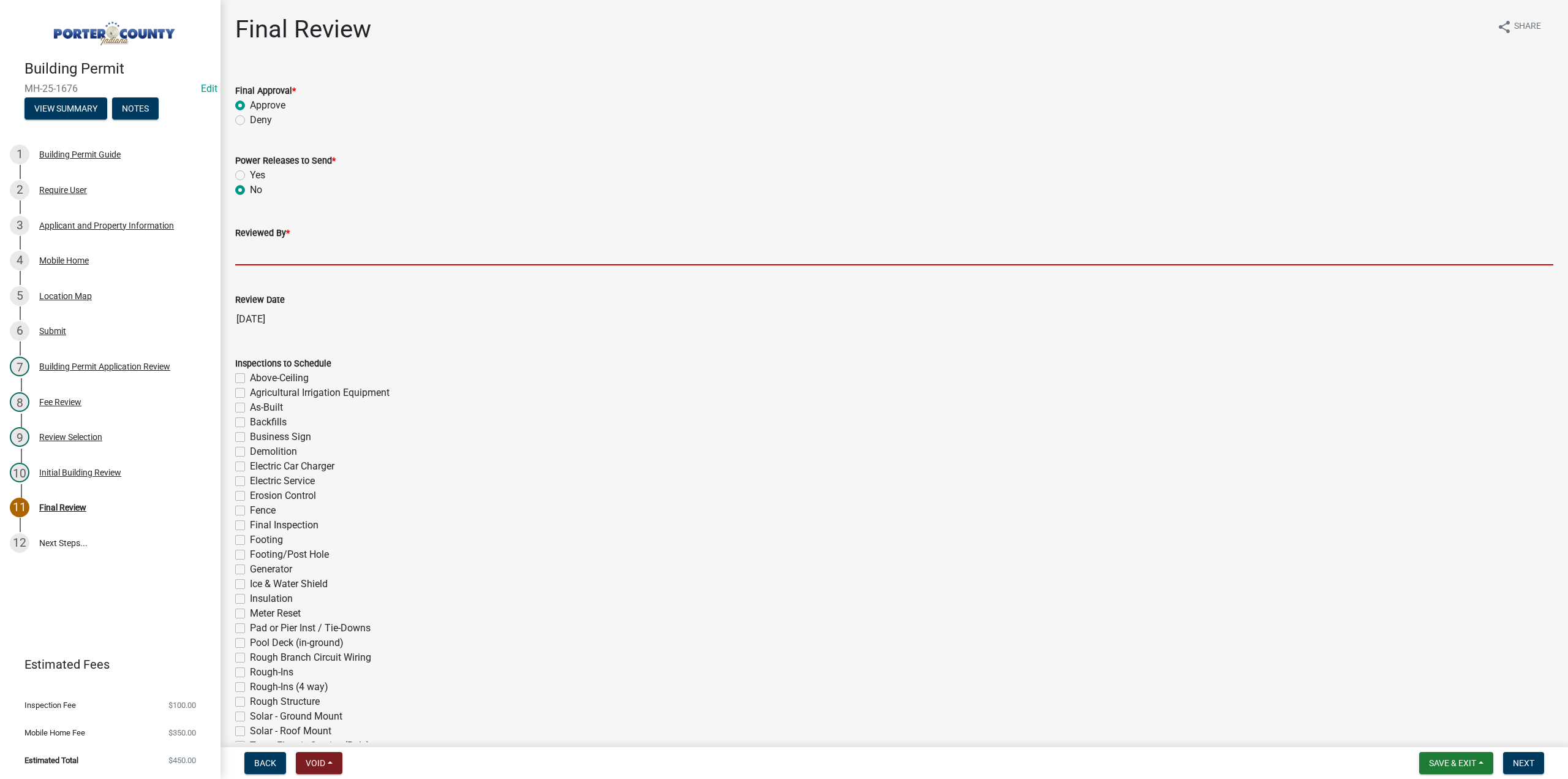
click at [265, 252] on input "Reviewed By *" at bounding box center [894, 253] width 1318 height 25
type input "TT"
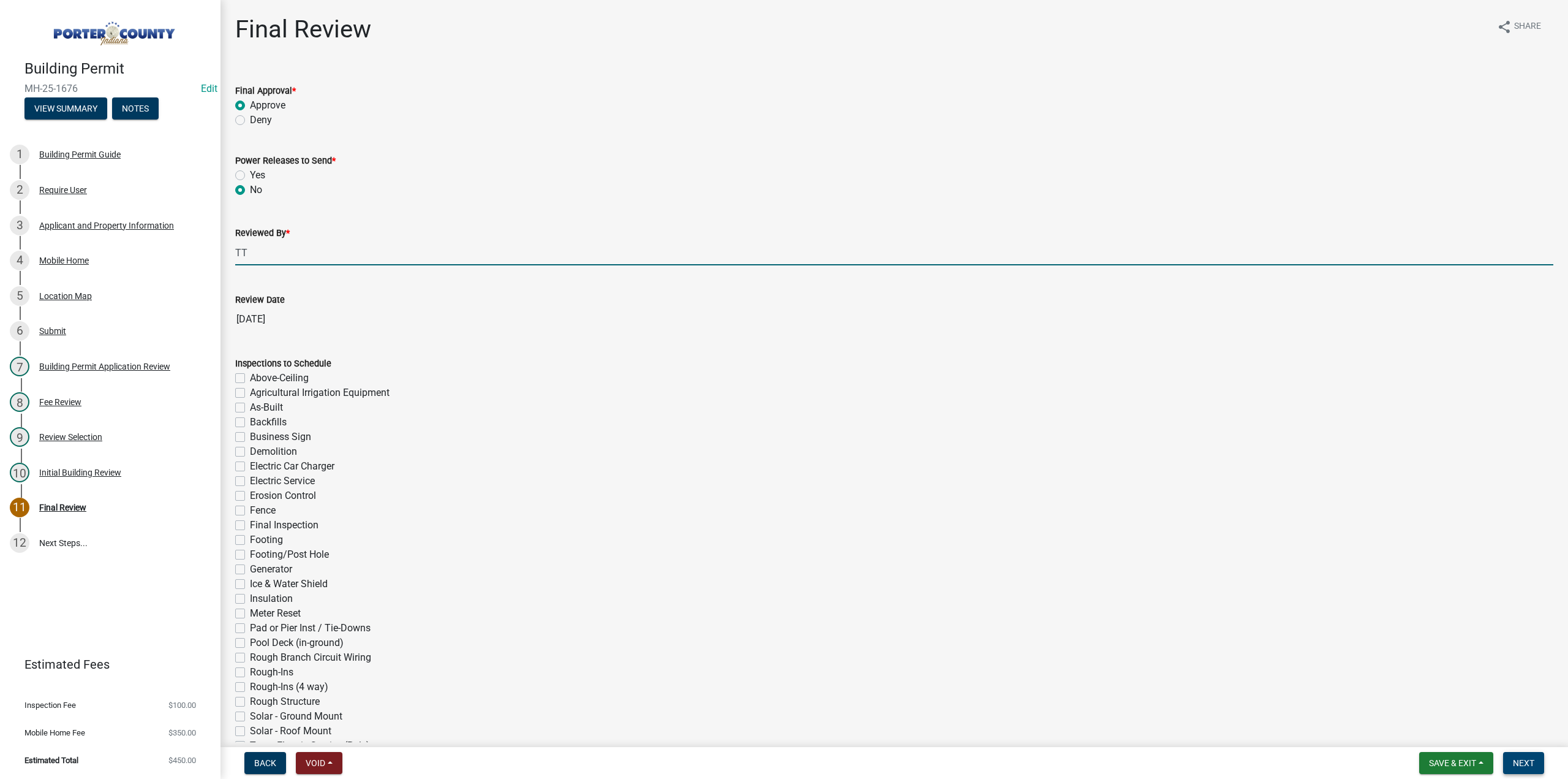
drag, startPoint x: 1532, startPoint y: 763, endPoint x: 1485, endPoint y: 746, distance: 50.0
click at [1532, 762] on span "Next" at bounding box center [1523, 763] width 21 height 10
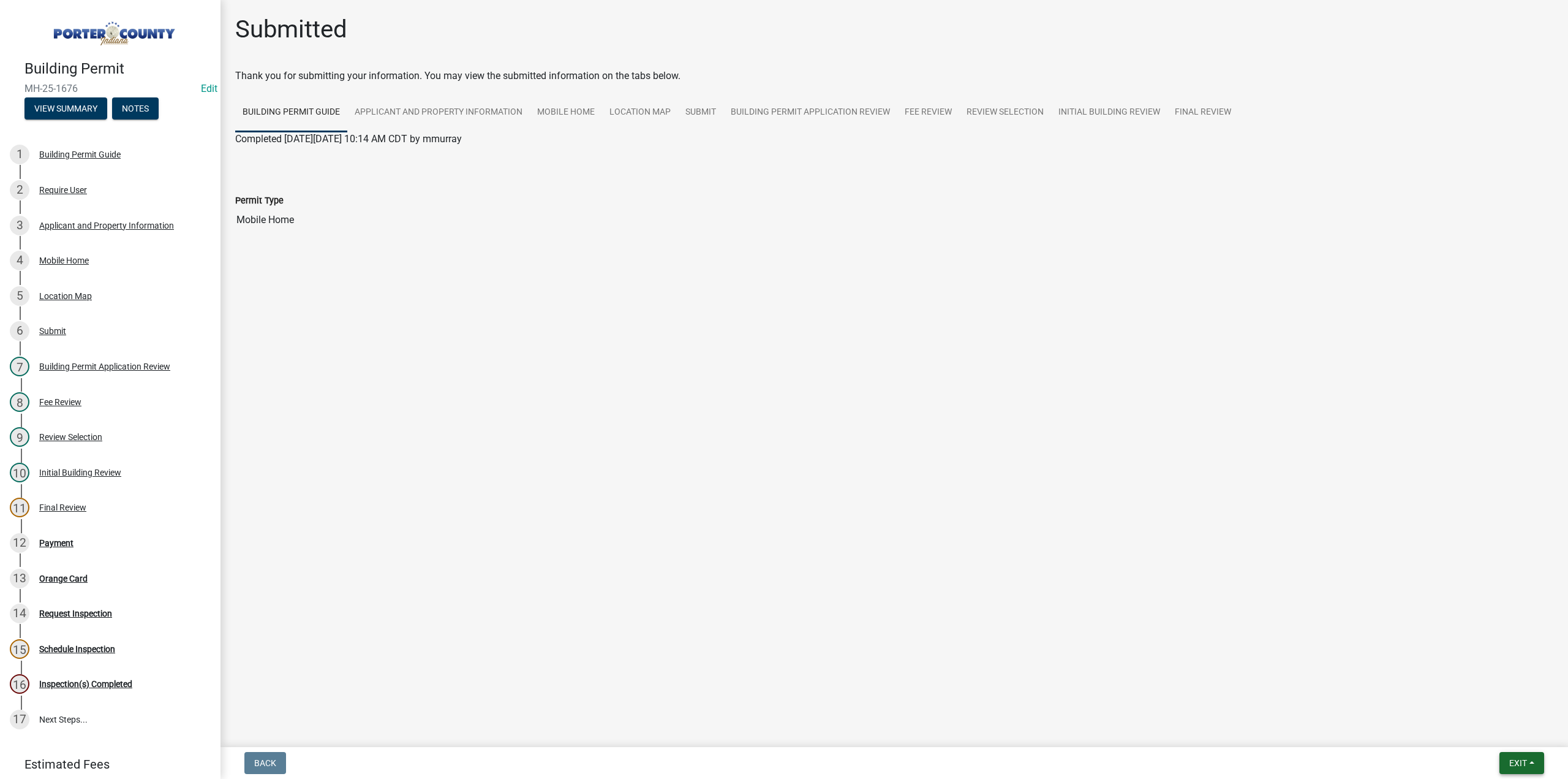
click at [1523, 770] on button "Exit" at bounding box center [1521, 763] width 45 height 22
click at [1494, 733] on button "Save & Exit" at bounding box center [1495, 730] width 98 height 29
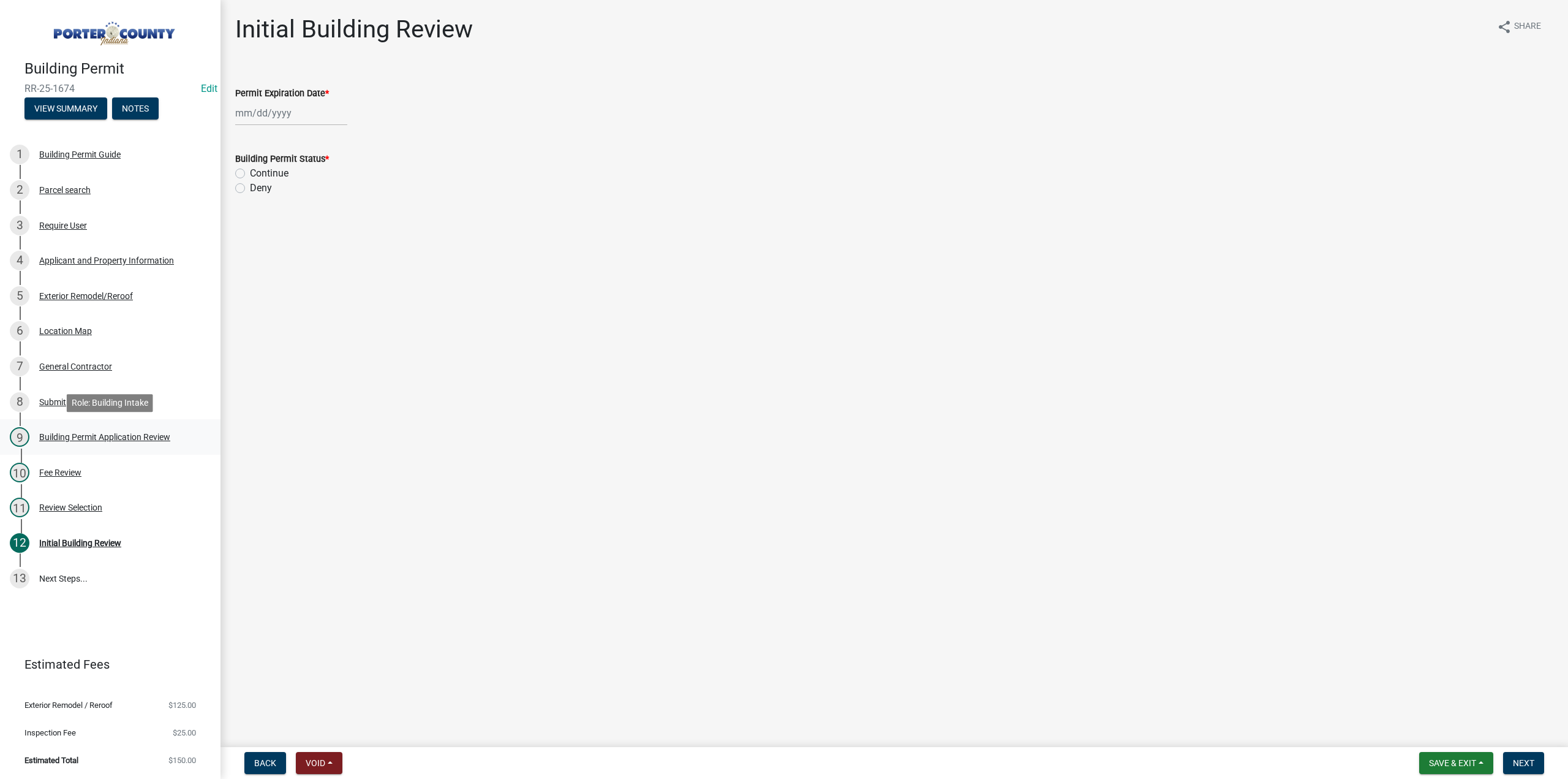
click at [85, 435] on div "Building Permit Application Review" at bounding box center [104, 437] width 131 height 9
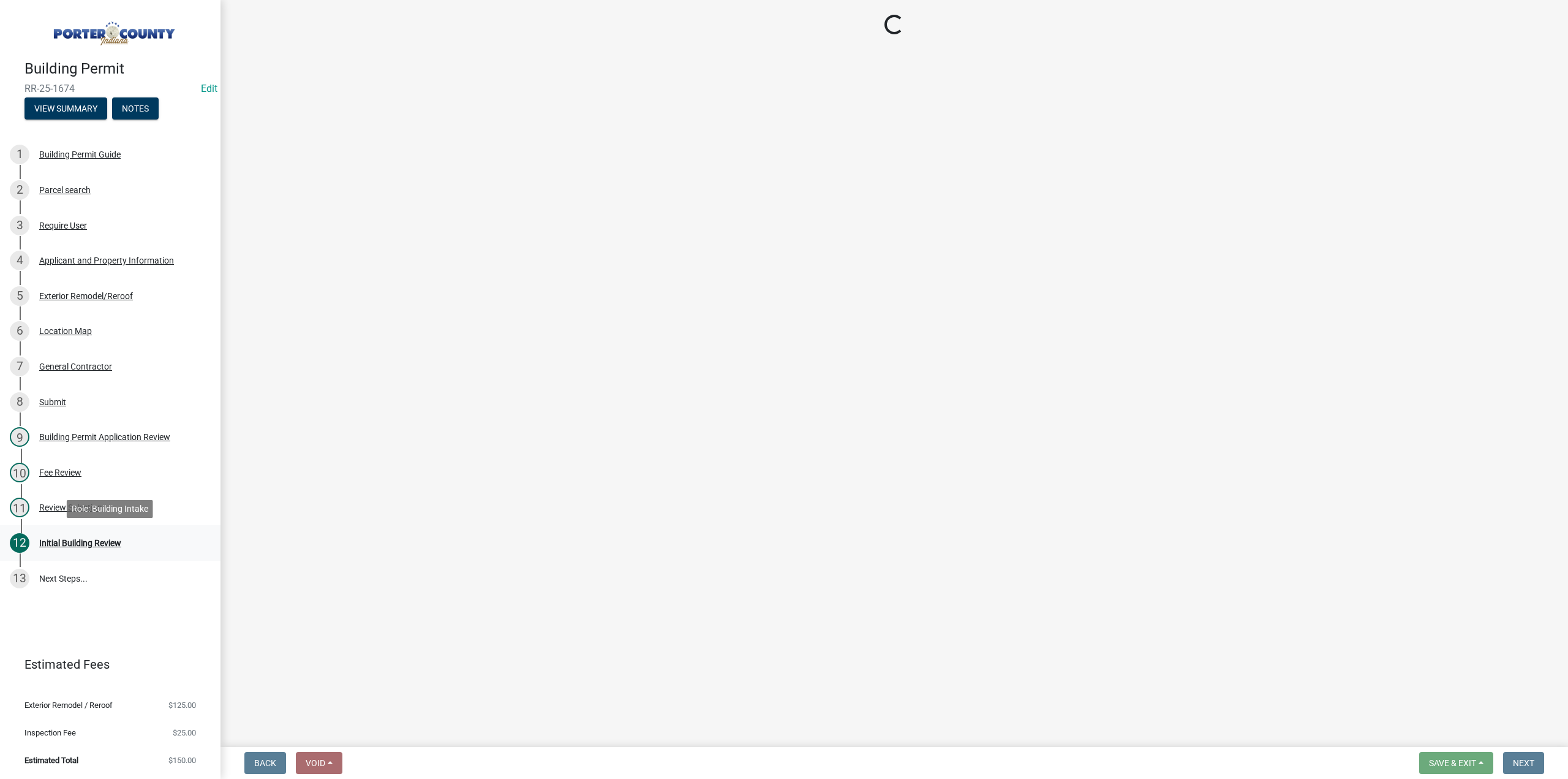
drag, startPoint x: 92, startPoint y: 539, endPoint x: 192, endPoint y: 246, distance: 309.6
click at [92, 538] on div "Initial Building Review" at bounding box center [80, 542] width 82 height 9
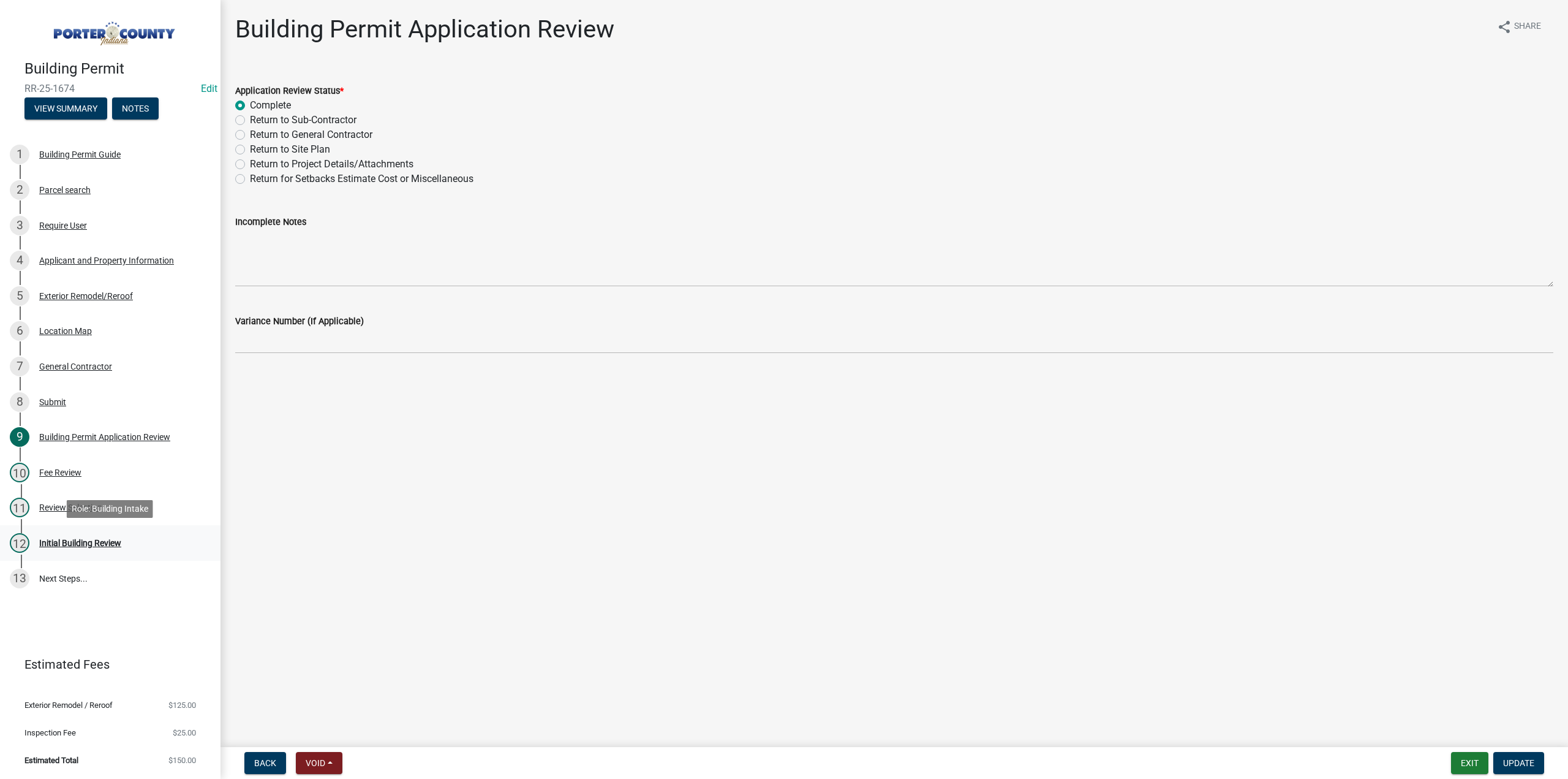
click at [112, 538] on div "Initial Building Review" at bounding box center [80, 542] width 82 height 9
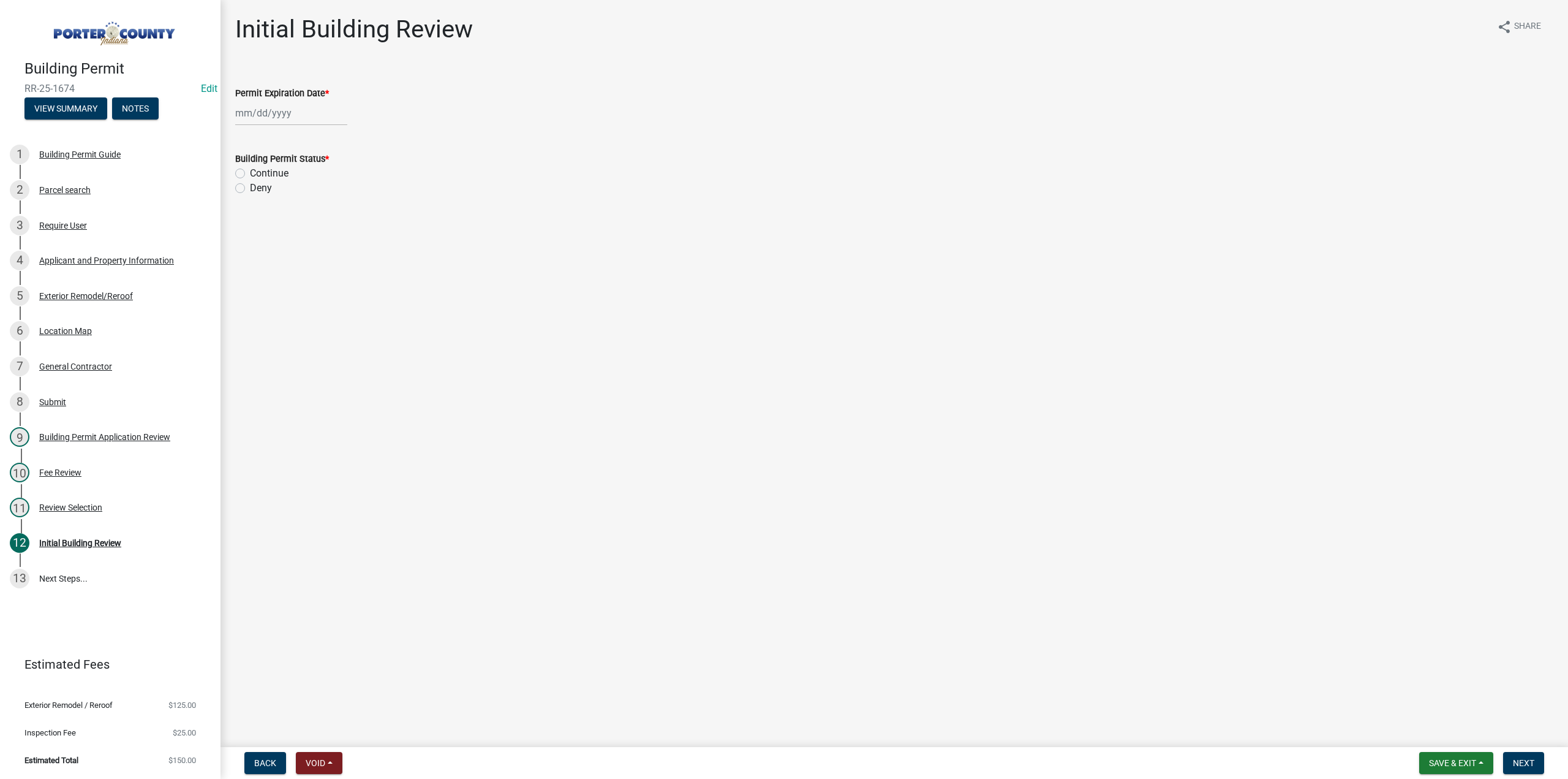
click at [292, 111] on div at bounding box center [292, 114] width 112 height 25
select select "9"
click at [316, 141] on select "1525 1526 1527 1528 1529 1530 1531 1532 1533 1534 1535 1536 1537 1538 1539 1540…" at bounding box center [331, 140] width 44 height 18
select select "2026"
click at [309, 131] on select "1525 1526 1527 1528 1529 1530 1531 1532 1533 1534 1535 1536 1537 1538 1539 1540…" at bounding box center [331, 140] width 44 height 18
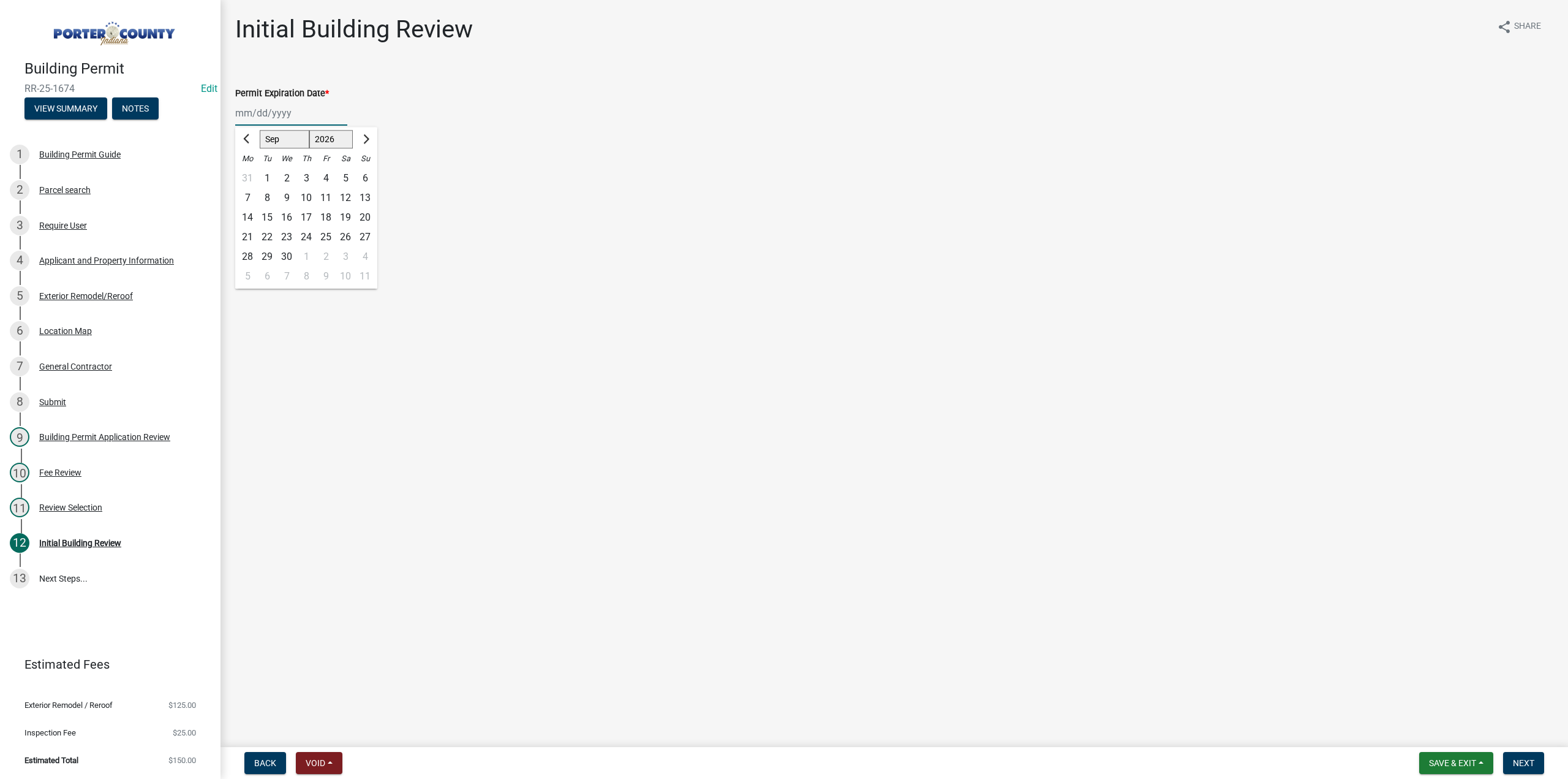
click at [327, 177] on div "4" at bounding box center [326, 179] width 19 height 19
type input "[DATE]"
click at [250, 177] on label "Continue" at bounding box center [270, 173] width 39 height 15
click at [250, 174] on input "Continue" at bounding box center [254, 170] width 8 height 8
radio input "true"
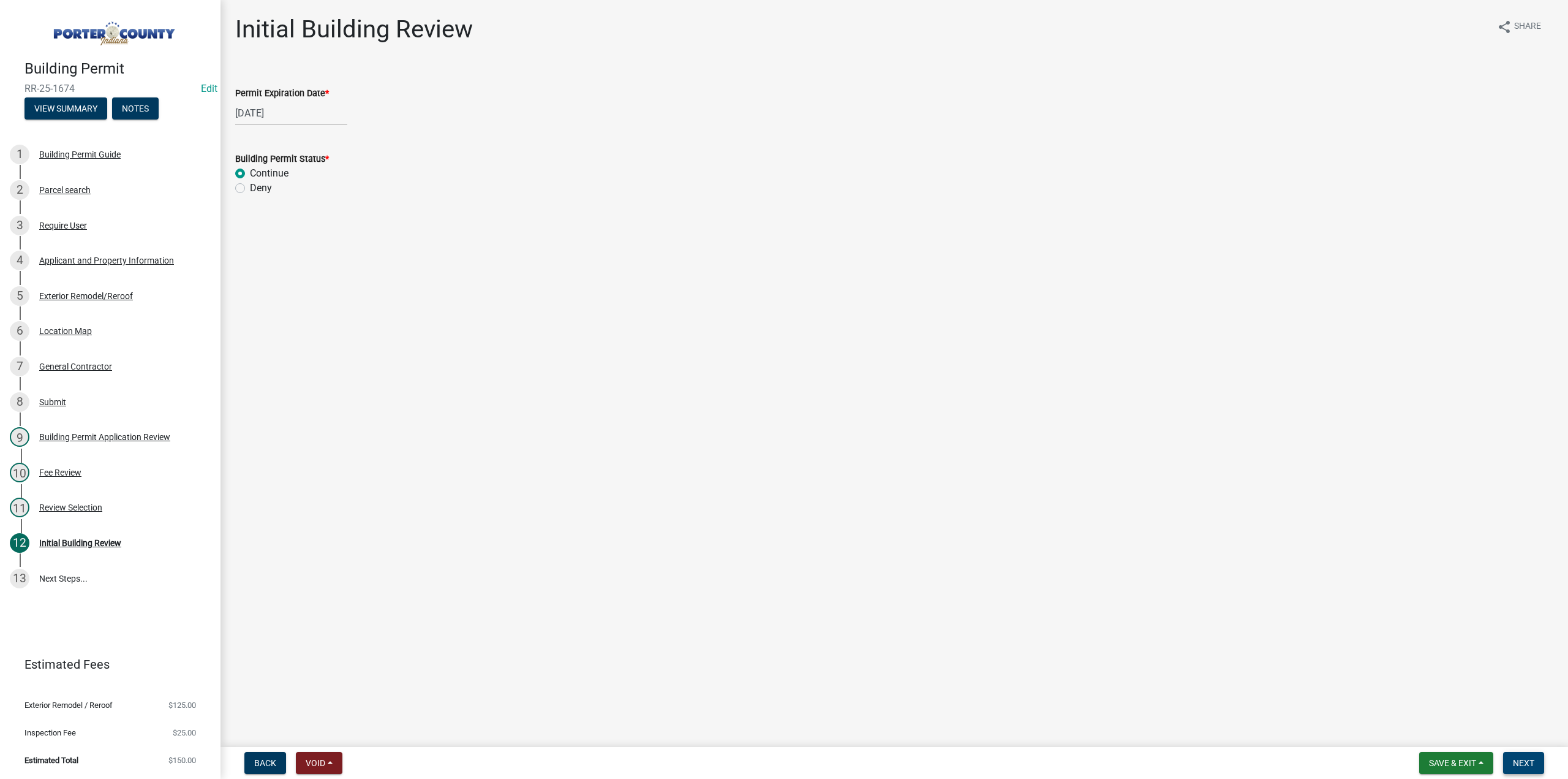
click at [1519, 753] on button "Next" at bounding box center [1523, 763] width 41 height 22
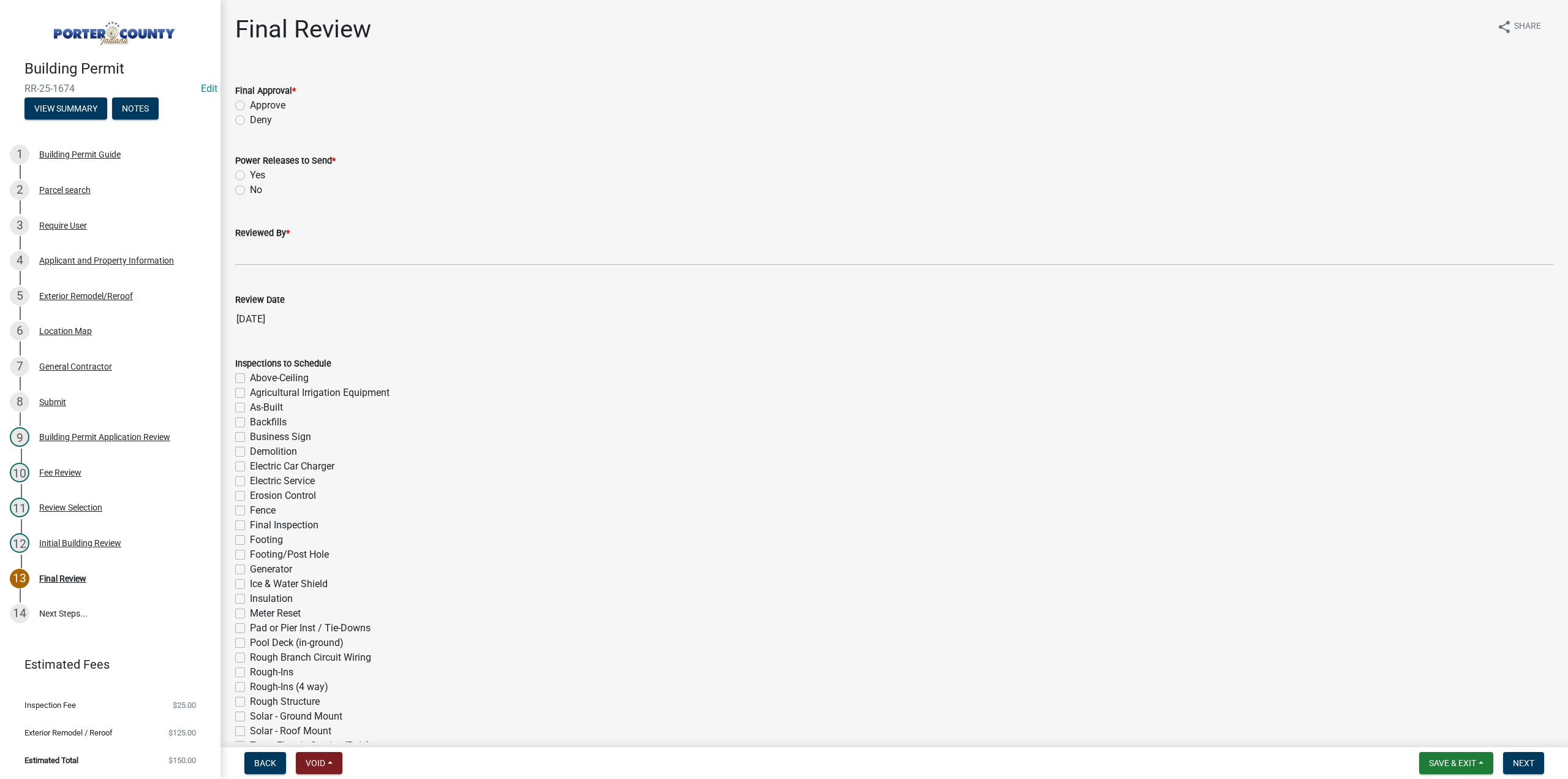
click at [250, 102] on label "Approve" at bounding box center [268, 105] width 36 height 15
click at [250, 102] on input "Approve" at bounding box center [254, 102] width 8 height 8
radio input "true"
click at [250, 189] on label "No" at bounding box center [256, 189] width 13 height 15
click at [250, 189] on input "No" at bounding box center [254, 186] width 8 height 8
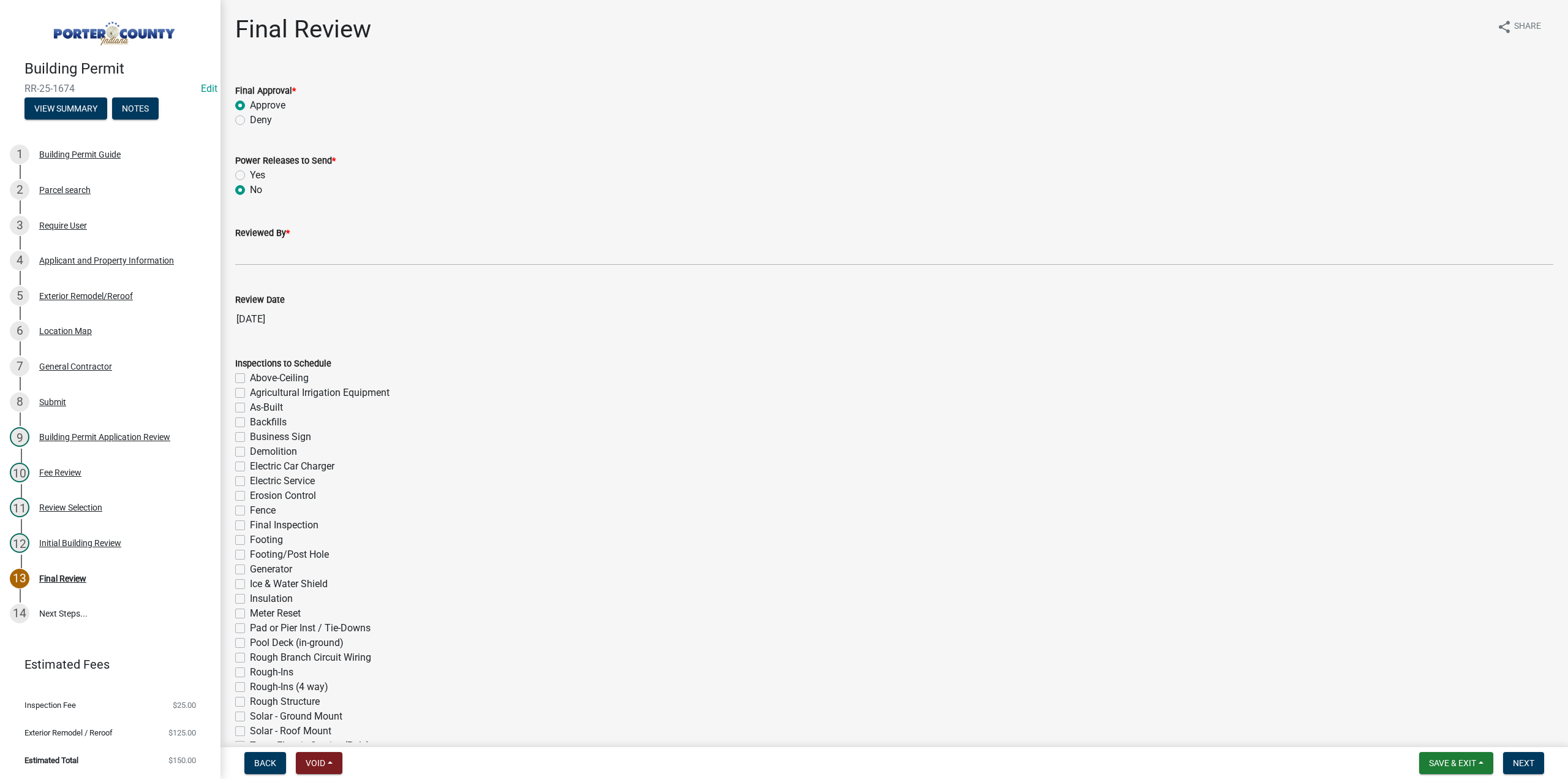
radio input "true"
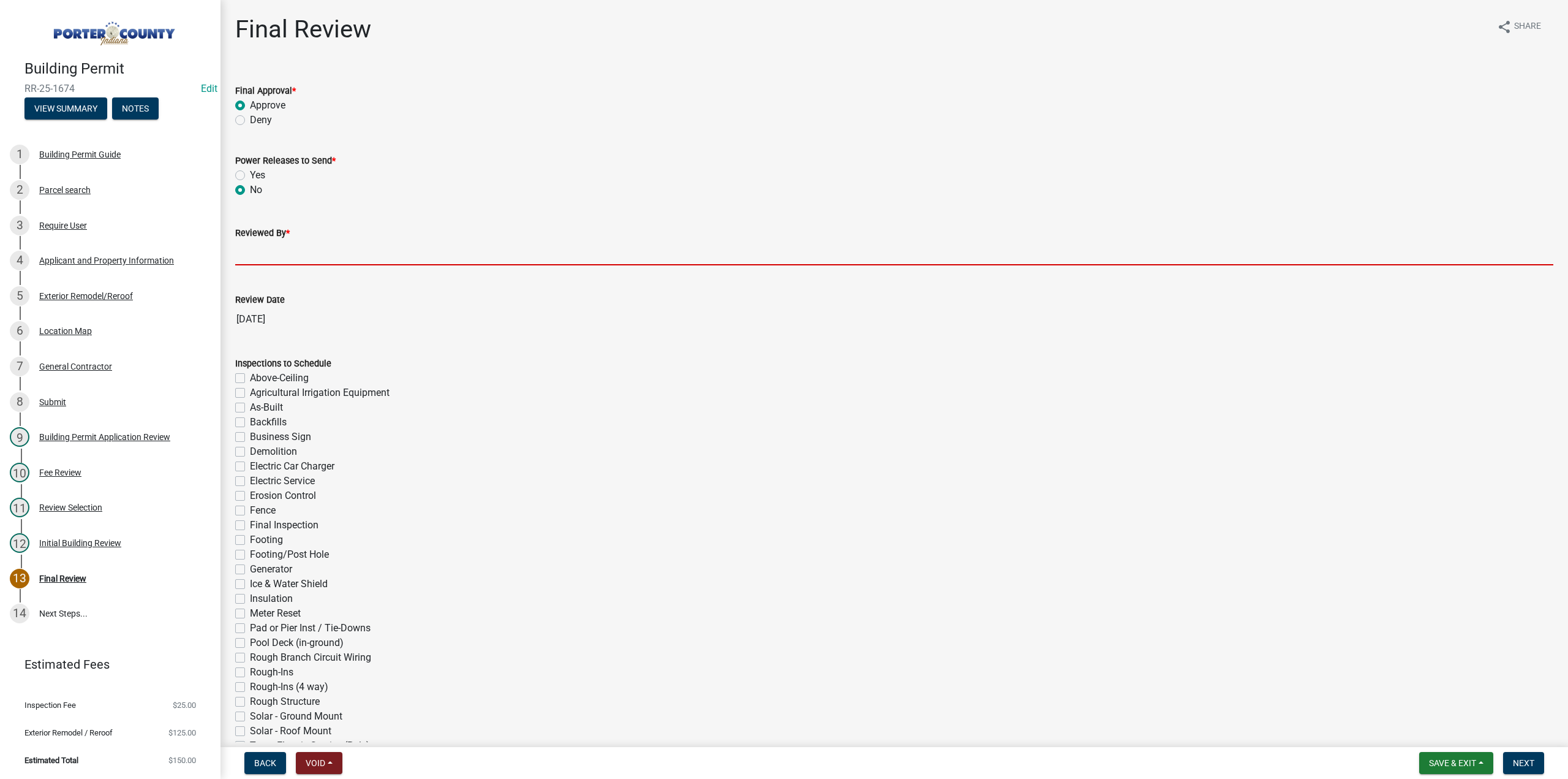
click at [277, 247] on input "Reviewed By *" at bounding box center [894, 253] width 1318 height 25
type input "TT"
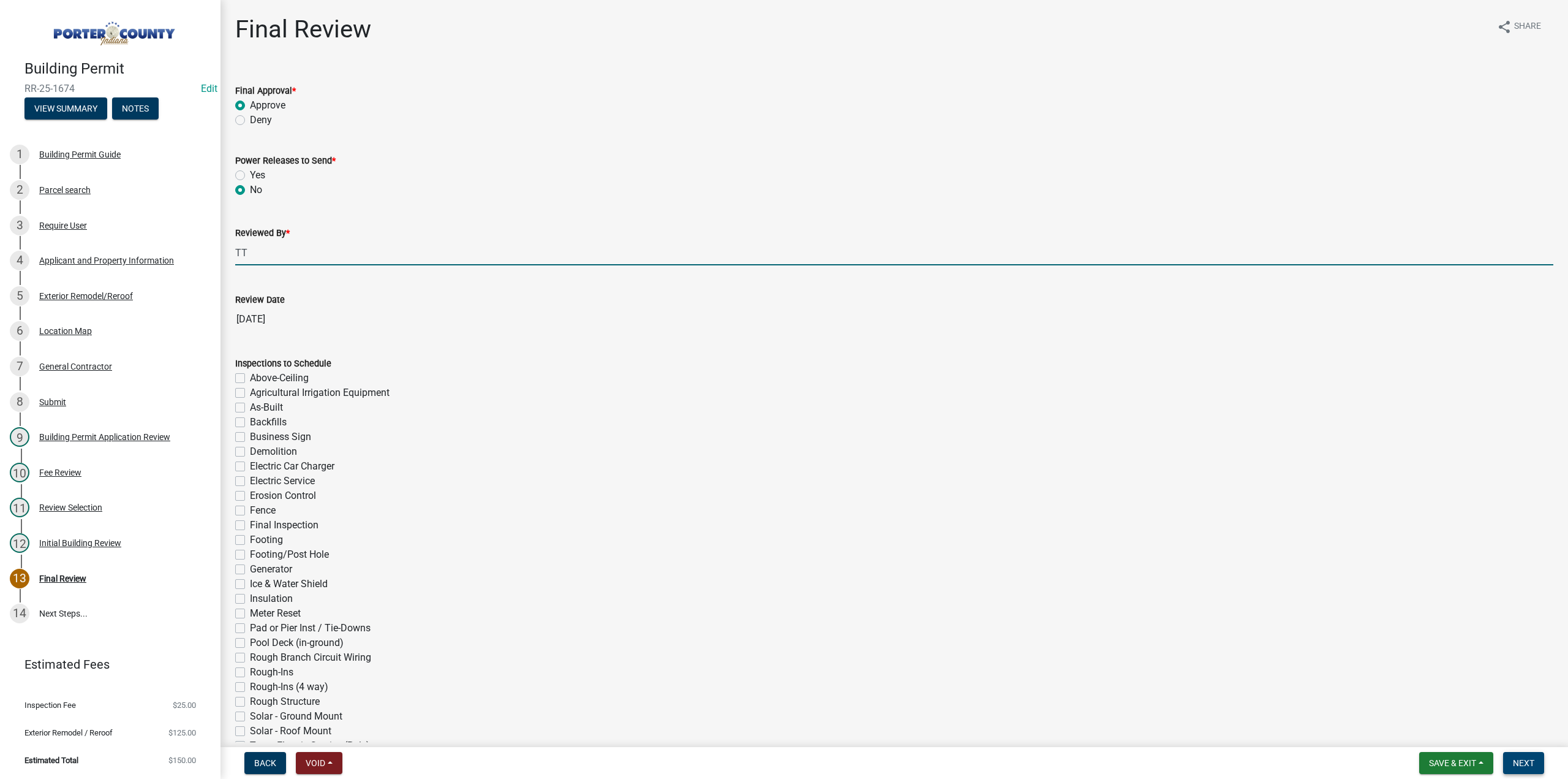
click at [1521, 763] on span "Next" at bounding box center [1523, 763] width 21 height 10
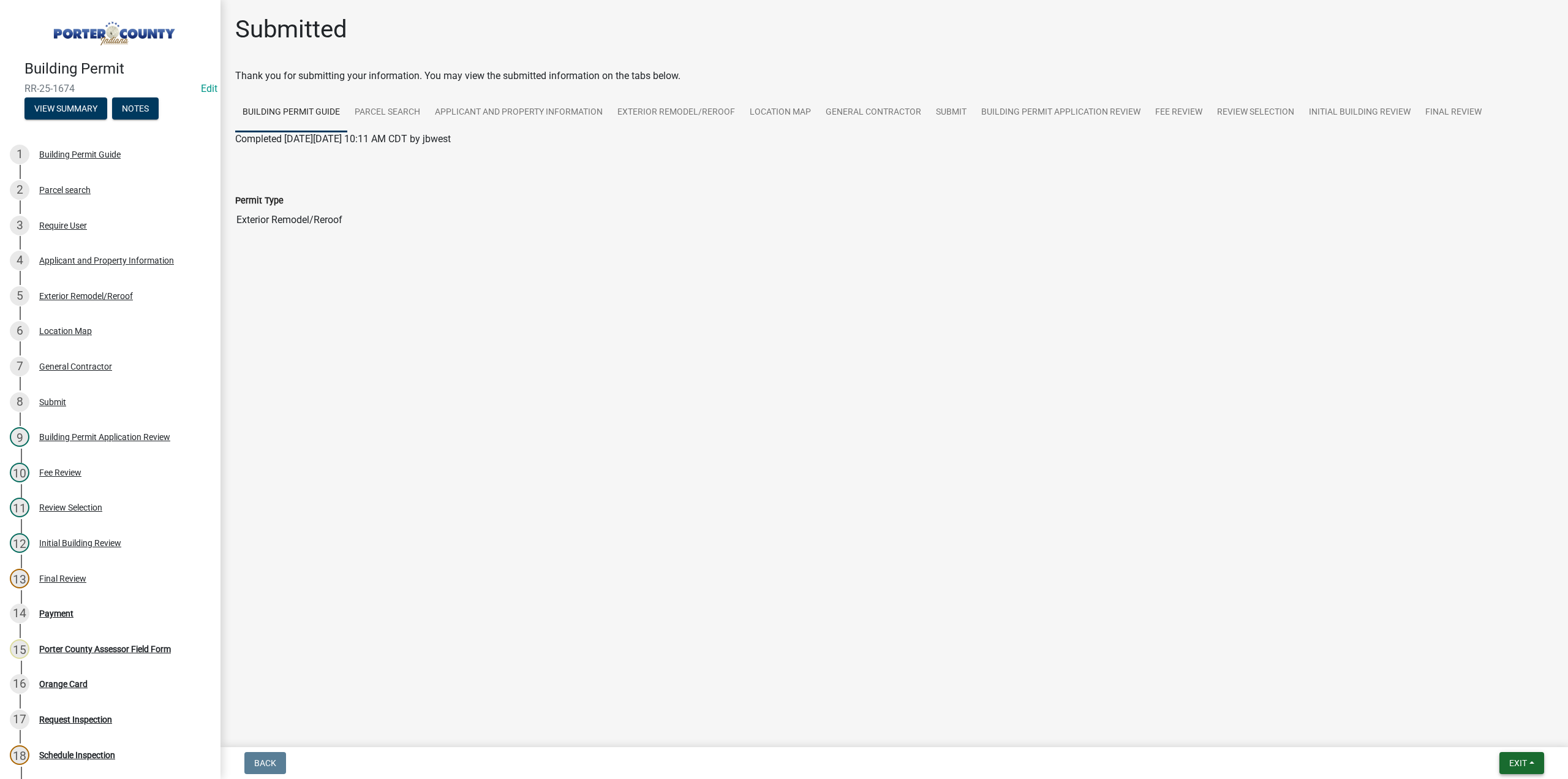
click at [1503, 759] on button "Exit" at bounding box center [1521, 763] width 45 height 22
click at [1505, 723] on button "Save & Exit" at bounding box center [1495, 730] width 98 height 29
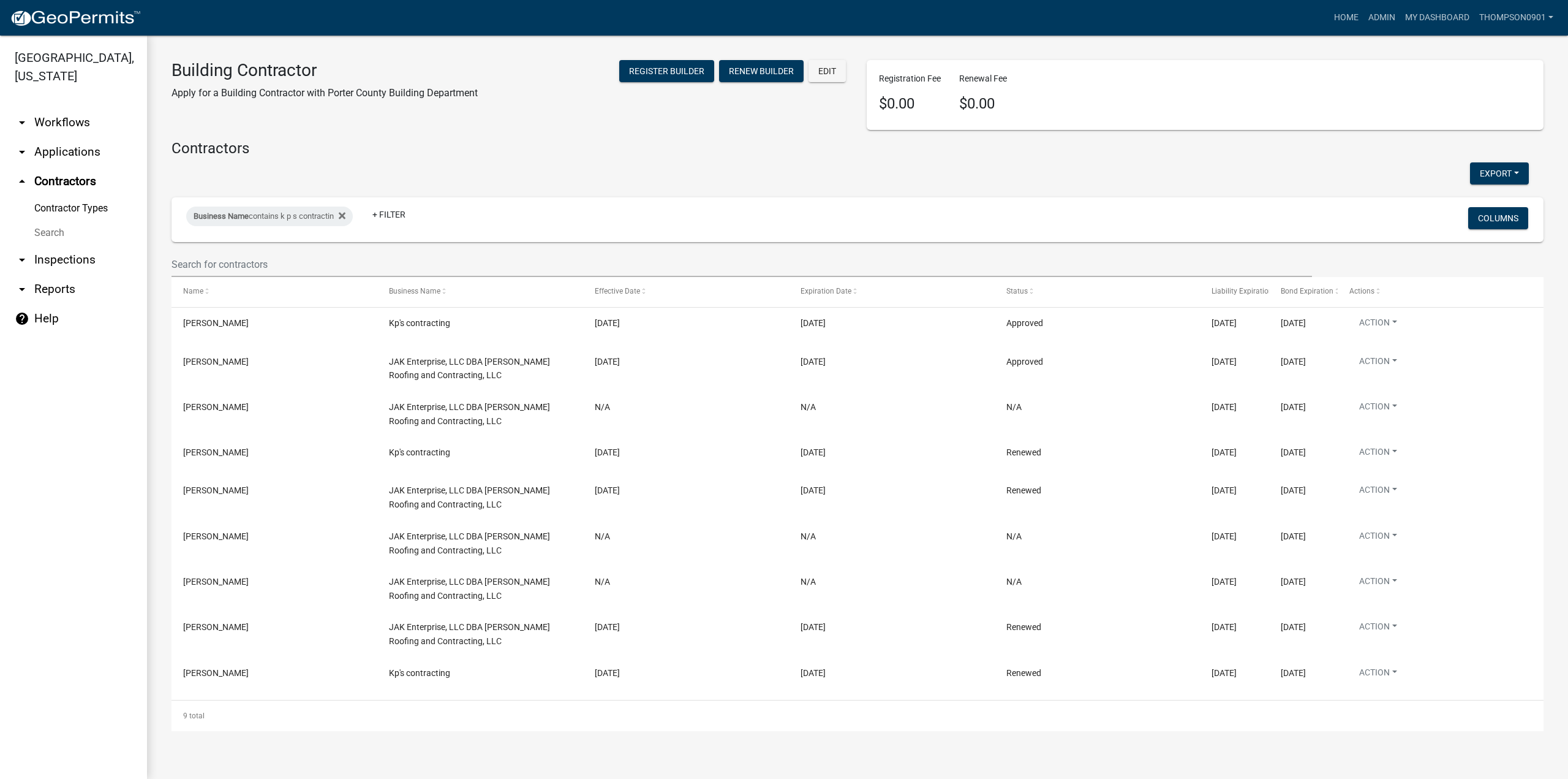
click at [68, 137] on link "arrow_drop_down Applications" at bounding box center [74, 151] width 147 height 29
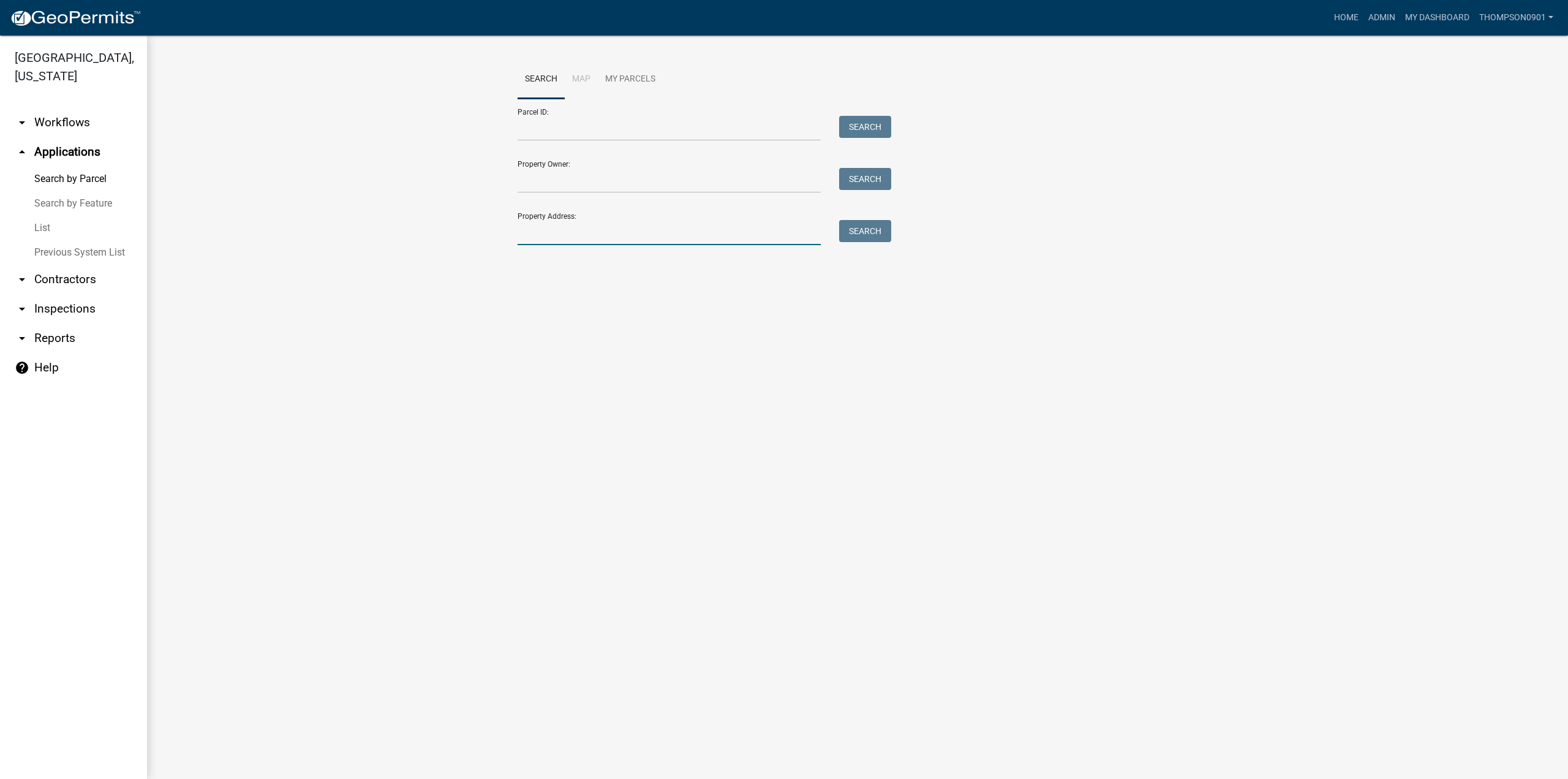
drag, startPoint x: 656, startPoint y: 229, endPoint x: 643, endPoint y: 225, distance: 13.6
click at [656, 229] on input "Property Address:" at bounding box center [669, 233] width 304 height 25
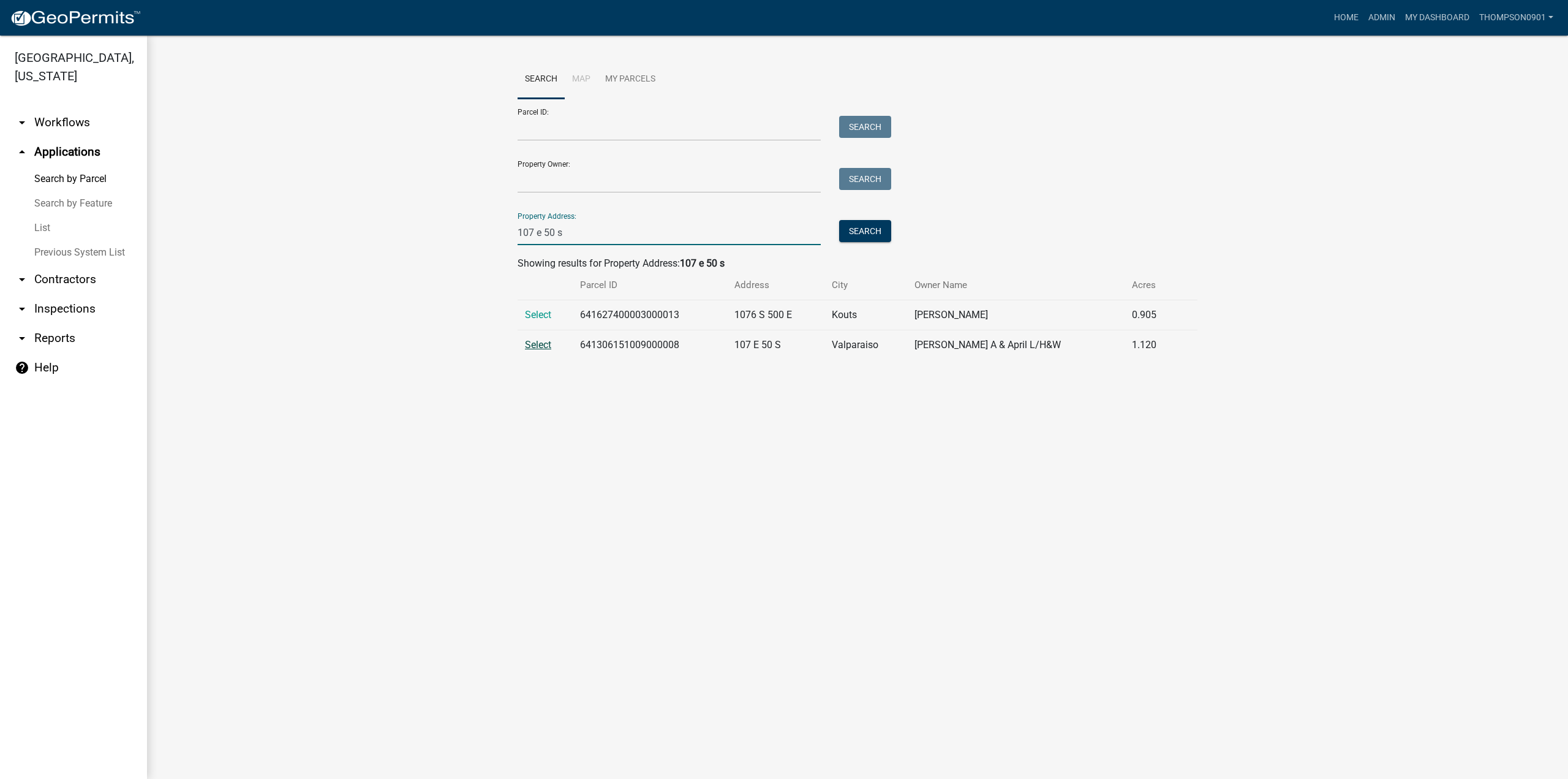
type input "107 e 50 s"
click at [541, 341] on span "Select" at bounding box center [537, 344] width 26 height 12
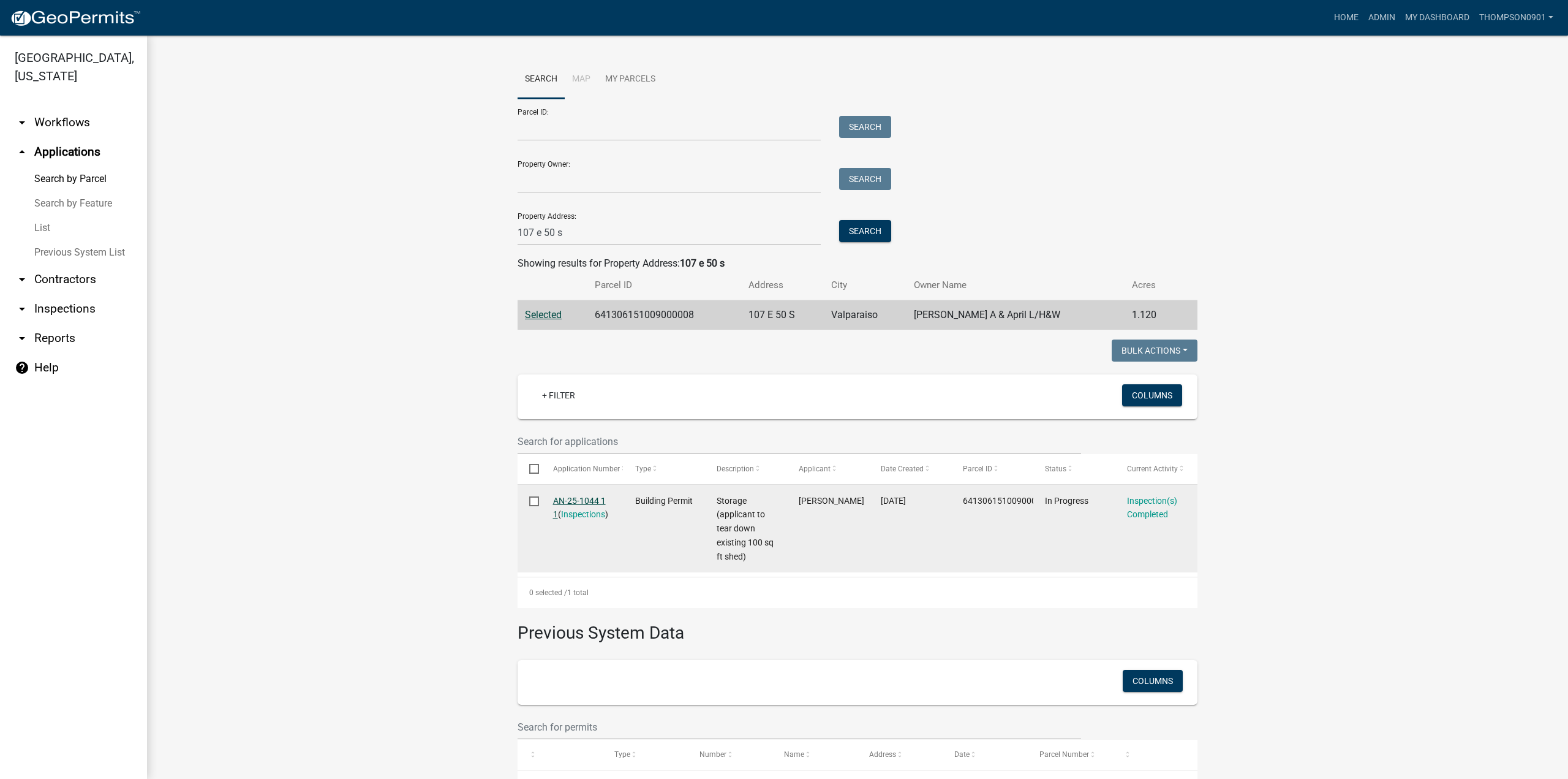
click at [553, 498] on link "AN-25-1044 1 1" at bounding box center [579, 507] width 52 height 24
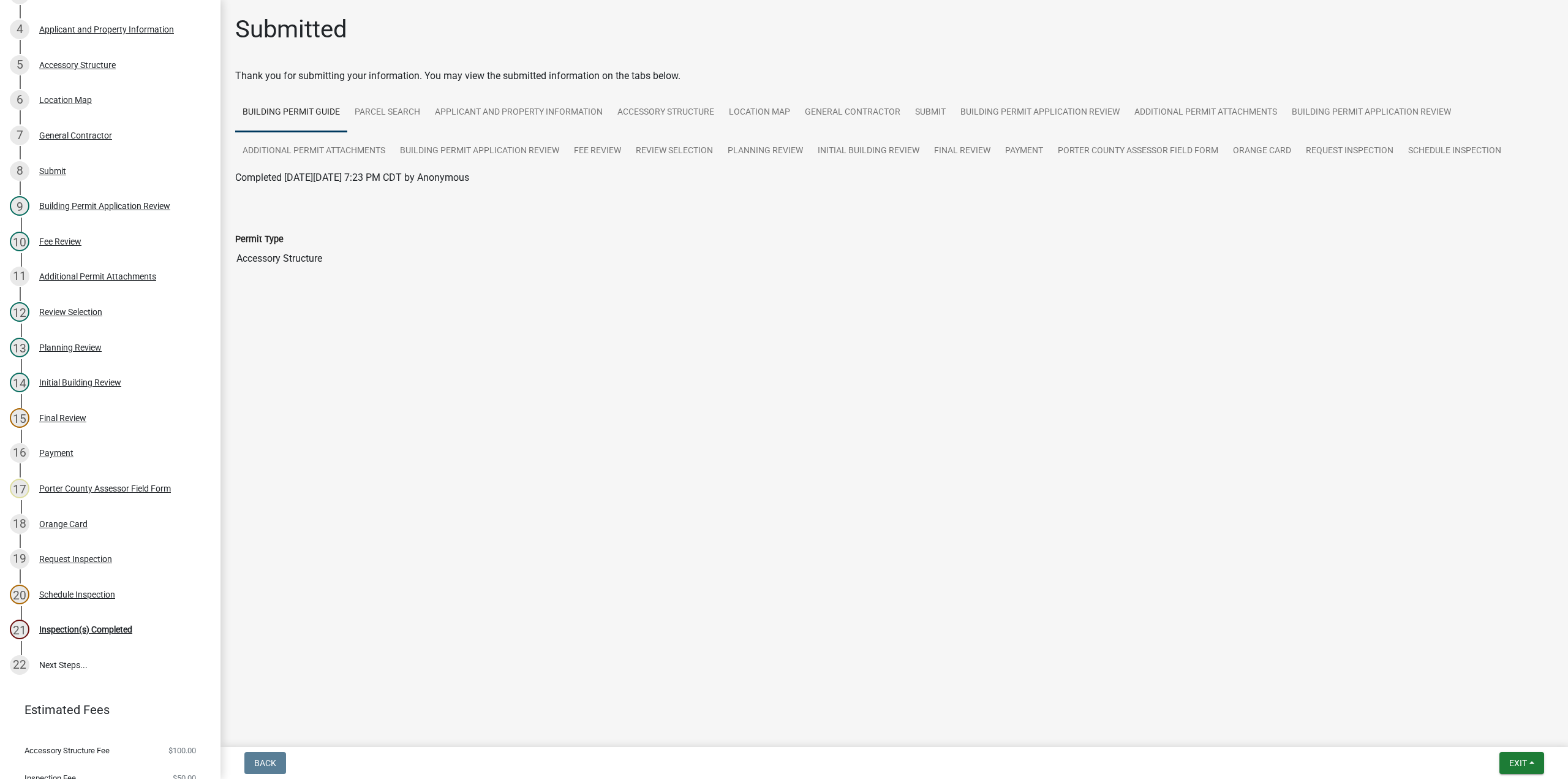
scroll to position [212, 0]
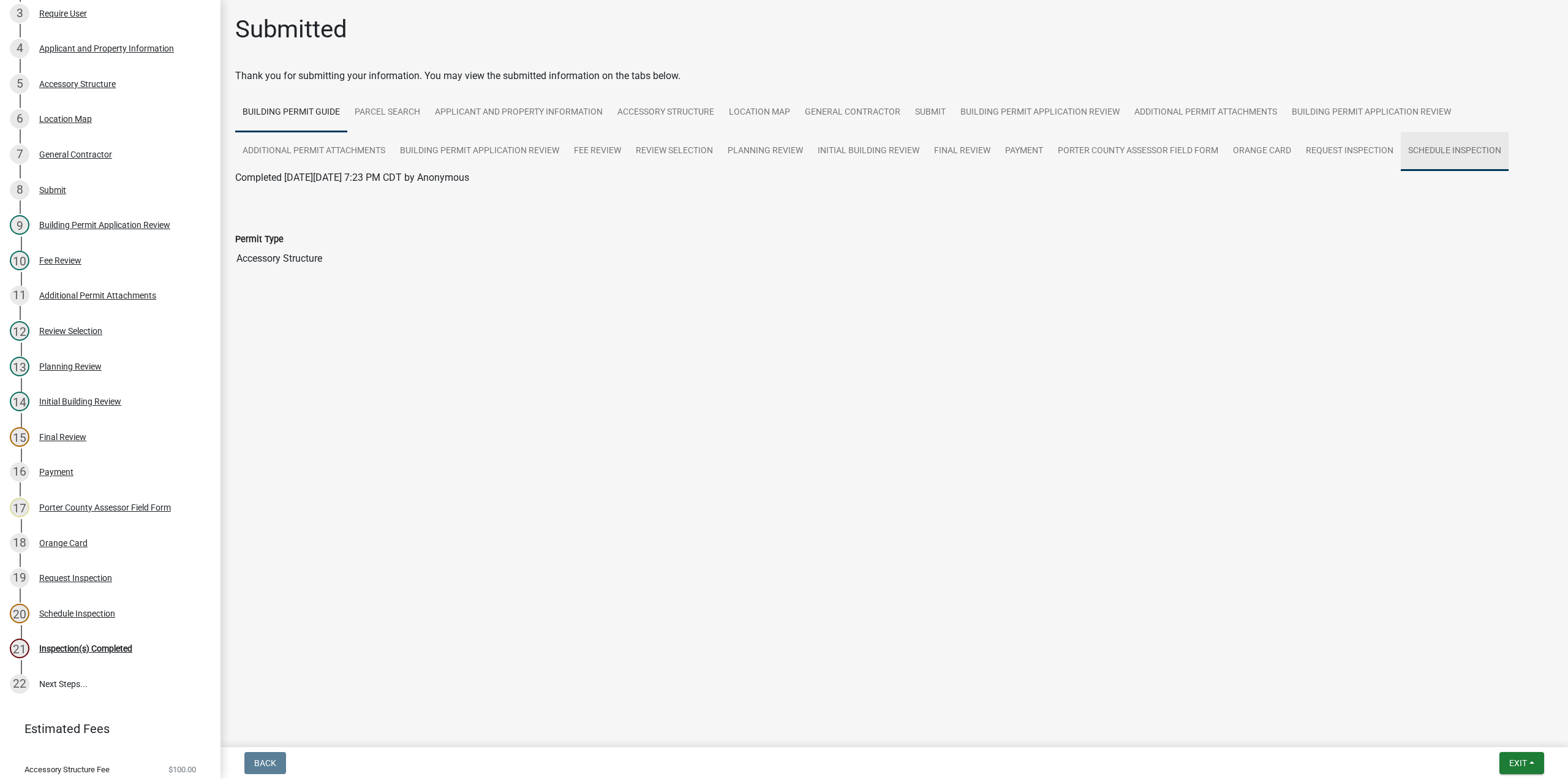
click at [1479, 154] on link "Schedule Inspection" at bounding box center [1454, 151] width 108 height 39
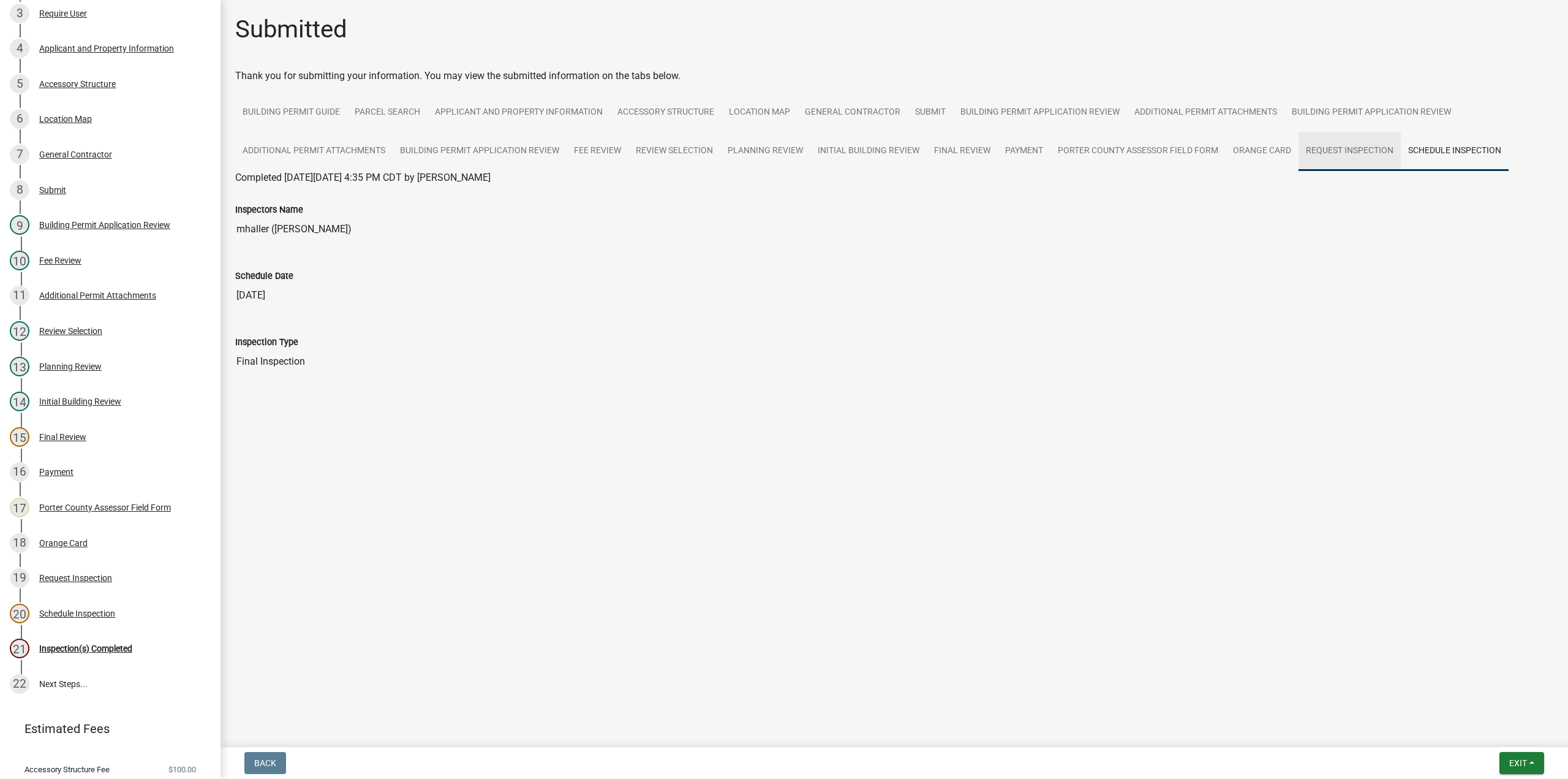
click at [1351, 150] on link "Request Inspection" at bounding box center [1349, 151] width 102 height 39
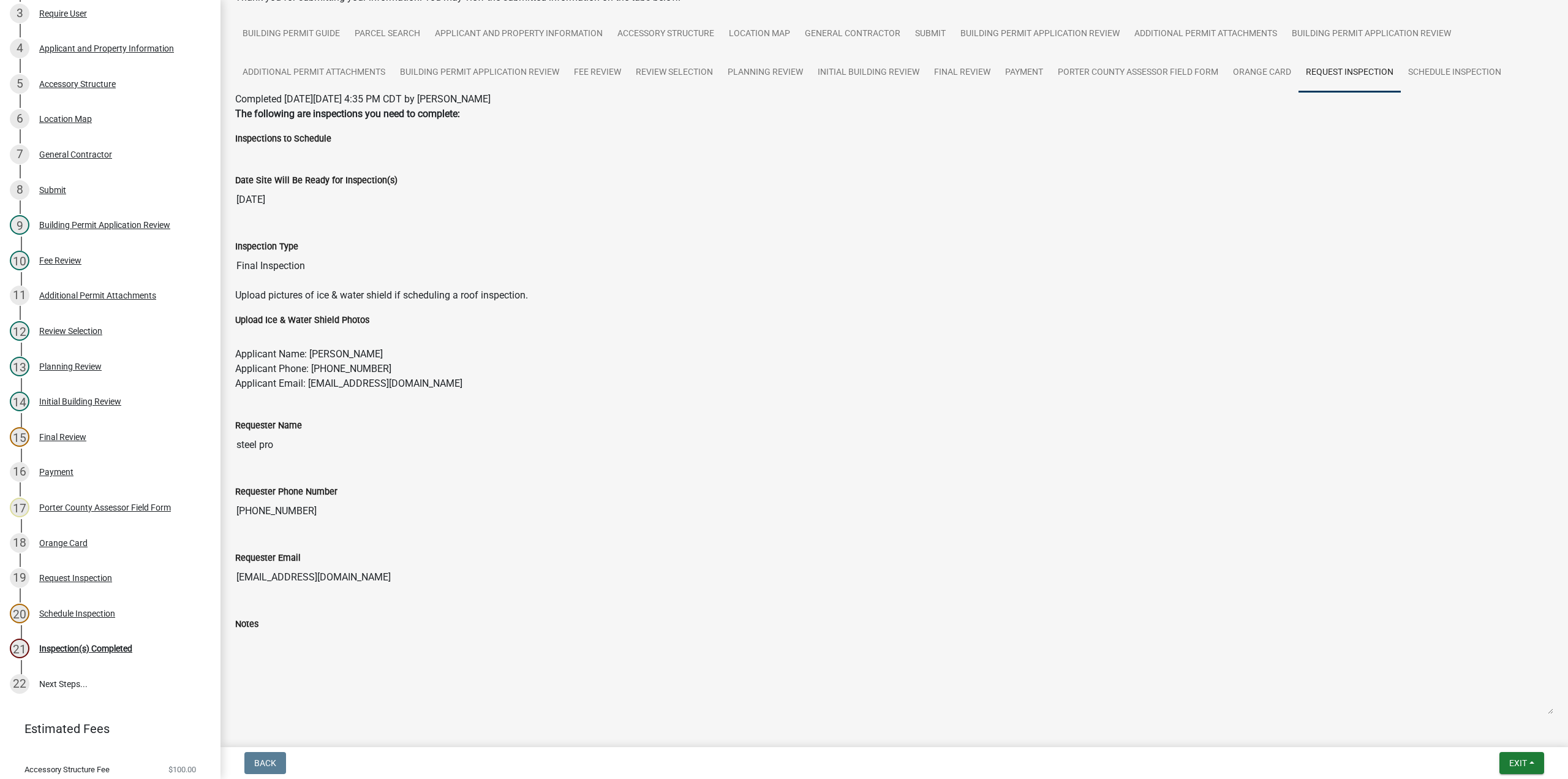
scroll to position [0, 0]
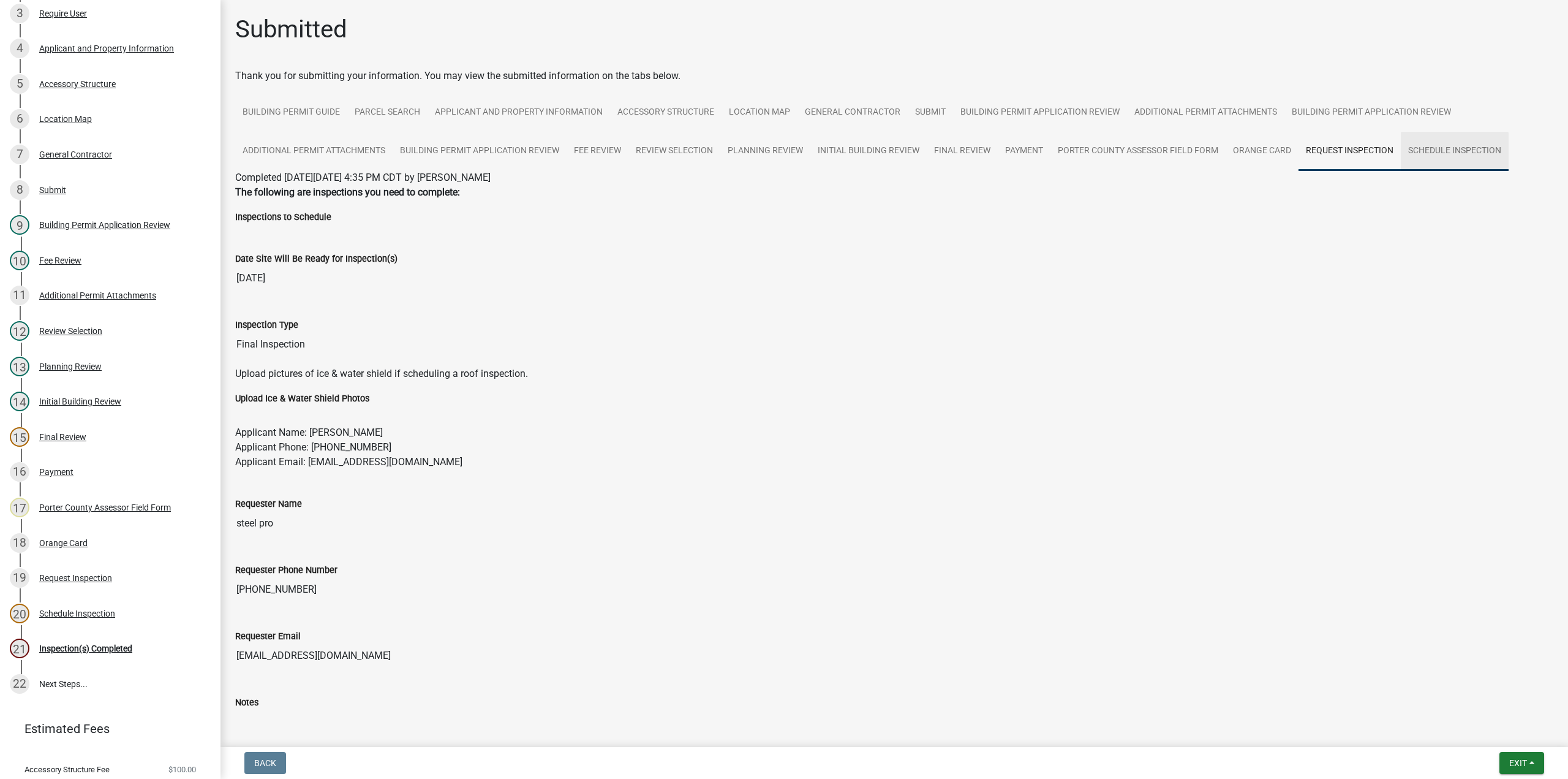
click at [1456, 149] on link "Schedule Inspection" at bounding box center [1454, 151] width 108 height 39
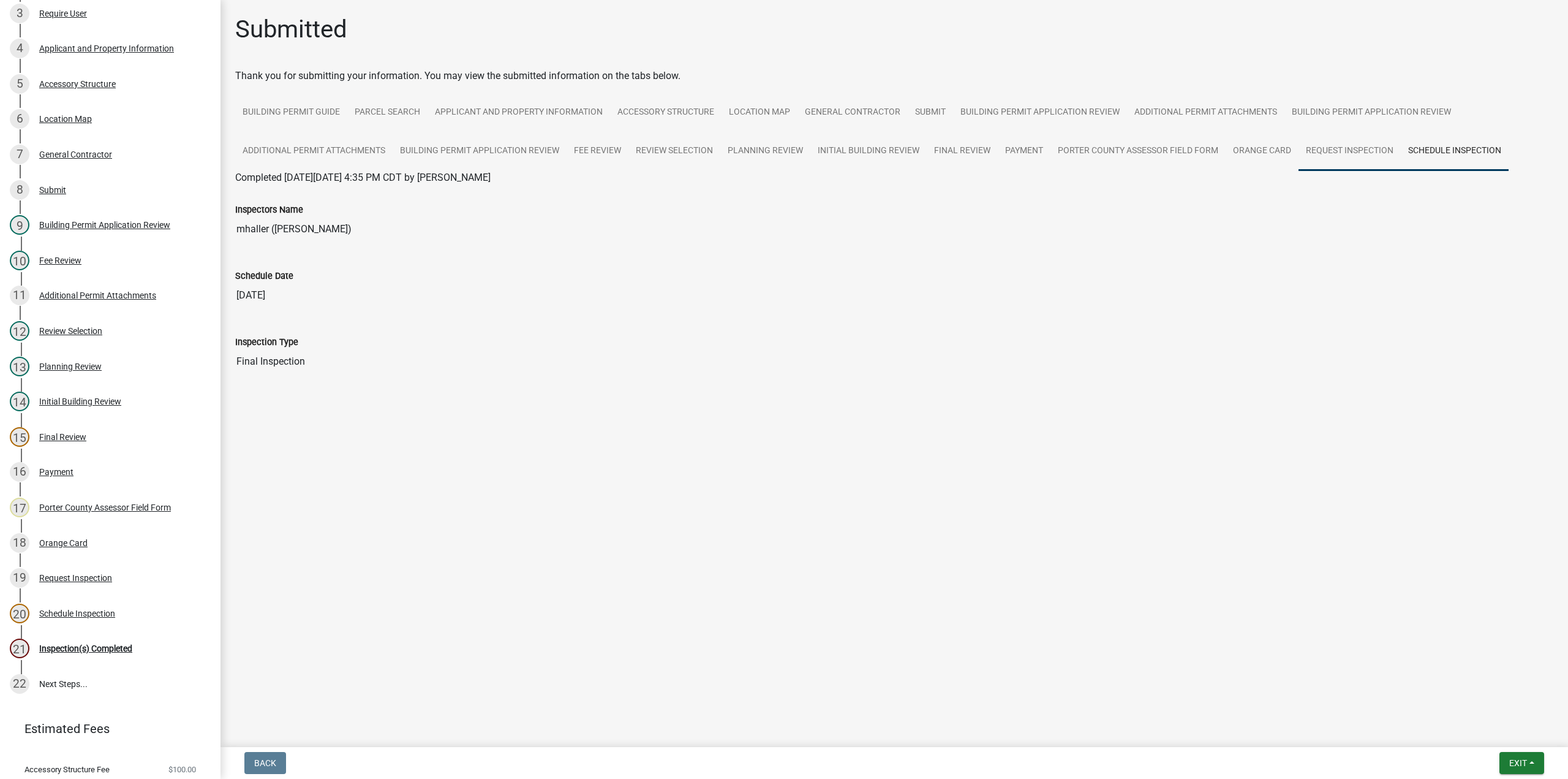
click at [1349, 146] on link "Request Inspection" at bounding box center [1349, 151] width 102 height 39
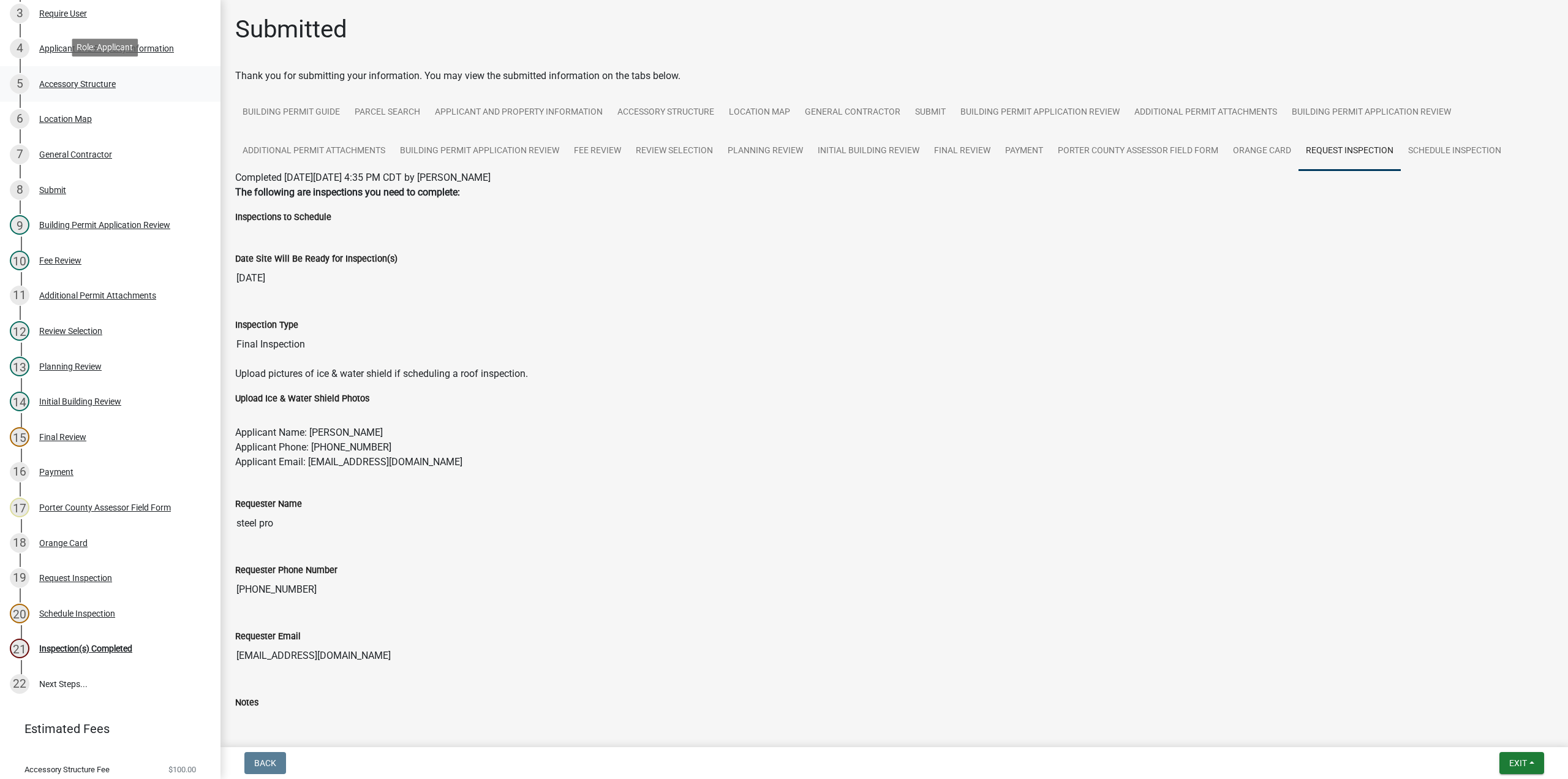
click at [99, 68] on link "5 Accessory Structure" at bounding box center [110, 83] width 220 height 36
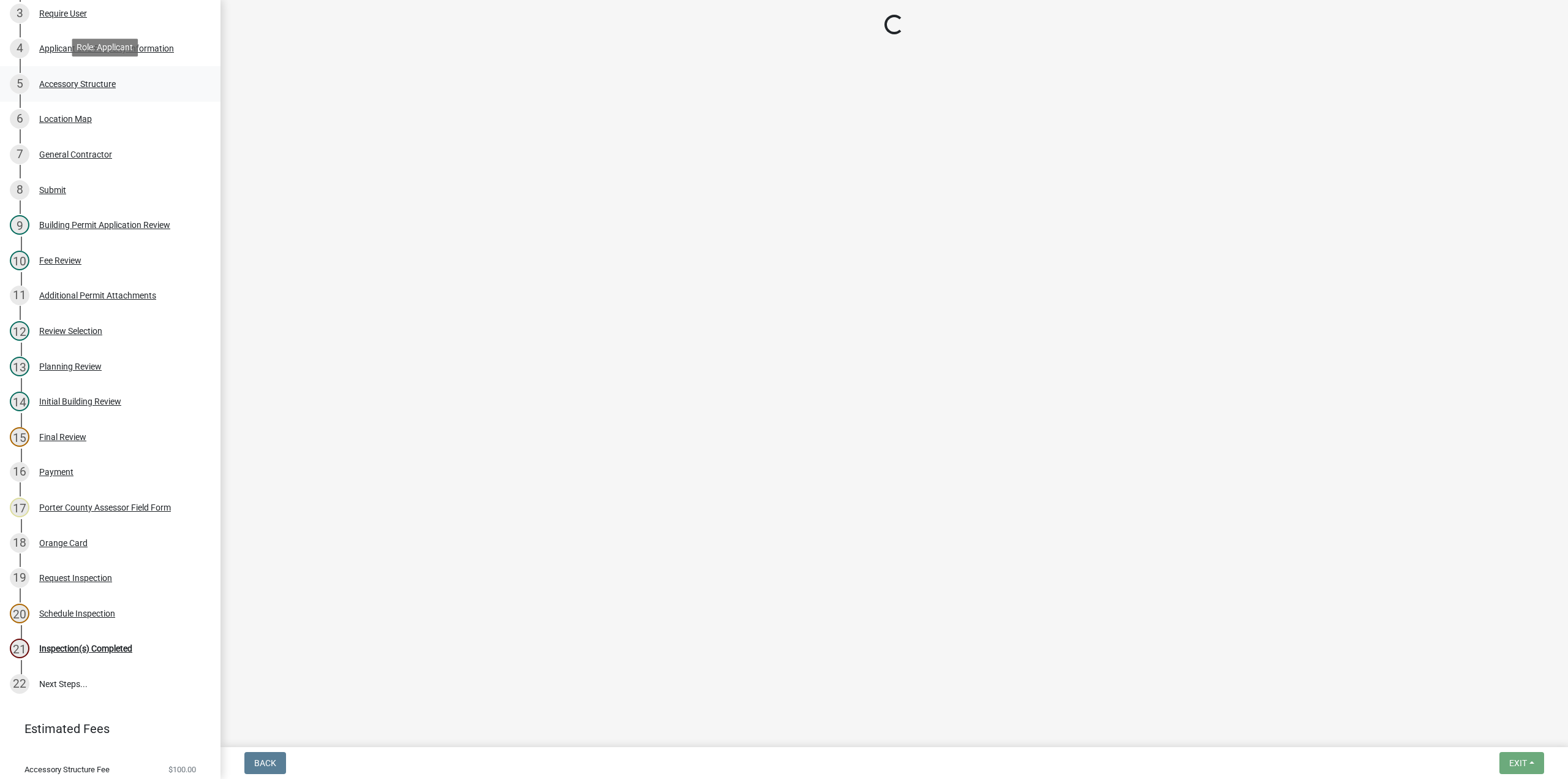
click at [99, 82] on div "Accessory Structure" at bounding box center [77, 83] width 77 height 9
select select "de31ad38-eab4-417a-a8ac-eccf8406b967"
select select "968dc824-c675-4889-9261-eecf15873776"
select select "3cff20c0-3f0c-46d5-8ea1-4d56f0396f42"
select select "d63a0ebc-b44d-481d-ab70-ec75eba29316"
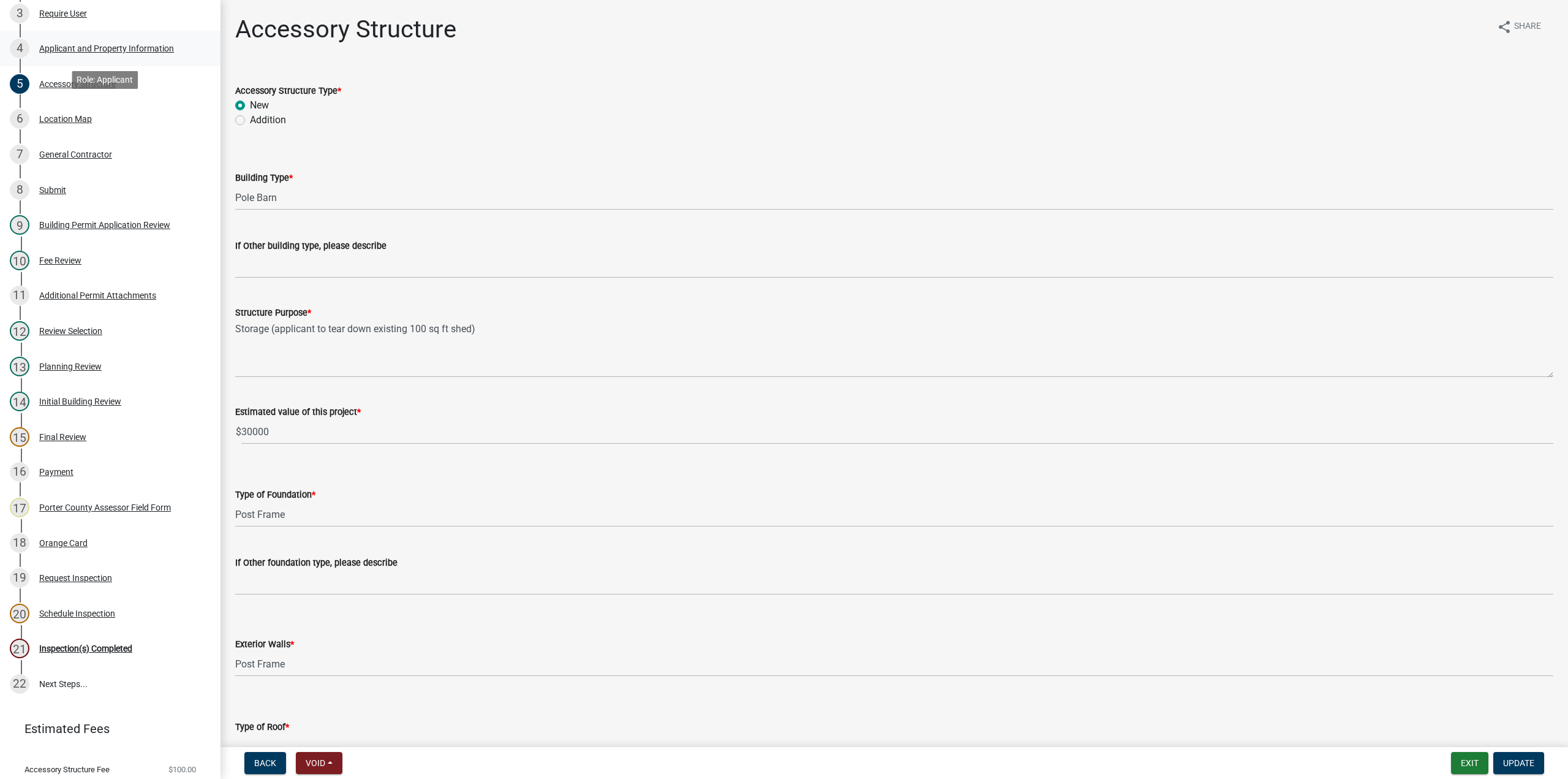
select select "de31ad38-eab4-417a-a8ac-eccf8406b967"
select select "968dc824-c675-4889-9261-eecf15873776"
select select "3cff20c0-3f0c-46d5-8ea1-4d56f0396f42"
select select "d63a0ebc-b44d-481d-ab70-ec75eba29316"
click at [101, 39] on div "4 Applicant and Property Information" at bounding box center [105, 49] width 191 height 19
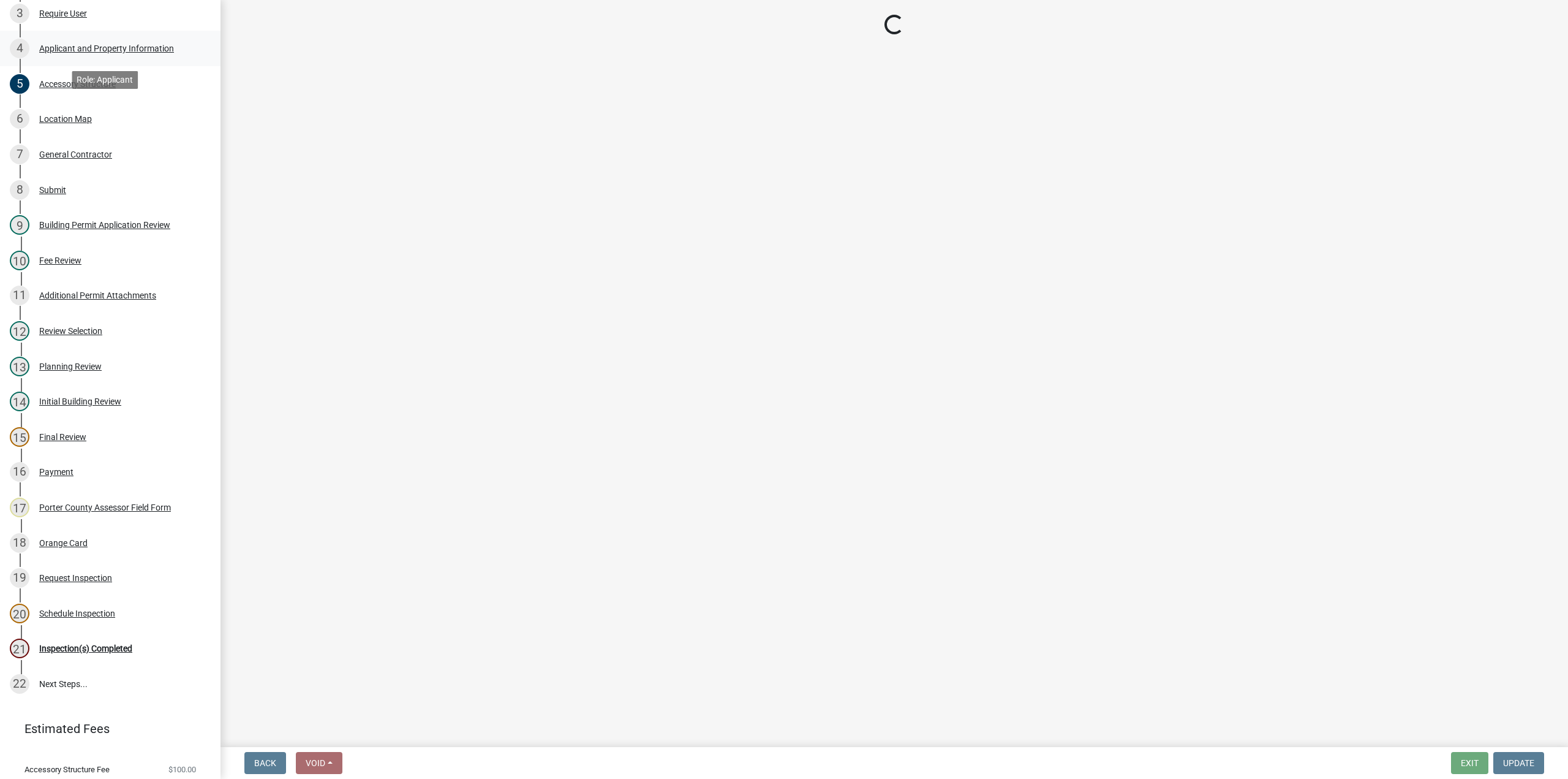
select select "829e86d3-b11d-4b91-b18e-70a426bdae9f"
select select "ea6751d4-6bf7-4a16-89ee-f7801ab82aa1"
select select "e2d1b1d7-ccc9-456b-9e96-e16306515997"
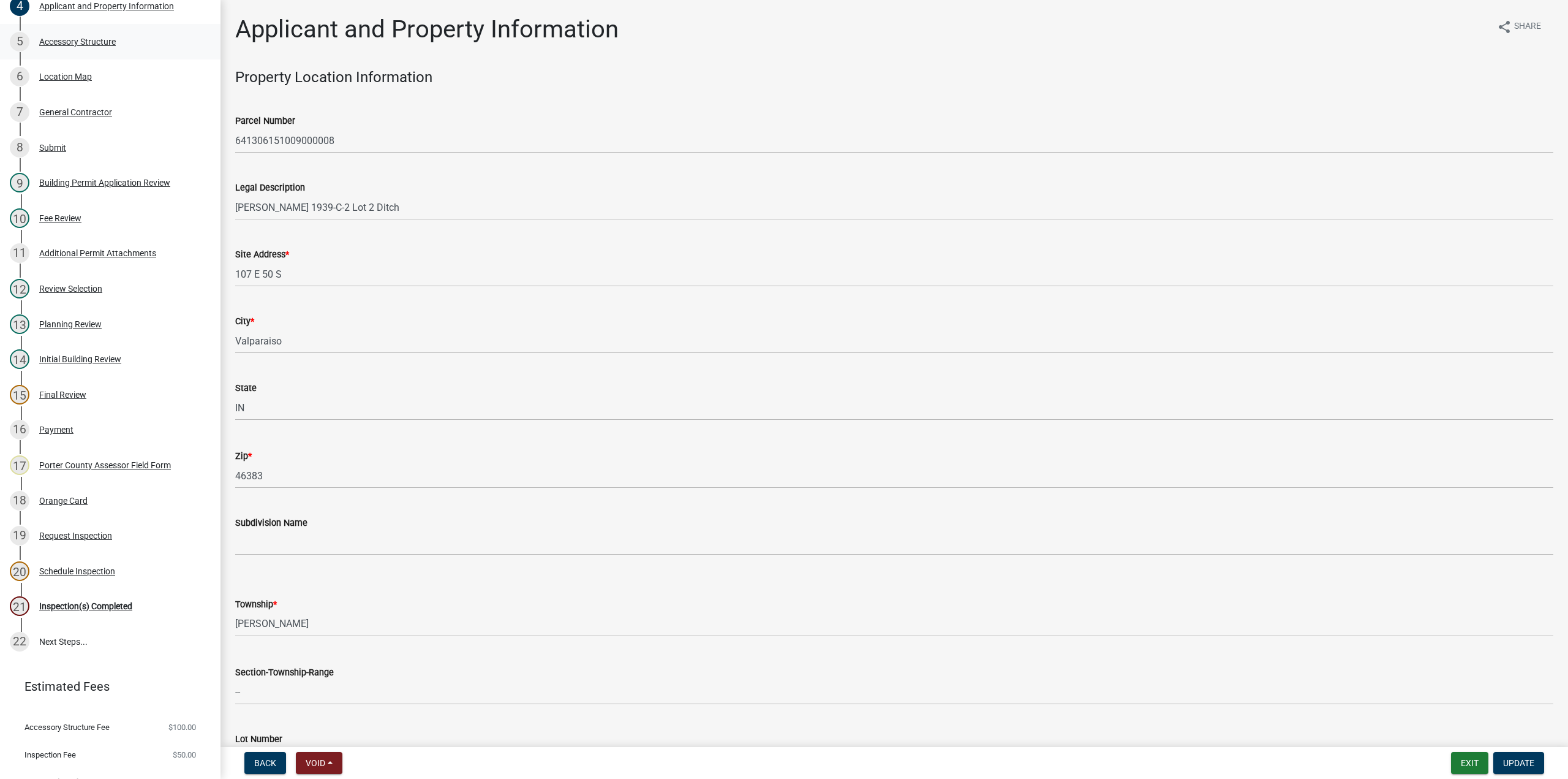
scroll to position [274, 0]
